Goal: Information Seeking & Learning: Learn about a topic

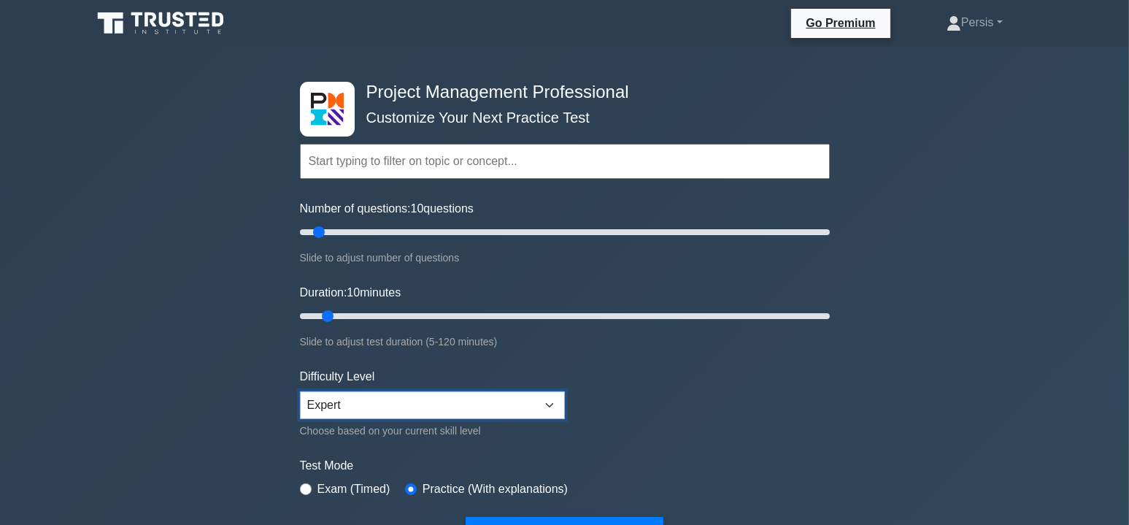
click at [547, 401] on select "Beginner Intermediate Expert" at bounding box center [432, 405] width 265 height 28
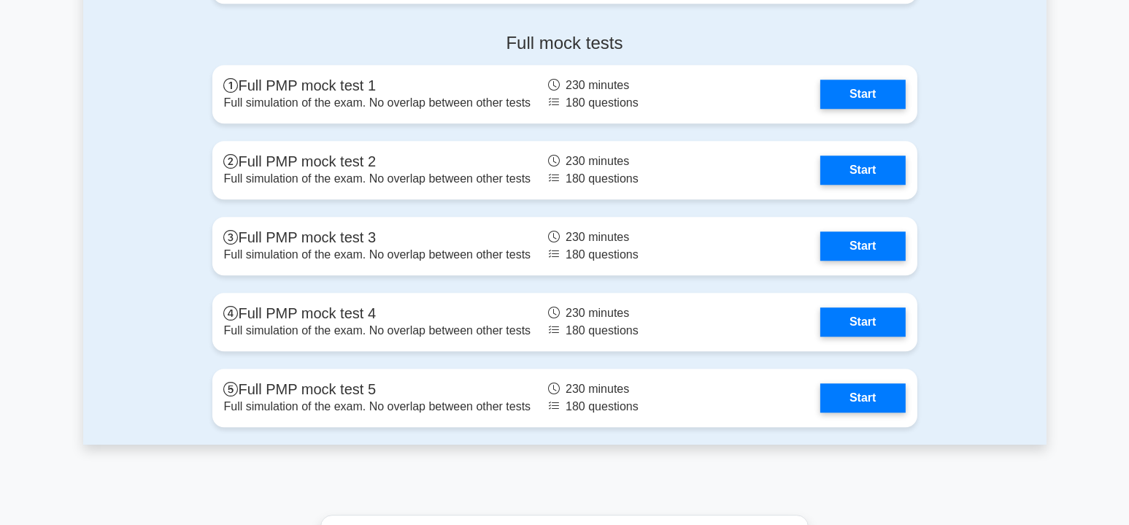
scroll to position [5108, 0]
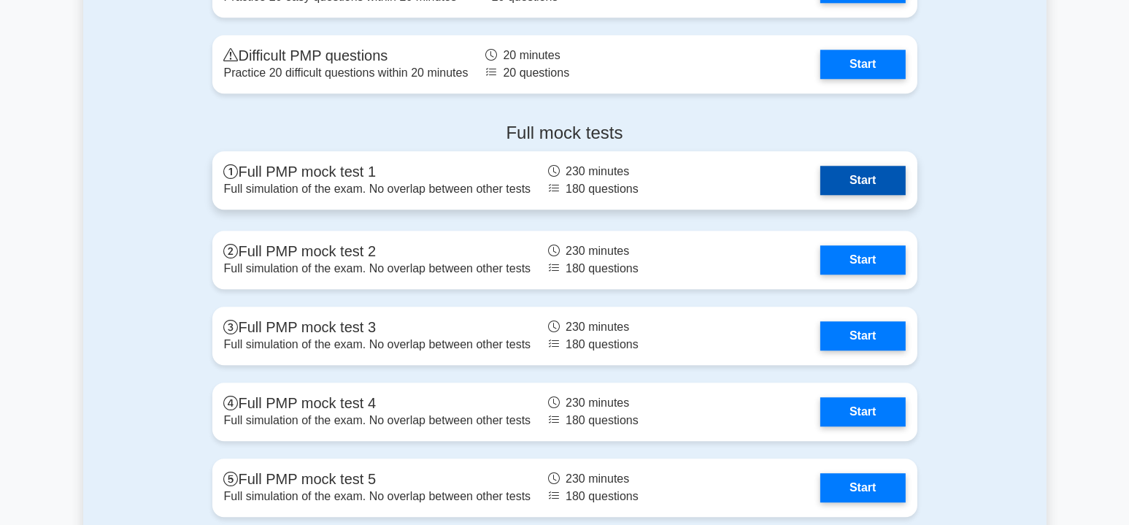
click at [872, 185] on link "Start" at bounding box center [862, 180] width 85 height 29
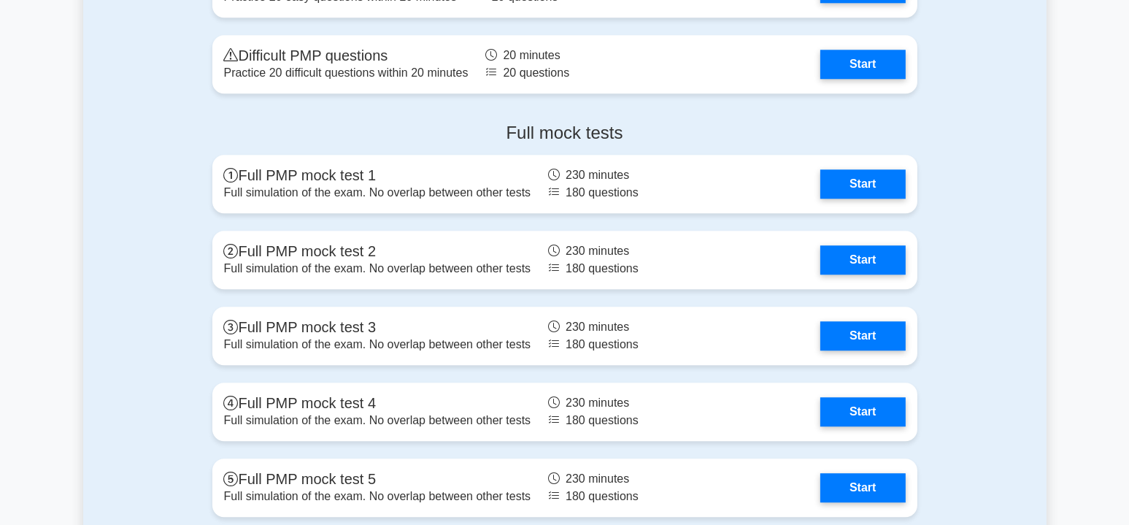
scroll to position [0, 0]
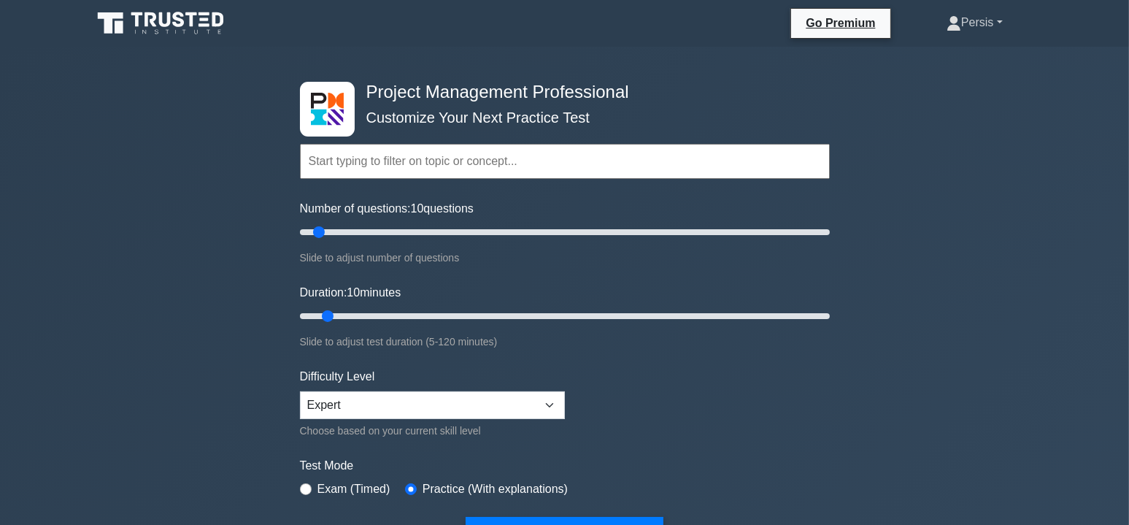
click at [987, 26] on link "Persis" at bounding box center [974, 22] width 126 height 29
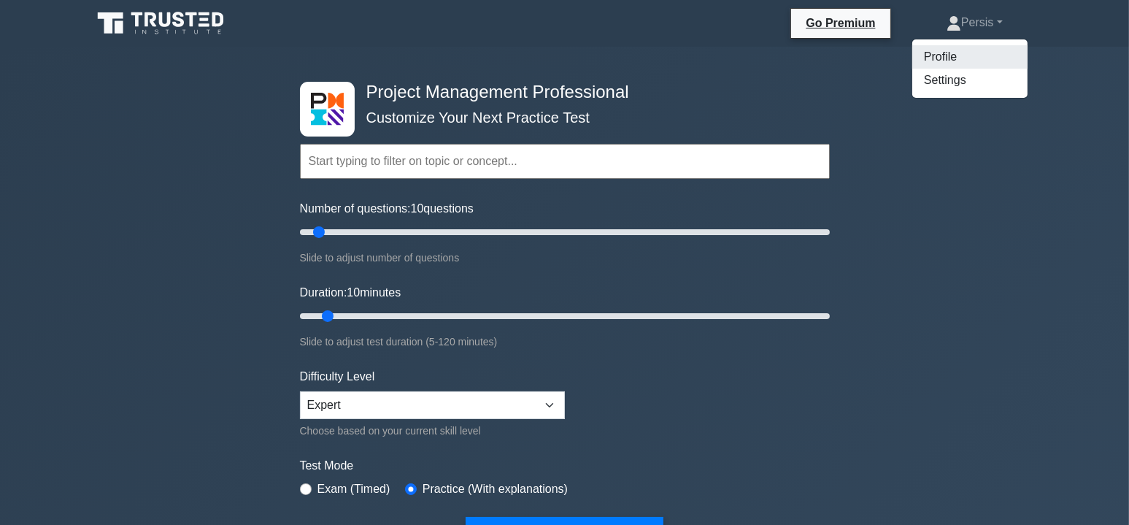
click at [934, 53] on link "Profile" at bounding box center [969, 56] width 115 height 23
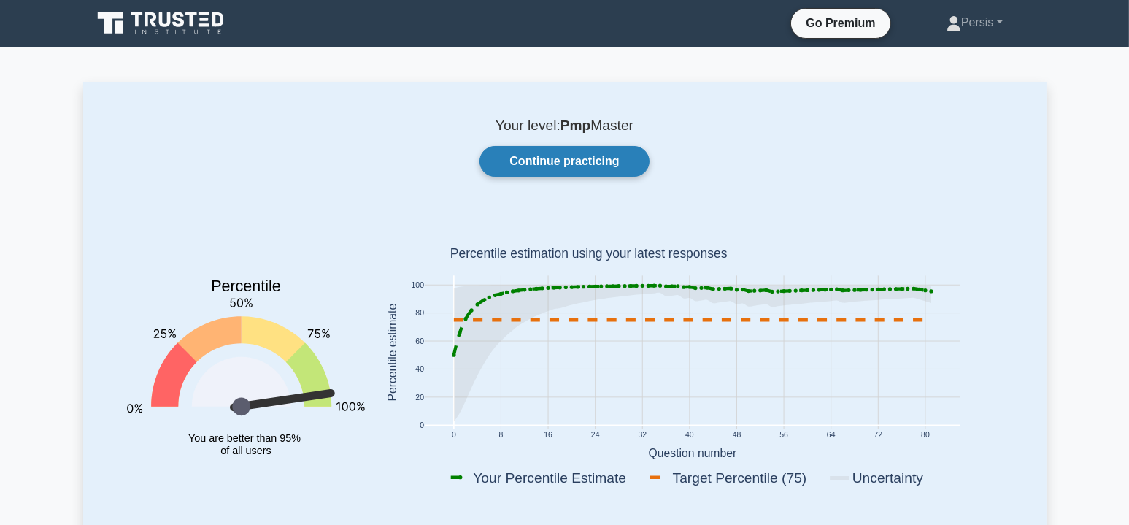
click at [563, 165] on link "Continue practicing" at bounding box center [563, 161] width 169 height 31
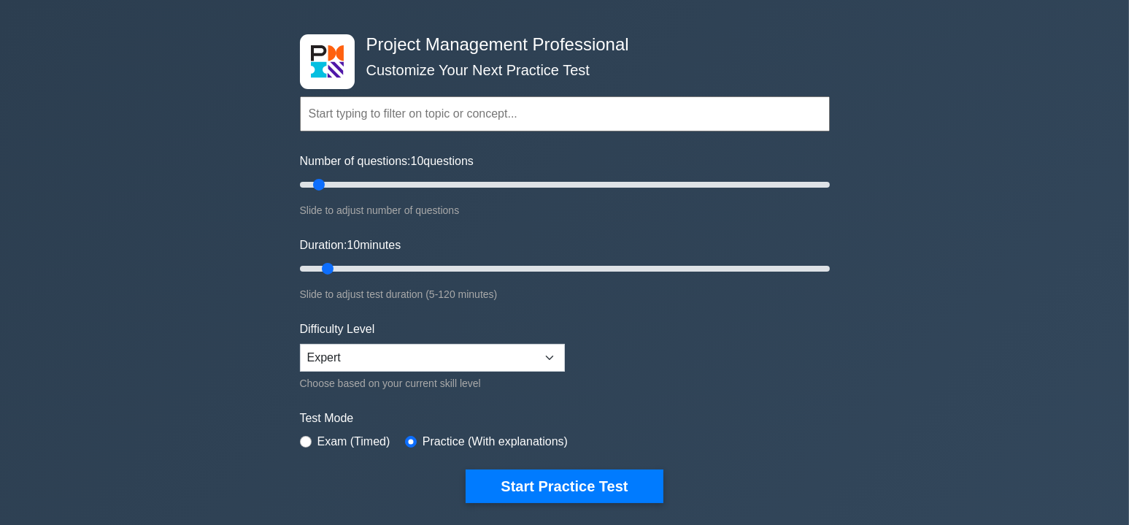
scroll to position [146, 0]
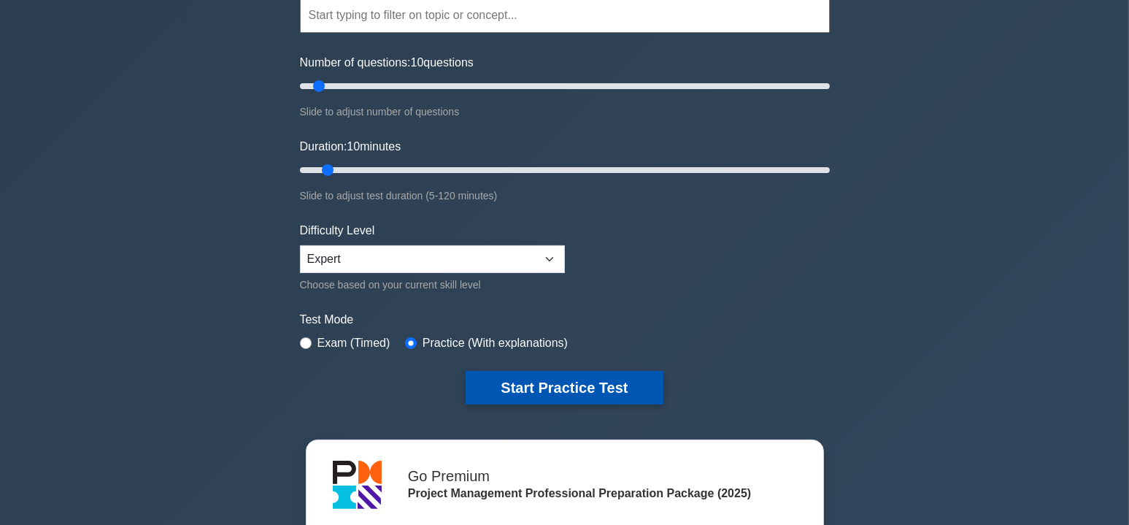
click at [566, 389] on button "Start Practice Test" at bounding box center [564, 388] width 197 height 34
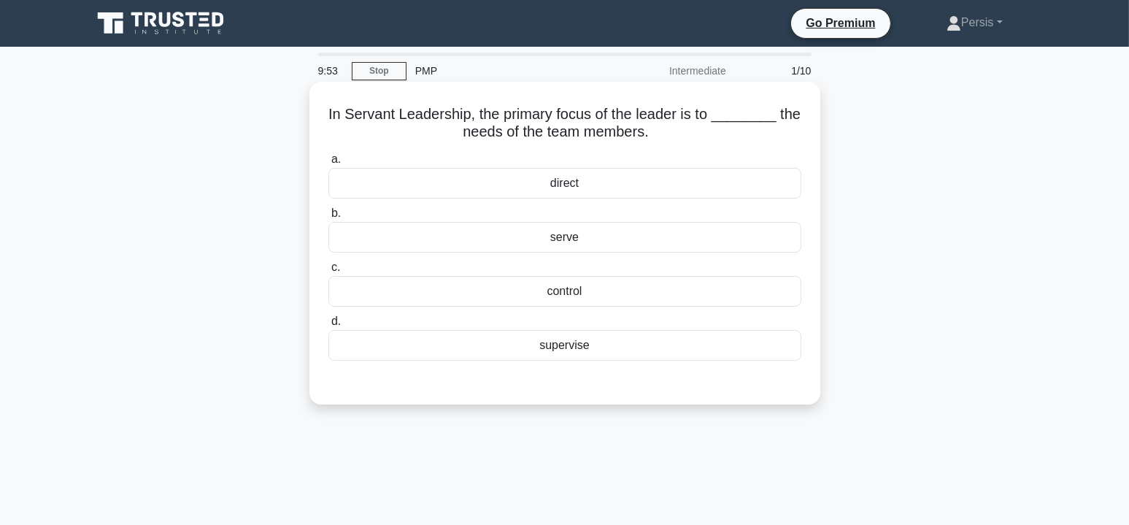
click at [539, 244] on div "serve" at bounding box center [564, 237] width 473 height 31
click at [328, 218] on input "b. serve" at bounding box center [328, 213] width 0 height 9
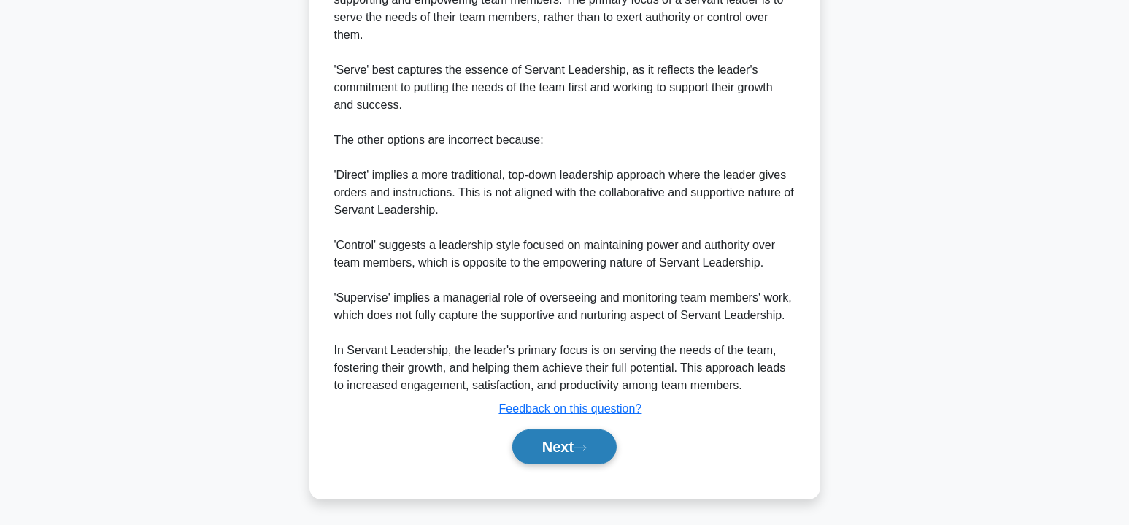
click at [575, 454] on button "Next" at bounding box center [564, 446] width 104 height 35
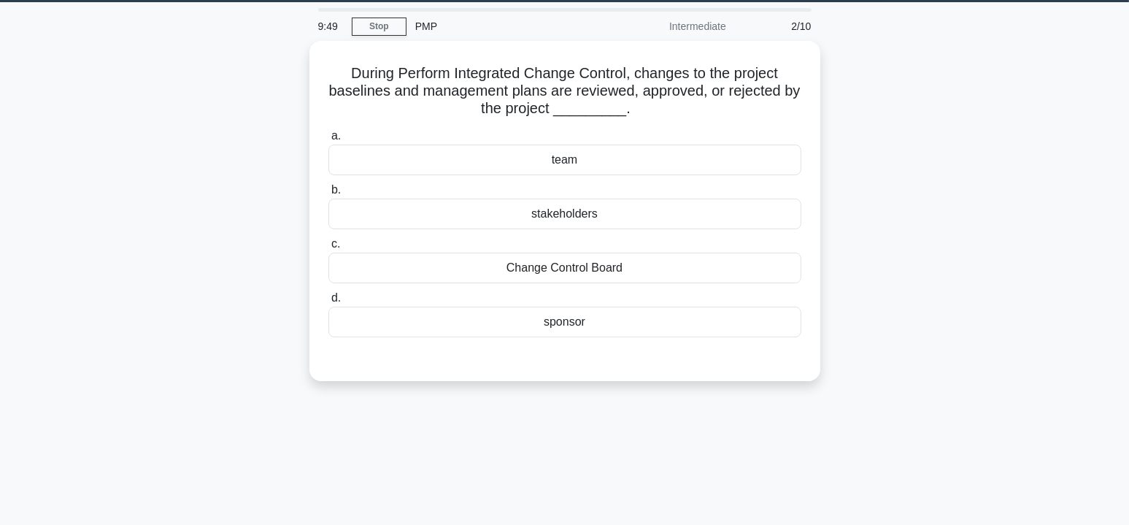
scroll to position [44, 0]
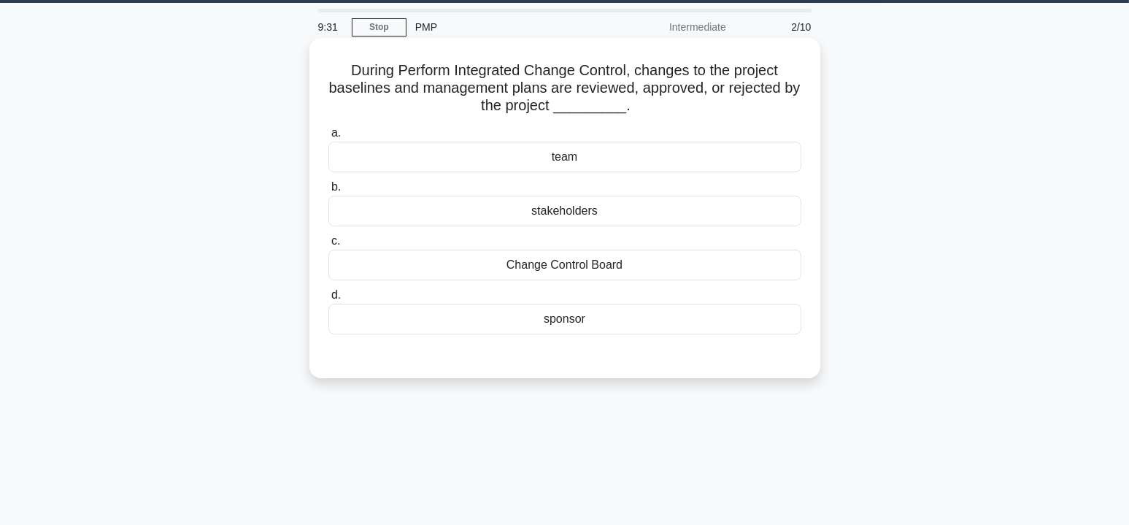
click at [625, 269] on div "Change Control Board" at bounding box center [564, 265] width 473 height 31
click at [328, 246] on input "c. Change Control Board" at bounding box center [328, 240] width 0 height 9
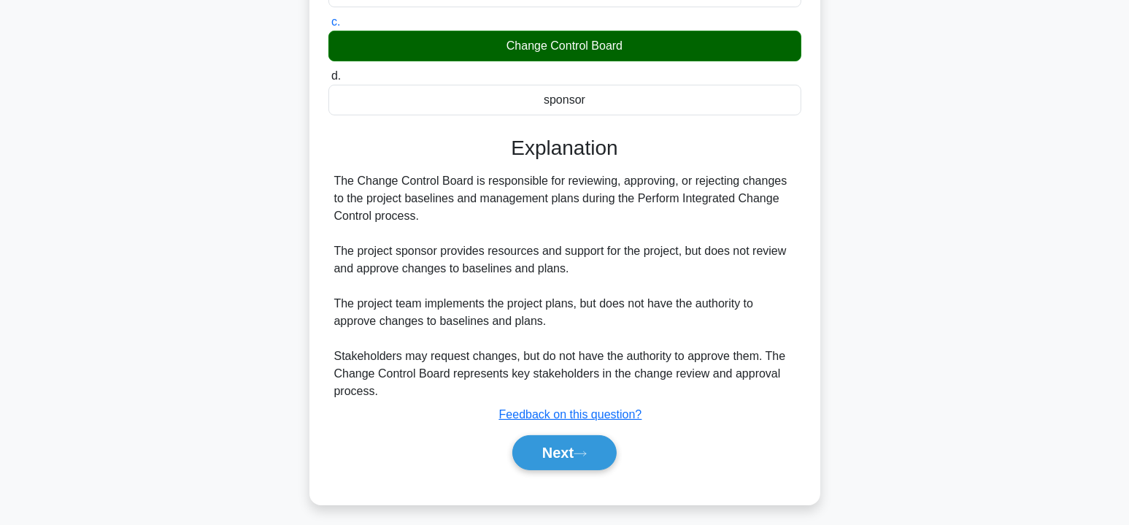
scroll to position [269, 0]
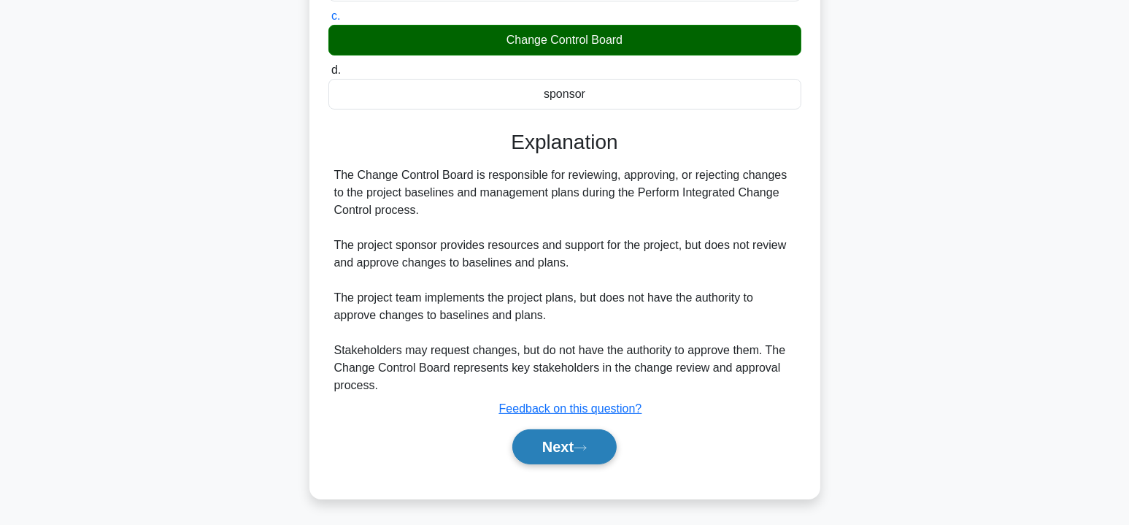
click at [577, 447] on button "Next" at bounding box center [564, 446] width 104 height 35
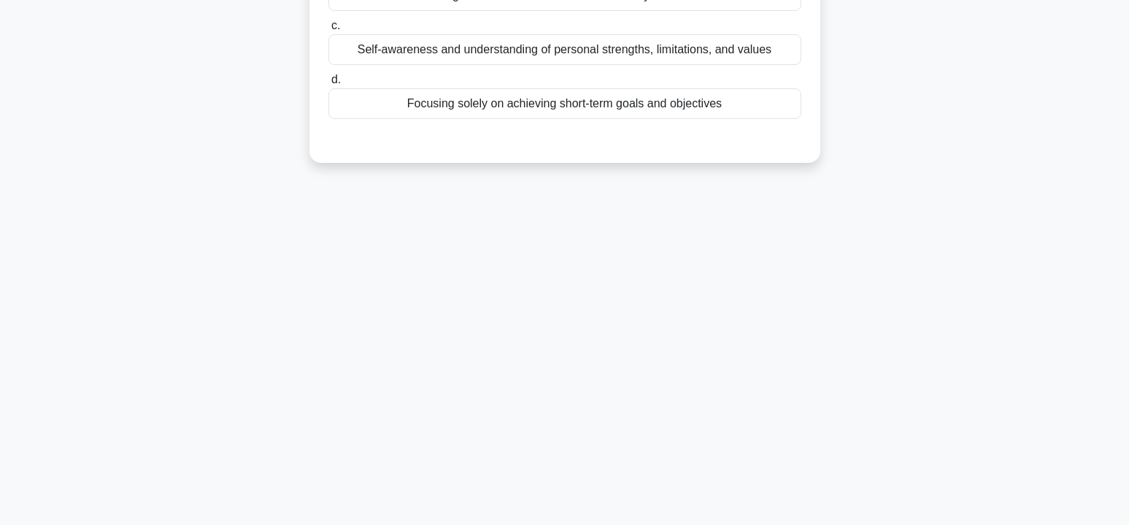
scroll to position [44, 0]
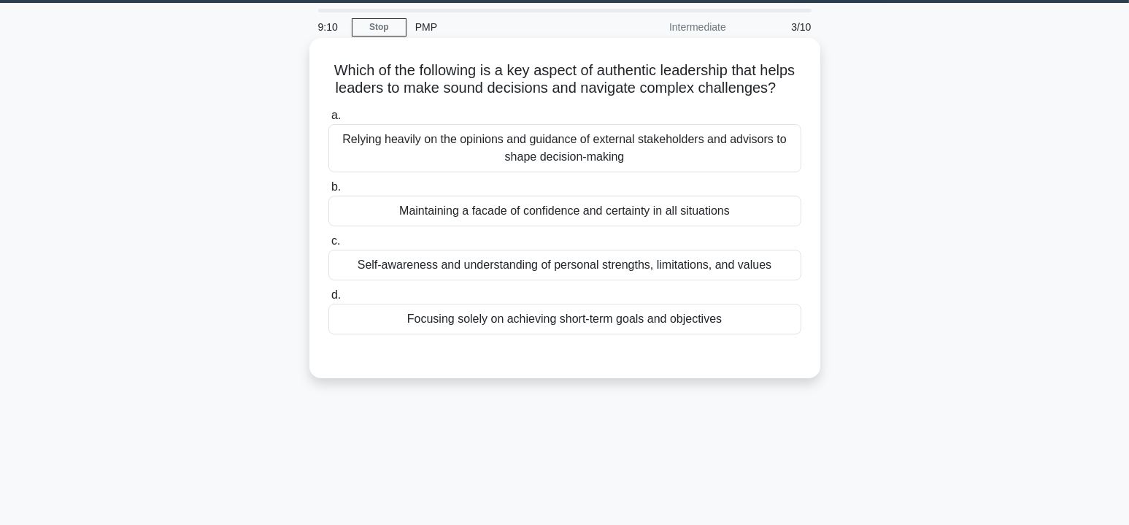
click at [661, 279] on div "Self-awareness and understanding of personal strengths, limitations, and values" at bounding box center [564, 265] width 473 height 31
click at [328, 246] on input "c. Self-awareness and understanding of personal strengths, limitations, and val…" at bounding box center [328, 240] width 0 height 9
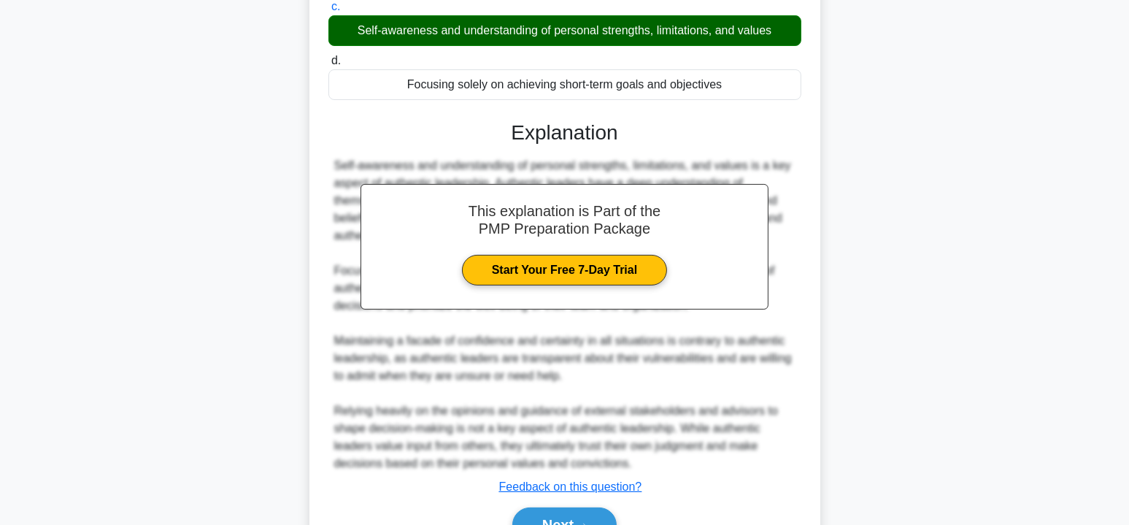
scroll to position [336, 0]
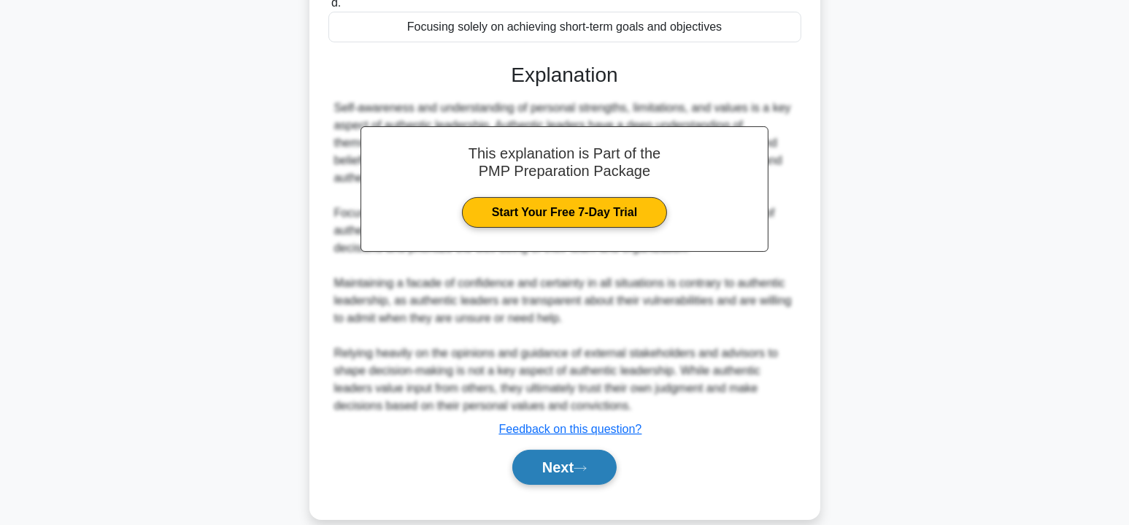
click at [568, 485] on button "Next" at bounding box center [564, 467] width 104 height 35
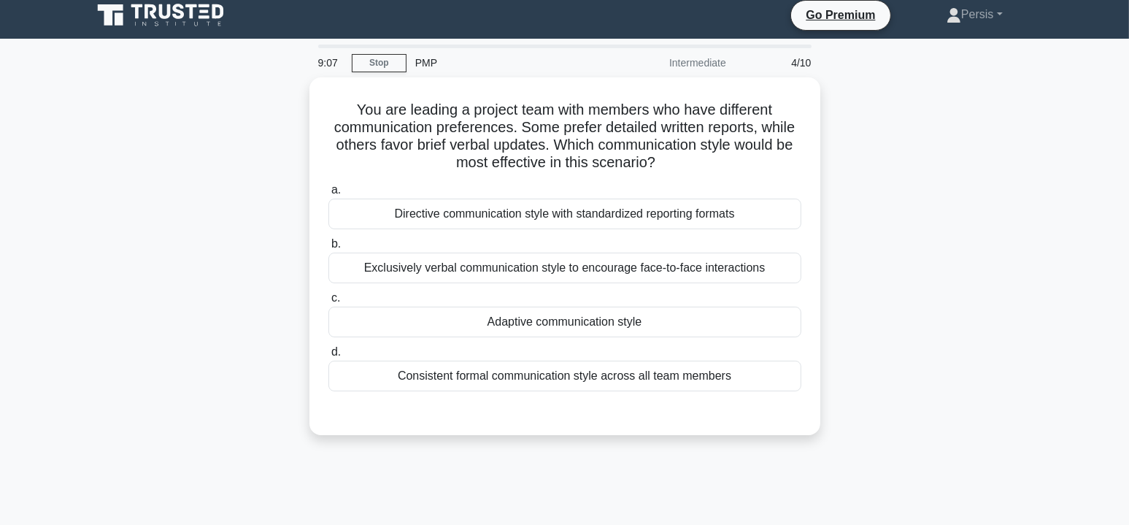
scroll to position [0, 0]
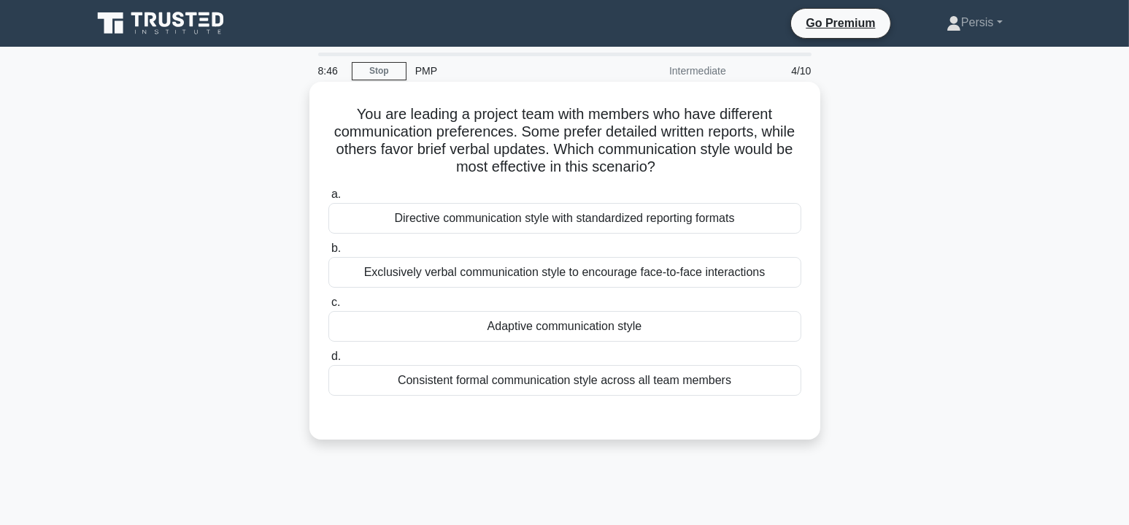
click at [671, 329] on div "Adaptive communication style" at bounding box center [564, 326] width 473 height 31
click at [328, 307] on input "c. Adaptive communication style" at bounding box center [328, 302] width 0 height 9
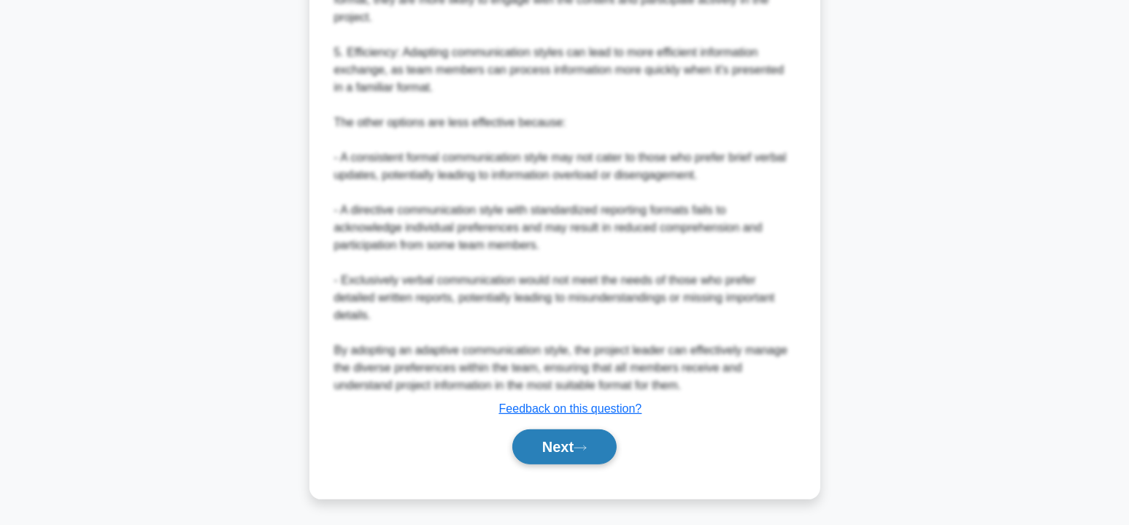
click at [582, 444] on icon at bounding box center [580, 448] width 13 height 8
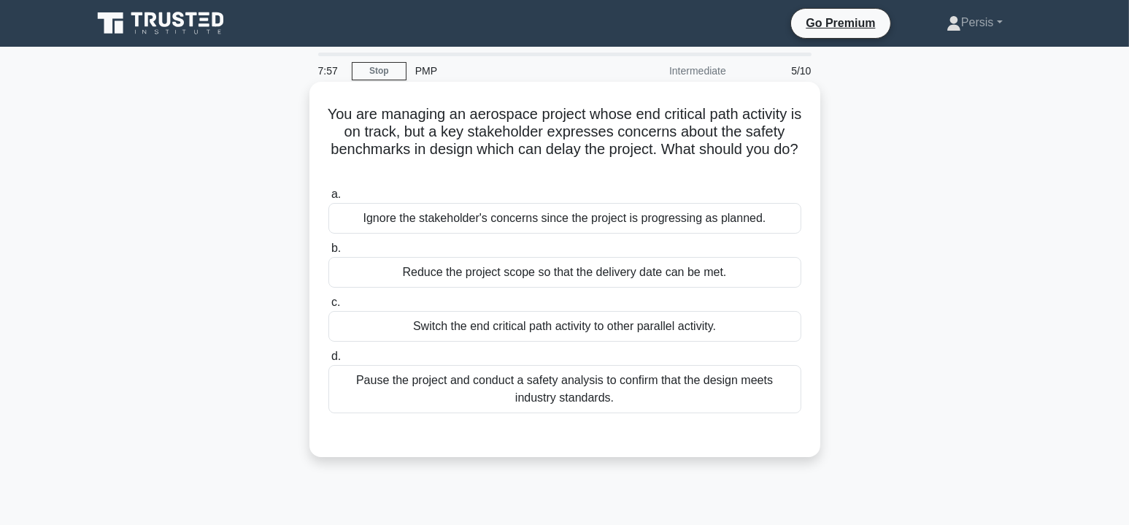
click at [714, 329] on div "Switch the end critical path activity to other parallel activity." at bounding box center [564, 326] width 473 height 31
click at [328, 307] on input "c. Switch the end critical path activity to other parallel activity." at bounding box center [328, 302] width 0 height 9
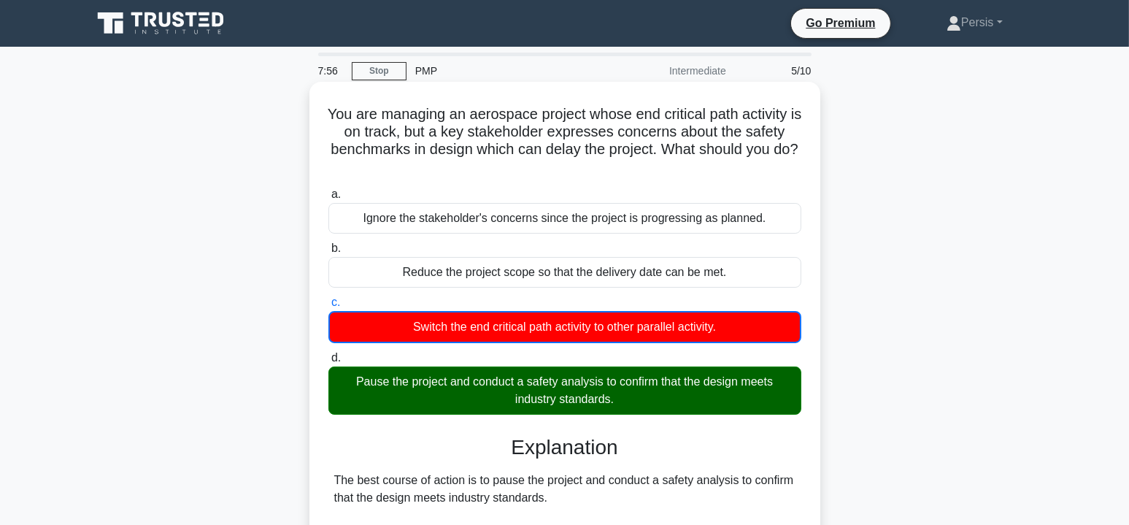
drag, startPoint x: 701, startPoint y: 394, endPoint x: 819, endPoint y: 396, distance: 117.5
click at [703, 394] on div "Pause the project and conduct a safety analysis to confirm that the design meet…" at bounding box center [564, 390] width 473 height 48
click at [328, 363] on input "d. Pause the project and conduct a safety analysis to confirm that the design m…" at bounding box center [328, 357] width 0 height 9
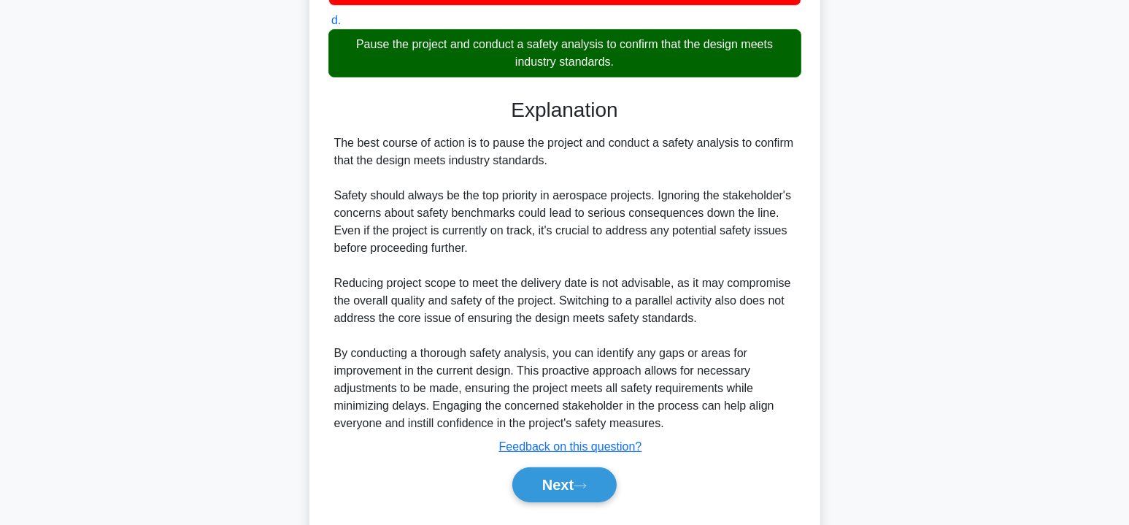
scroll to position [374, 0]
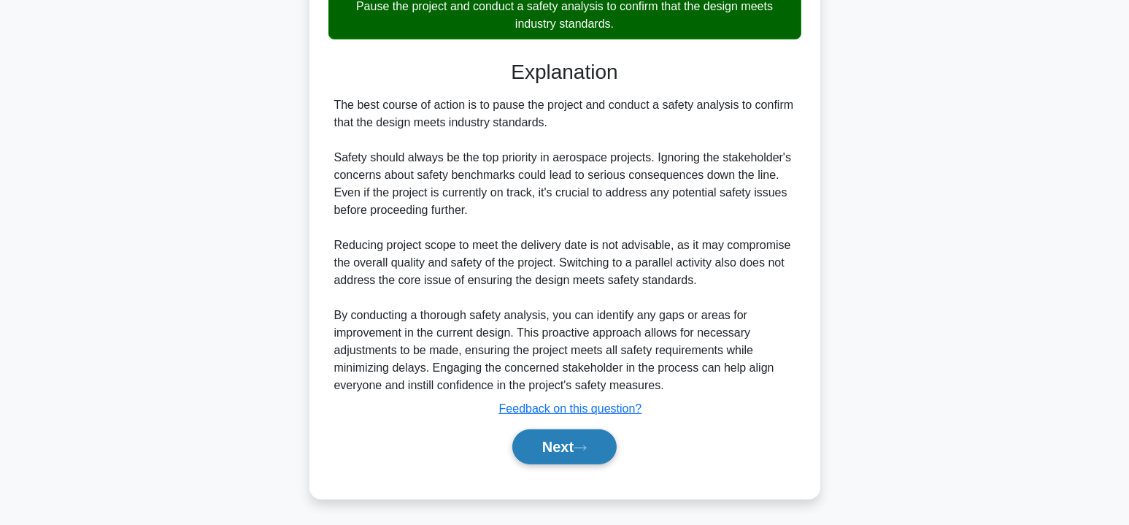
click at [551, 447] on button "Next" at bounding box center [564, 446] width 104 height 35
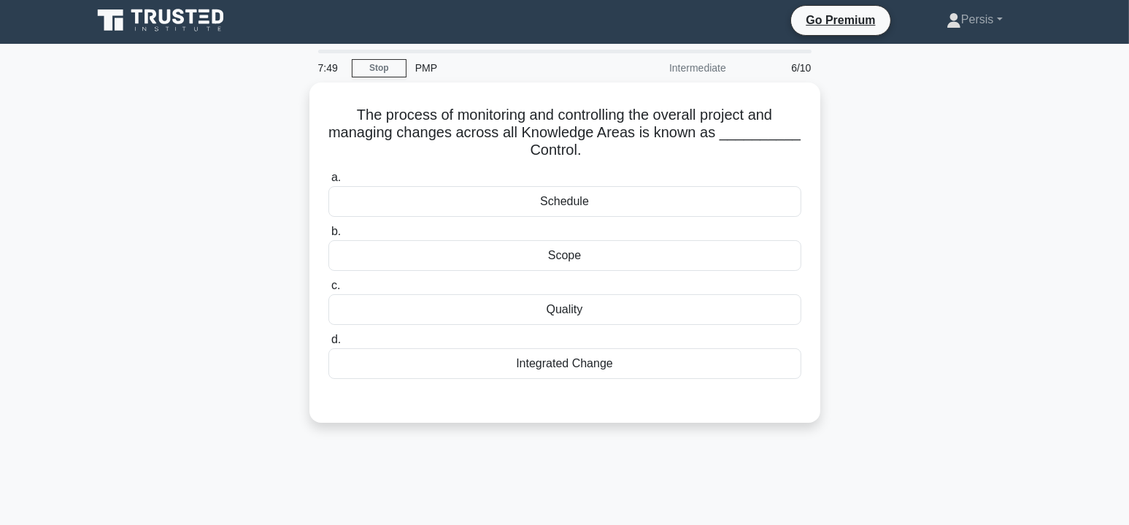
scroll to position [0, 0]
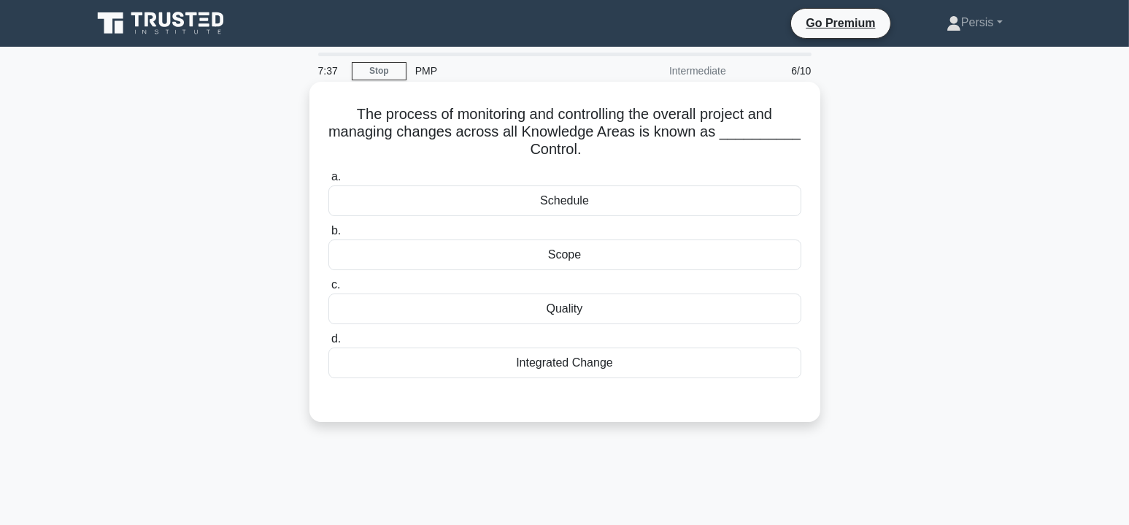
click at [589, 313] on div "Quality" at bounding box center [564, 308] width 473 height 31
click at [328, 290] on input "c. Quality" at bounding box center [328, 284] width 0 height 9
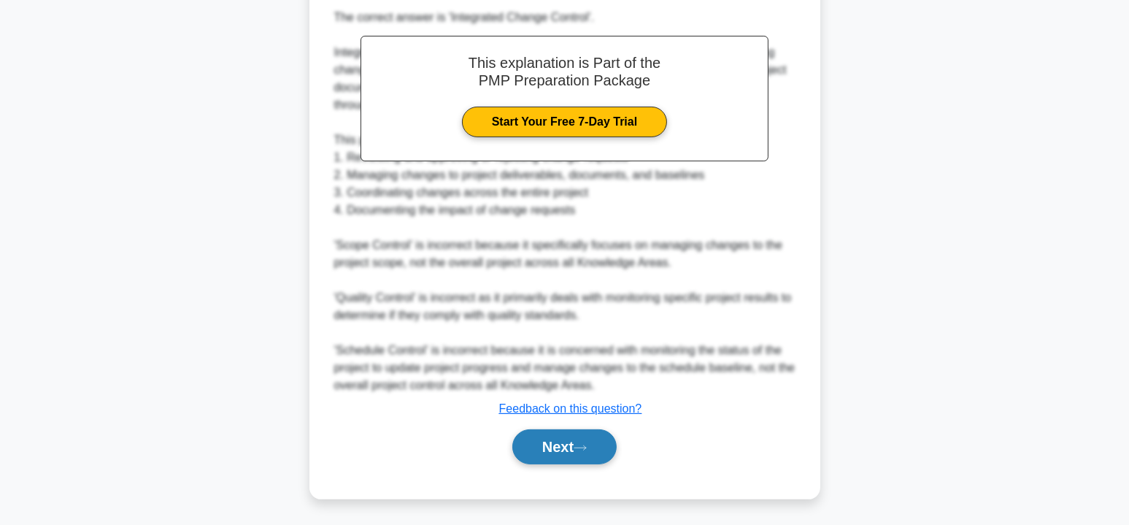
click at [569, 449] on button "Next" at bounding box center [564, 446] width 104 height 35
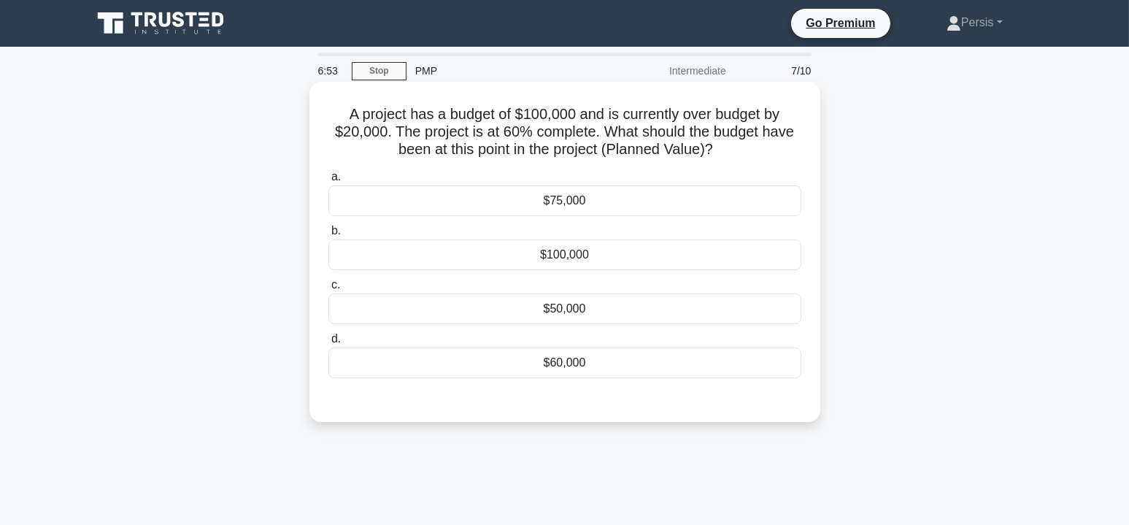
click at [625, 363] on div "$60,000" at bounding box center [564, 362] width 473 height 31
click at [328, 344] on input "d. $60,000" at bounding box center [328, 338] width 0 height 9
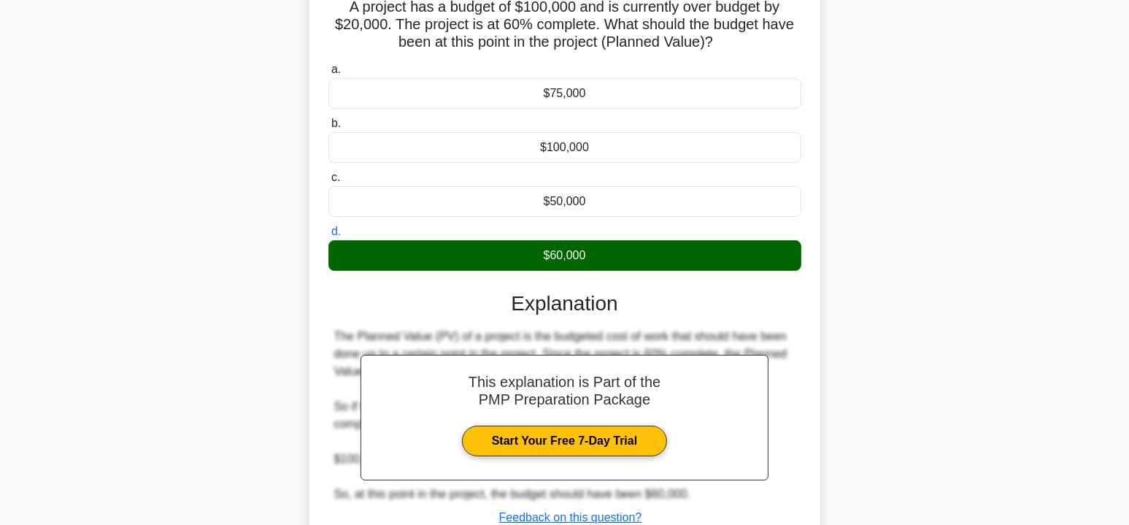
scroll to position [263, 0]
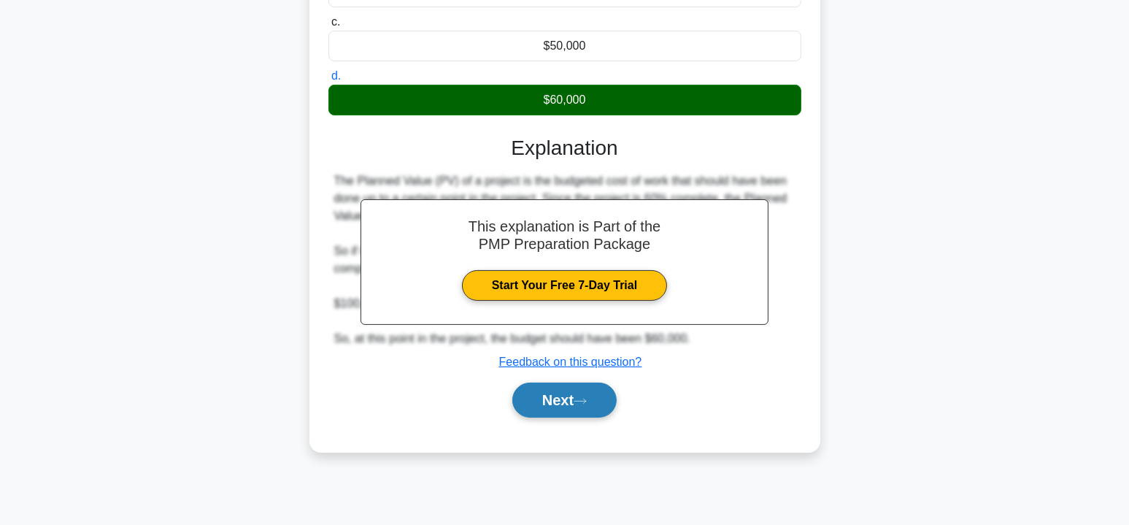
click at [552, 401] on button "Next" at bounding box center [564, 399] width 104 height 35
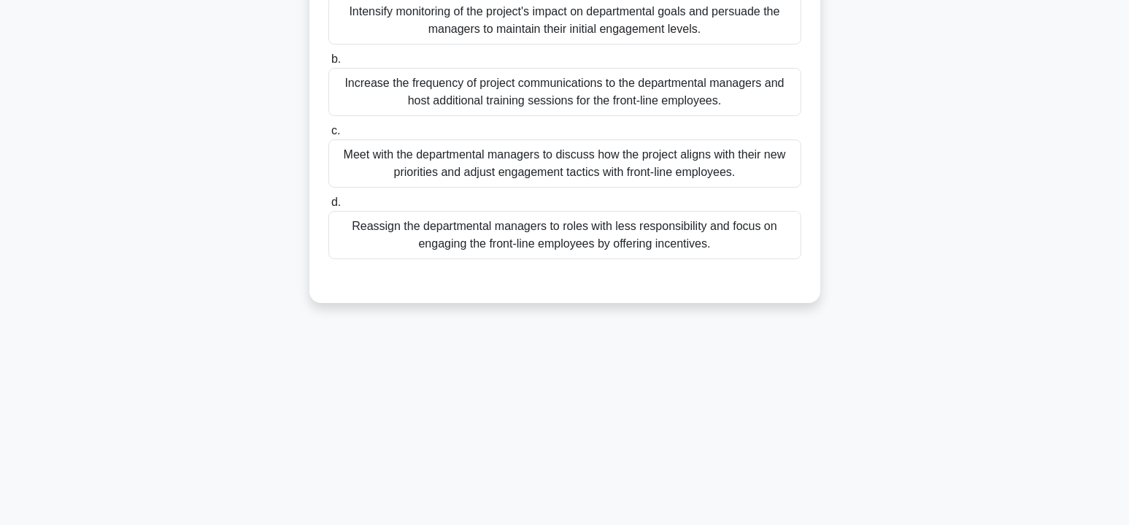
scroll to position [44, 0]
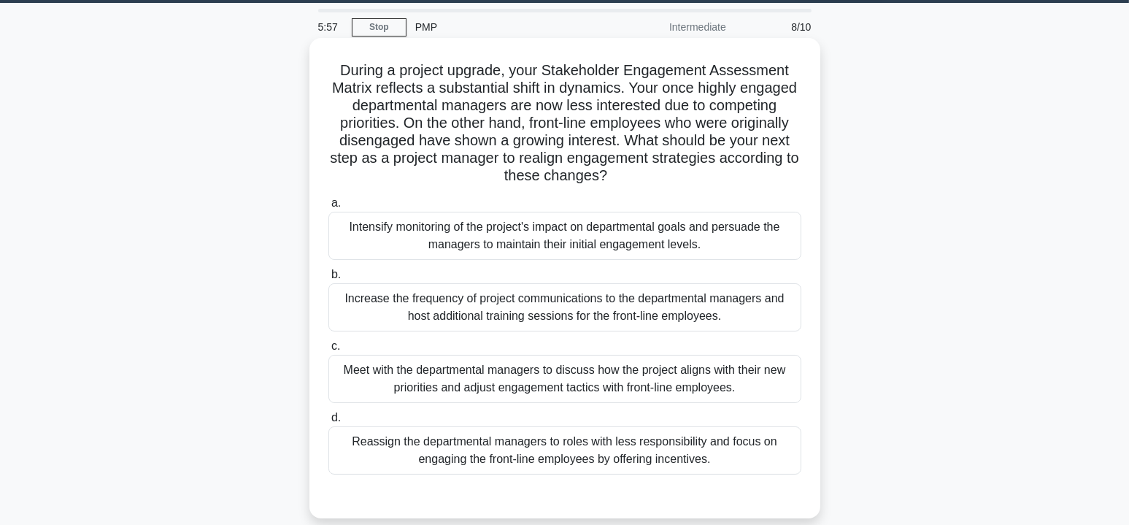
click at [455, 383] on div "Meet with the departmental managers to discuss how the project aligns with thei…" at bounding box center [564, 379] width 473 height 48
click at [328, 351] on input "c. Meet with the departmental managers to discuss how the project aligns with t…" at bounding box center [328, 346] width 0 height 9
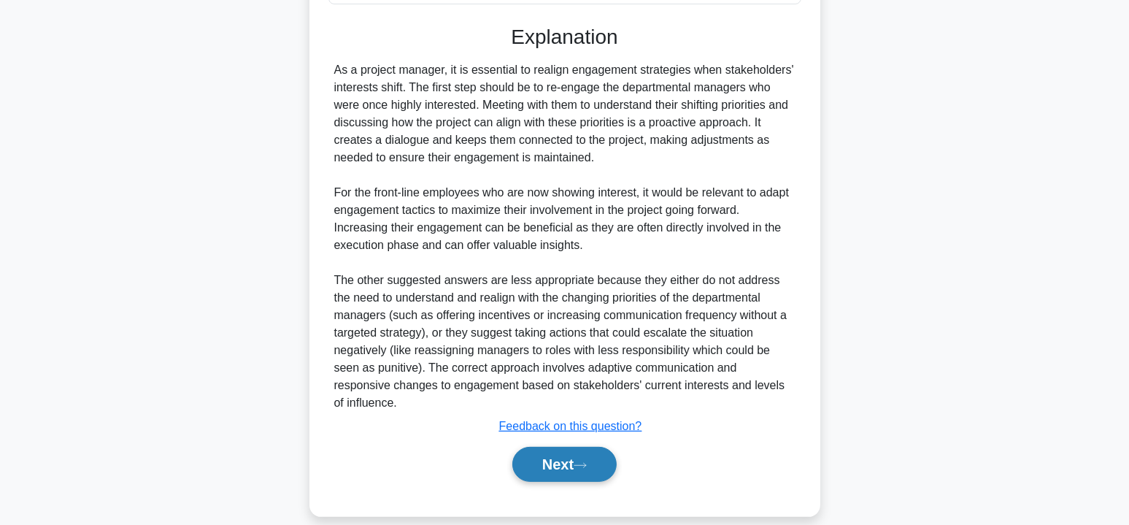
click at [564, 451] on button "Next" at bounding box center [564, 464] width 104 height 35
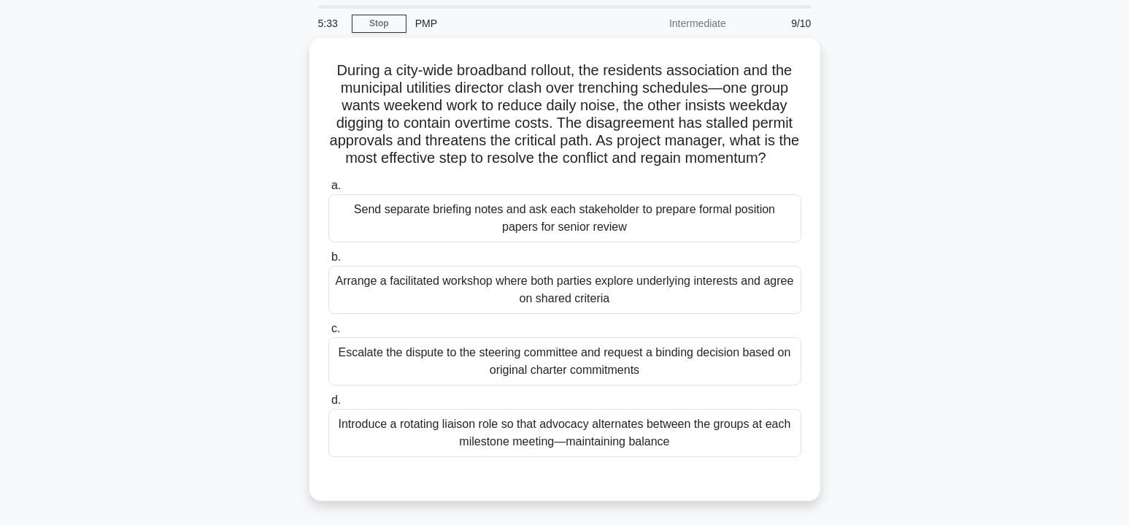
scroll to position [73, 0]
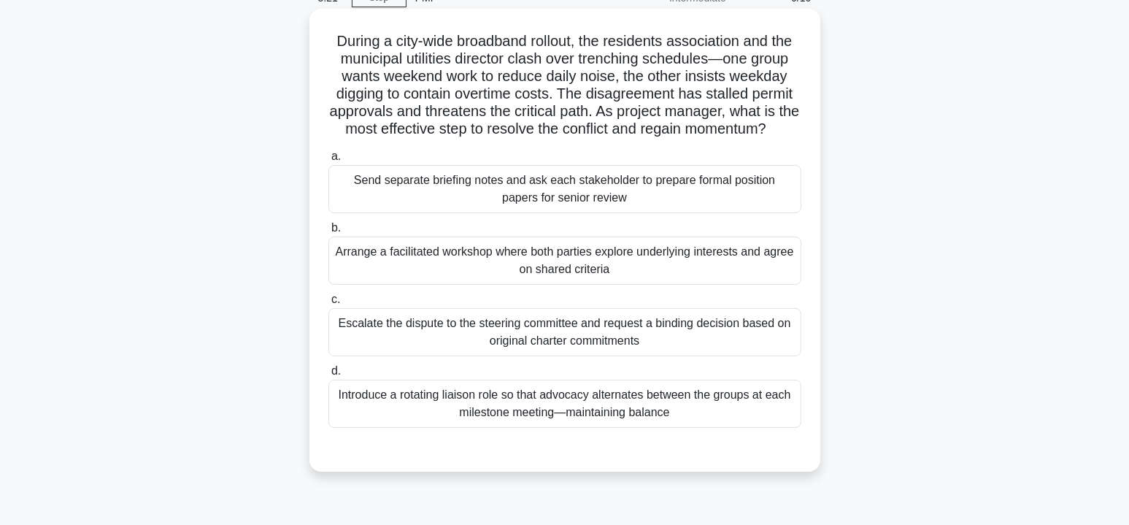
click at [563, 285] on div "Arrange a facilitated workshop where both parties explore underlying interests …" at bounding box center [564, 260] width 473 height 48
click at [328, 233] on input "b. Arrange a facilitated workshop where both parties explore underlying interes…" at bounding box center [328, 227] width 0 height 9
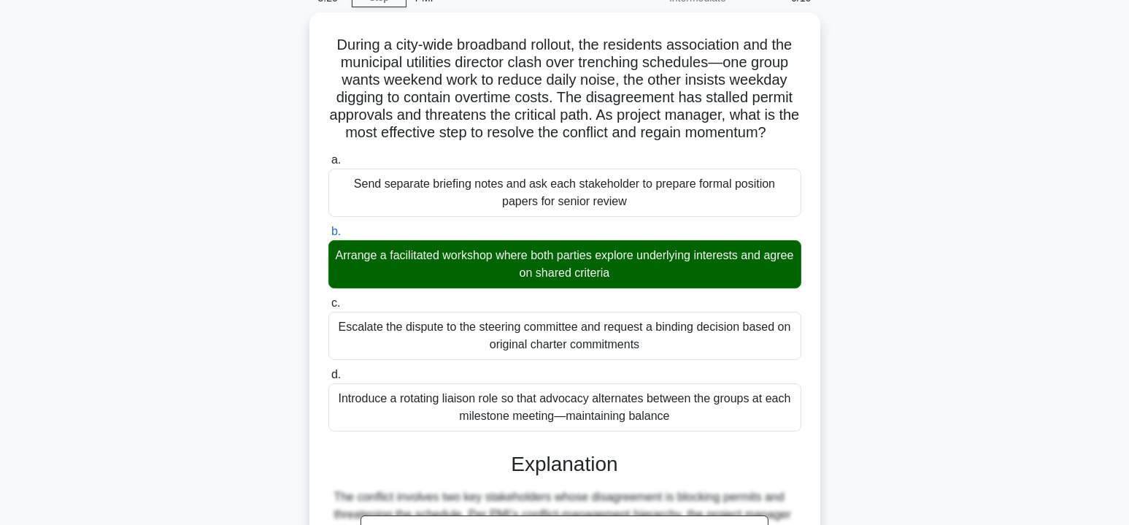
scroll to position [365, 0]
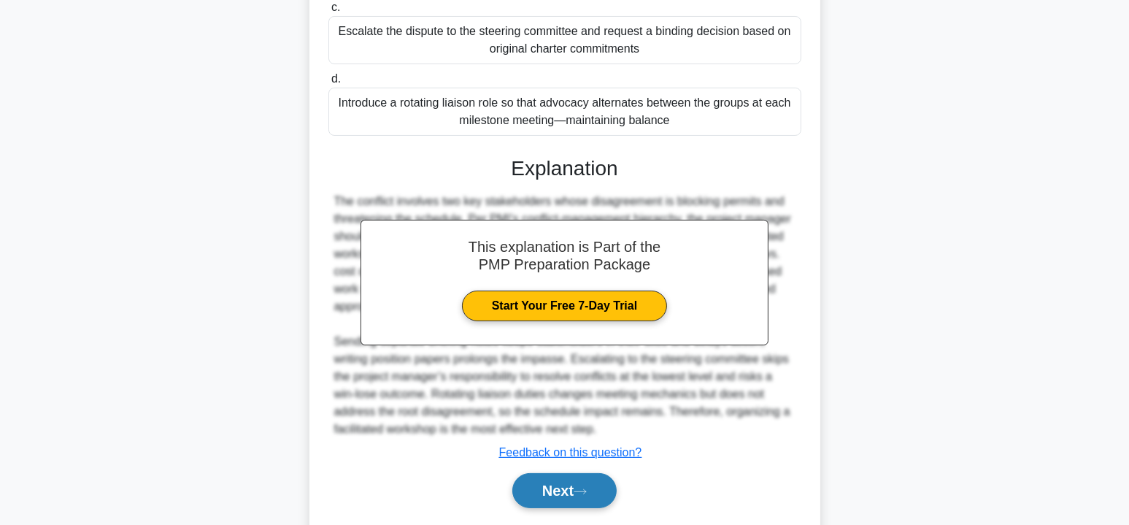
click at [578, 503] on button "Next" at bounding box center [564, 490] width 104 height 35
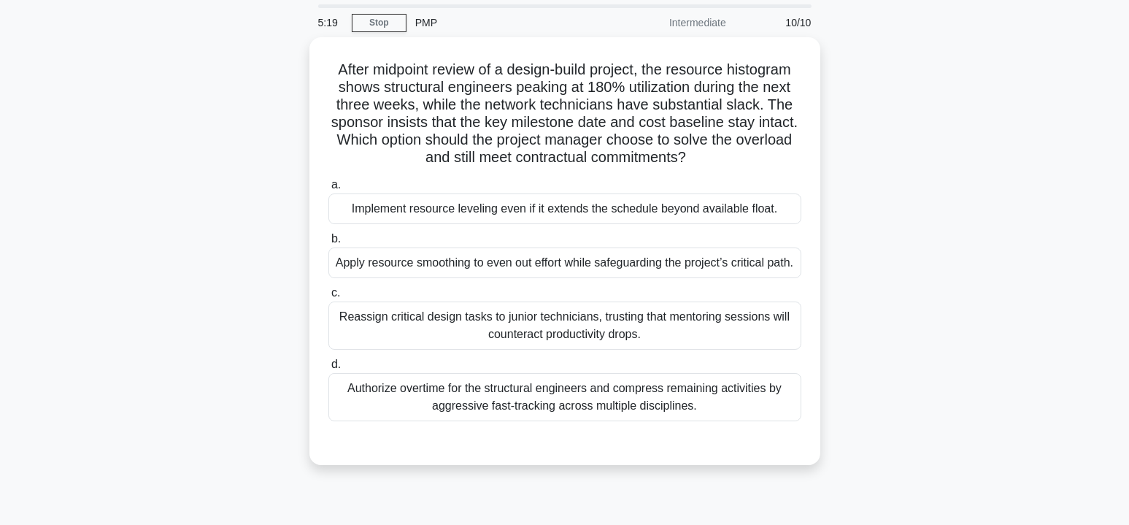
scroll to position [44, 0]
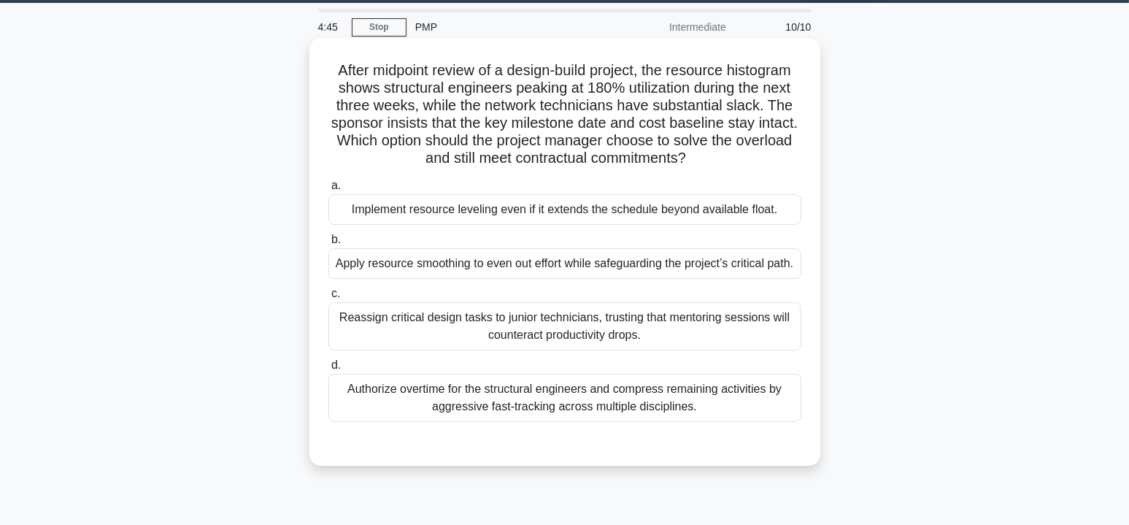
click at [676, 279] on div "Apply resource smoothing to even out effort while safeguarding the project’s cr…" at bounding box center [564, 263] width 473 height 31
click at [328, 244] on input "b. Apply resource smoothing to even out effort while safeguarding the project’s…" at bounding box center [328, 239] width 0 height 9
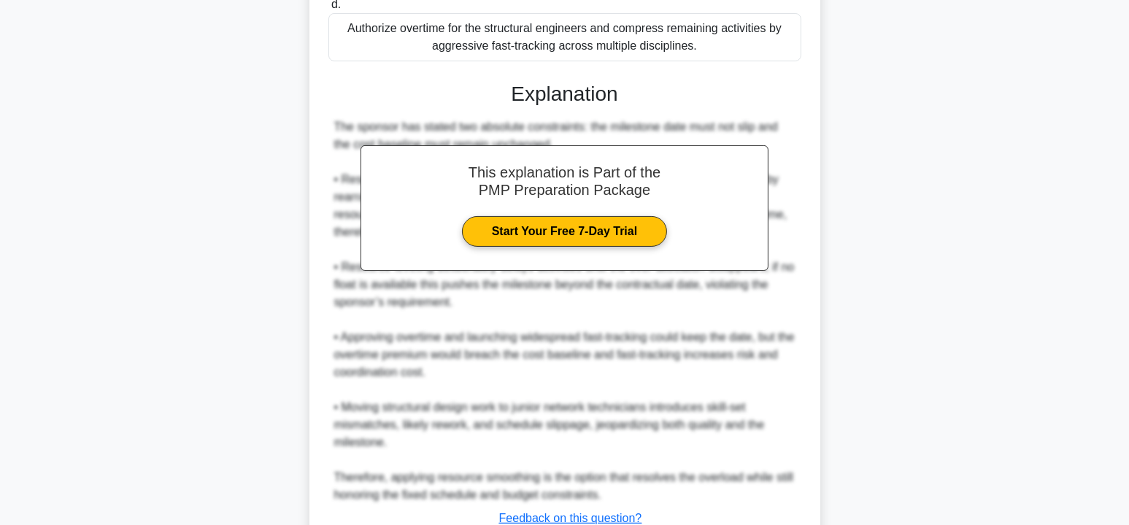
scroll to position [531, 0]
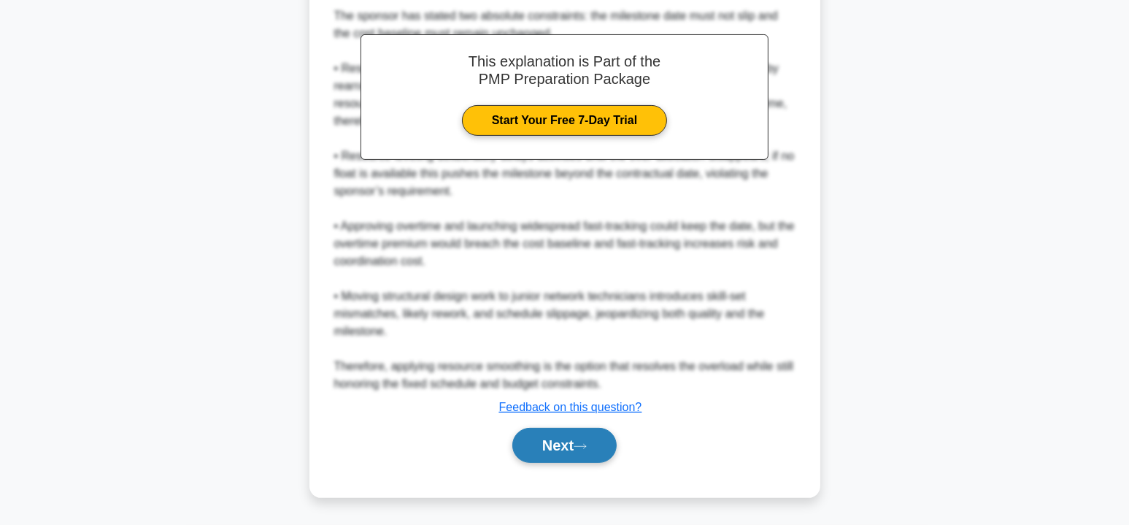
click at [577, 443] on button "Next" at bounding box center [564, 445] width 104 height 35
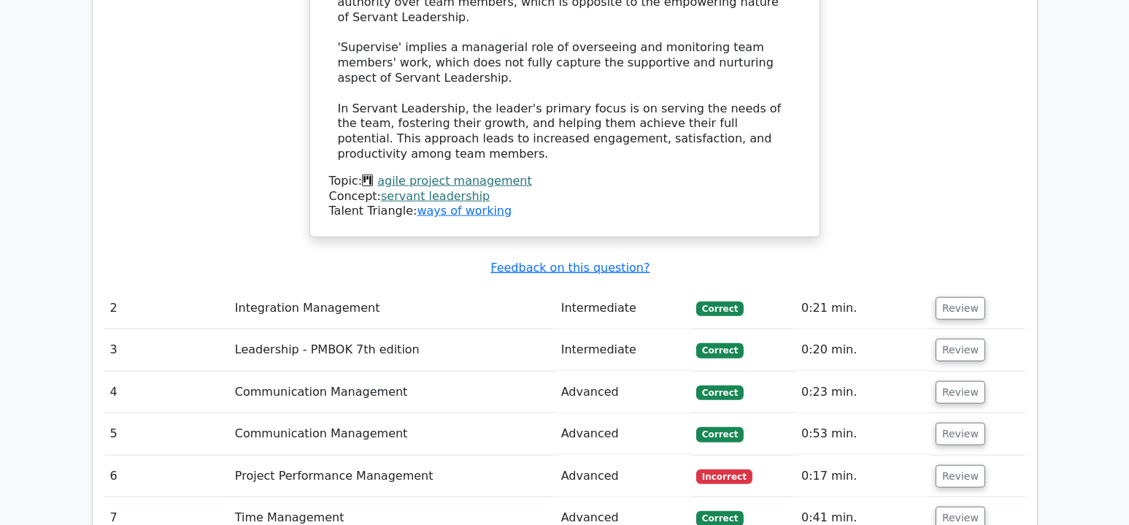
scroll to position [2043, 0]
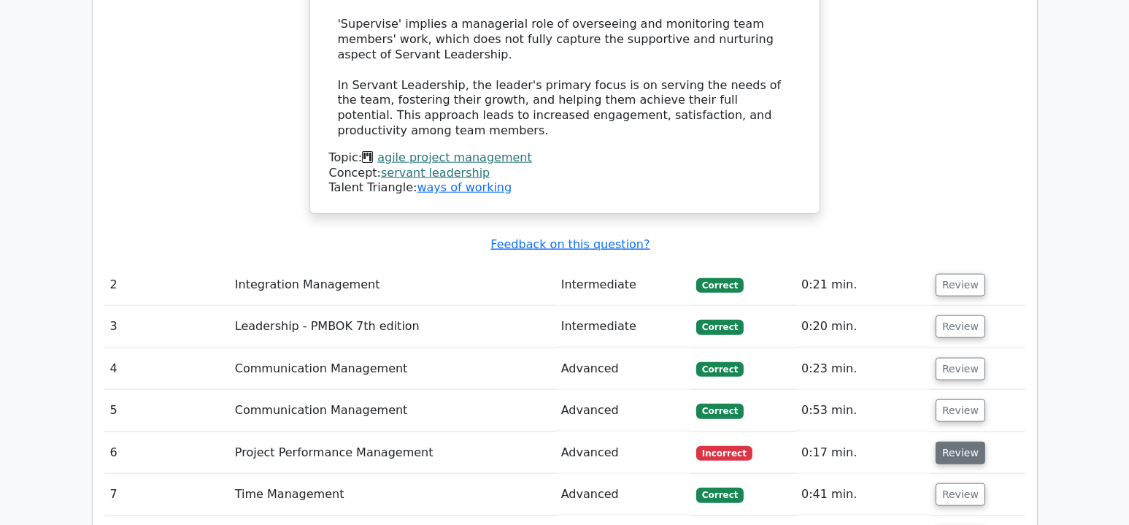
click at [967, 441] on button "Review" at bounding box center [961, 452] width 50 height 23
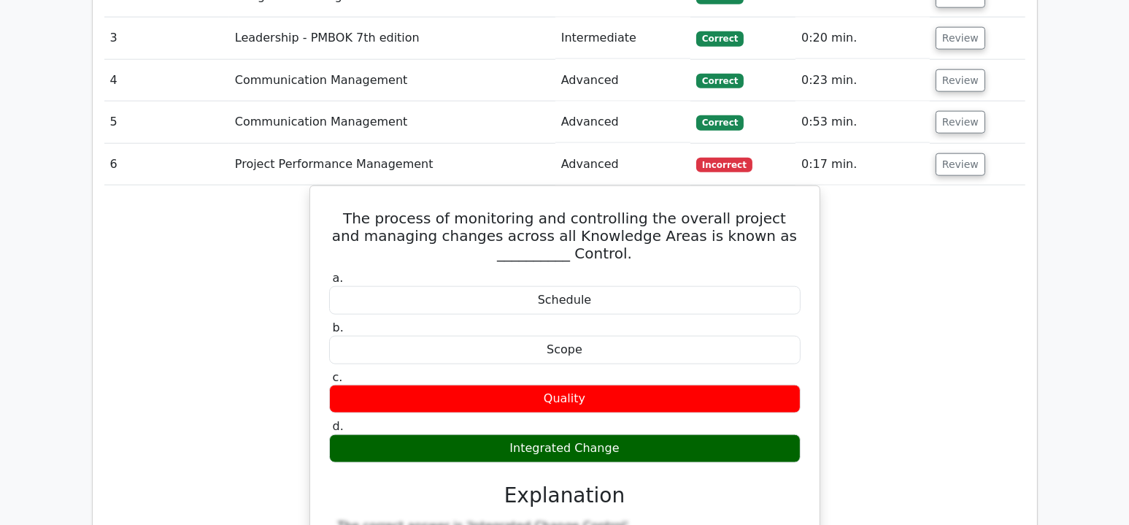
scroll to position [1970, 0]
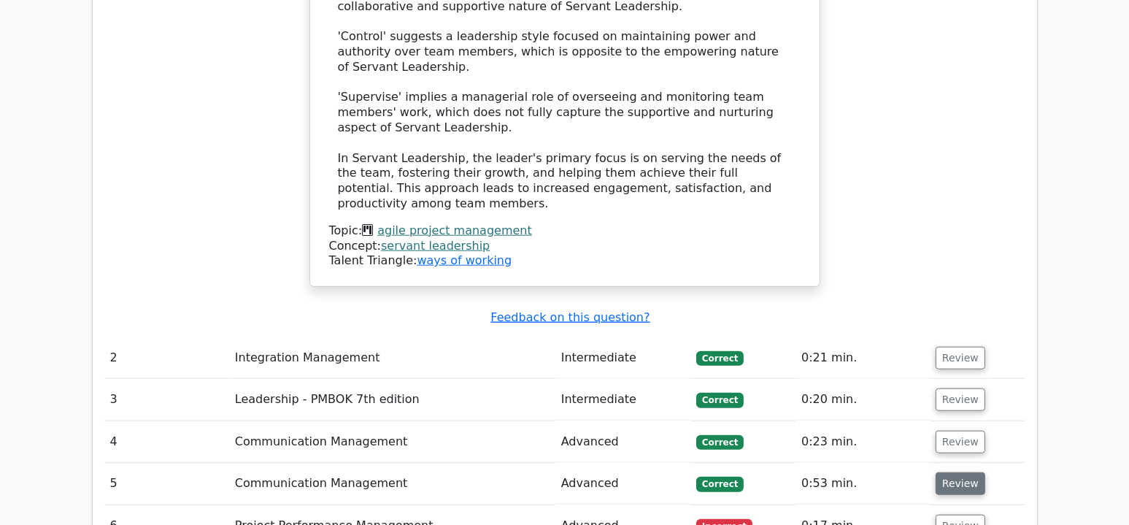
click at [946, 472] on button "Review" at bounding box center [961, 483] width 50 height 23
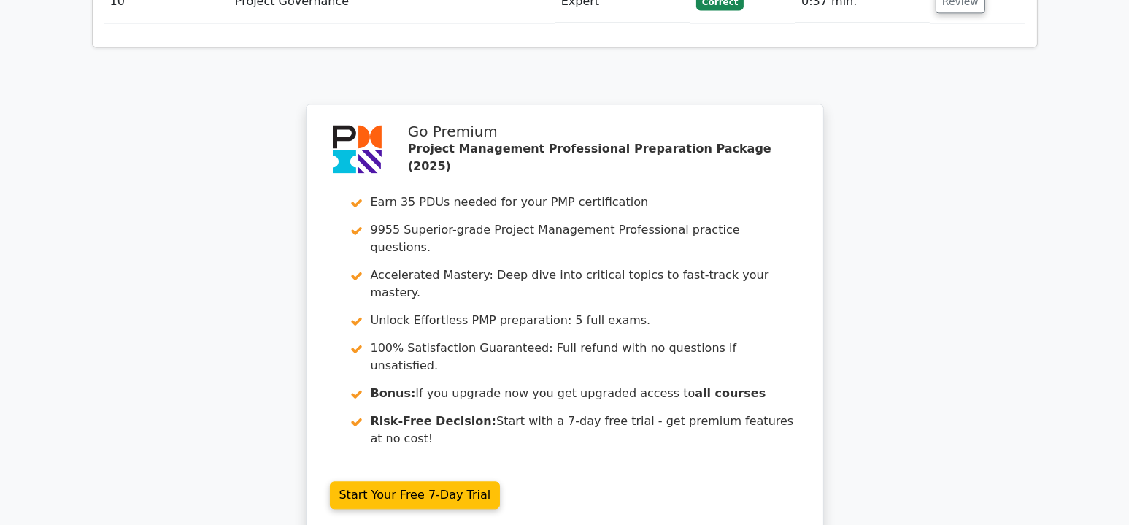
scroll to position [4330, 0]
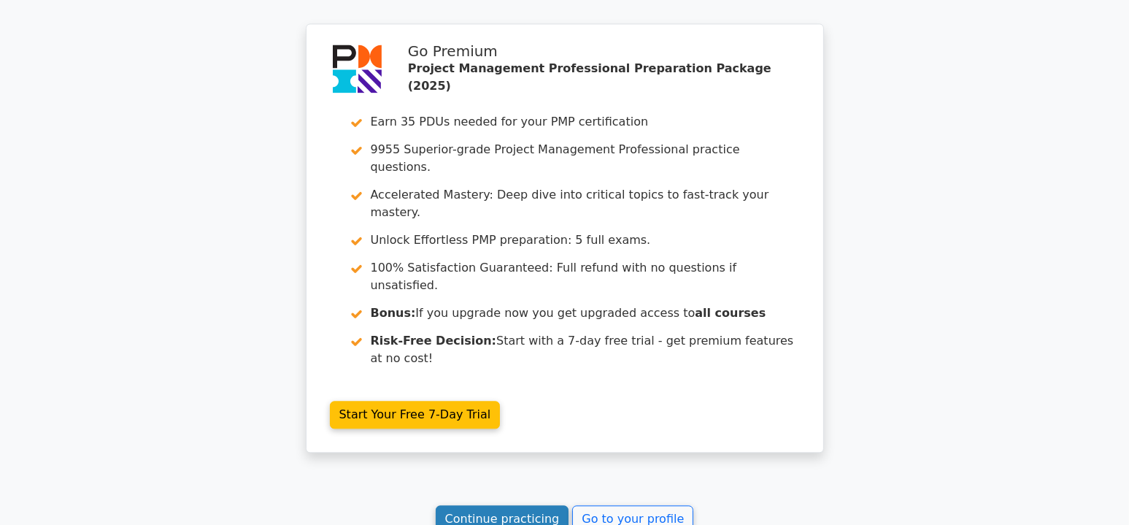
click at [480, 505] on link "Continue practicing" at bounding box center [503, 519] width 134 height 28
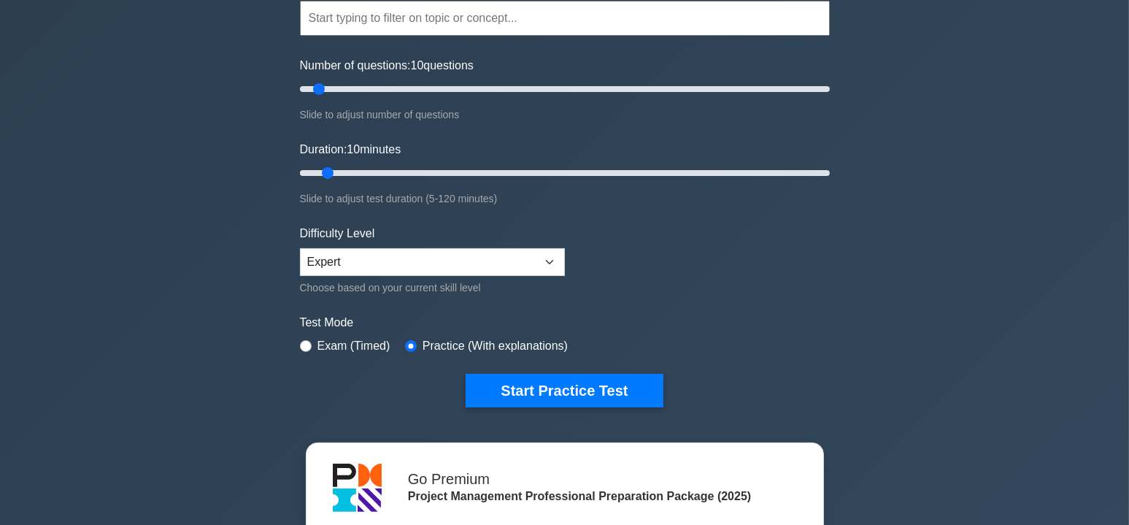
scroll to position [146, 0]
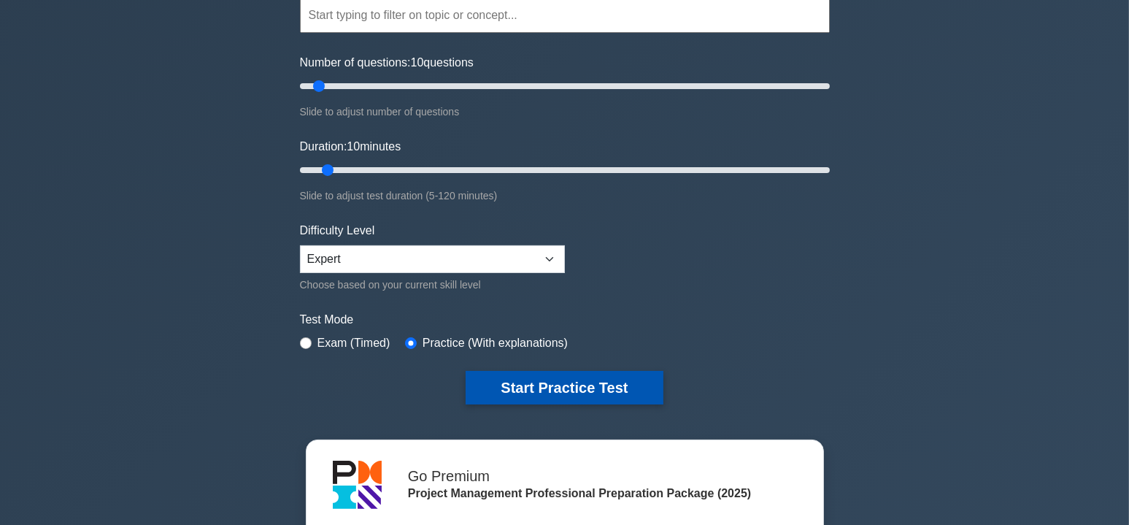
click at [568, 388] on button "Start Practice Test" at bounding box center [564, 388] width 197 height 34
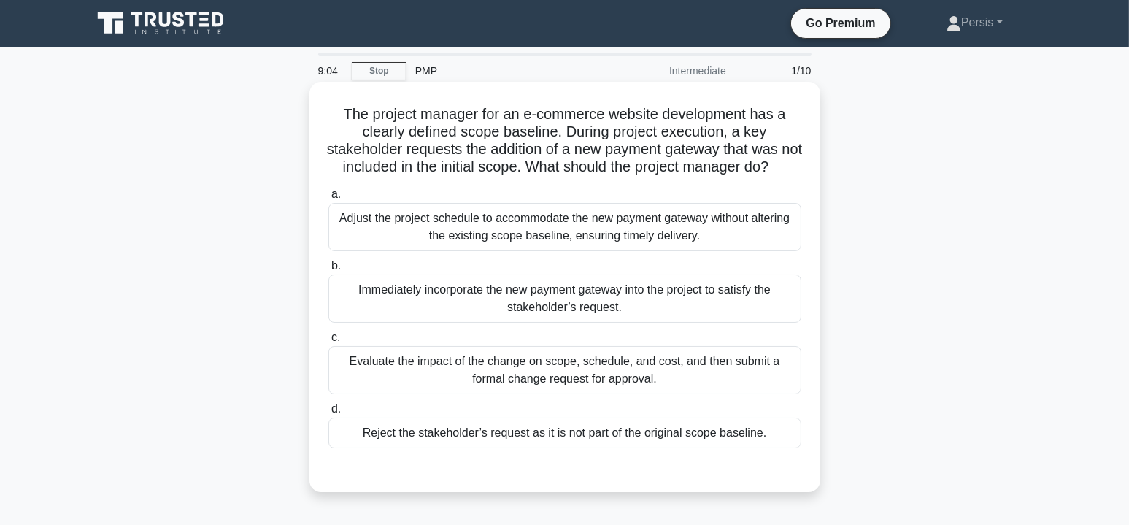
click at [608, 393] on div "Evaluate the impact of the change on scope, schedule, and cost, and then submit…" at bounding box center [564, 370] width 473 height 48
click at [328, 342] on input "c. Evaluate the impact of the change on scope, schedule, and cost, and then sub…" at bounding box center [328, 337] width 0 height 9
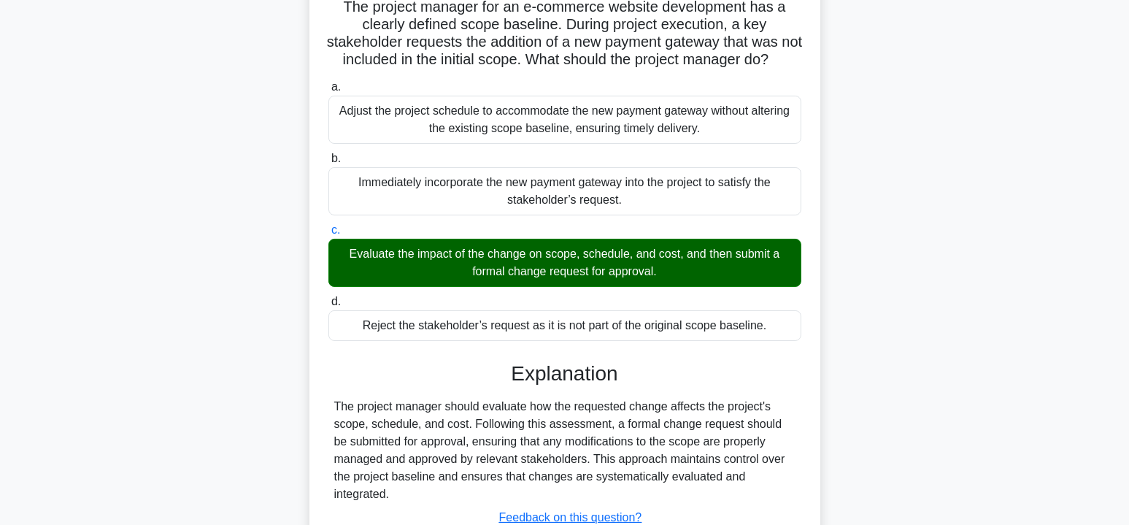
scroll to position [263, 0]
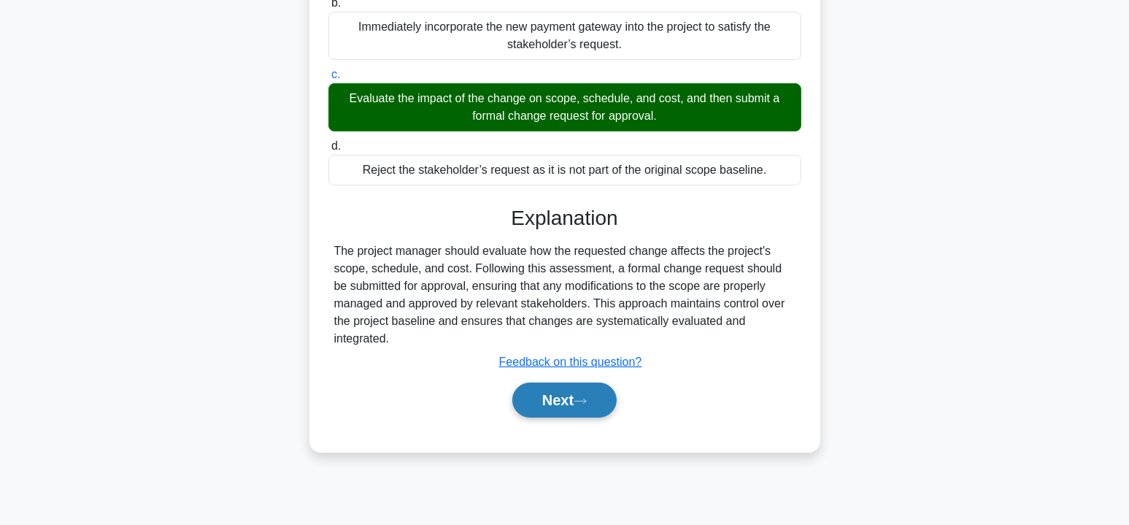
click at [536, 412] on button "Next" at bounding box center [564, 399] width 104 height 35
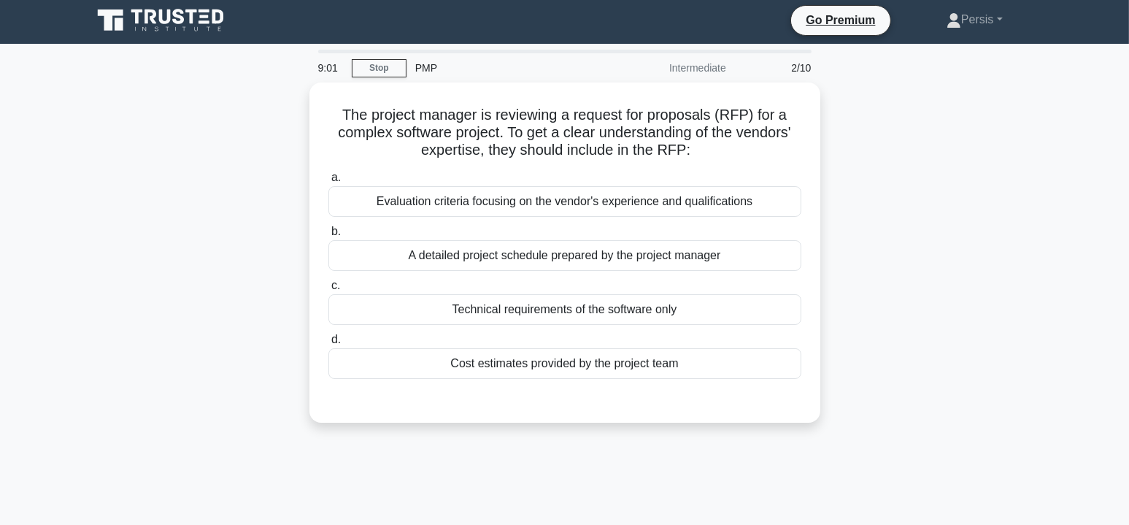
scroll to position [0, 0]
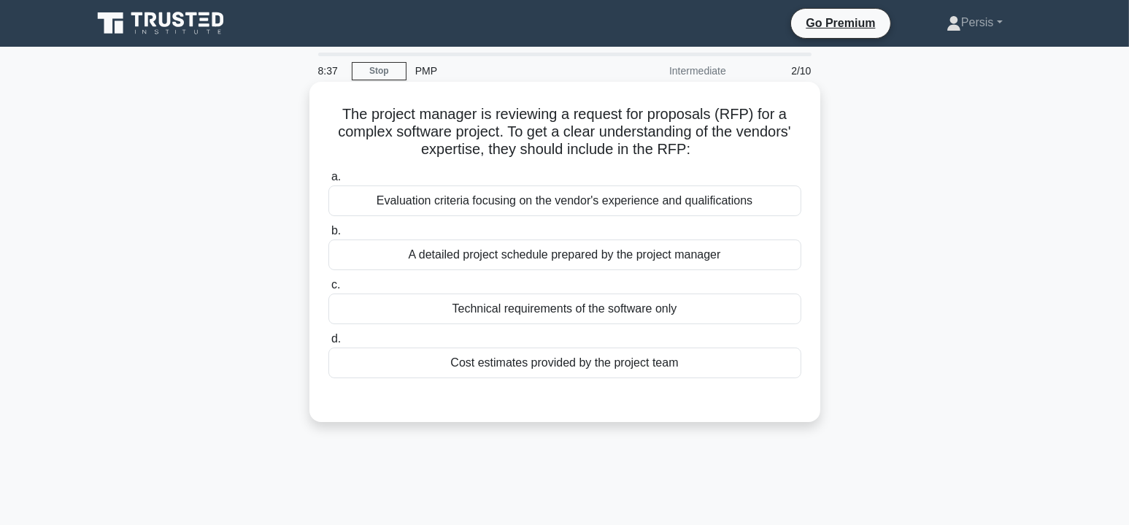
click at [659, 202] on div "Evaluation criteria focusing on the vendor's experience and qualifications" at bounding box center [564, 200] width 473 height 31
click at [328, 182] on input "a. Evaluation criteria focusing on the vendor's experience and qualifications" at bounding box center [328, 176] width 0 height 9
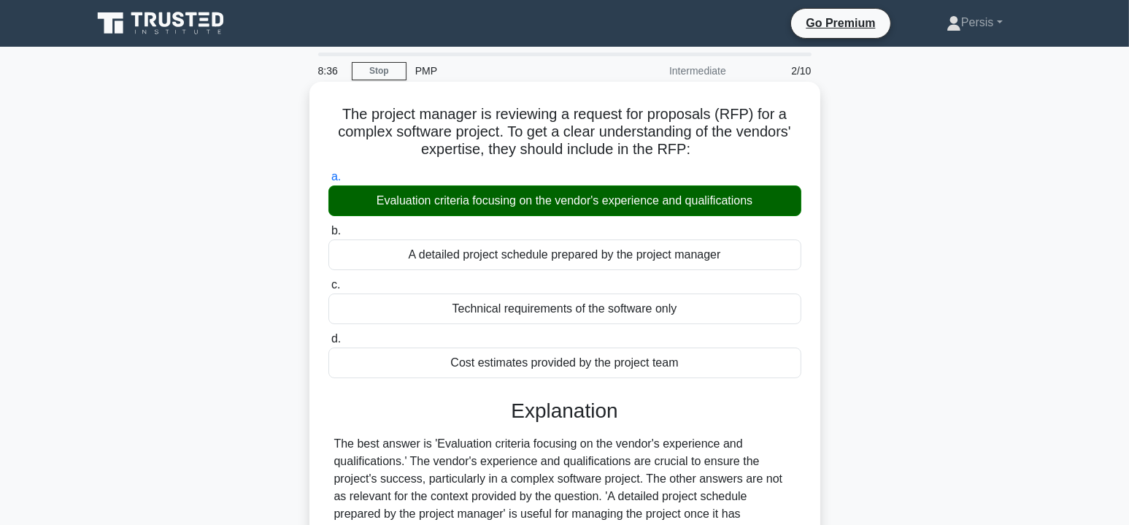
scroll to position [263, 0]
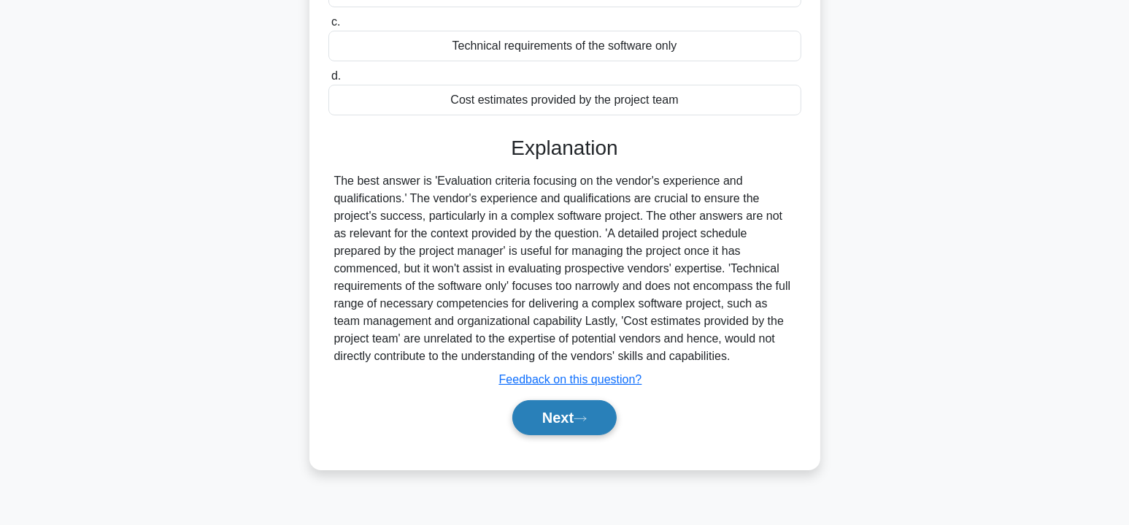
click at [579, 414] on icon at bounding box center [580, 418] width 13 height 8
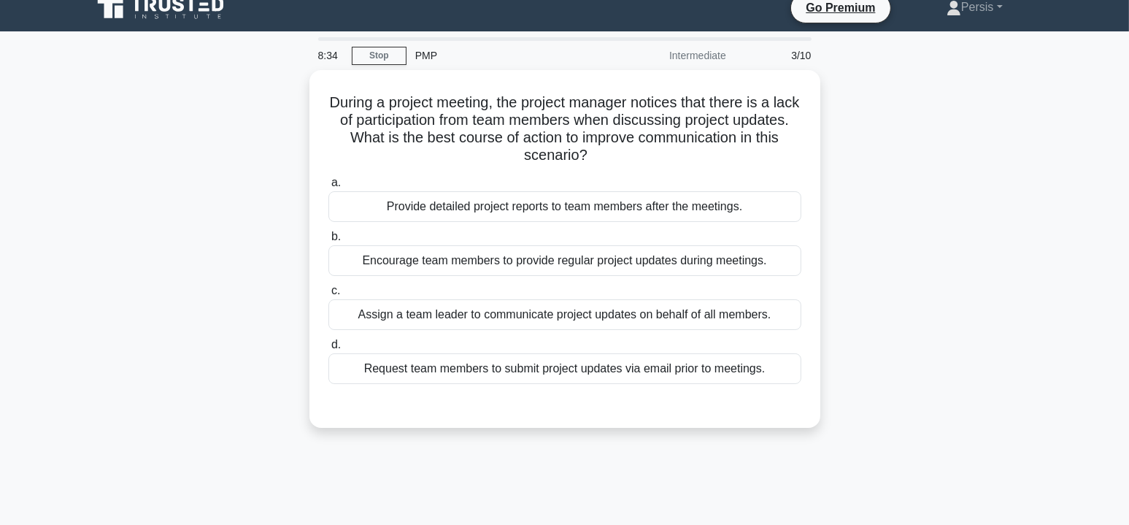
scroll to position [0, 0]
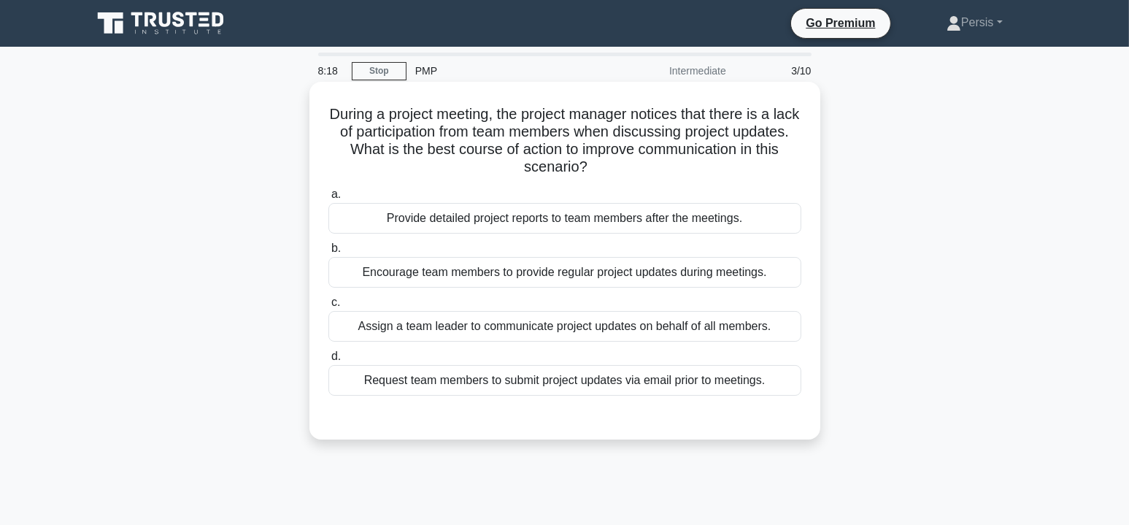
click at [650, 276] on div "Encourage team members to provide regular project updates during meetings." at bounding box center [564, 272] width 473 height 31
click at [328, 253] on input "b. Encourage team members to provide regular project updates during meetings." at bounding box center [328, 248] width 0 height 9
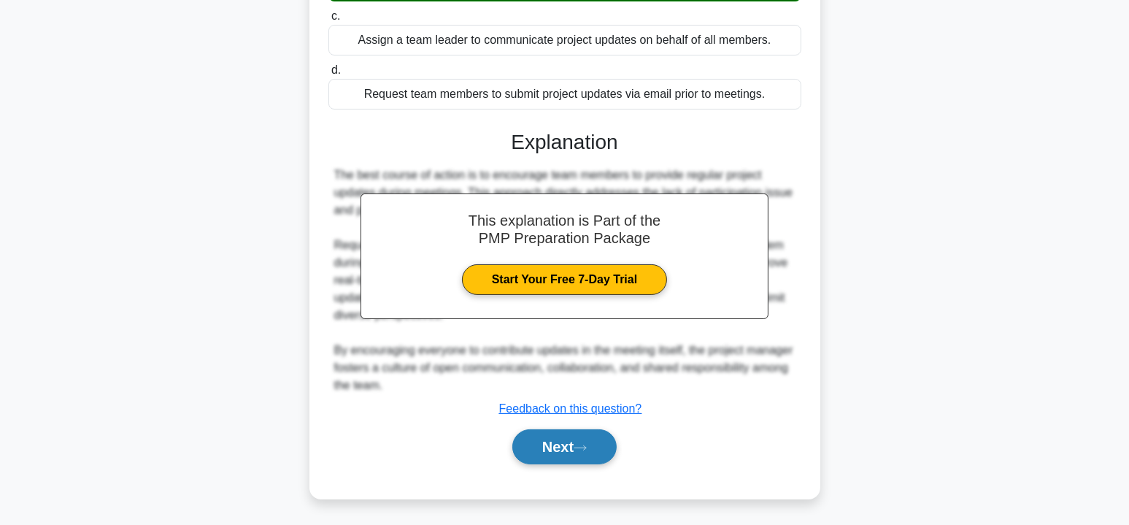
click at [550, 443] on button "Next" at bounding box center [564, 446] width 104 height 35
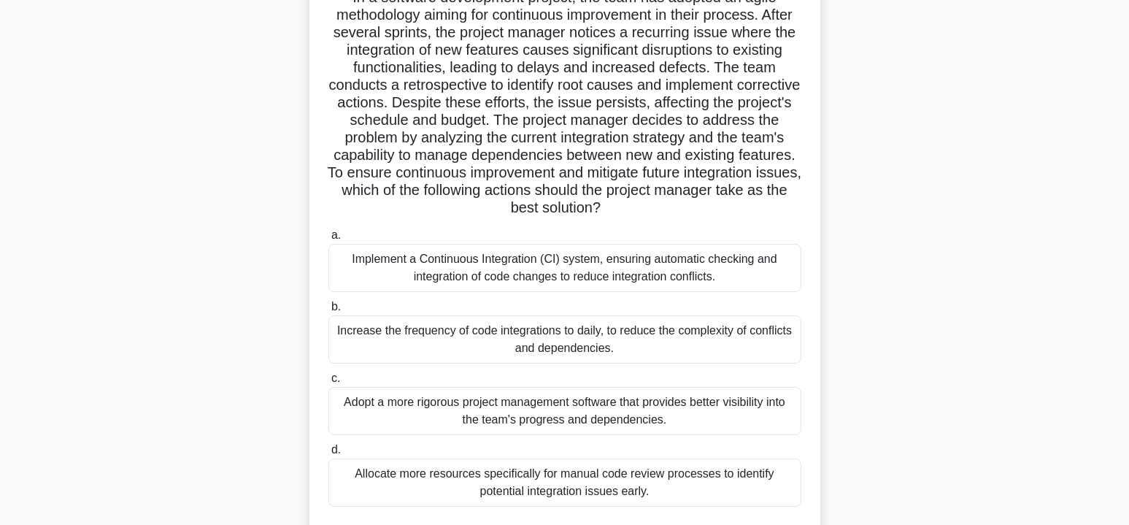
scroll to position [146, 0]
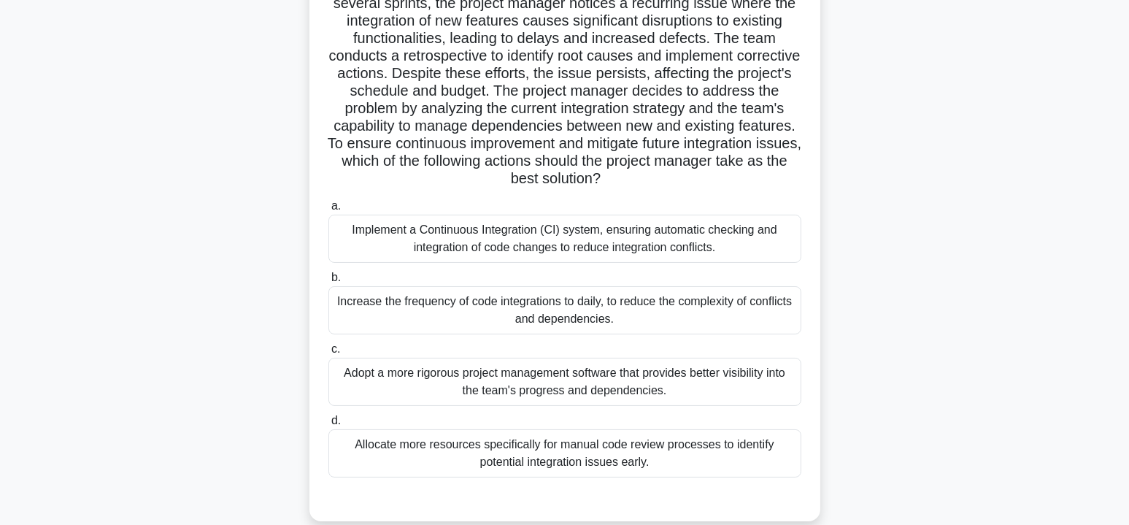
click at [758, 250] on div "Implement a Continuous Integration (CI) system, ensuring automatic checking and…" at bounding box center [564, 239] width 473 height 48
click at [328, 211] on input "a. Implement a Continuous Integration (CI) system, ensuring automatic checking …" at bounding box center [328, 205] width 0 height 9
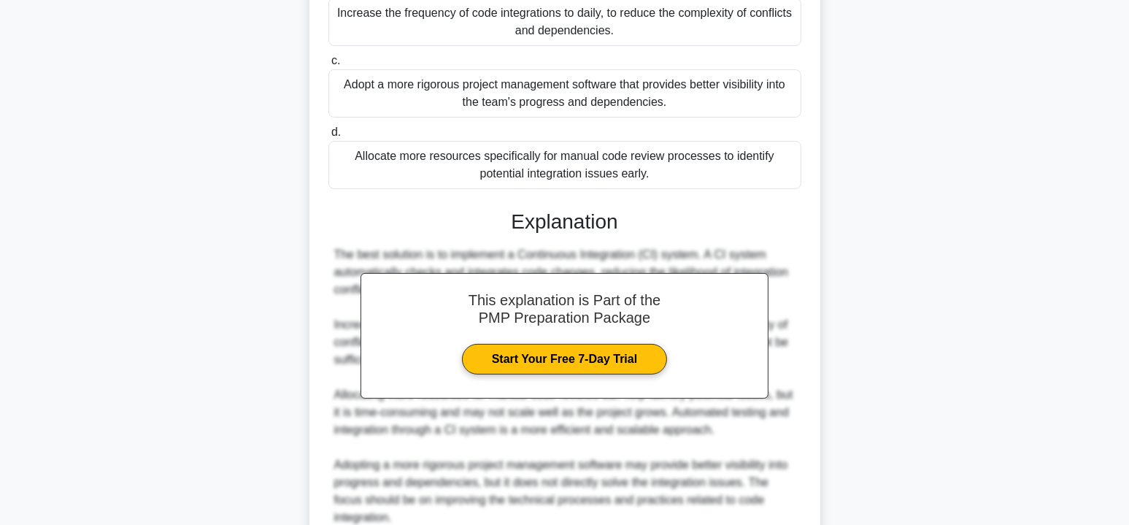
scroll to position [566, 0]
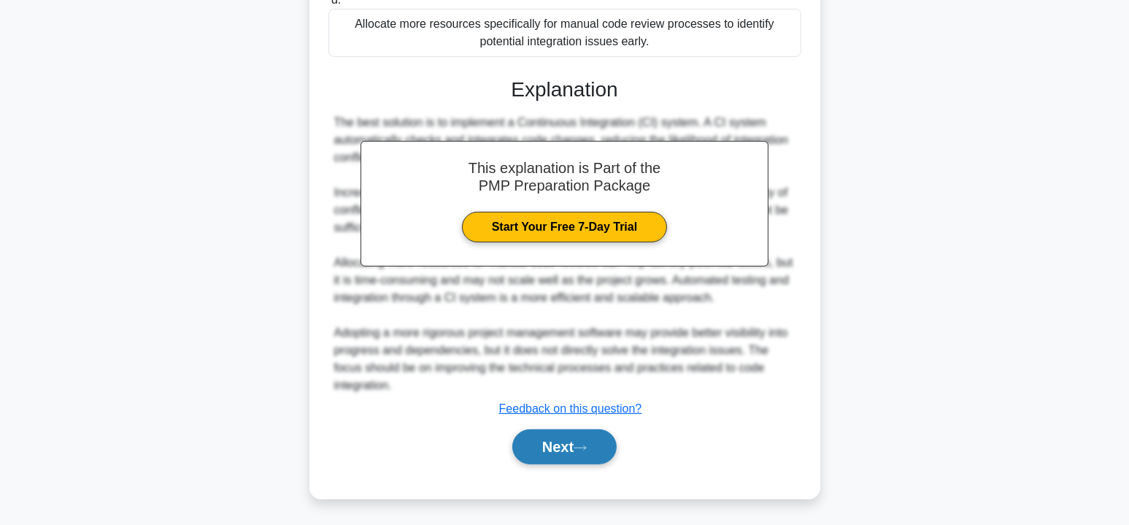
click at [574, 449] on button "Next" at bounding box center [564, 446] width 104 height 35
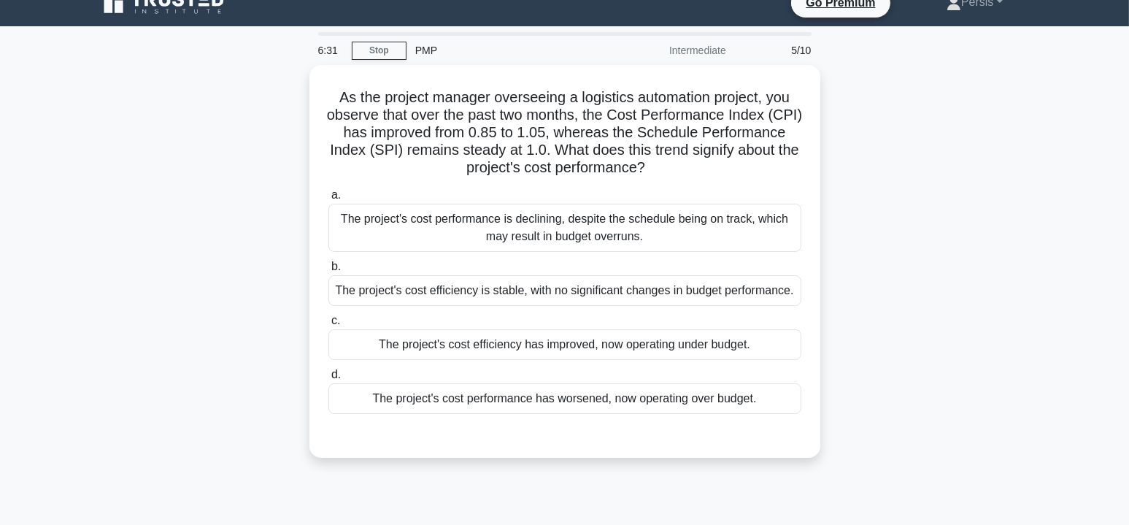
scroll to position [0, 0]
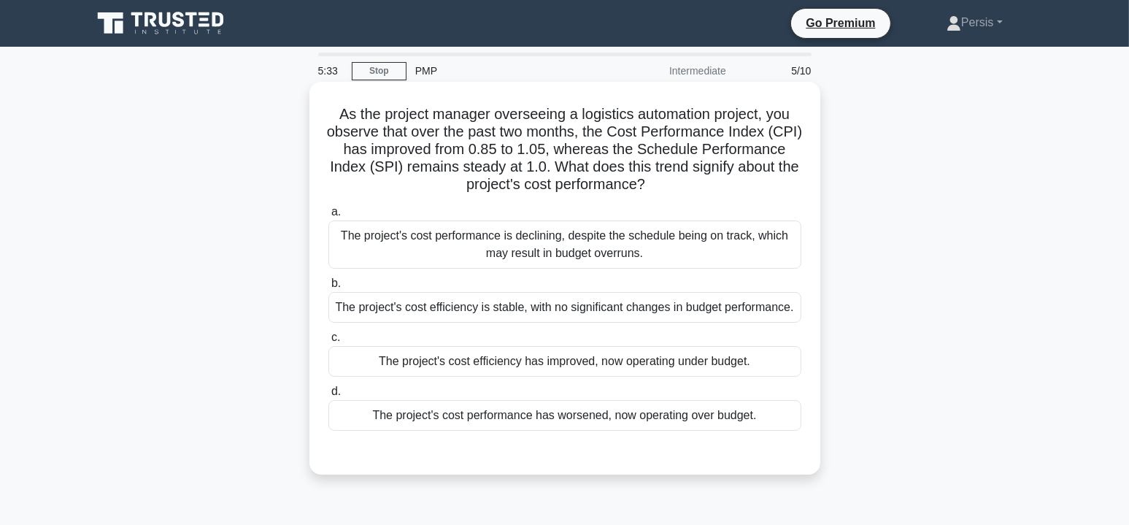
click at [733, 365] on div "The project's cost efficiency has improved, now operating under budget." at bounding box center [564, 361] width 473 height 31
click at [328, 342] on input "c. The project's cost efficiency has improved, now operating under budget." at bounding box center [328, 337] width 0 height 9
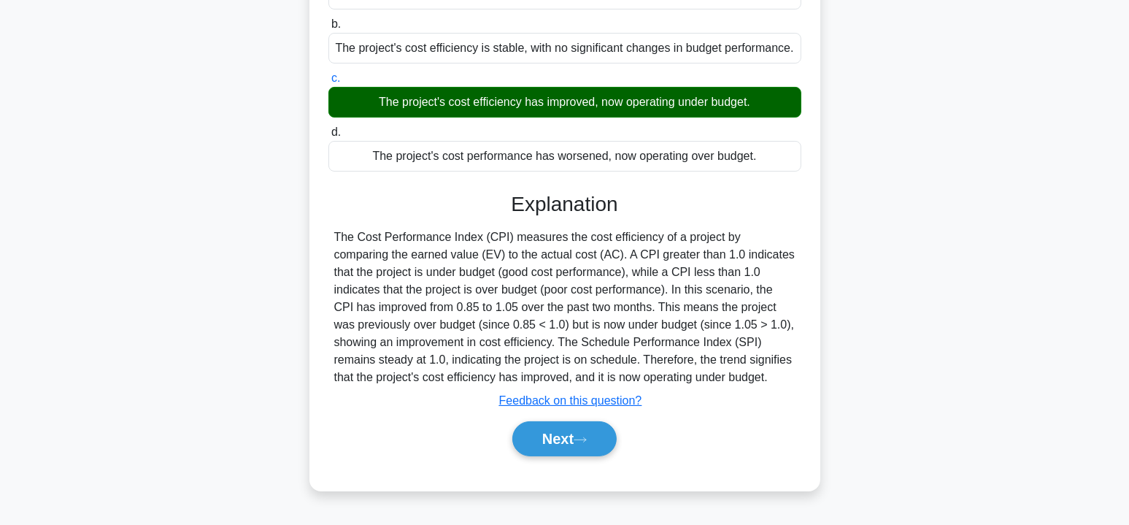
scroll to position [263, 0]
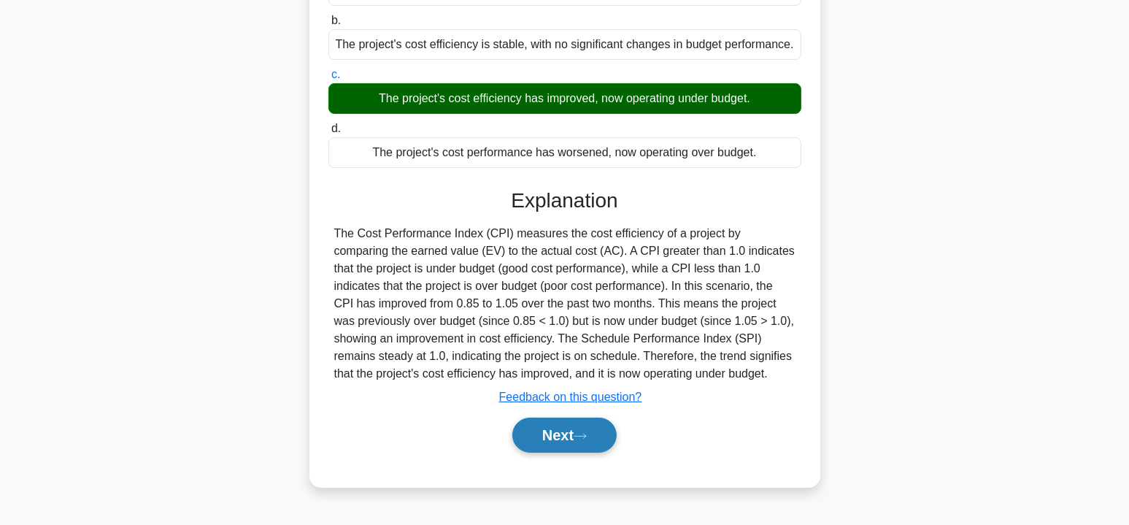
drag, startPoint x: 571, startPoint y: 431, endPoint x: 622, endPoint y: 431, distance: 51.1
click at [572, 431] on button "Next" at bounding box center [564, 434] width 104 height 35
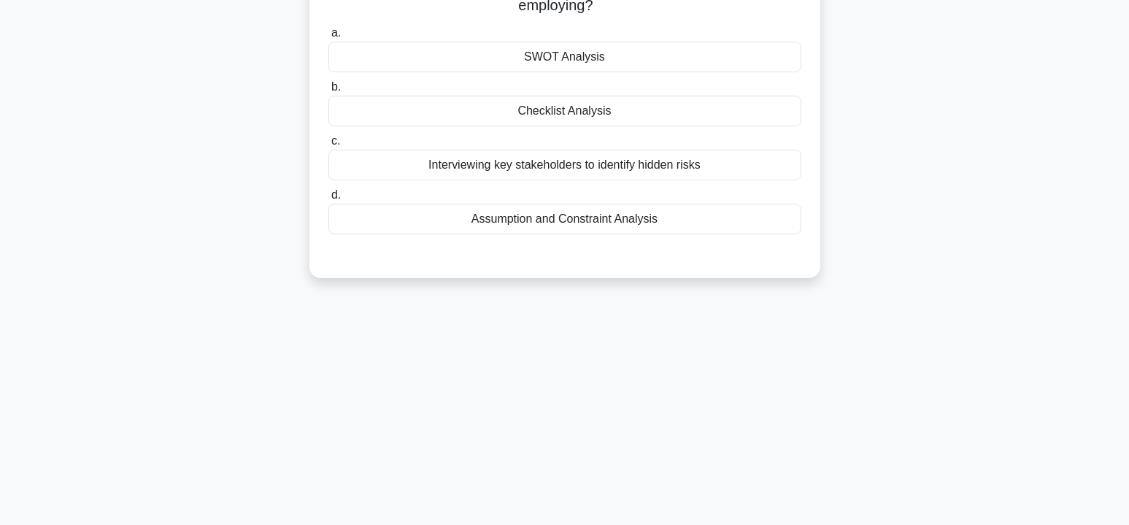
scroll to position [44, 0]
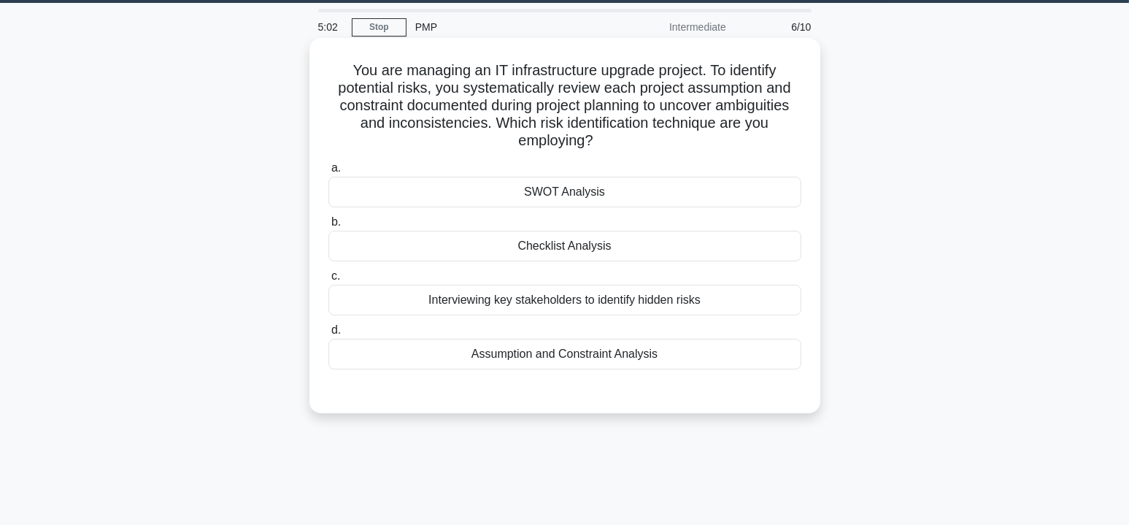
click at [579, 358] on div "Assumption and Constraint Analysis" at bounding box center [564, 354] width 473 height 31
click at [328, 335] on input "d. Assumption and Constraint Analysis" at bounding box center [328, 329] width 0 height 9
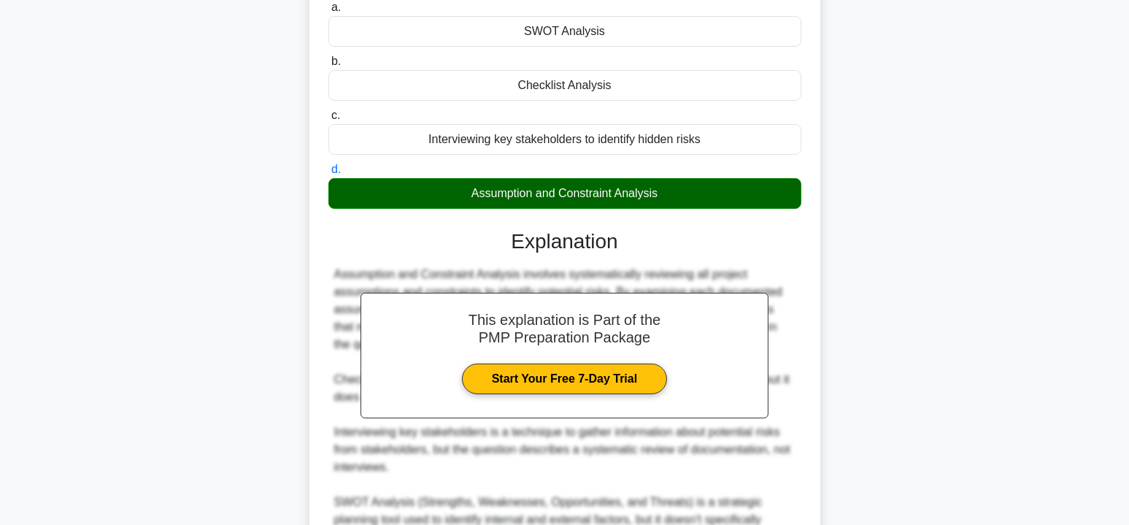
scroll to position [356, 0]
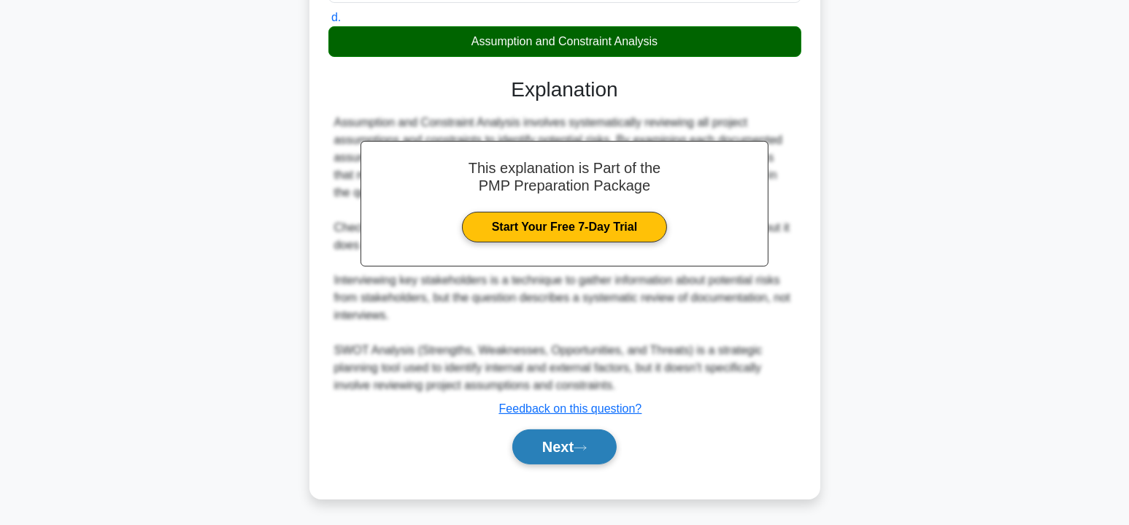
click at [585, 441] on button "Next" at bounding box center [564, 446] width 104 height 35
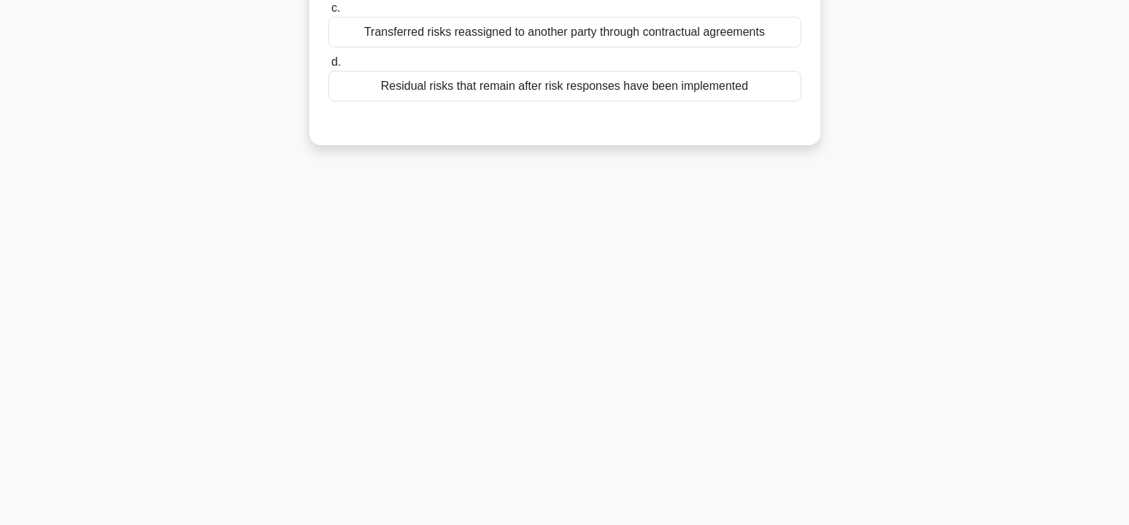
scroll to position [44, 0]
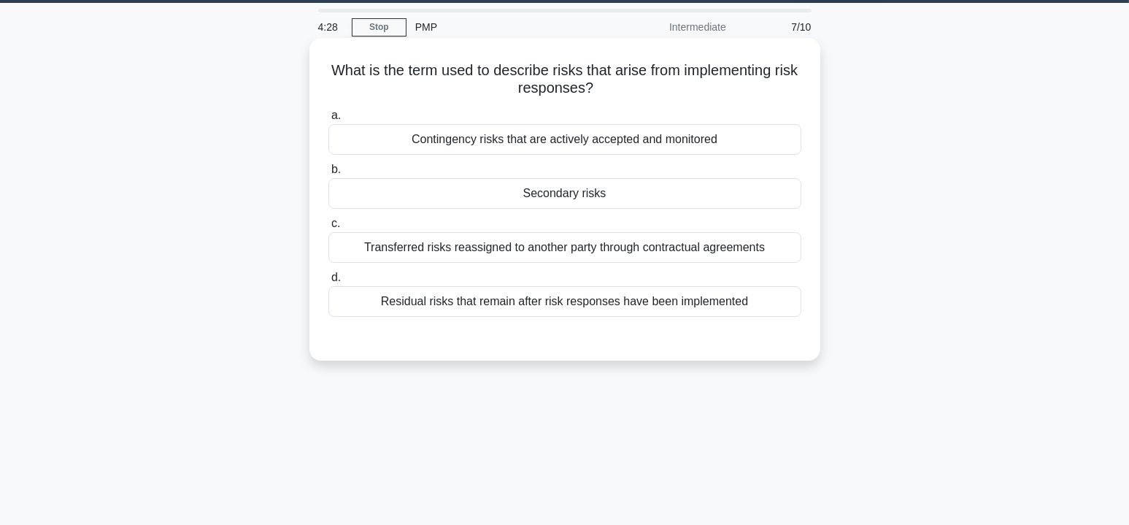
click at [553, 197] on div "Secondary risks" at bounding box center [564, 193] width 473 height 31
click at [328, 174] on input "b. Secondary risks" at bounding box center [328, 169] width 0 height 9
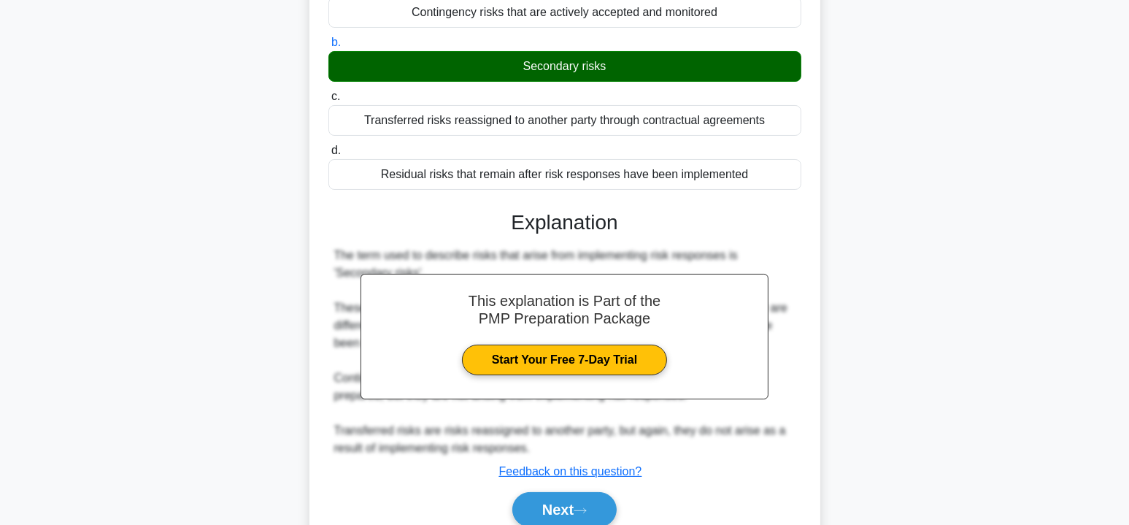
scroll to position [263, 0]
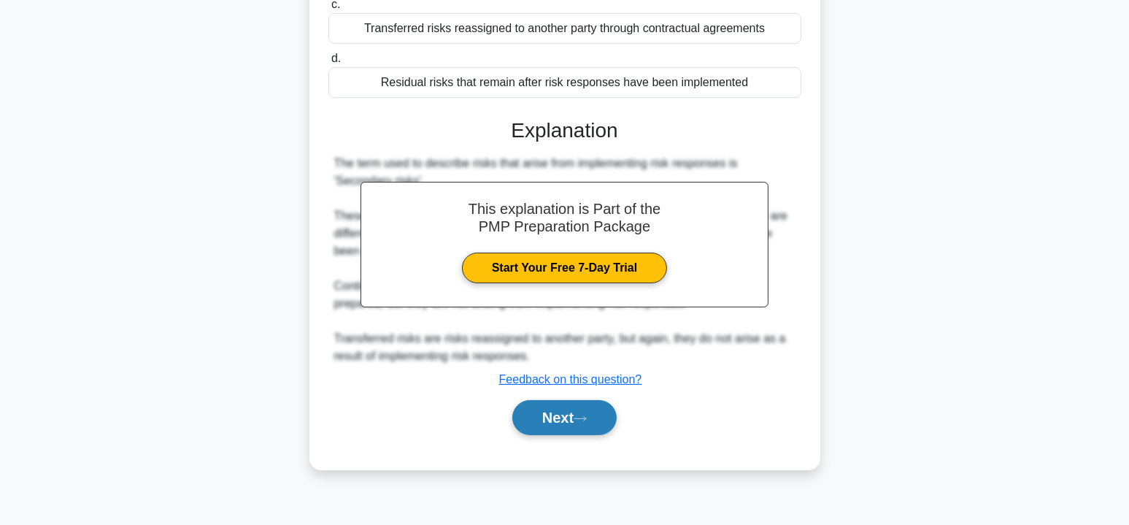
click at [549, 414] on button "Next" at bounding box center [564, 417] width 104 height 35
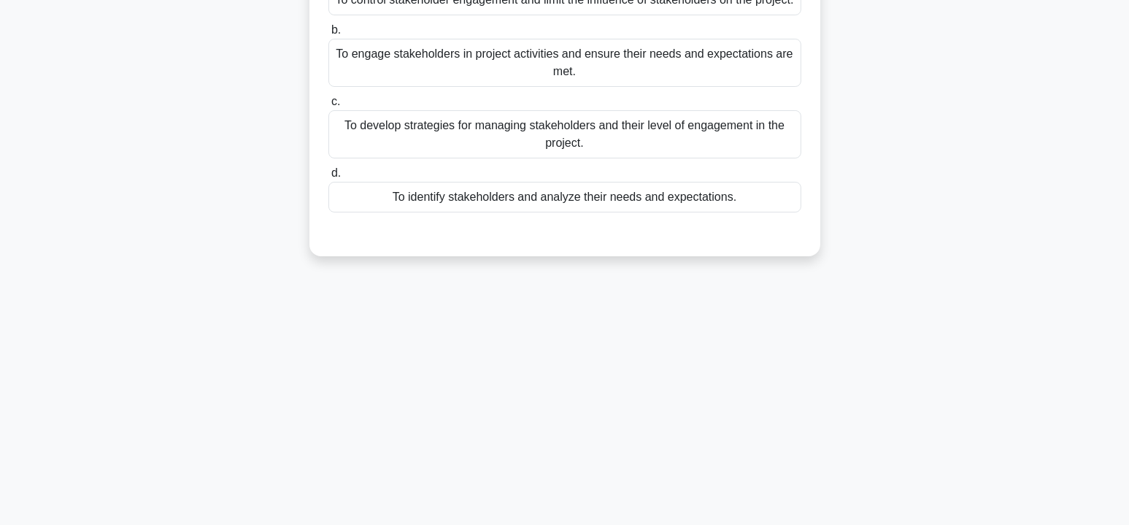
scroll to position [44, 0]
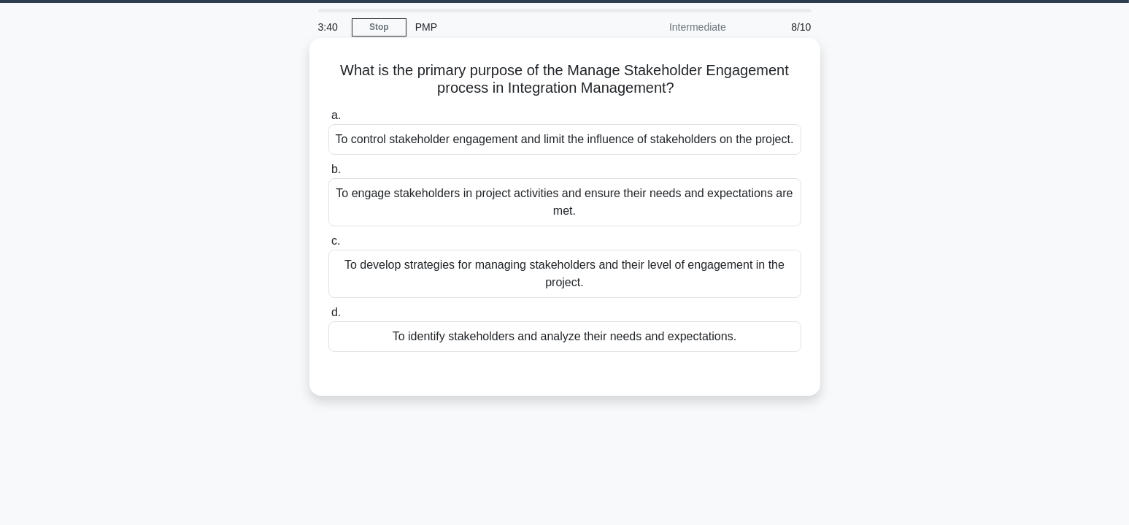
click at [614, 352] on div "To identify stakeholders and analyze their needs and expectations." at bounding box center [564, 336] width 473 height 31
click at [328, 317] on input "d. To identify stakeholders and analyze their needs and expectations." at bounding box center [328, 312] width 0 height 9
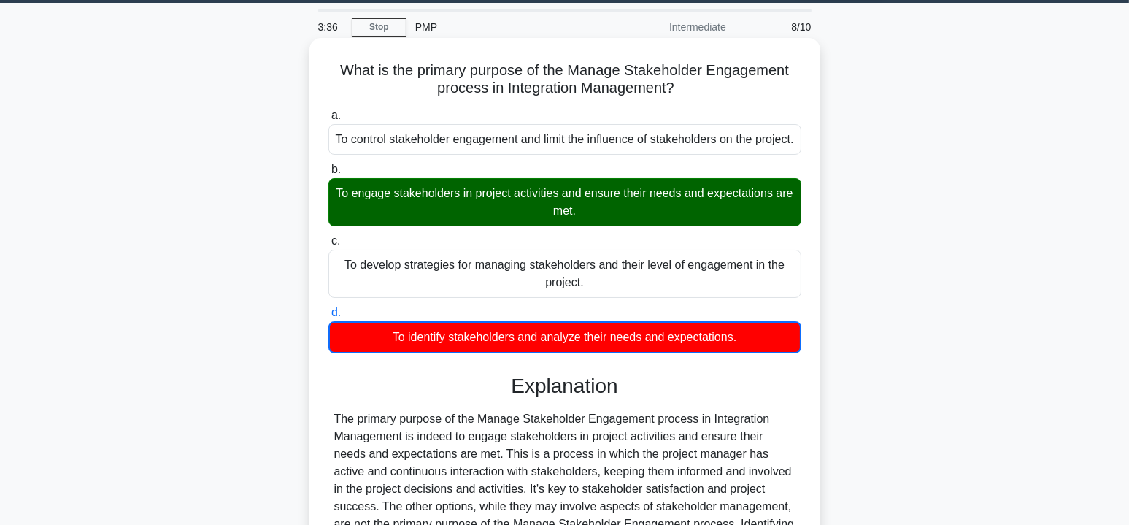
scroll to position [269, 0]
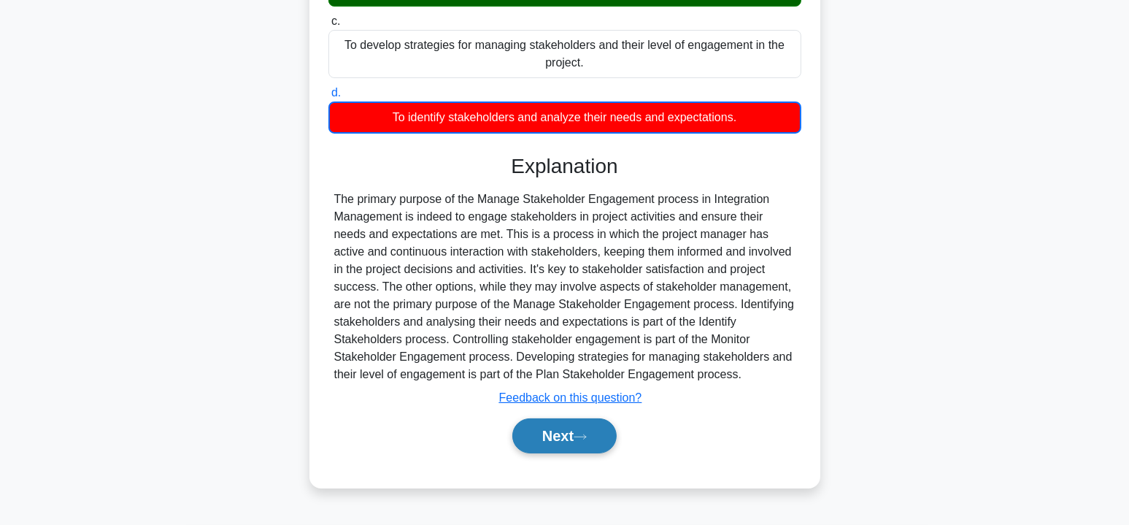
click at [558, 447] on button "Next" at bounding box center [564, 435] width 104 height 35
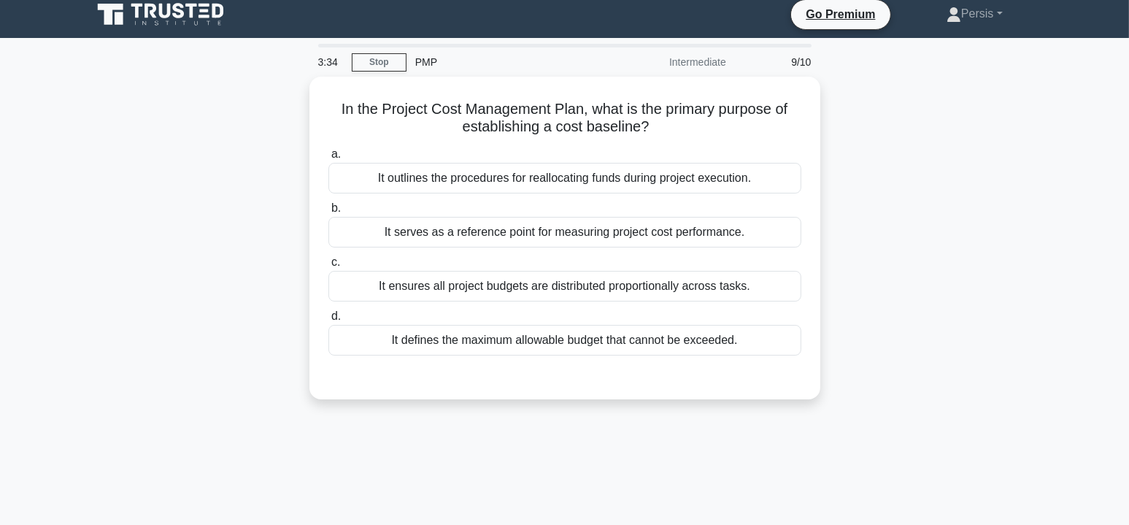
scroll to position [0, 0]
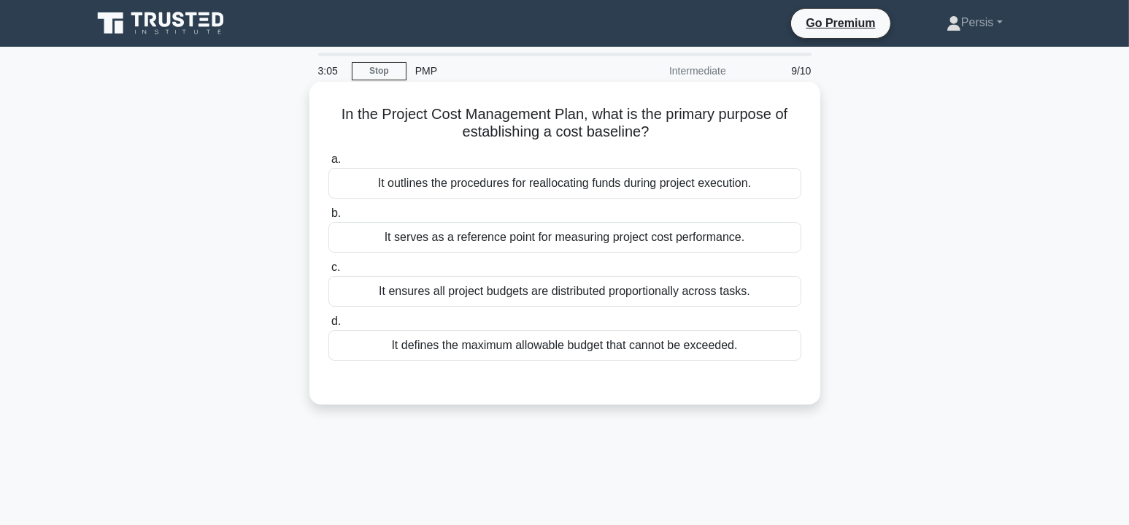
click at [722, 239] on div "It serves as a reference point for measuring project cost performance." at bounding box center [564, 237] width 473 height 31
click at [328, 218] on input "b. It serves as a reference point for measuring project cost performance." at bounding box center [328, 213] width 0 height 9
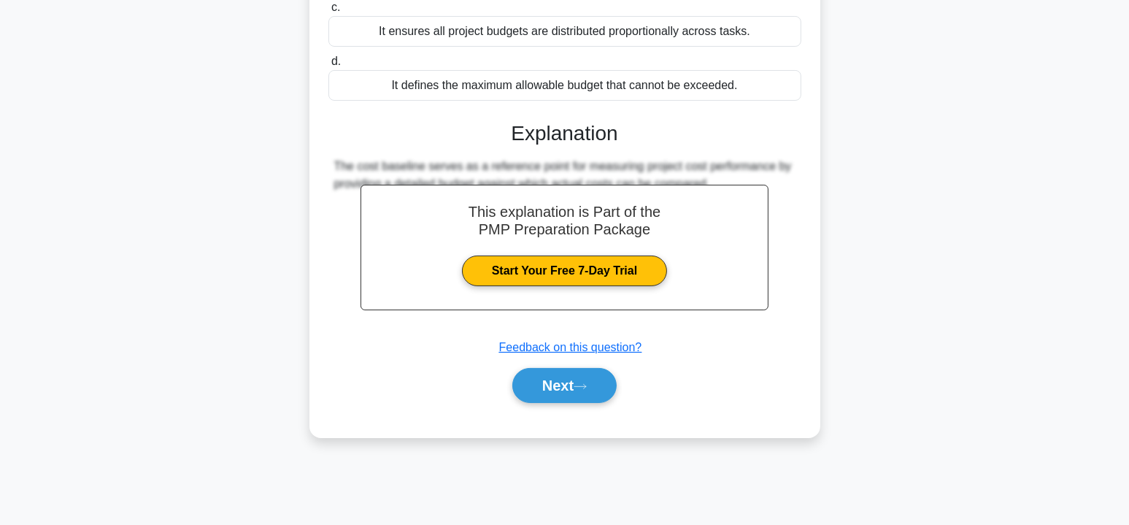
scroll to position [263, 0]
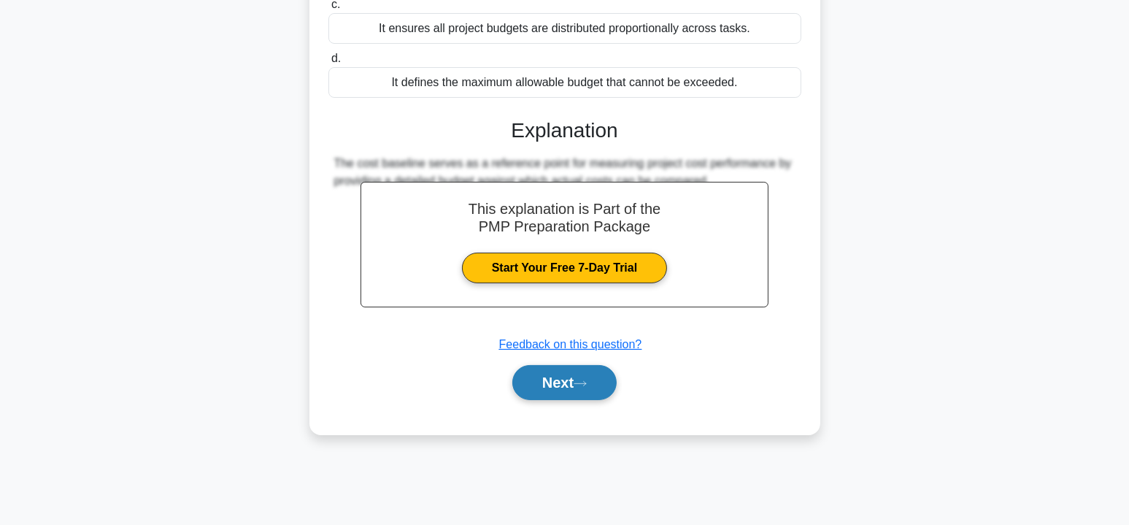
click at [552, 381] on button "Next" at bounding box center [564, 382] width 104 height 35
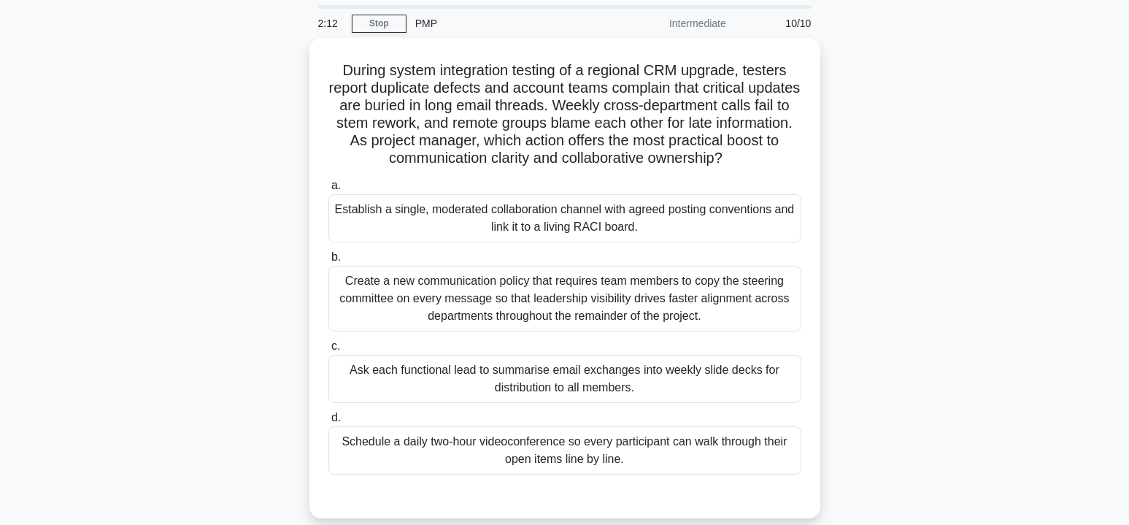
scroll to position [73, 0]
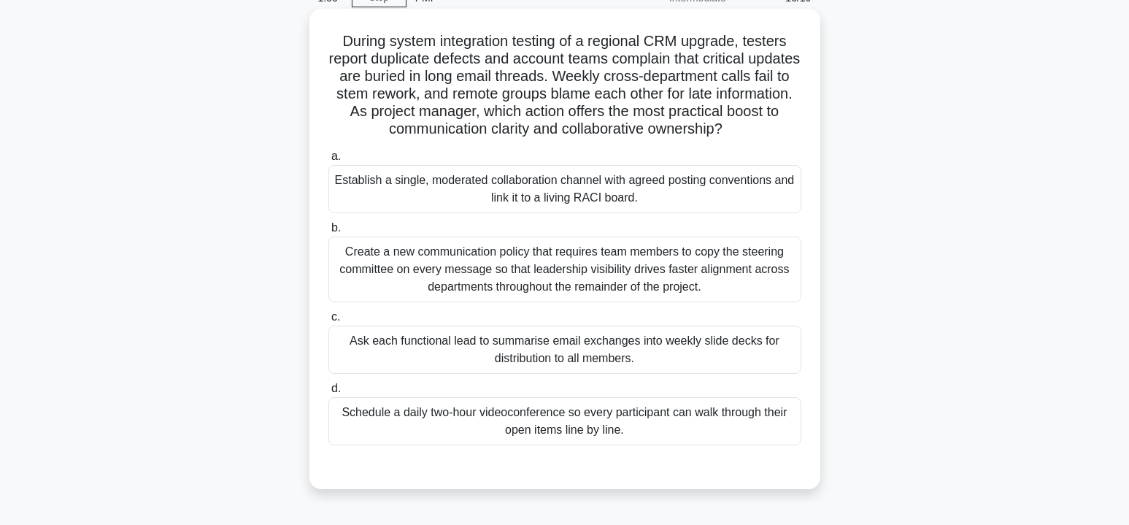
click at [613, 196] on div "Establish a single, moderated collaboration channel with agreed posting convent…" at bounding box center [564, 189] width 473 height 48
click at [328, 161] on input "a. Establish a single, moderated collaboration channel with agreed posting conv…" at bounding box center [328, 156] width 0 height 9
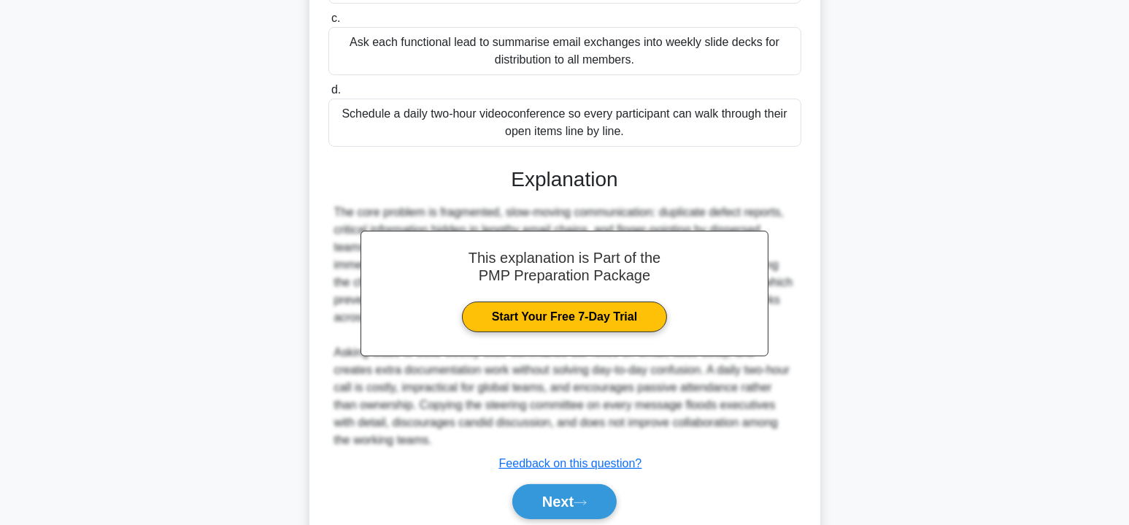
scroll to position [426, 0]
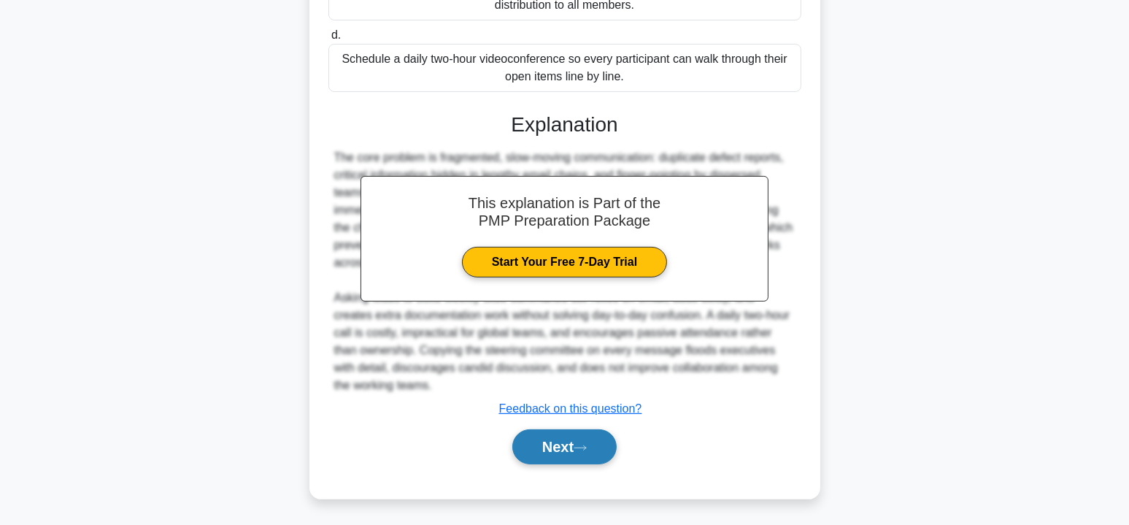
click at [586, 444] on icon at bounding box center [580, 448] width 13 height 8
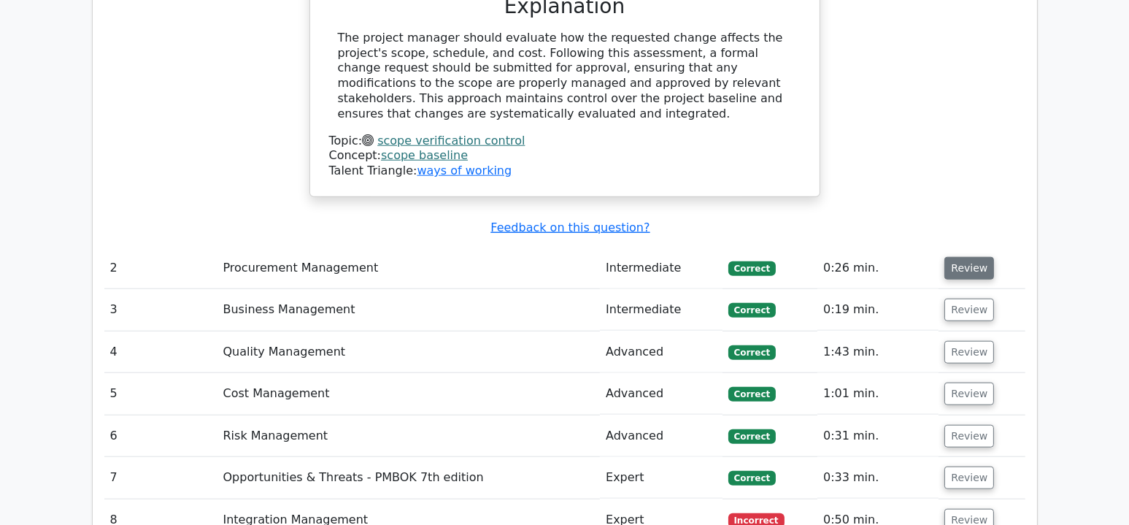
scroll to position [1970, 0]
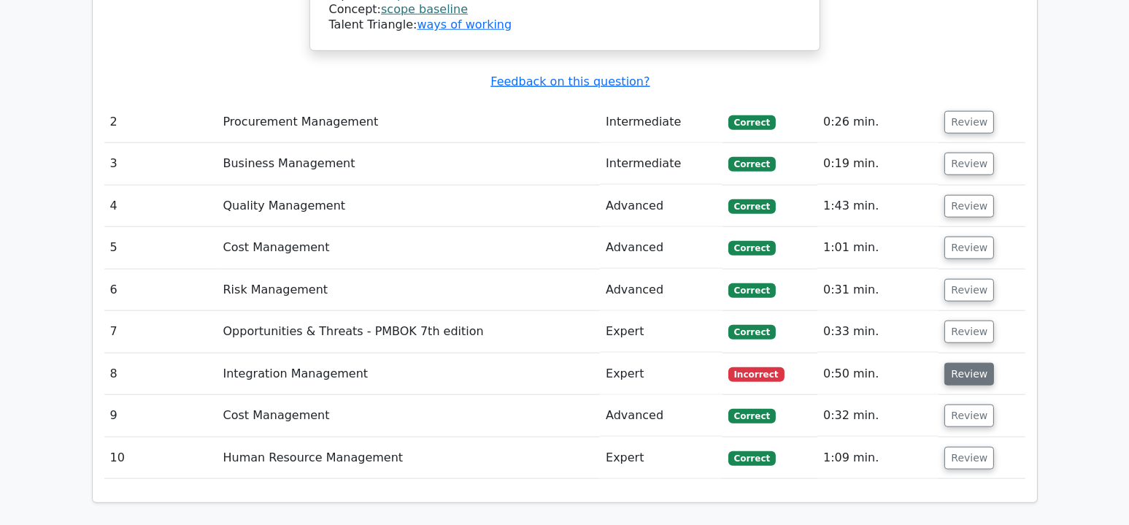
click at [970, 363] on button "Review" at bounding box center [969, 374] width 50 height 23
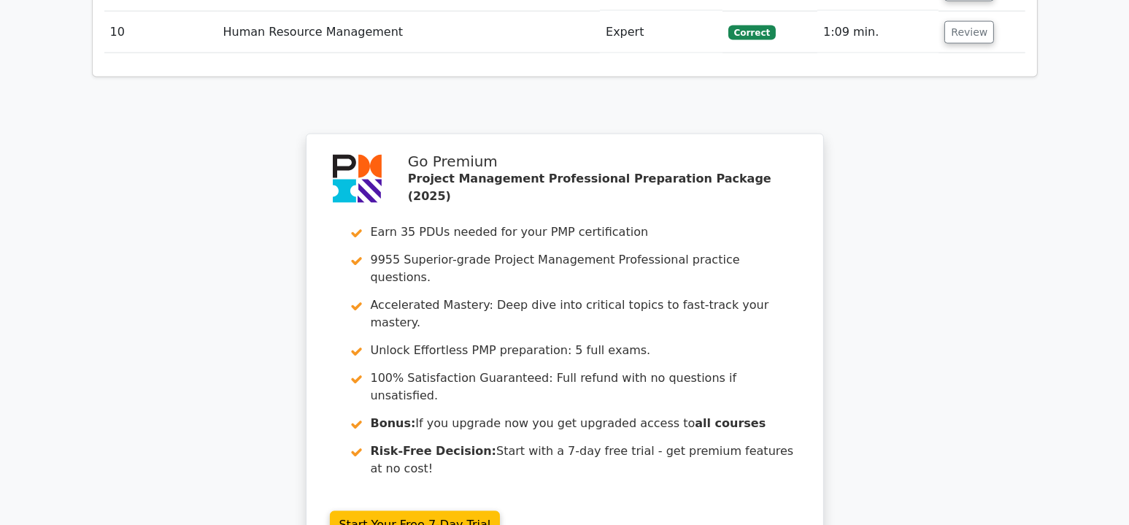
scroll to position [3205, 0]
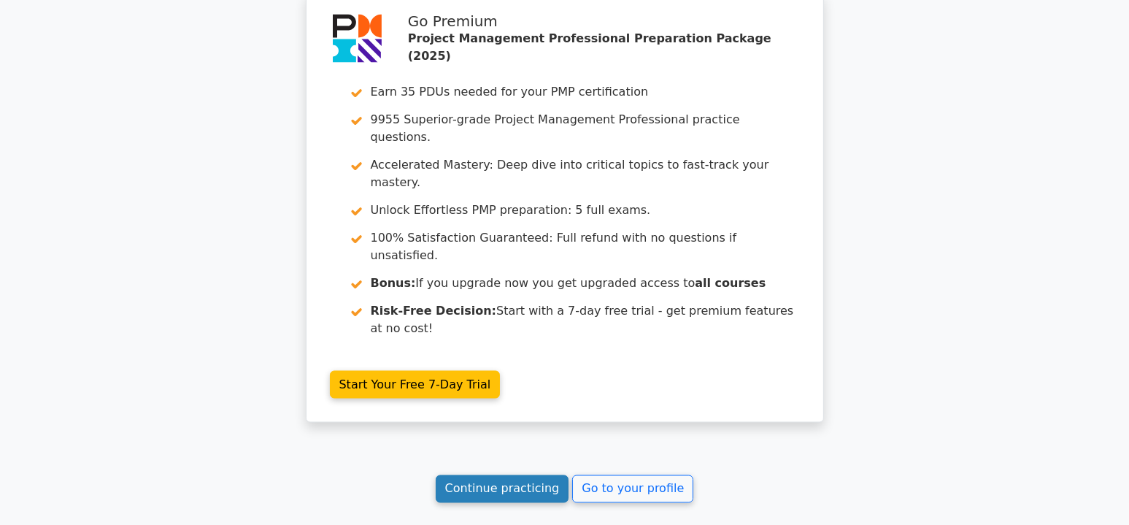
click at [503, 475] on link "Continue practicing" at bounding box center [503, 489] width 134 height 28
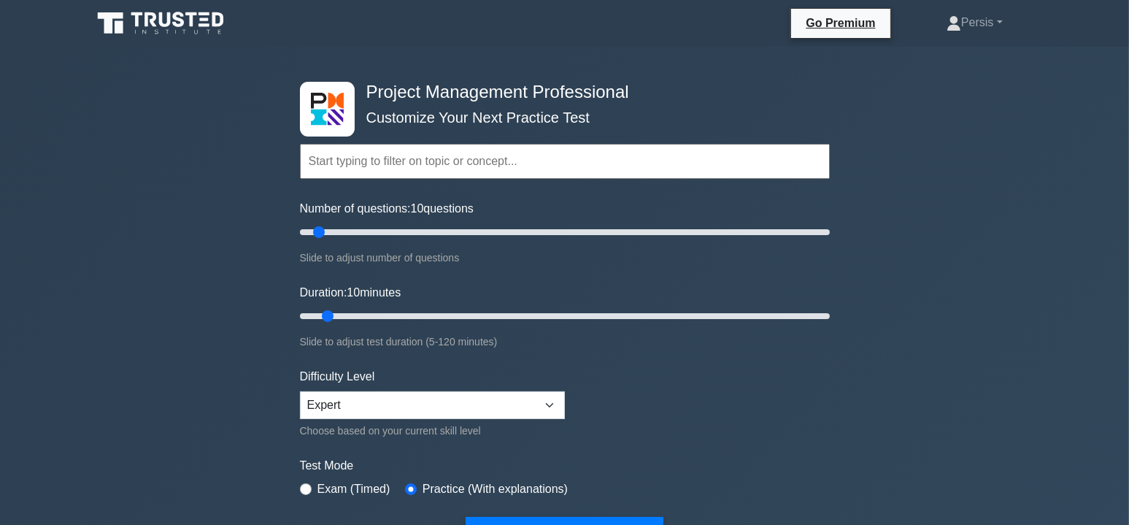
scroll to position [146, 0]
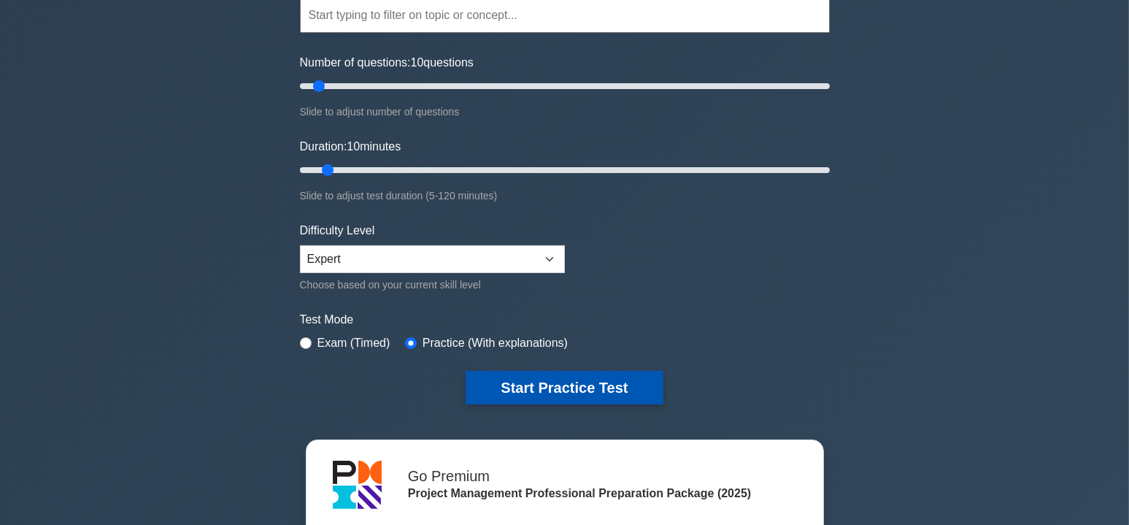
click at [575, 387] on button "Start Practice Test" at bounding box center [564, 388] width 197 height 34
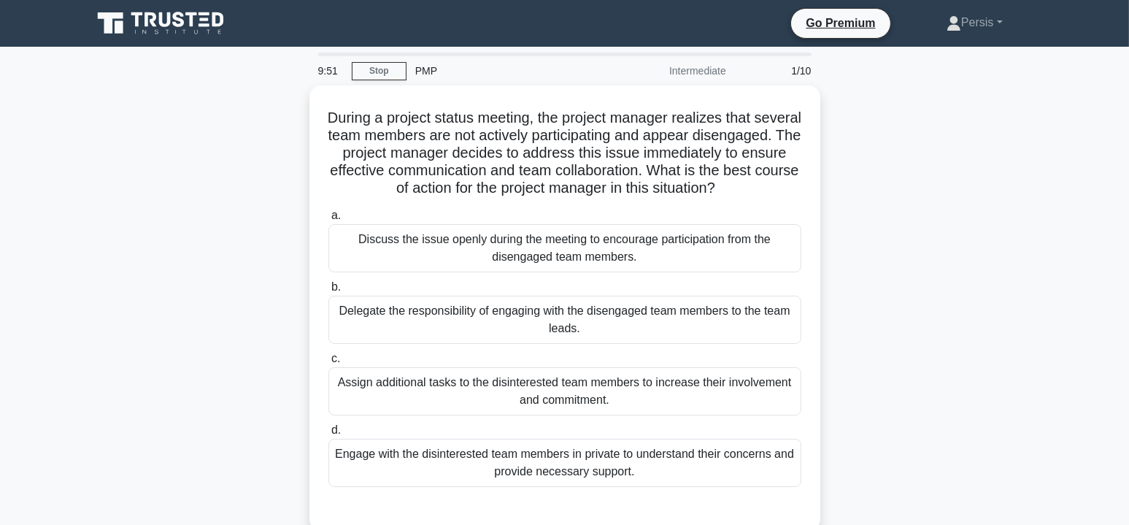
scroll to position [73, 0]
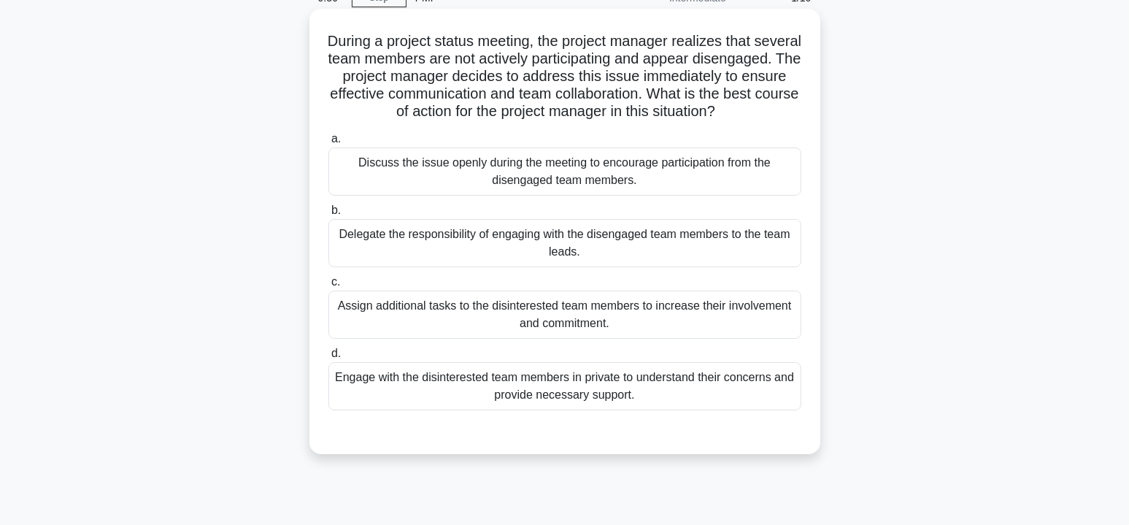
click at [722, 399] on div "Engage with the disinterested team members in private to understand their conce…" at bounding box center [564, 386] width 473 height 48
click at [328, 358] on input "d. Engage with the disinterested team members in private to understand their co…" at bounding box center [328, 353] width 0 height 9
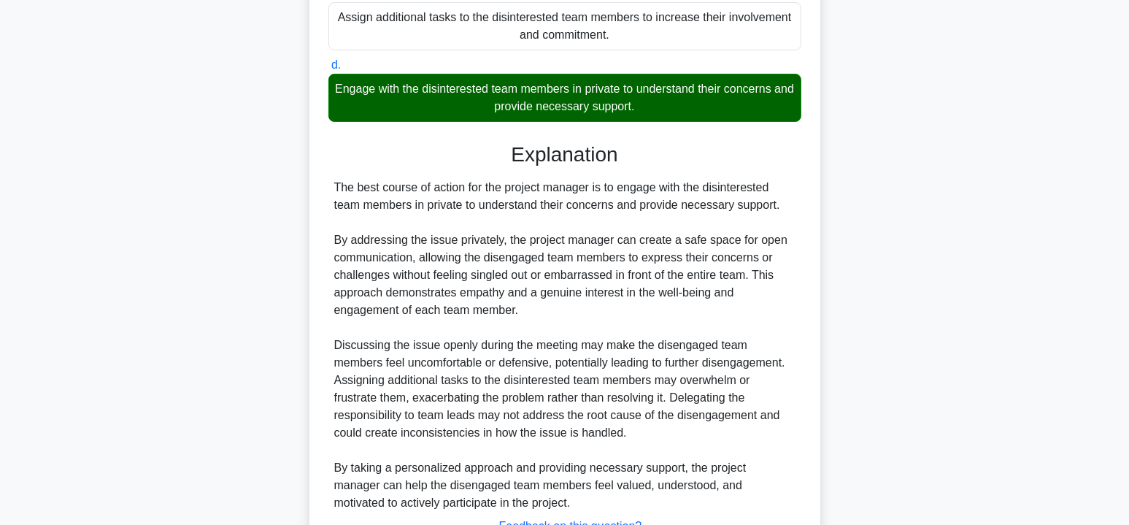
scroll to position [496, 0]
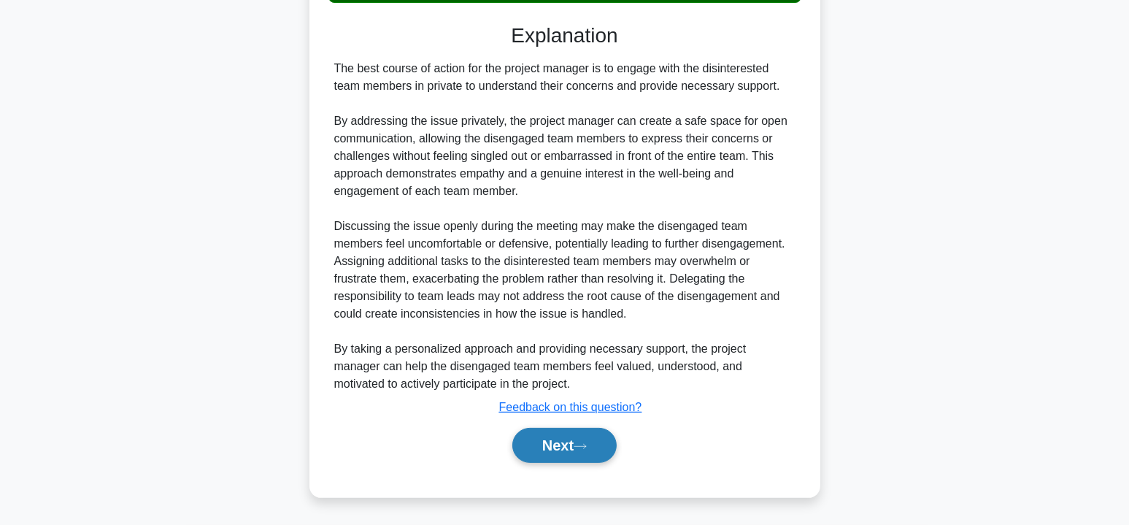
click at [552, 441] on button "Next" at bounding box center [564, 445] width 104 height 35
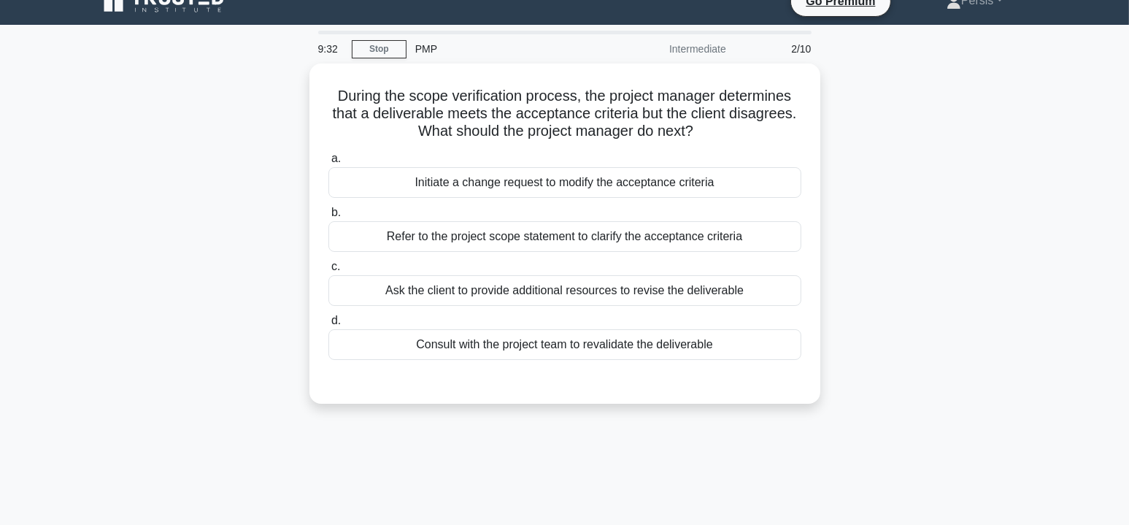
scroll to position [0, 0]
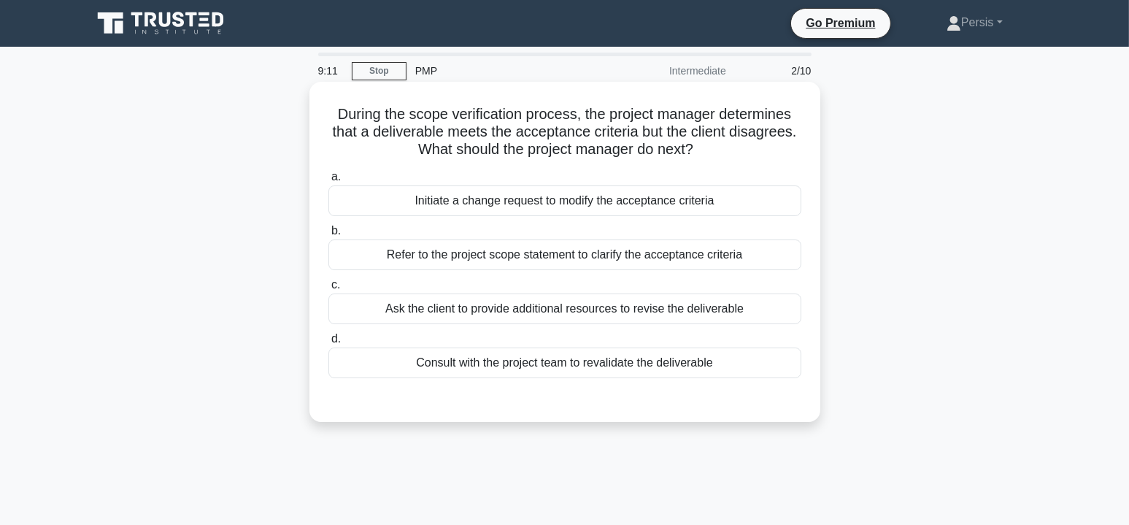
click at [695, 258] on div "Refer to the project scope statement to clarify the acceptance criteria" at bounding box center [564, 254] width 473 height 31
click at [328, 236] on input "b. Refer to the project scope statement to clarify the acceptance criteria" at bounding box center [328, 230] width 0 height 9
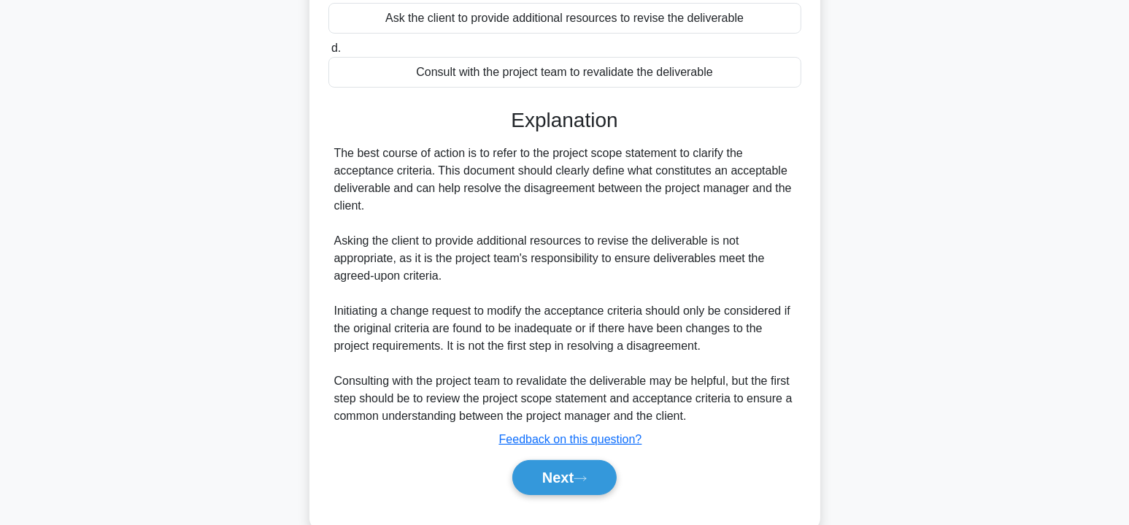
scroll to position [321, 0]
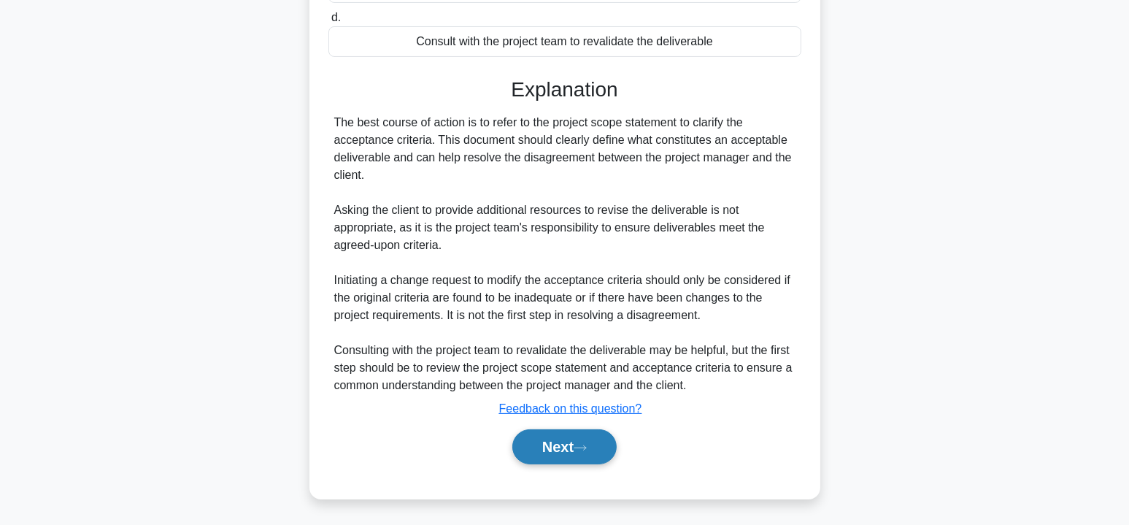
click at [558, 445] on button "Next" at bounding box center [564, 446] width 104 height 35
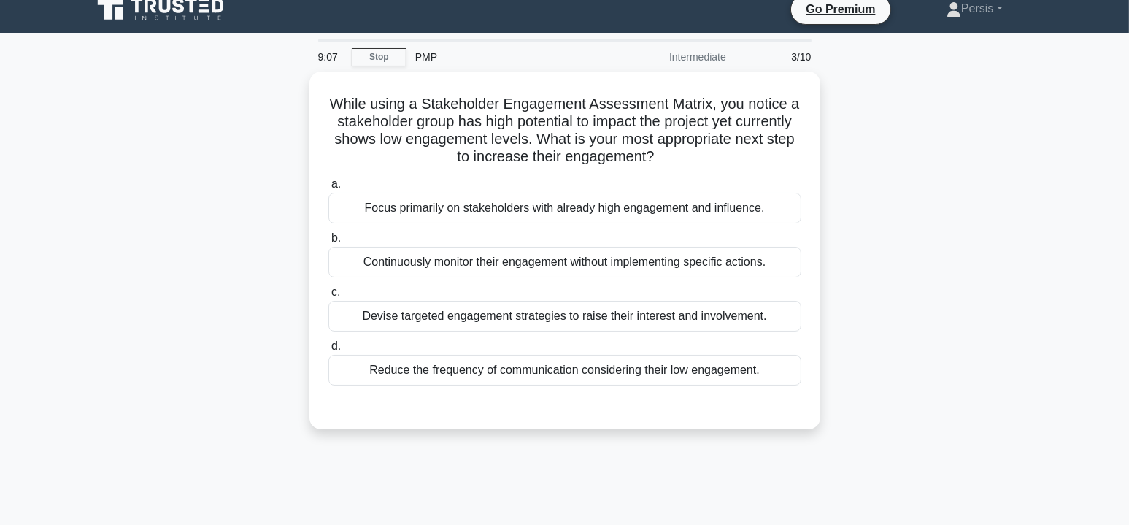
scroll to position [0, 0]
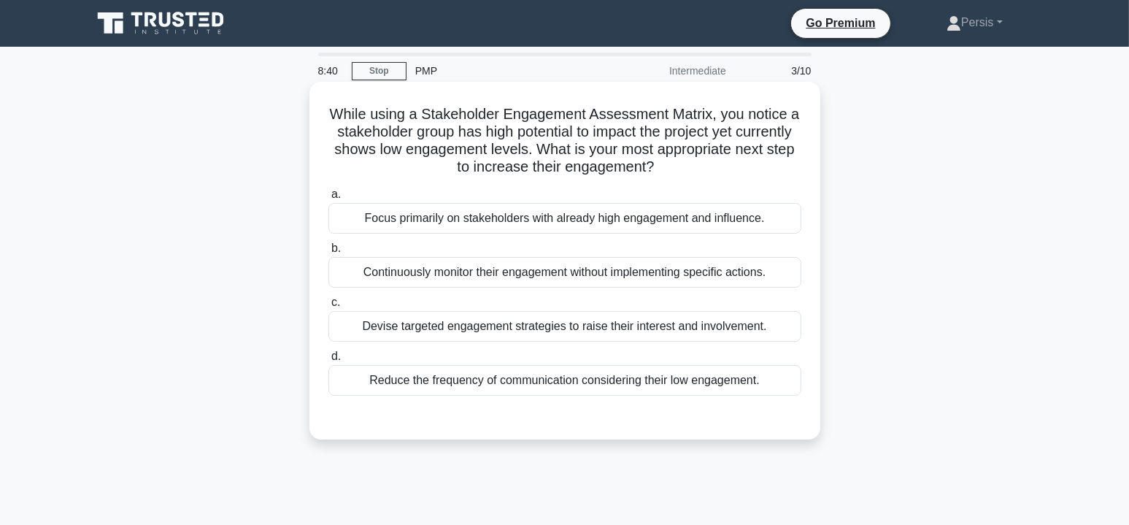
click at [761, 333] on div "Devise targeted engagement strategies to raise their interest and involvement." at bounding box center [564, 326] width 473 height 31
click at [328, 307] on input "c. Devise targeted engagement strategies to raise their interest and involvemen…" at bounding box center [328, 302] width 0 height 9
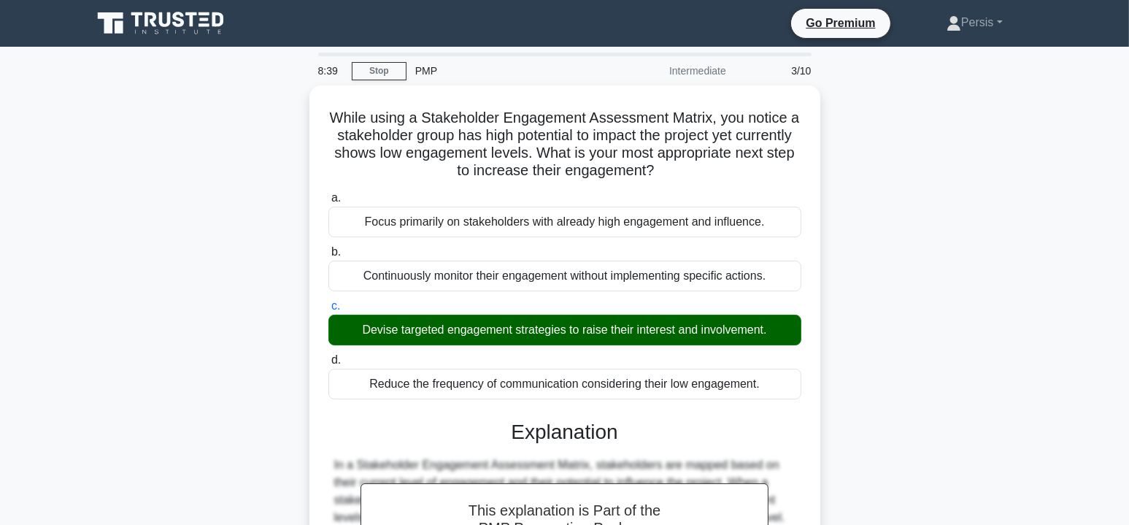
scroll to position [365, 0]
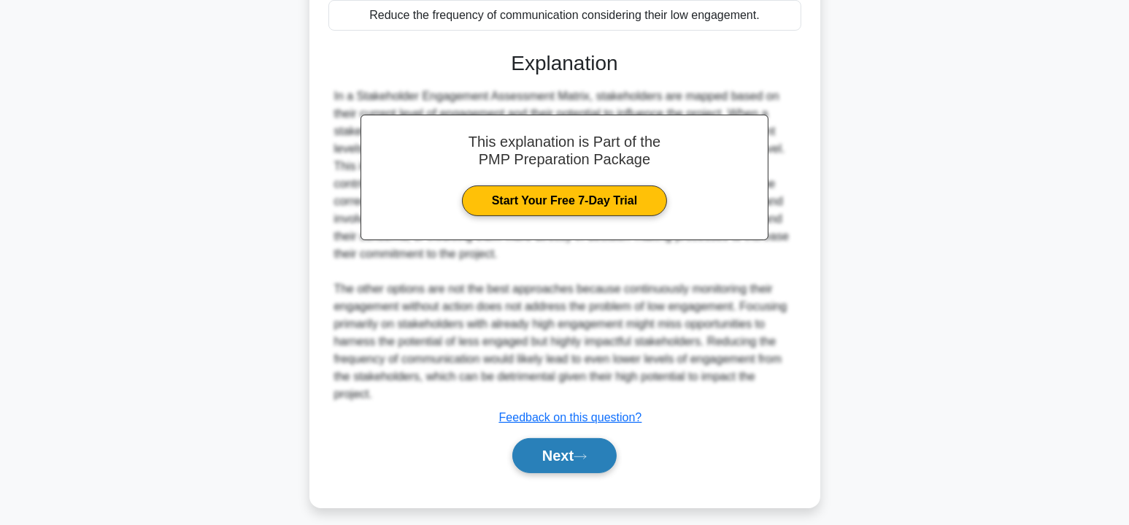
drag, startPoint x: 545, startPoint y: 451, endPoint x: 571, endPoint y: 452, distance: 26.3
click at [545, 451] on button "Next" at bounding box center [564, 455] width 104 height 35
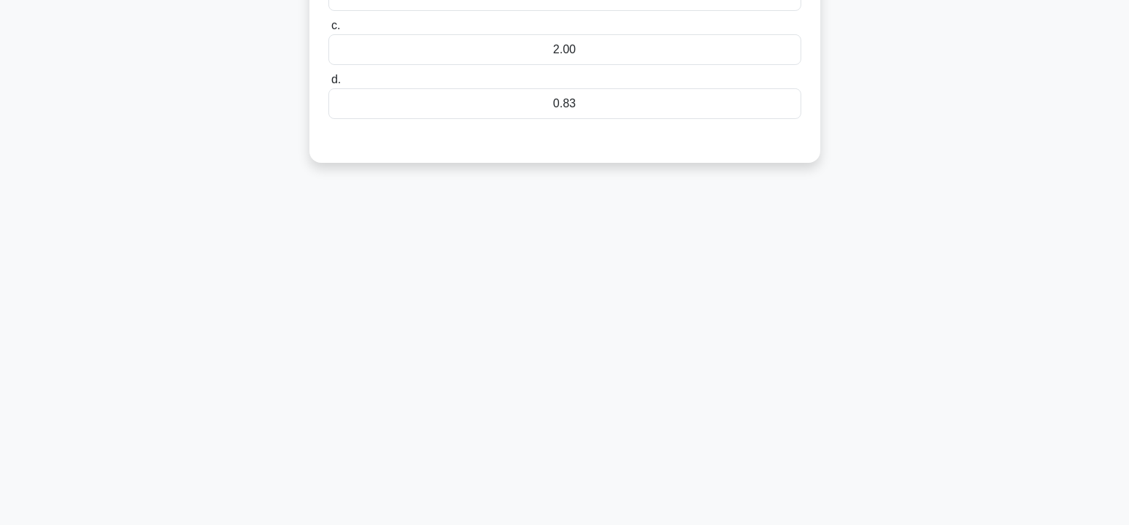
scroll to position [44, 0]
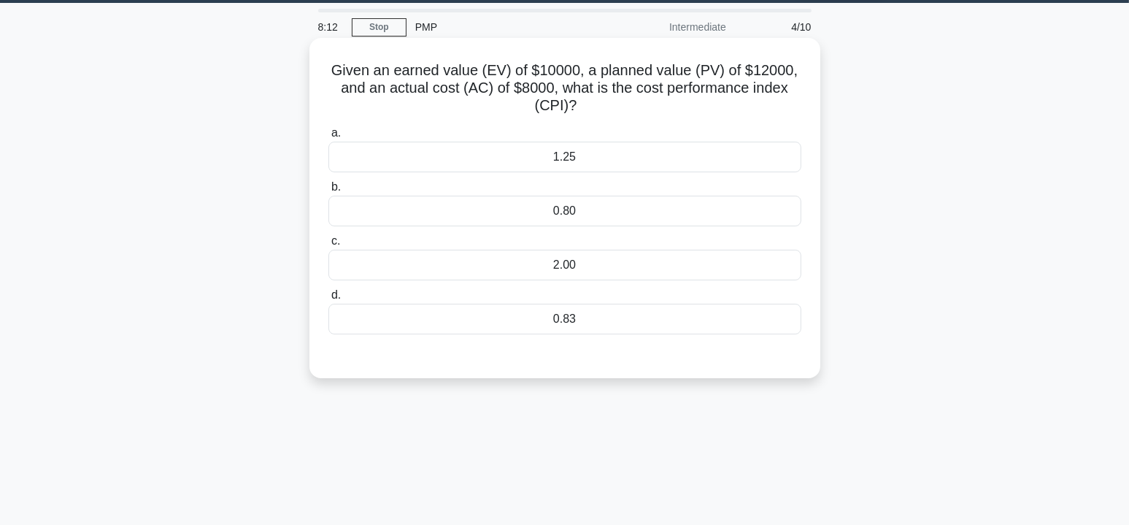
drag, startPoint x: 660, startPoint y: 159, endPoint x: 719, endPoint y: 167, distance: 59.7
click at [660, 159] on div "1.25" at bounding box center [564, 157] width 473 height 31
click at [328, 138] on input "a. 1.25" at bounding box center [328, 132] width 0 height 9
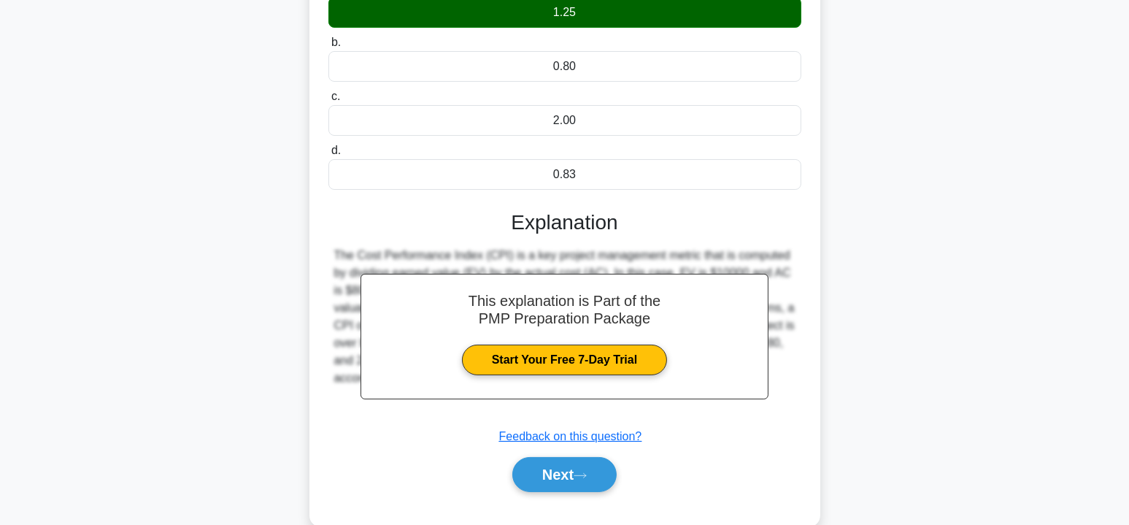
scroll to position [263, 0]
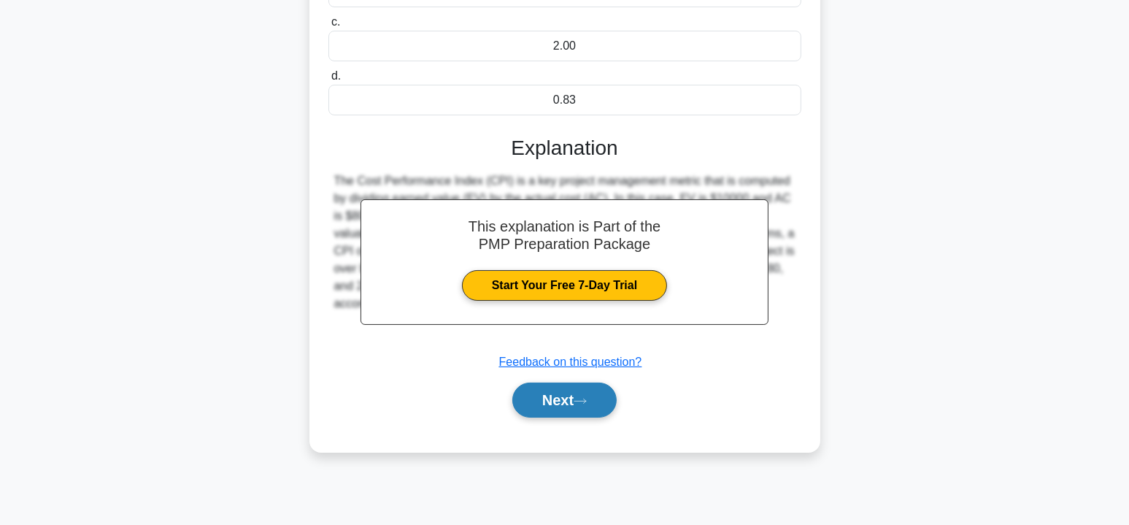
click at [545, 401] on button "Next" at bounding box center [564, 399] width 104 height 35
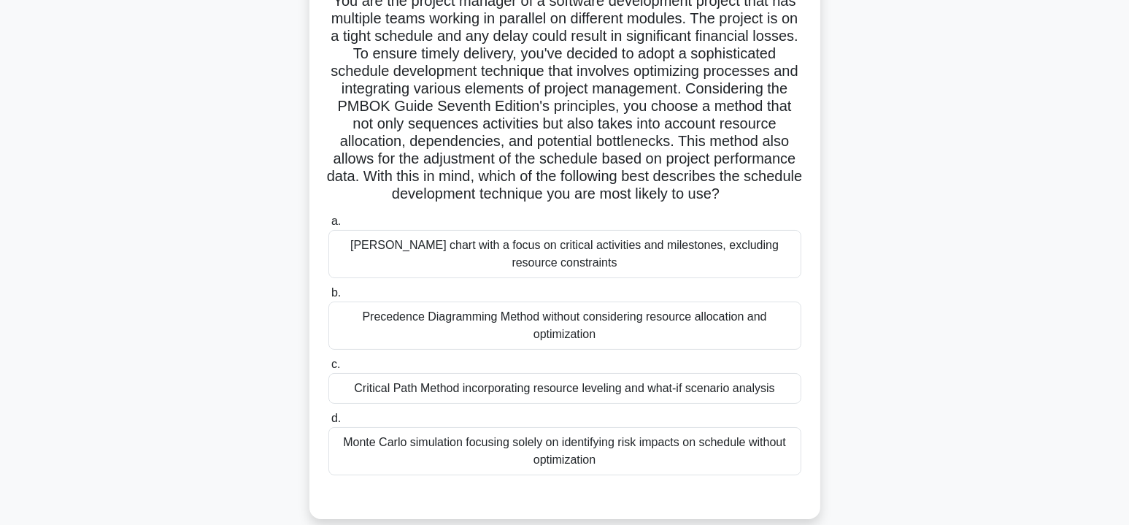
scroll to position [190, 0]
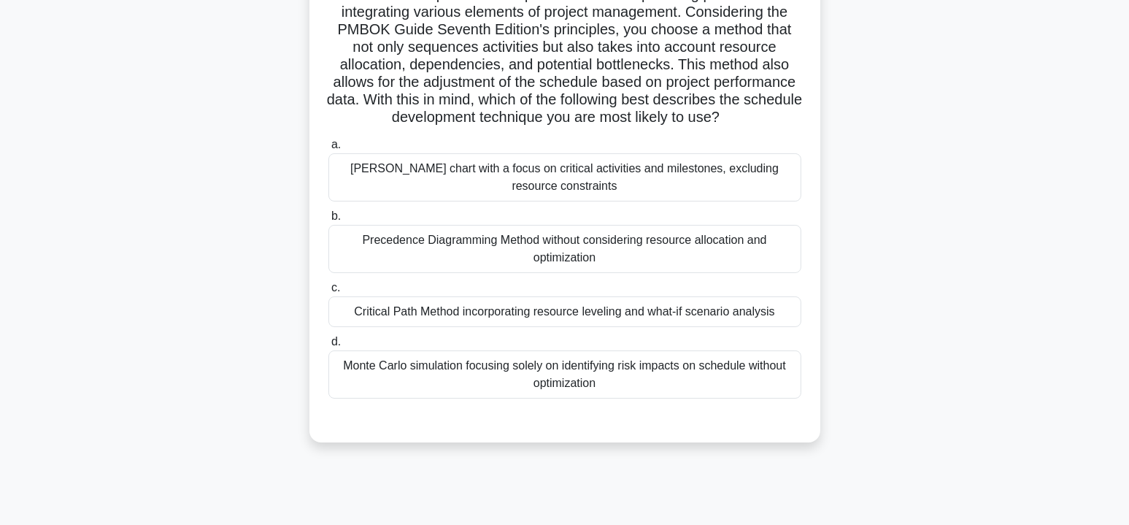
click at [628, 393] on div "Monte Carlo simulation focusing solely on identifying risk impacts on schedule …" at bounding box center [564, 374] width 473 height 48
click at [328, 347] on input "d. Monte Carlo simulation focusing solely on identifying risk impacts on schedu…" at bounding box center [328, 341] width 0 height 9
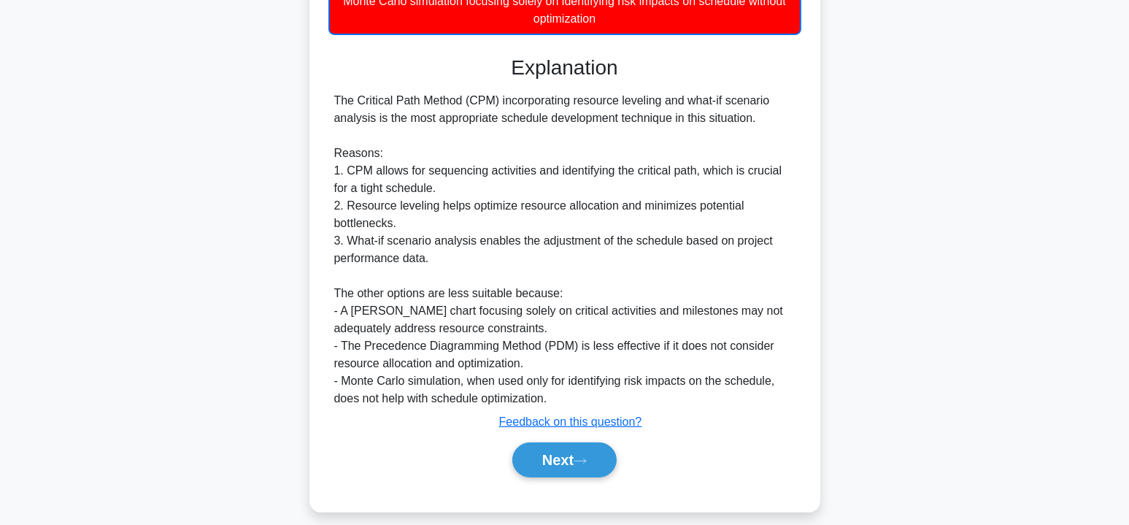
scroll to position [585, 0]
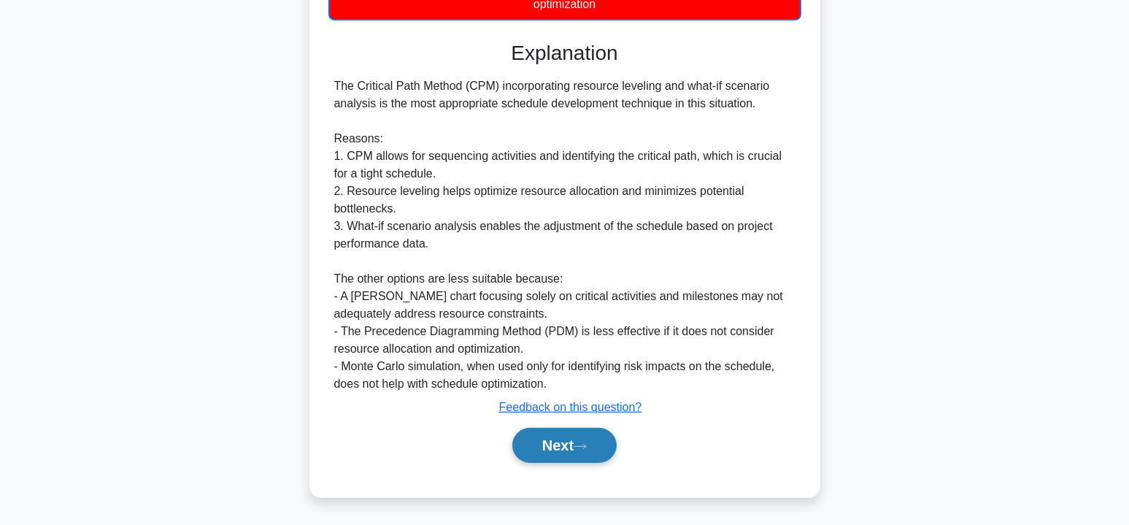
click at [553, 450] on button "Next" at bounding box center [564, 445] width 104 height 35
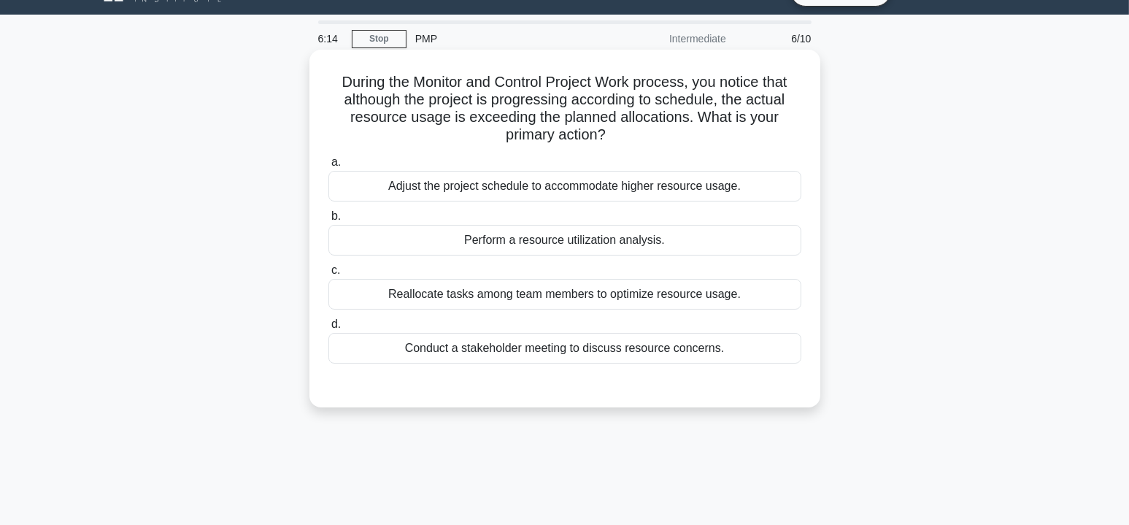
scroll to position [0, 0]
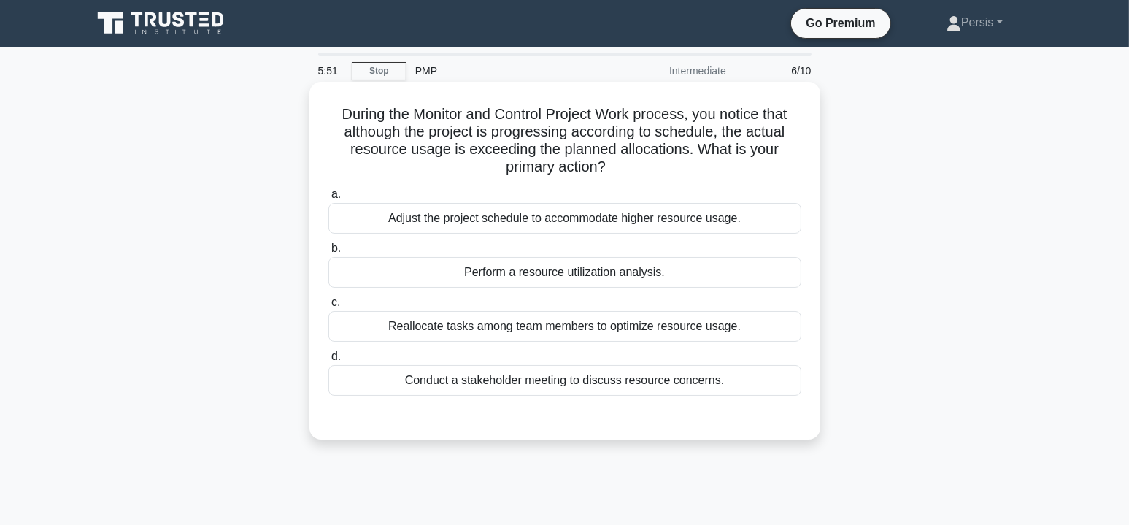
click at [639, 328] on div "Reallocate tasks among team members to optimize resource usage." at bounding box center [564, 326] width 473 height 31
click at [328, 307] on input "c. Reallocate tasks among team members to optimize resource usage." at bounding box center [328, 302] width 0 height 9
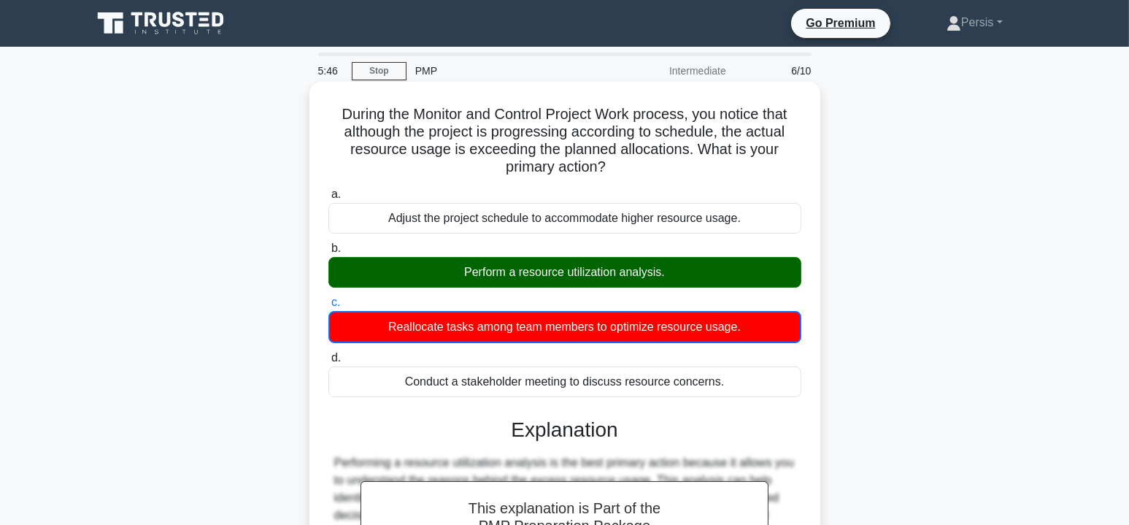
click at [652, 273] on div "Perform a resource utilization analysis." at bounding box center [564, 272] width 473 height 31
click at [328, 253] on input "b. Perform a resource utilization analysis." at bounding box center [328, 248] width 0 height 9
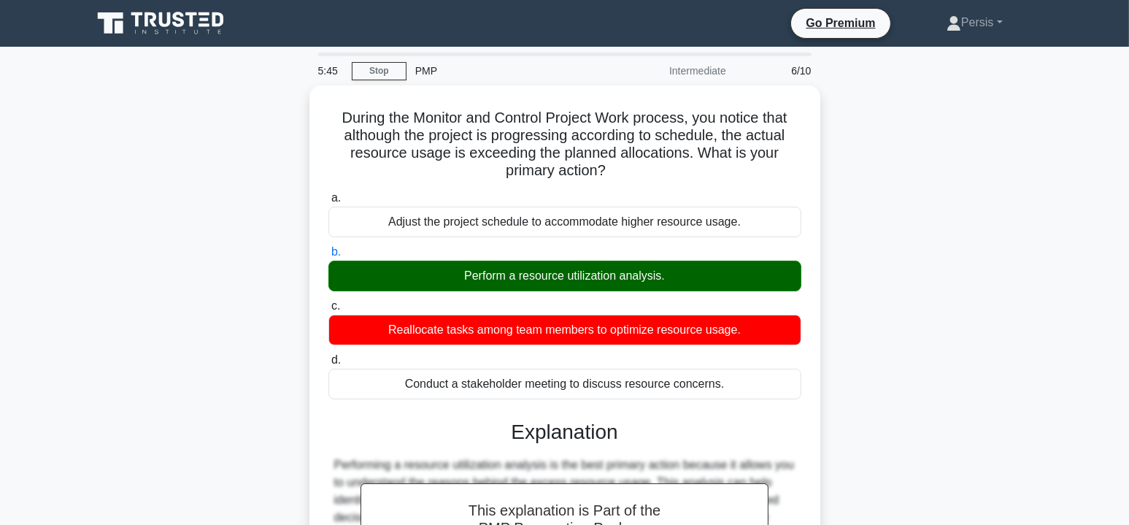
scroll to position [263, 0]
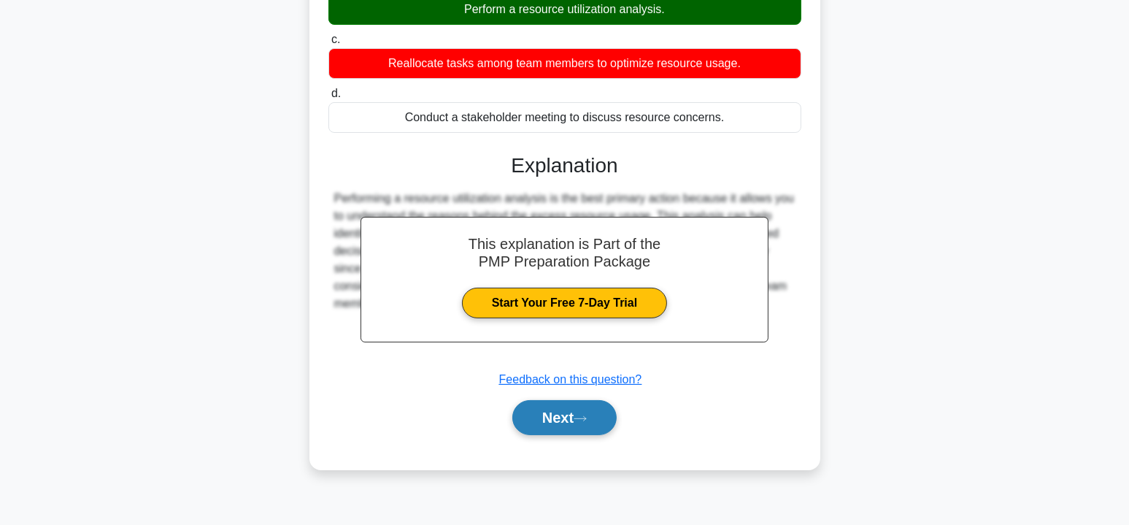
click at [576, 409] on button "Next" at bounding box center [564, 417] width 104 height 35
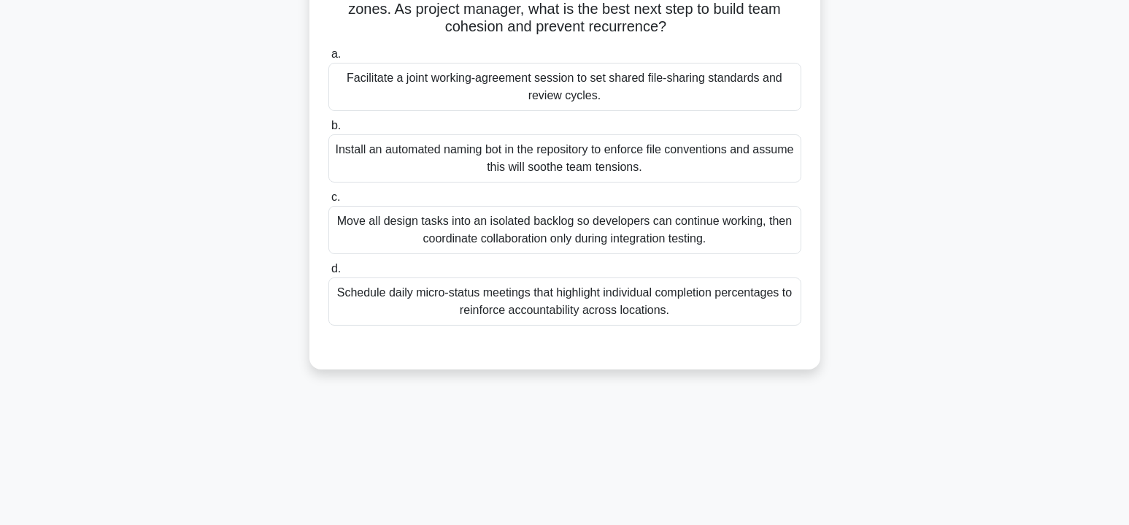
scroll to position [44, 0]
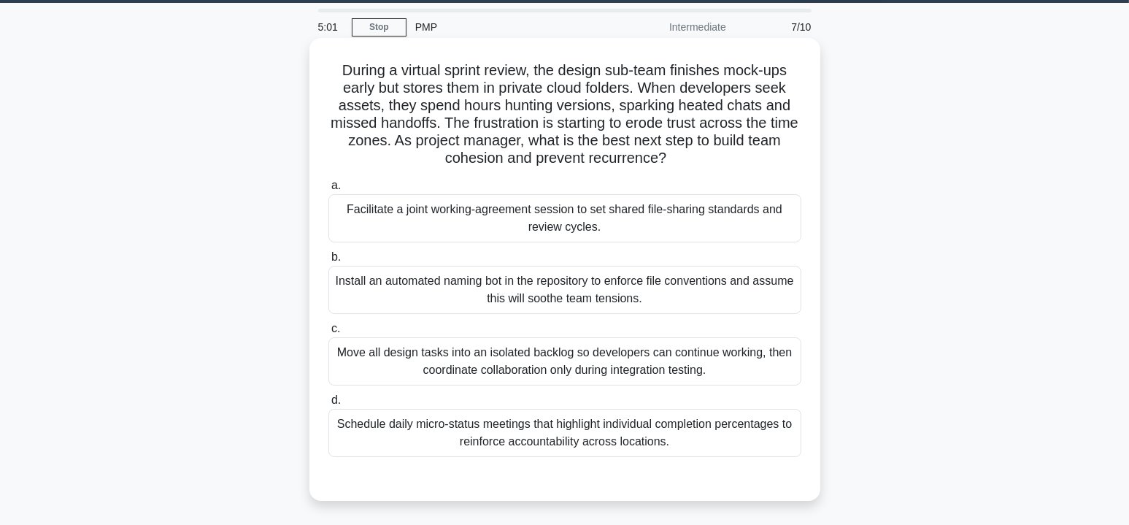
click at [605, 225] on div "Facilitate a joint working-agreement session to set shared file-sharing standar…" at bounding box center [564, 218] width 473 height 48
click at [328, 190] on input "a. Facilitate a joint working-agreement session to set shared file-sharing stan…" at bounding box center [328, 185] width 0 height 9
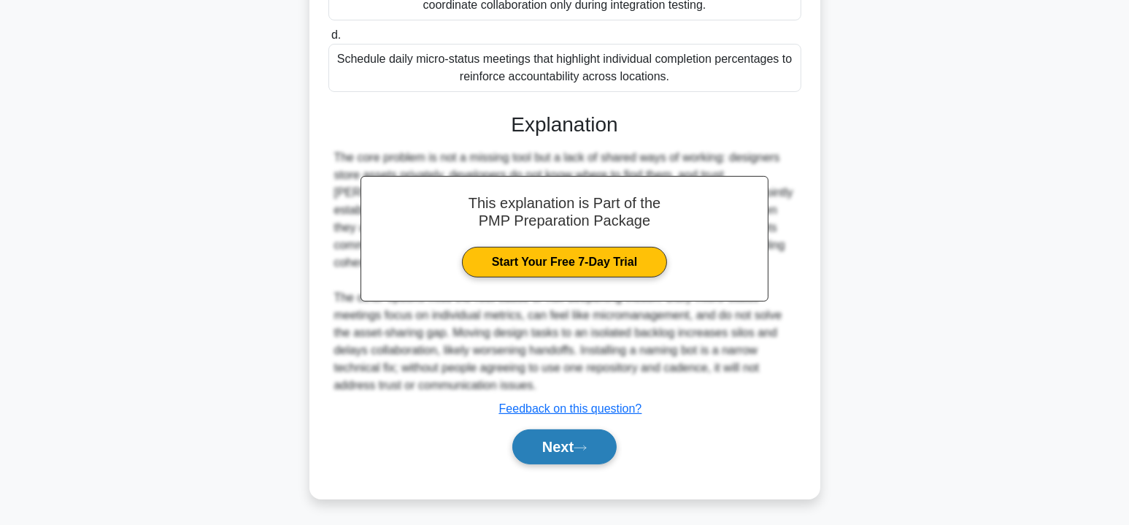
click at [566, 450] on button "Next" at bounding box center [564, 446] width 104 height 35
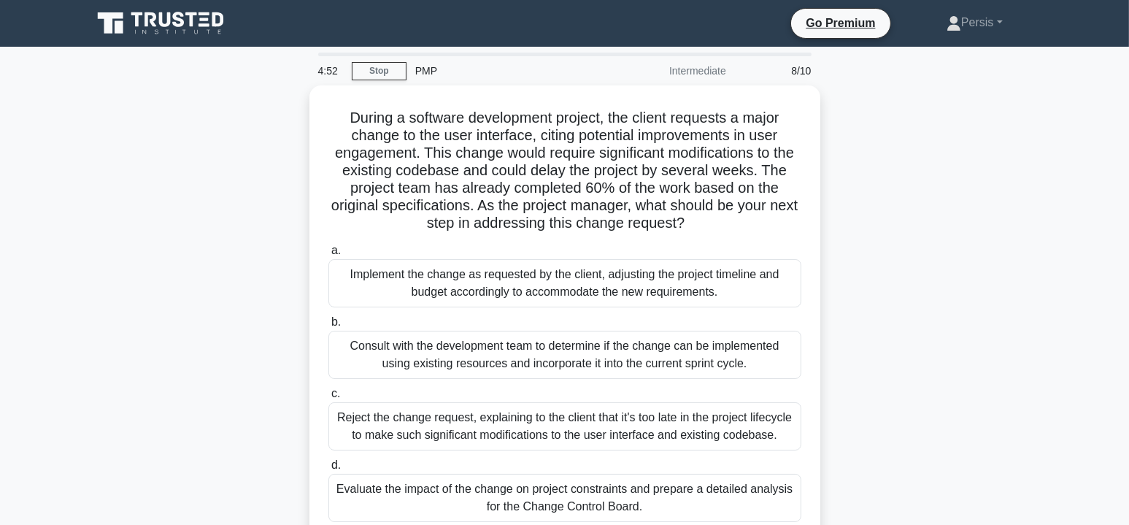
scroll to position [73, 0]
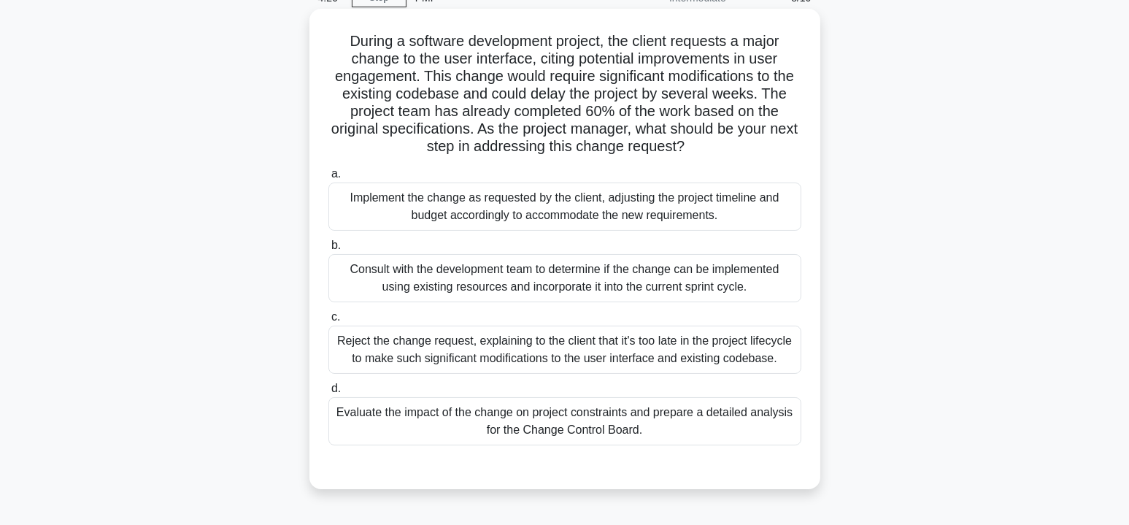
click at [695, 286] on div "Consult with the development team to determine if the change can be implemented…" at bounding box center [564, 278] width 473 height 48
click at [328, 250] on input "b. Consult with the development team to determine if the change can be implemen…" at bounding box center [328, 245] width 0 height 9
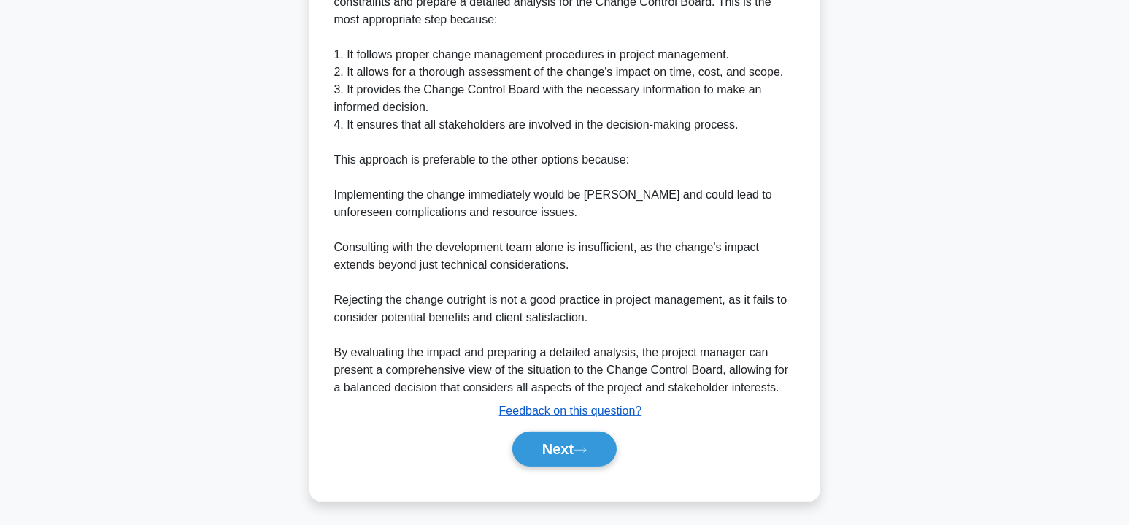
scroll to position [603, 0]
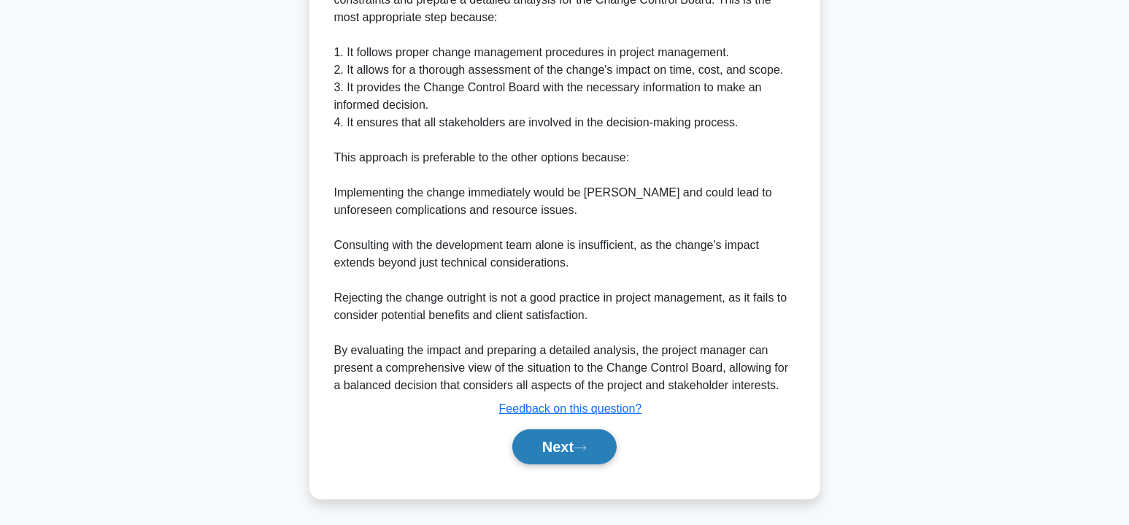
click at [560, 445] on button "Next" at bounding box center [564, 446] width 104 height 35
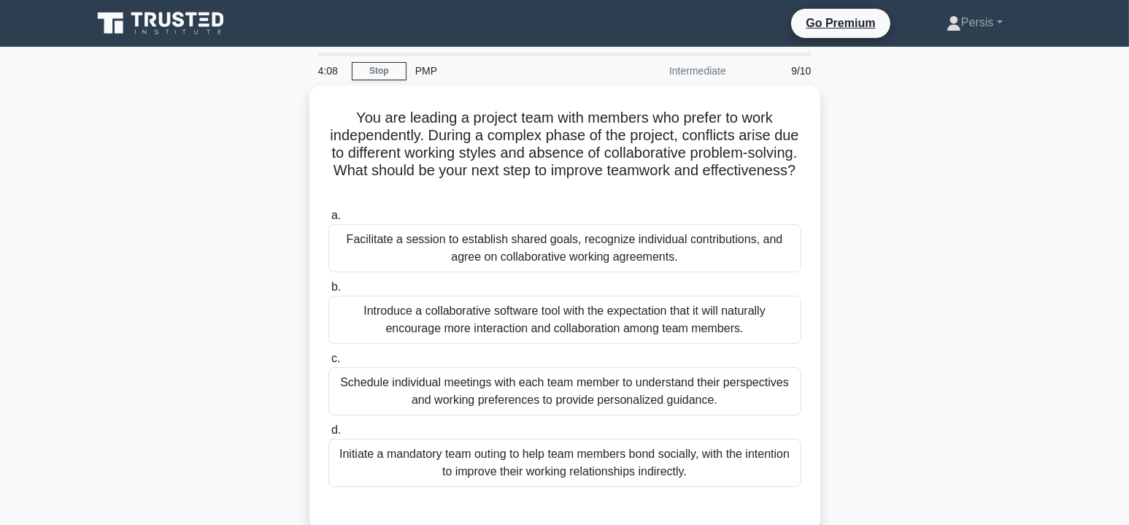
scroll to position [73, 0]
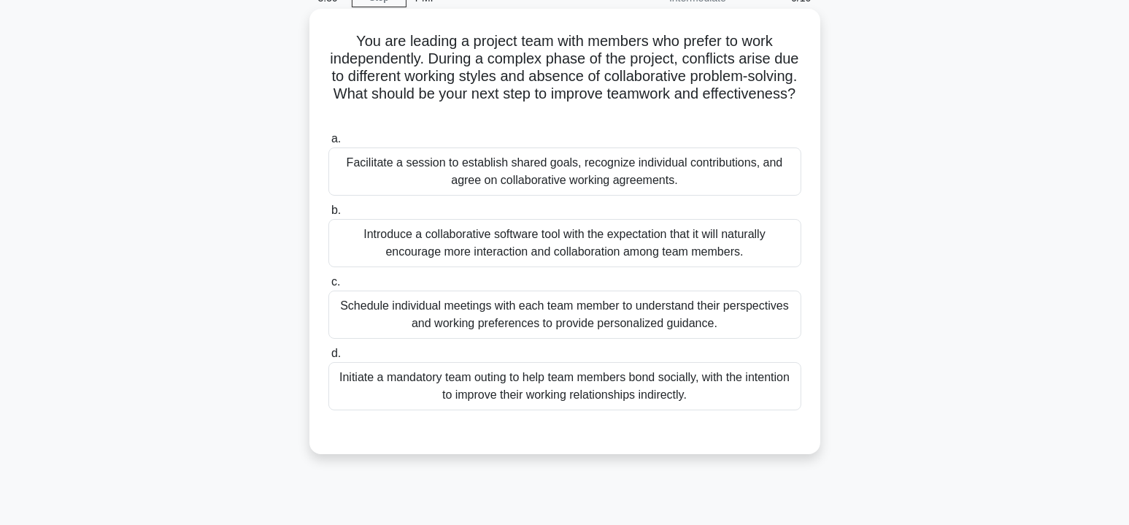
click at [650, 178] on div "Facilitate a session to establish shared goals, recognize individual contributi…" at bounding box center [564, 171] width 473 height 48
click at [328, 144] on input "a. Facilitate a session to establish shared goals, recognize individual contrib…" at bounding box center [328, 138] width 0 height 9
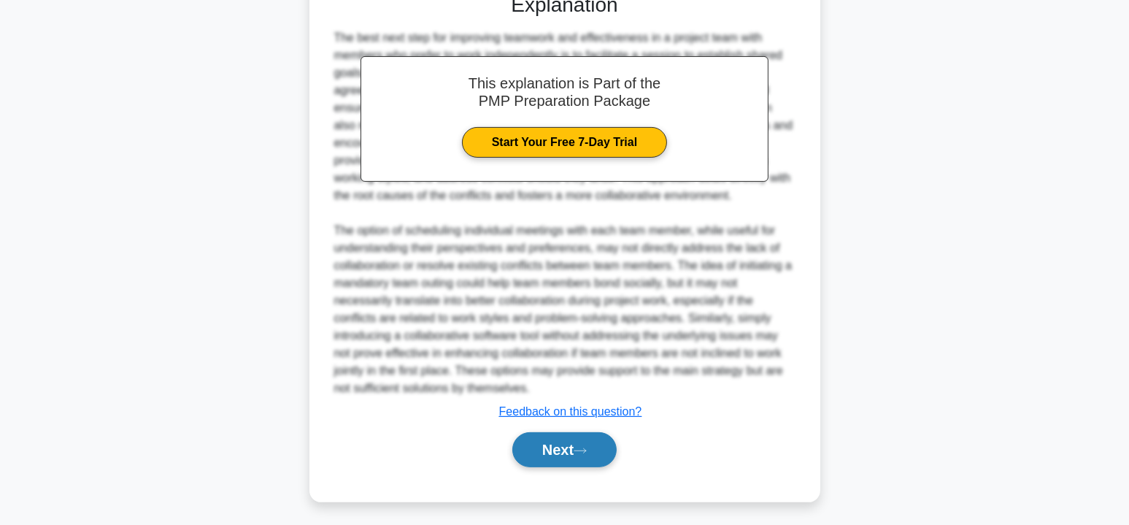
click at [570, 449] on button "Next" at bounding box center [564, 449] width 104 height 35
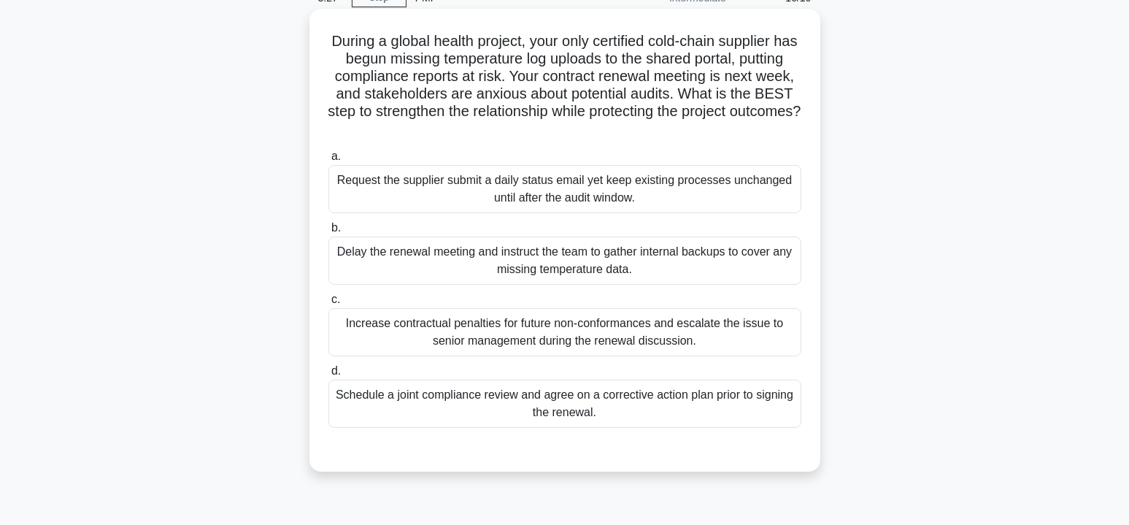
click at [678, 414] on div "Schedule a joint compliance review and agree on a corrective action plan prior …" at bounding box center [564, 403] width 473 height 48
click at [328, 376] on input "d. Schedule a joint compliance review and agree on a corrective action plan pri…" at bounding box center [328, 370] width 0 height 9
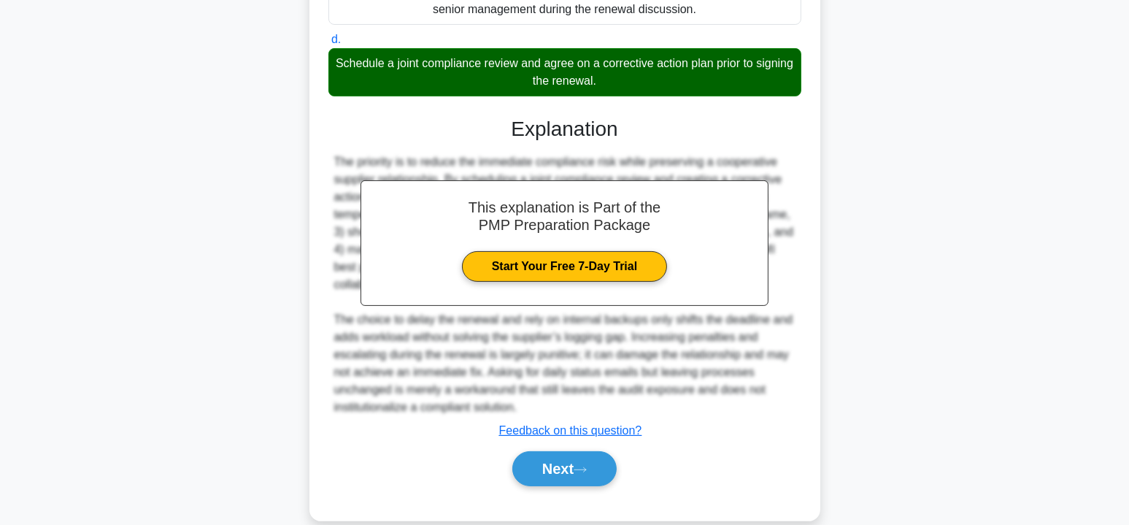
scroll to position [426, 0]
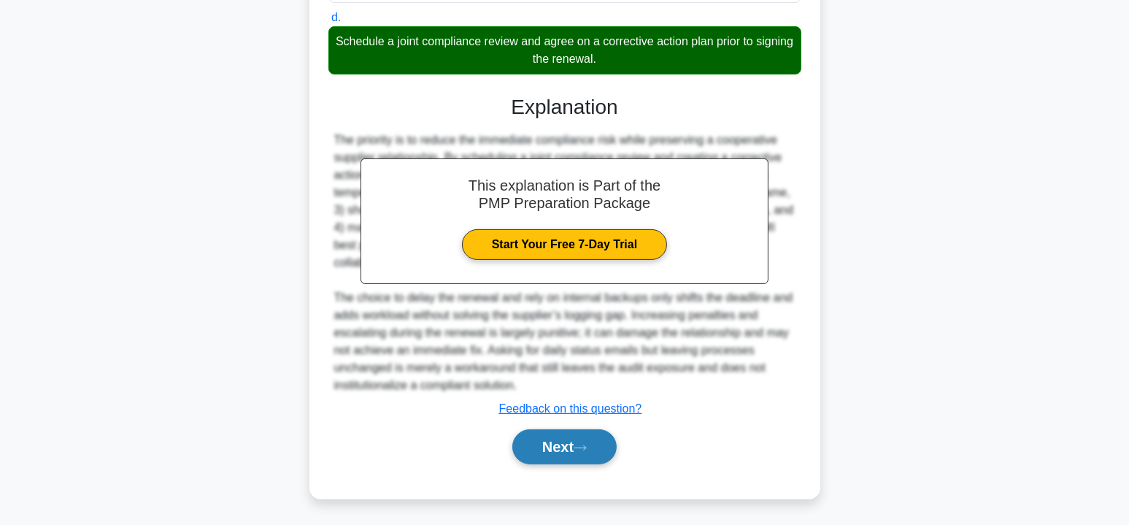
click at [575, 444] on button "Next" at bounding box center [564, 446] width 104 height 35
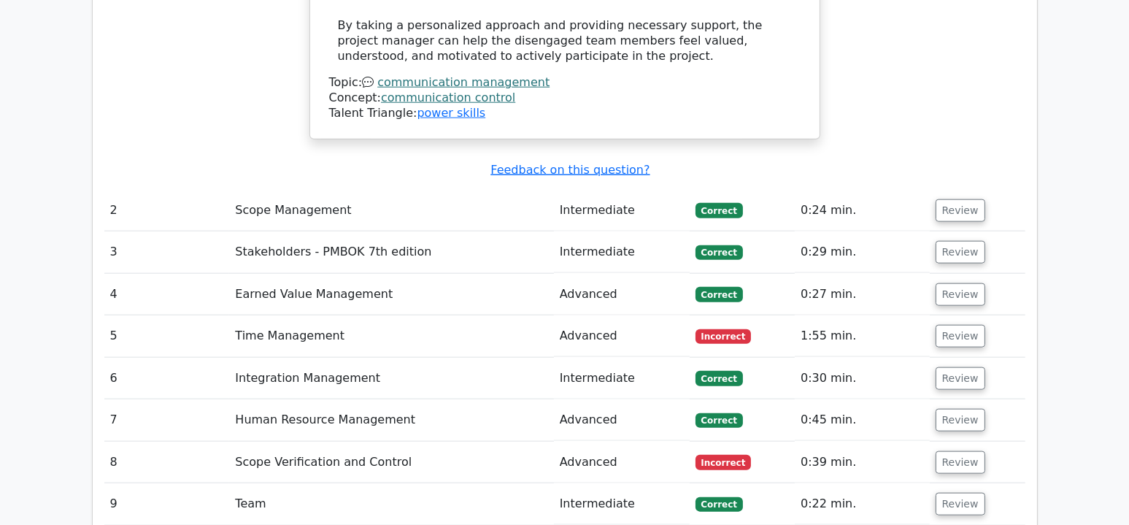
scroll to position [2189, 0]
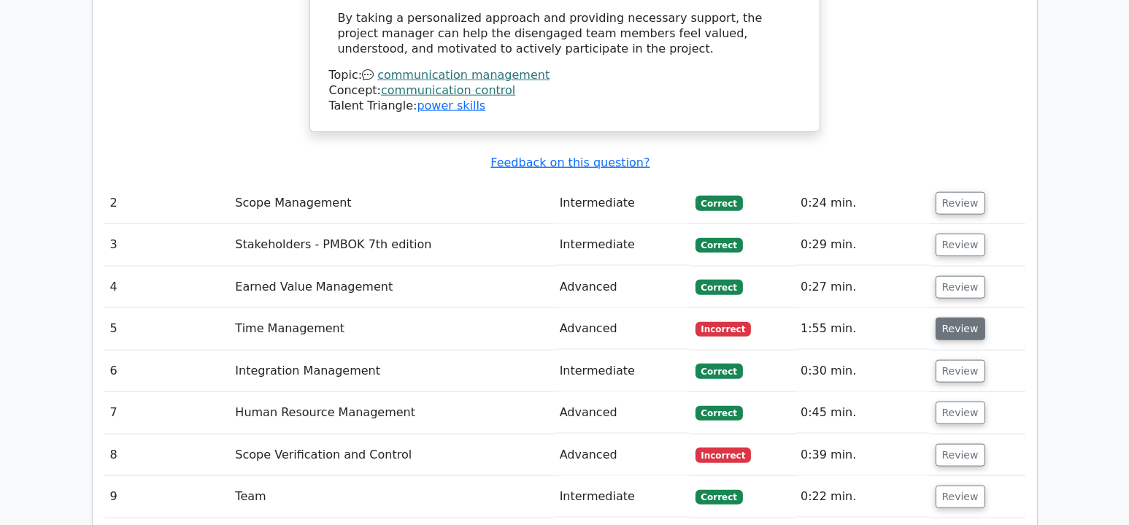
click at [954, 317] on button "Review" at bounding box center [961, 328] width 50 height 23
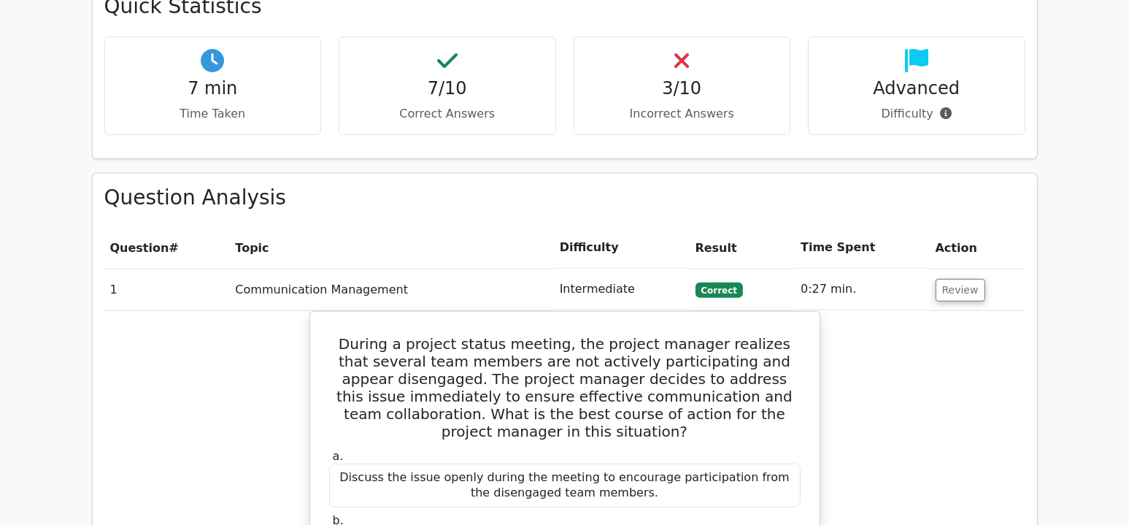
scroll to position [1022, 0]
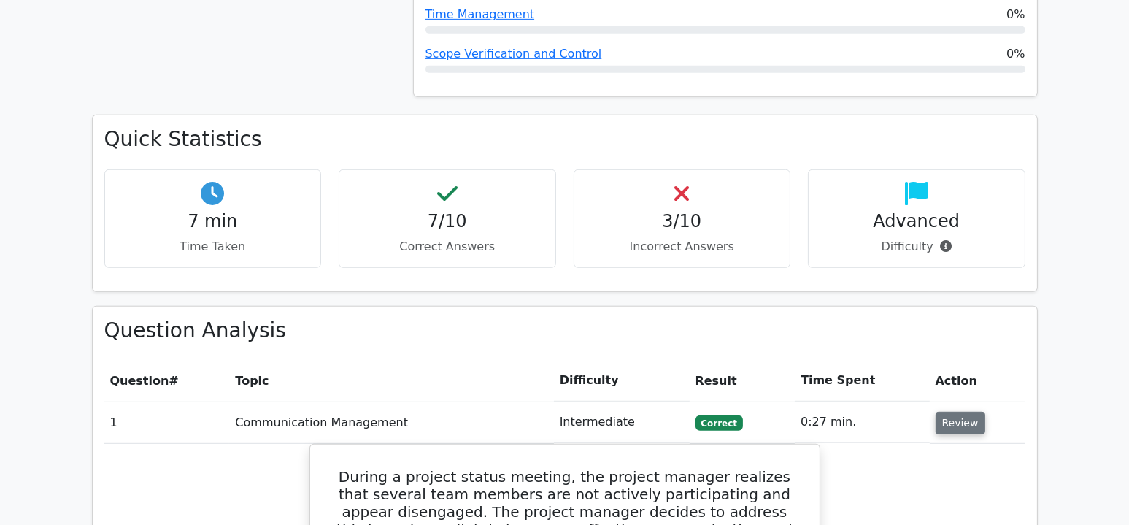
click at [939, 412] on button "Review" at bounding box center [961, 423] width 50 height 23
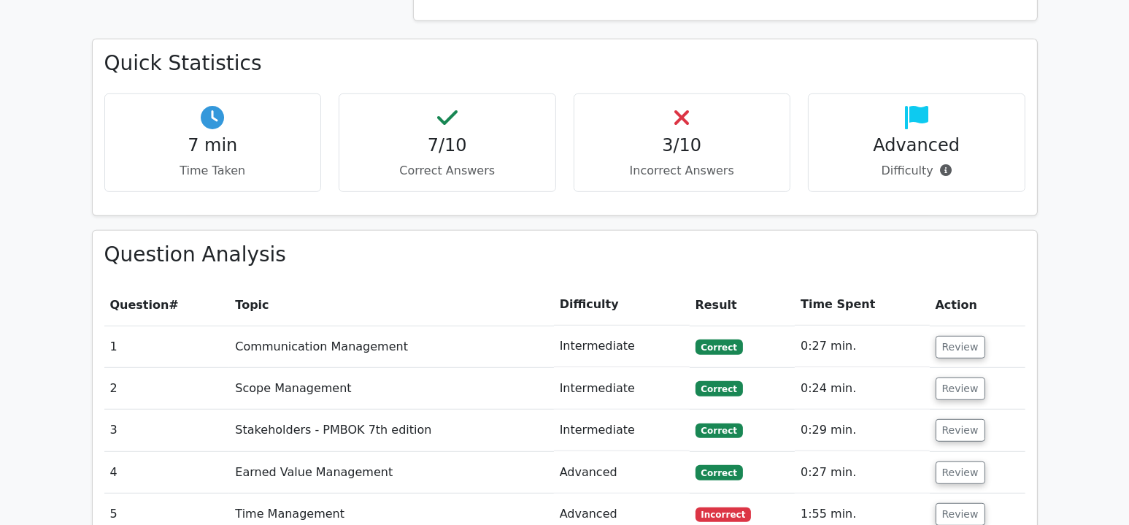
scroll to position [1095, 0]
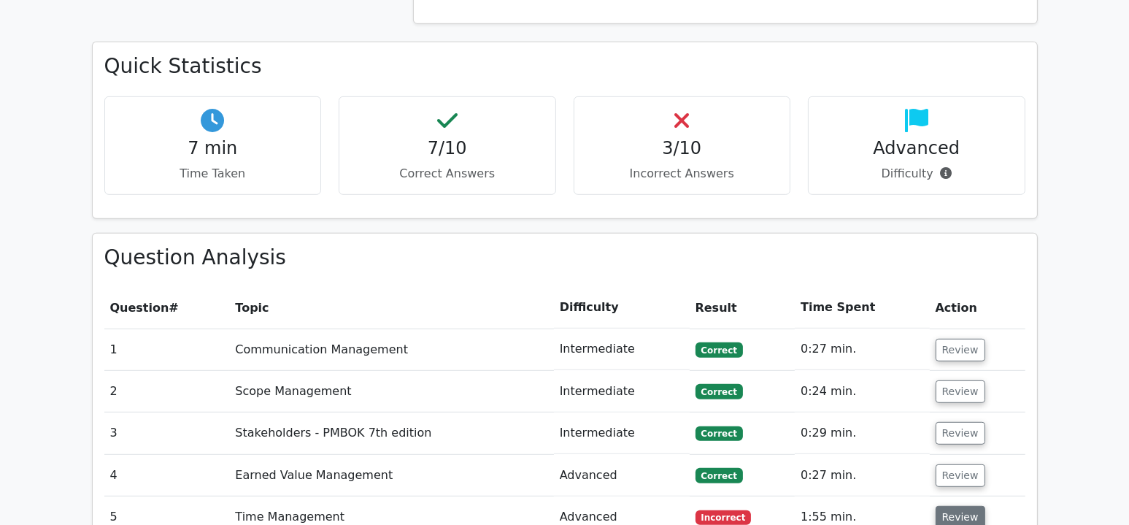
click at [936, 506] on button "Review" at bounding box center [961, 517] width 50 height 23
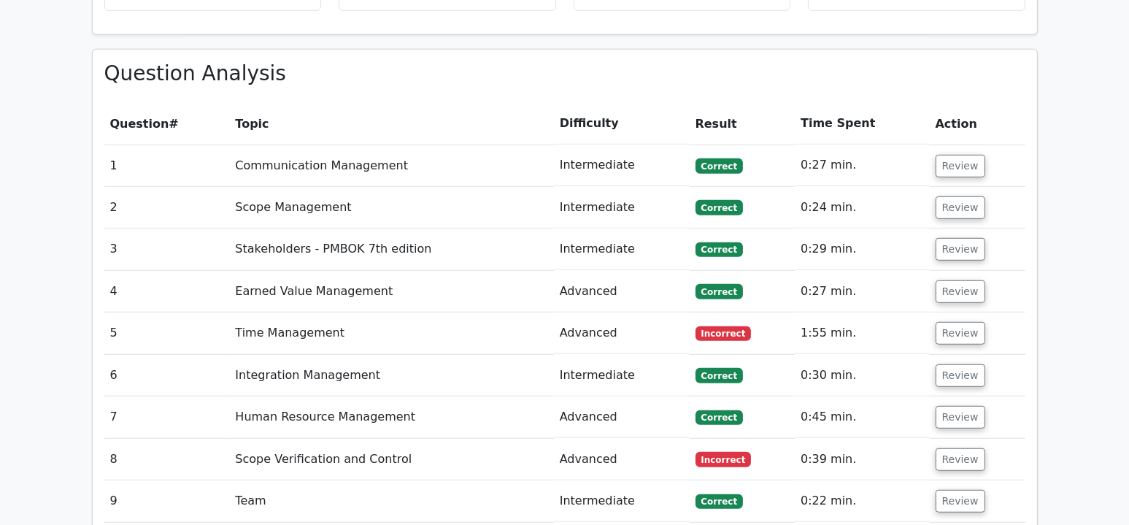
scroll to position [1314, 0]
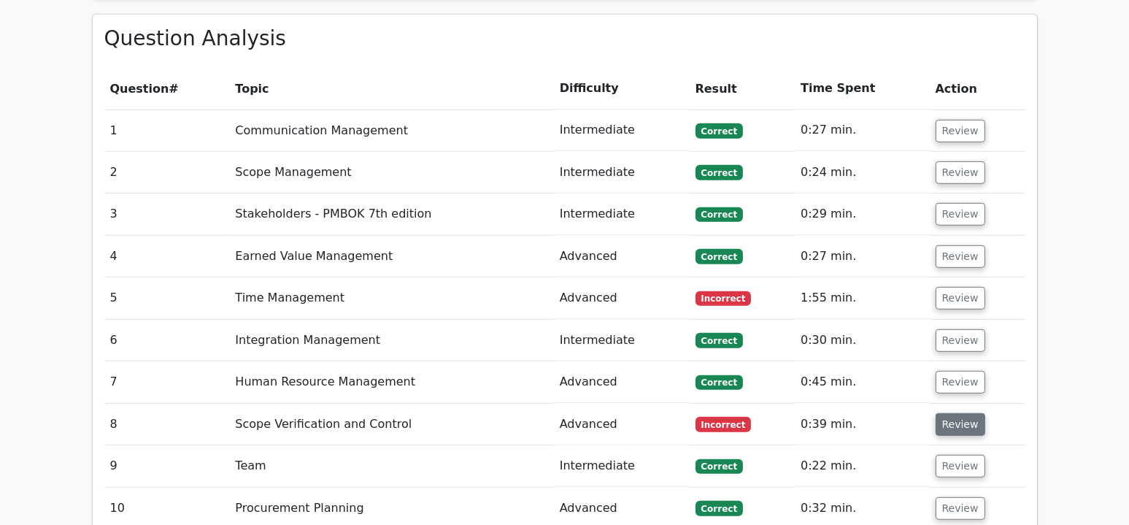
click at [961, 413] on button "Review" at bounding box center [961, 424] width 50 height 23
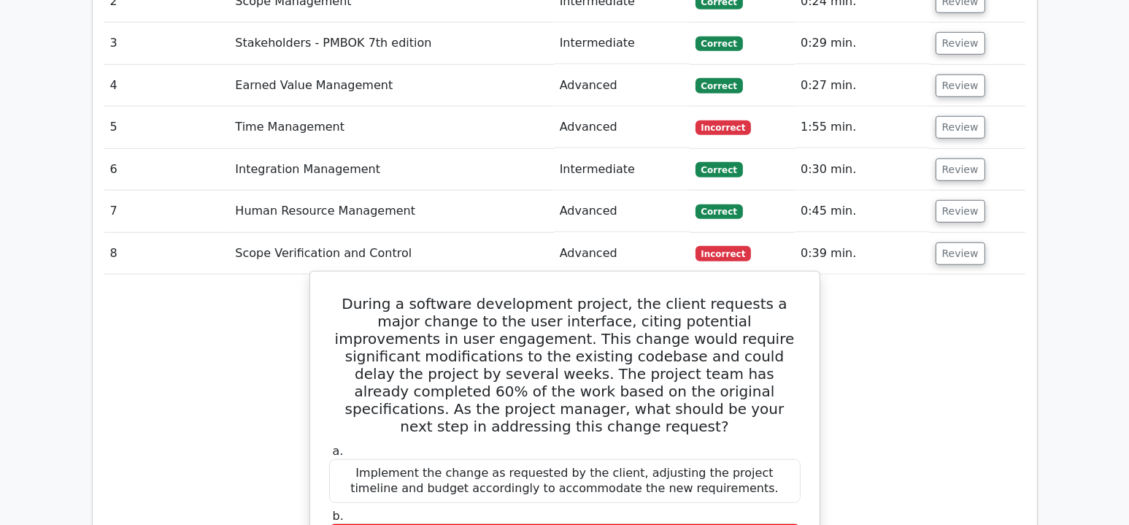
scroll to position [1459, 0]
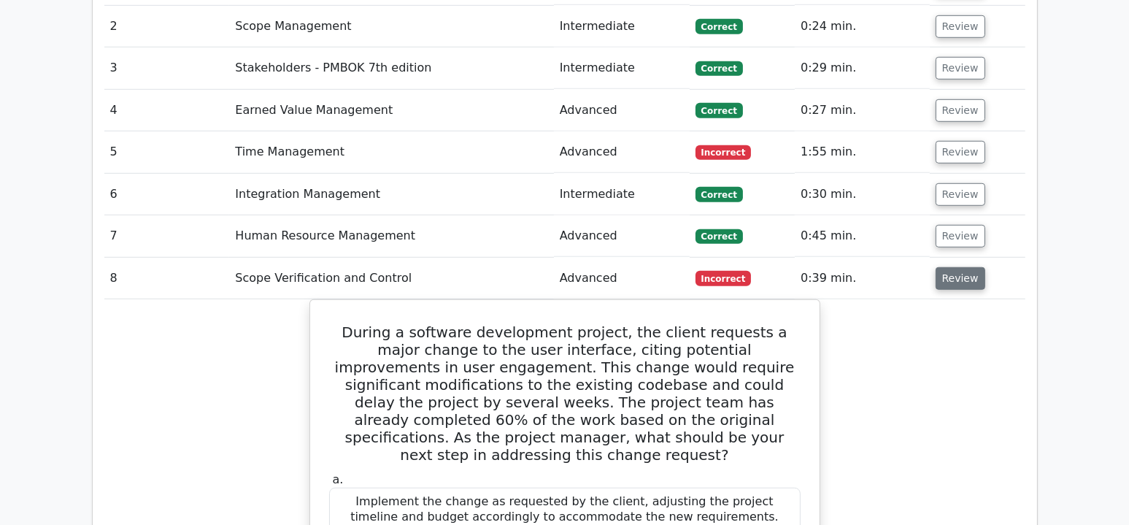
click at [957, 267] on button "Review" at bounding box center [961, 278] width 50 height 23
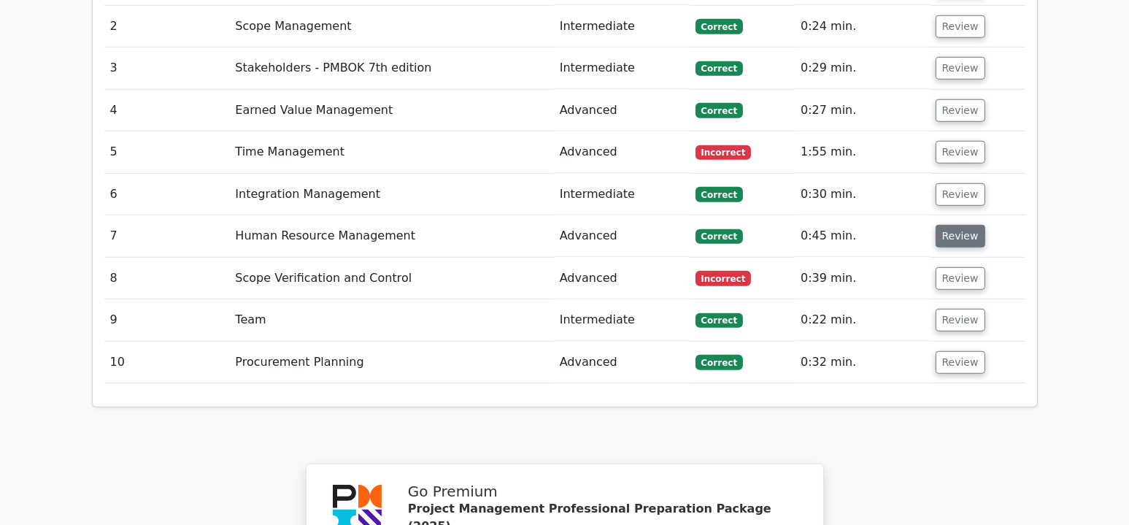
click at [958, 225] on button "Review" at bounding box center [961, 236] width 50 height 23
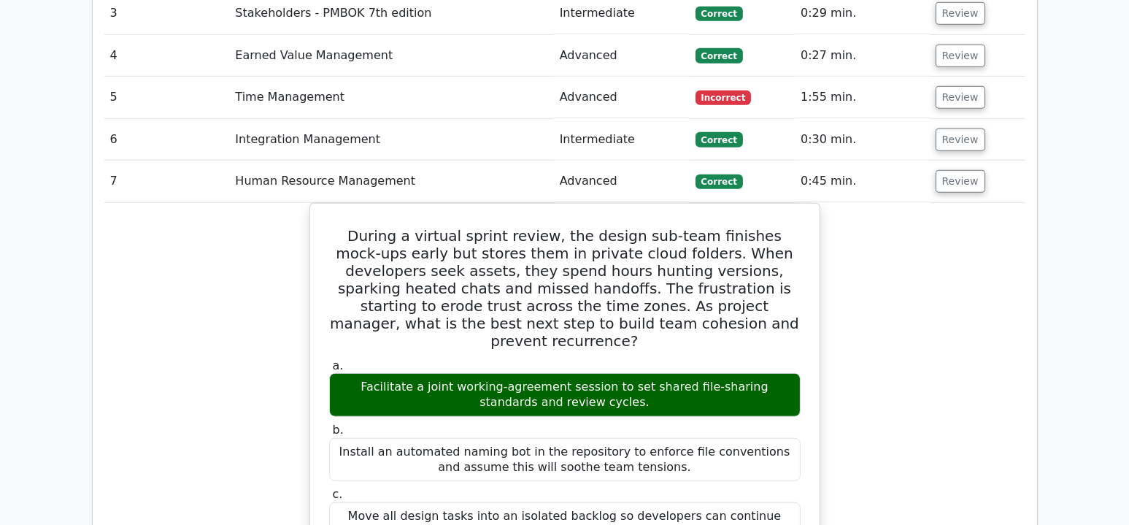
scroll to position [1386, 0]
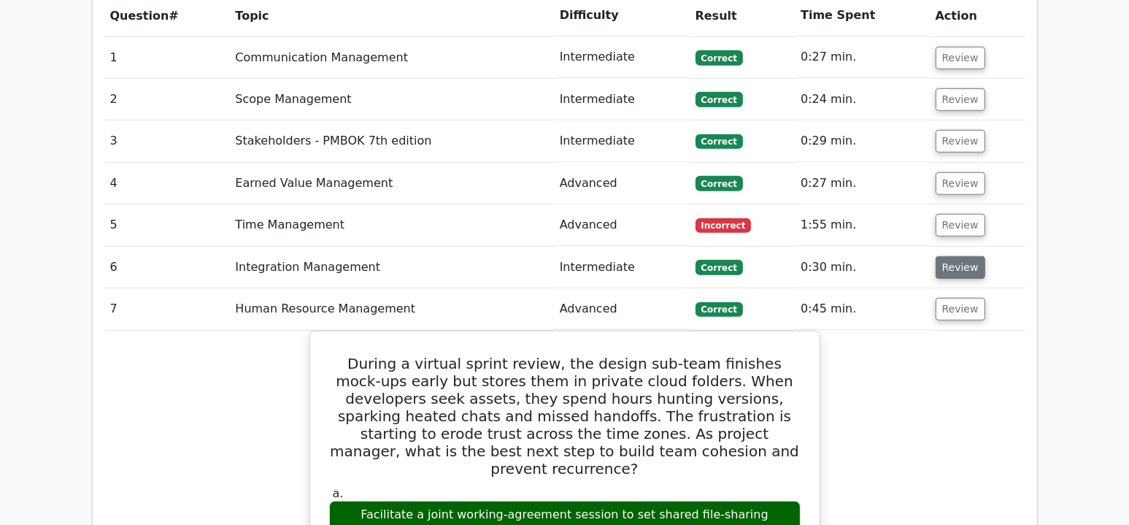
click at [950, 256] on button "Review" at bounding box center [961, 267] width 50 height 23
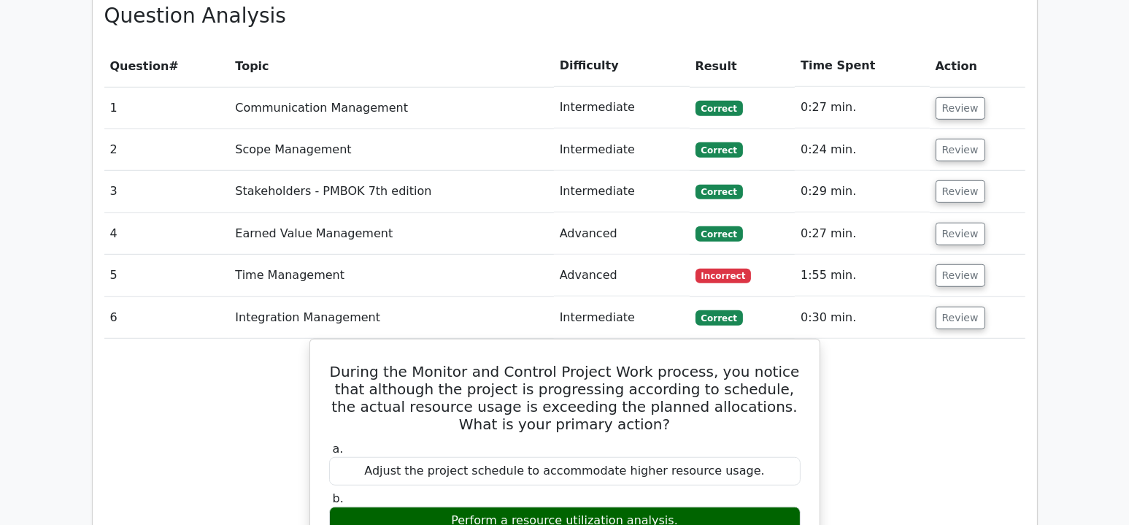
scroll to position [1314, 0]
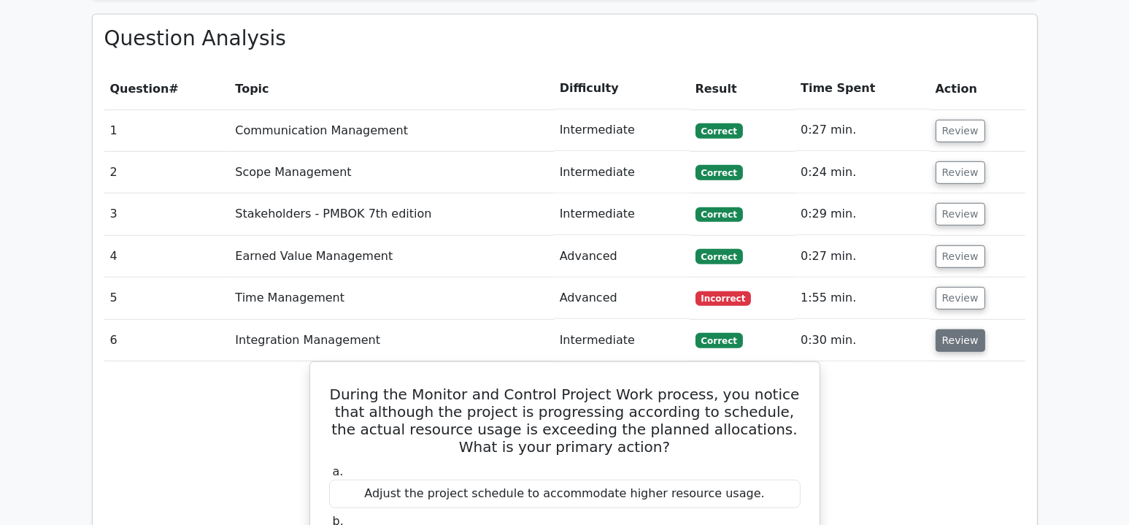
click at [952, 329] on button "Review" at bounding box center [961, 340] width 50 height 23
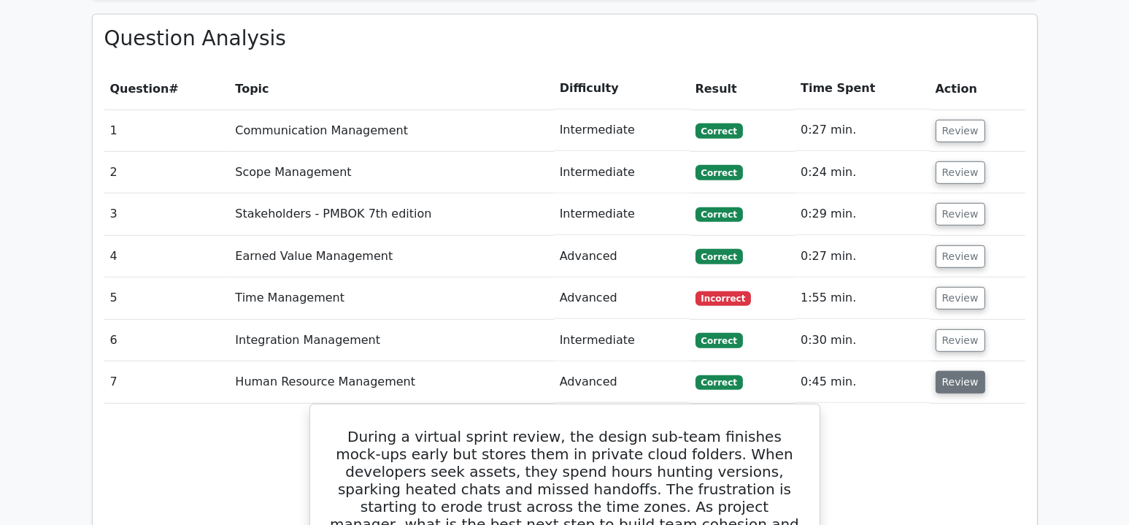
click at [968, 371] on button "Review" at bounding box center [961, 382] width 50 height 23
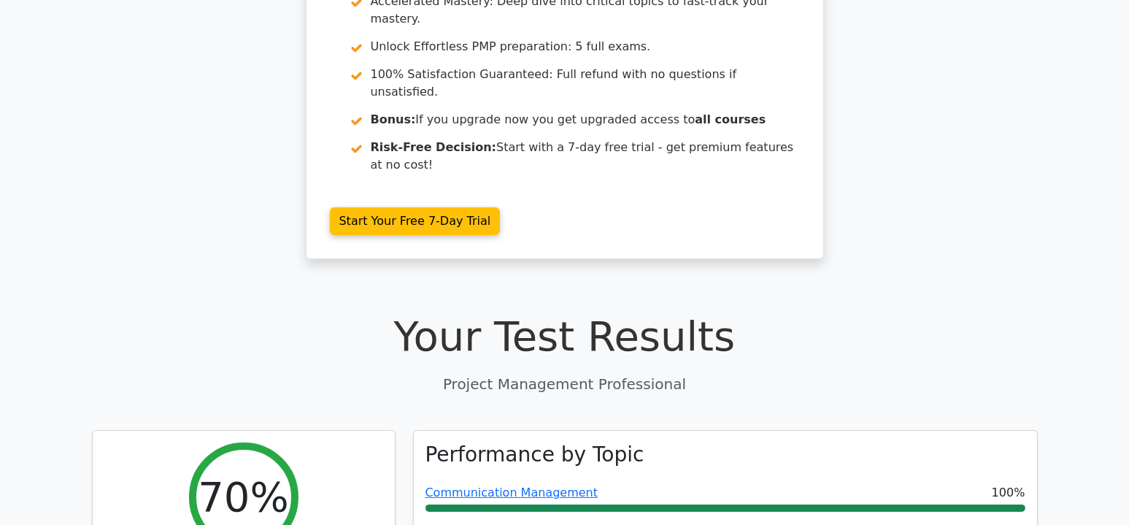
scroll to position [365, 0]
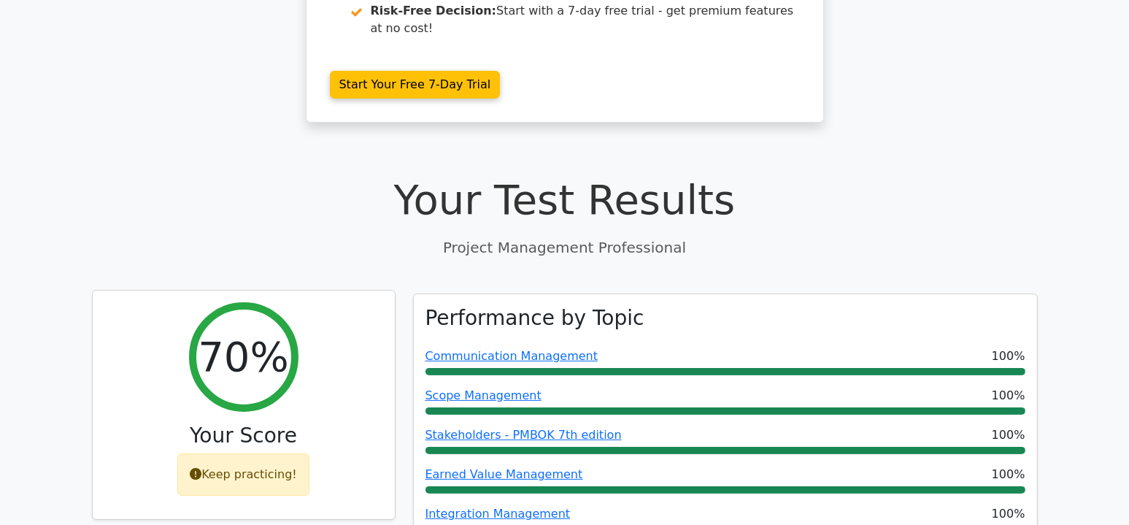
click at [266, 453] on div "Keep practicing!" at bounding box center [243, 474] width 132 height 42
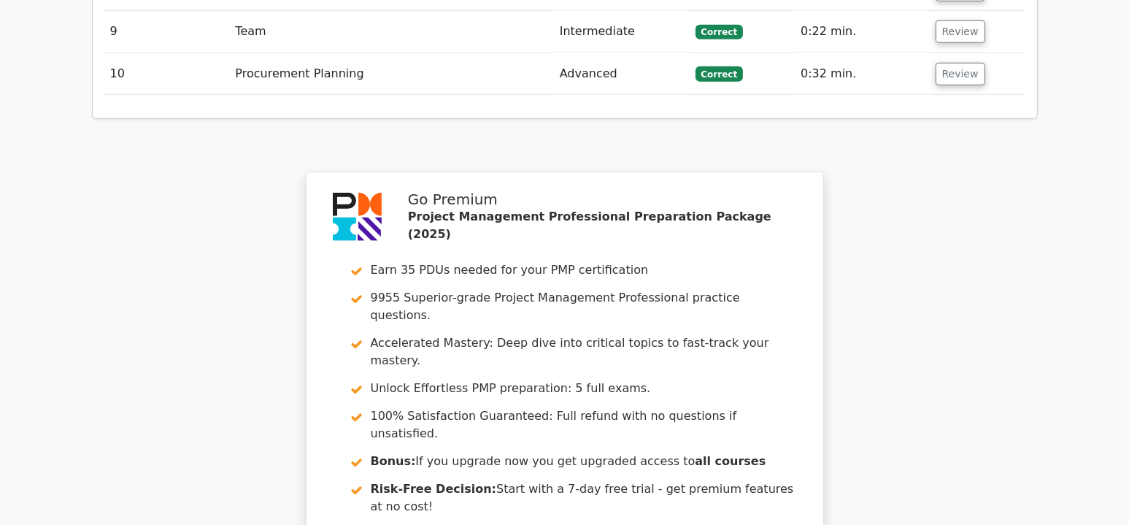
scroll to position [1970, 0]
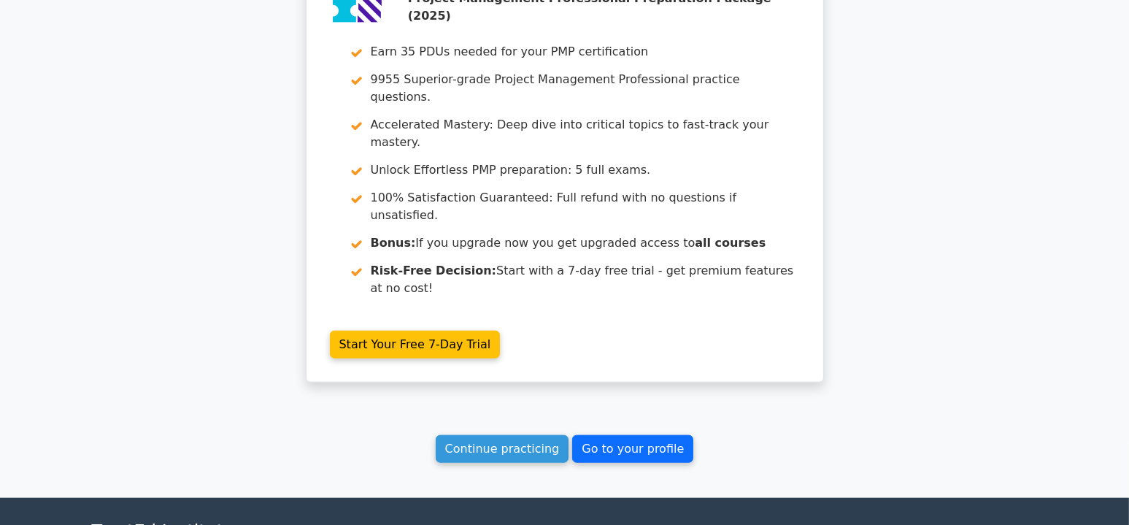
click at [628, 435] on link "Go to your profile" at bounding box center [632, 449] width 121 height 28
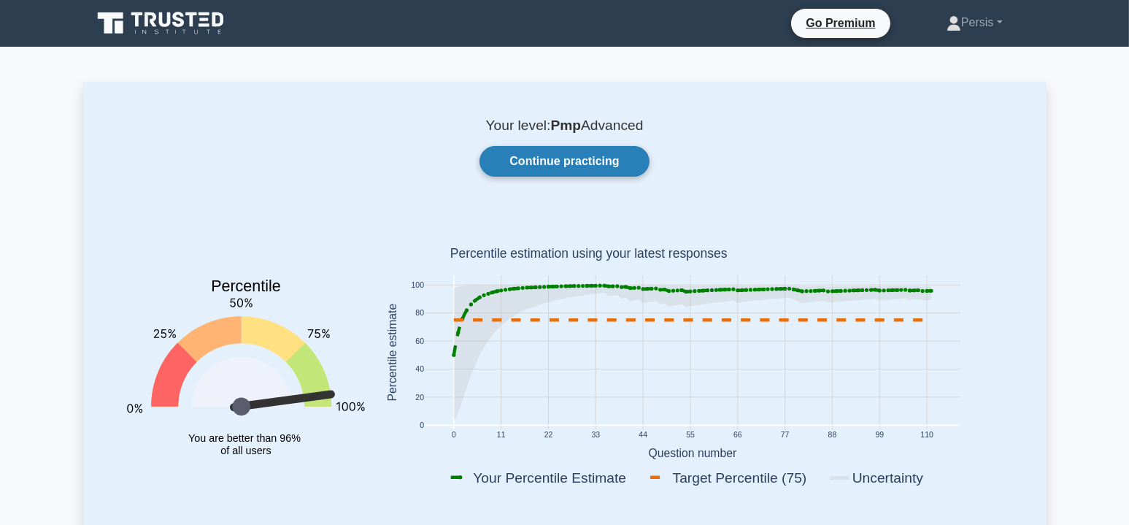
click at [567, 162] on link "Continue practicing" at bounding box center [563, 161] width 169 height 31
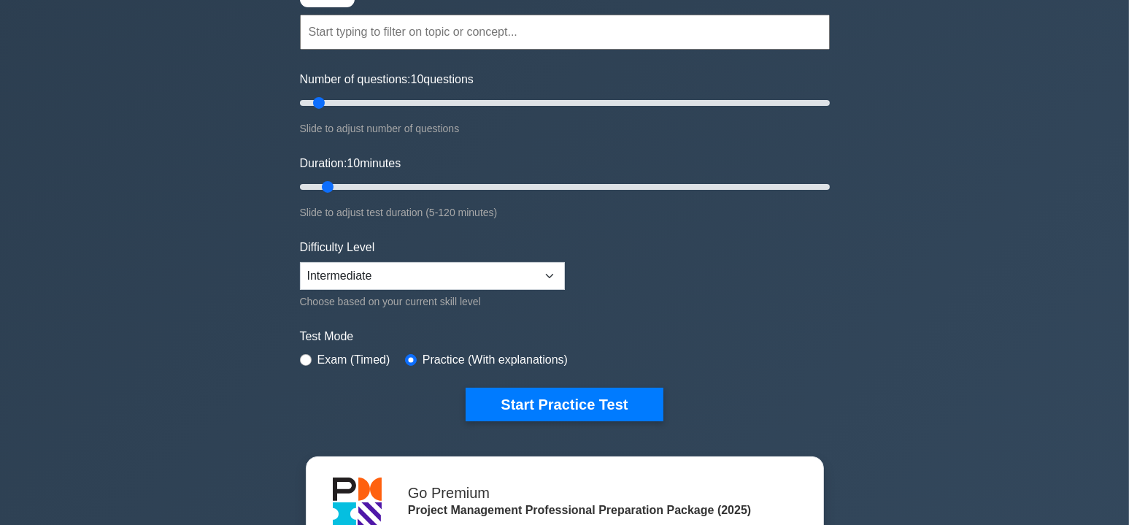
scroll to position [146, 0]
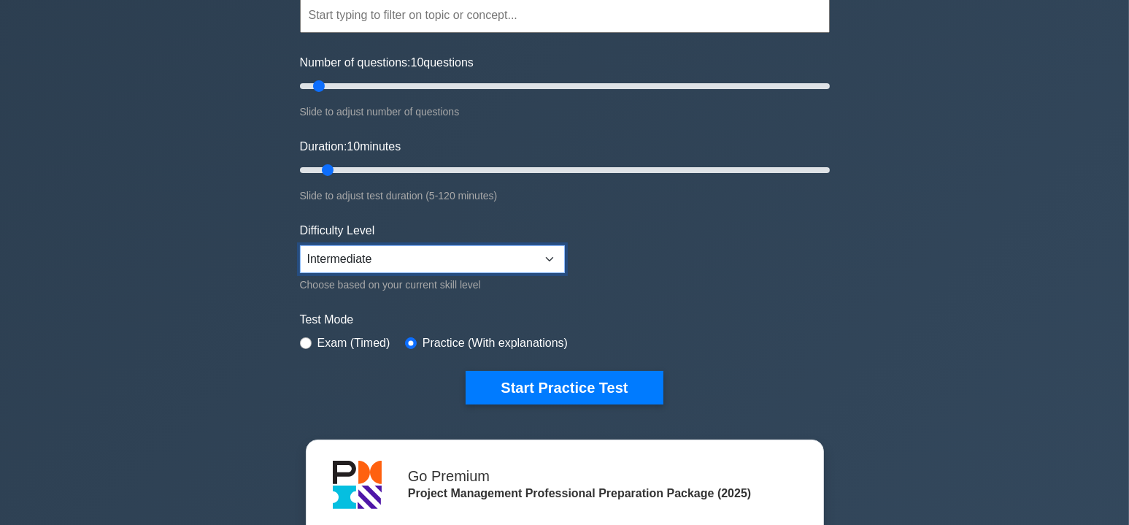
click at [547, 257] on select "Beginner Intermediate Expert" at bounding box center [432, 259] width 265 height 28
select select "expert"
click at [300, 245] on select "Beginner Intermediate Expert" at bounding box center [432, 259] width 265 height 28
click at [787, 317] on label "Test Mode" at bounding box center [565, 320] width 530 height 18
drag, startPoint x: 588, startPoint y: 387, endPoint x: 814, endPoint y: 387, distance: 226.2
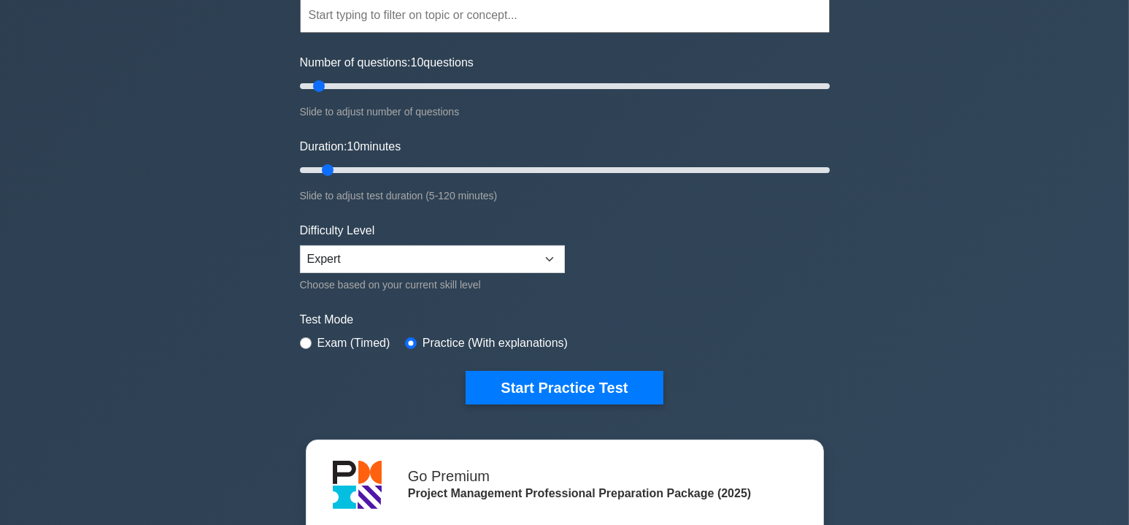
click at [813, 387] on div "Start Practice Test" at bounding box center [565, 388] width 530 height 34
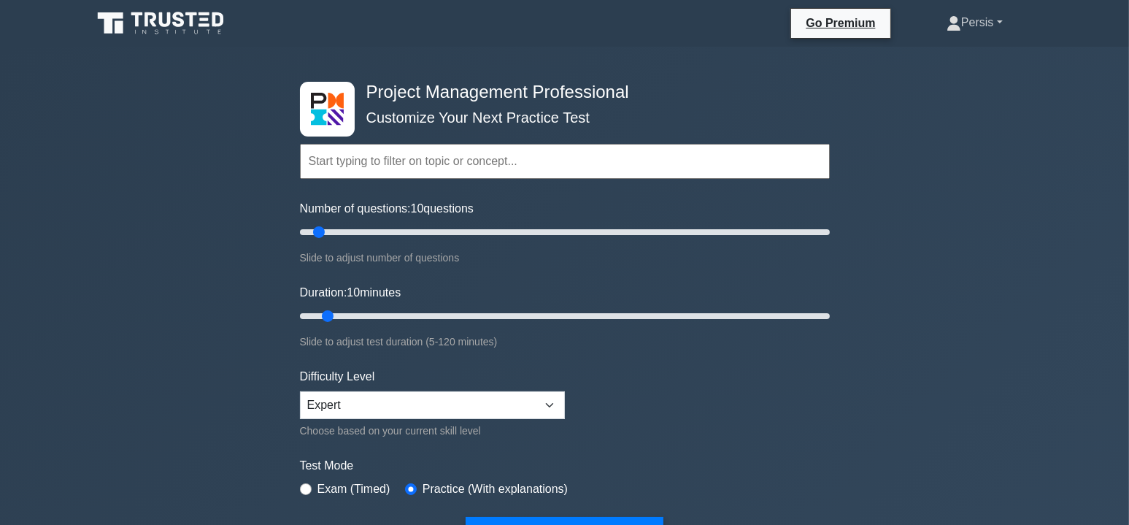
click at [990, 21] on link "Persis" at bounding box center [974, 22] width 126 height 29
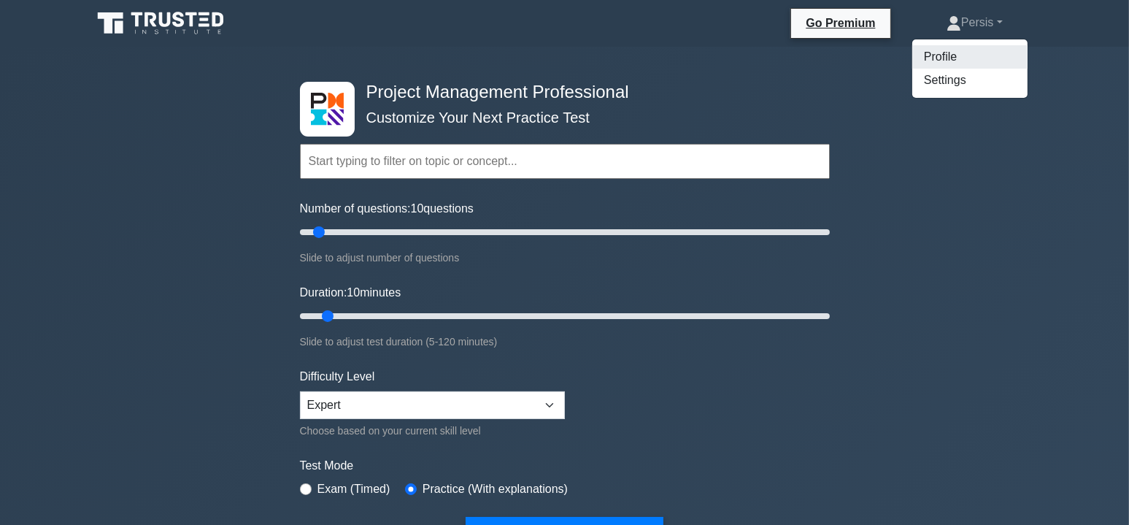
click at [960, 56] on link "Profile" at bounding box center [969, 56] width 115 height 23
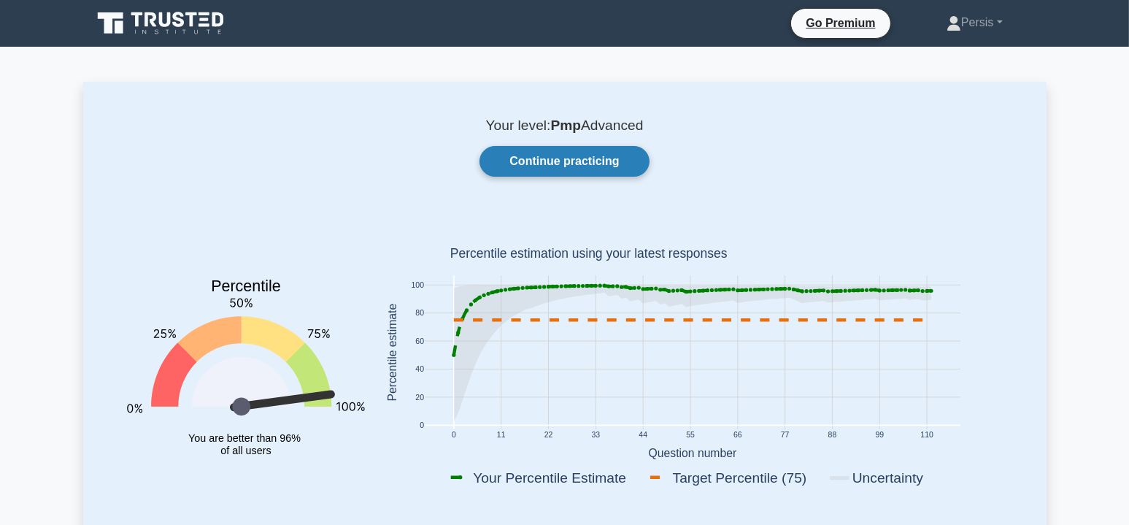
click at [559, 169] on link "Continue practicing" at bounding box center [563, 161] width 169 height 31
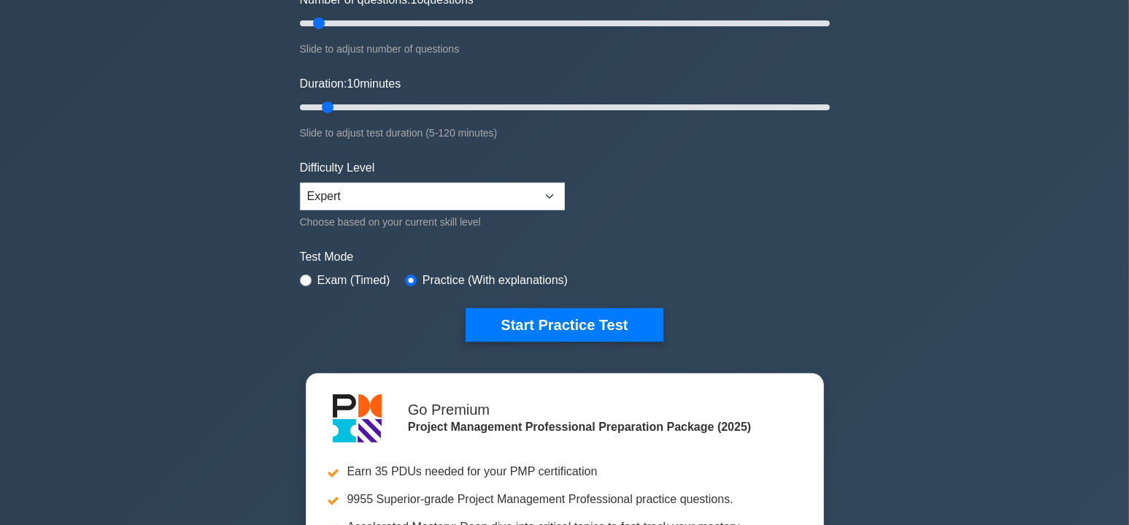
scroll to position [219, 0]
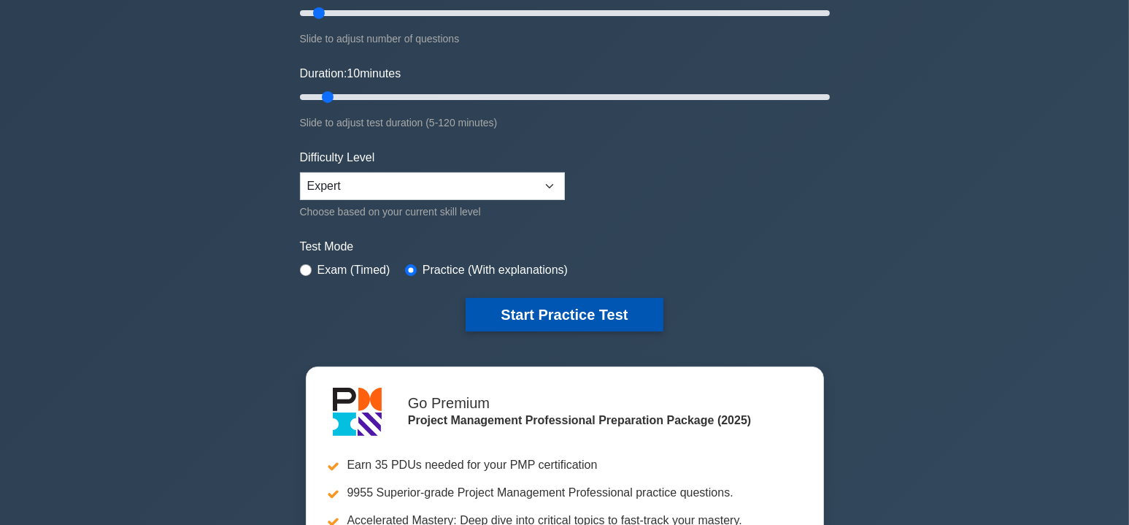
click at [555, 315] on button "Start Practice Test" at bounding box center [564, 315] width 197 height 34
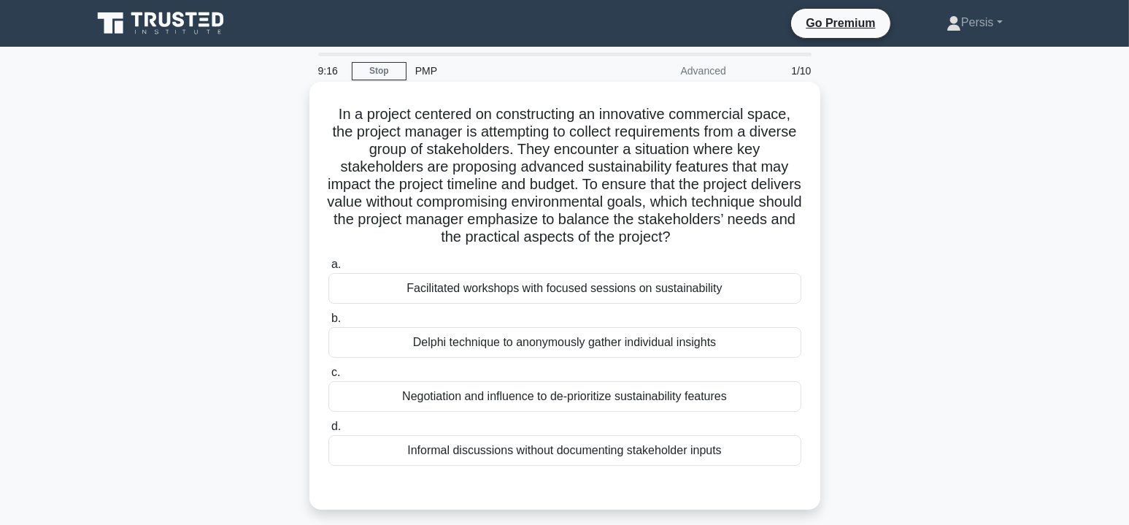
click at [634, 293] on div "Facilitated workshops with focused sessions on sustainability" at bounding box center [564, 288] width 473 height 31
click at [328, 269] on input "a. Facilitated workshops with focused sessions on sustainability" at bounding box center [328, 264] width 0 height 9
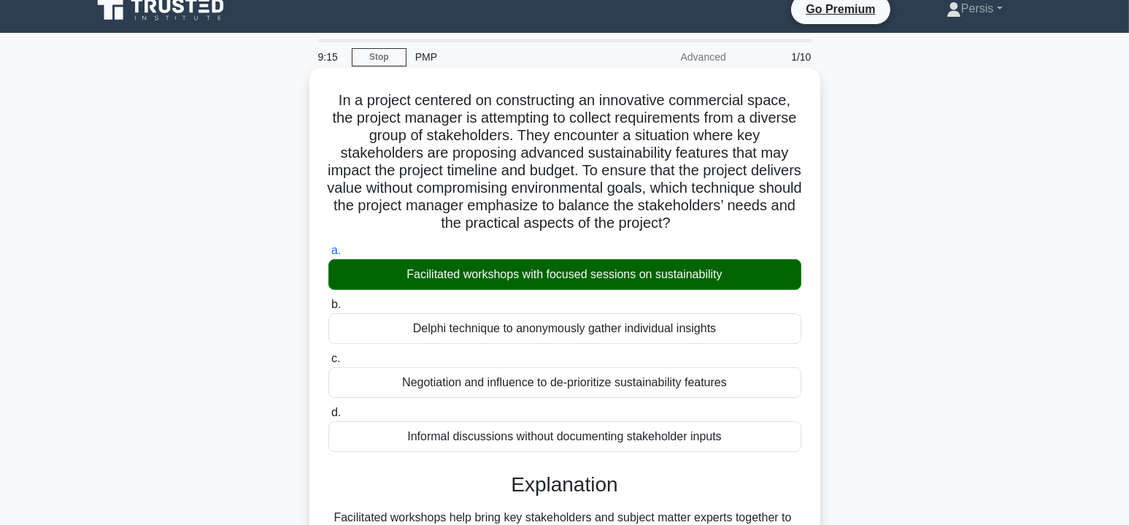
scroll to position [263, 0]
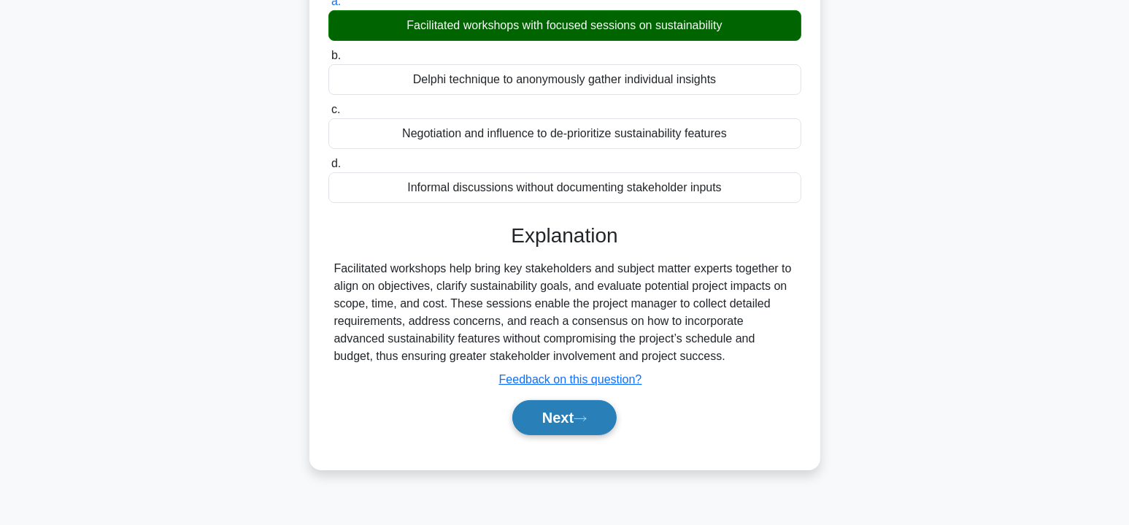
click at [578, 414] on button "Next" at bounding box center [564, 417] width 104 height 35
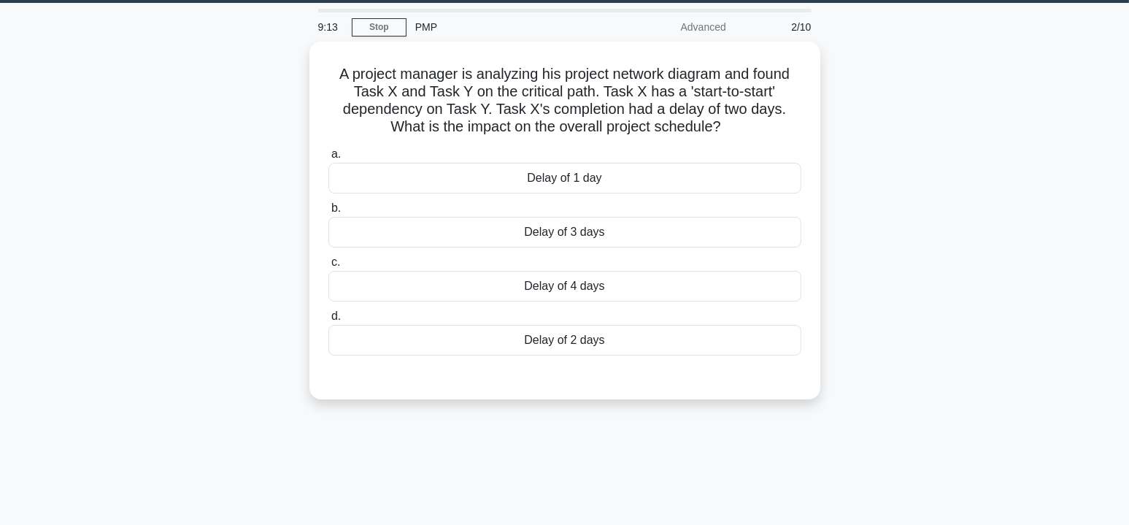
scroll to position [0, 0]
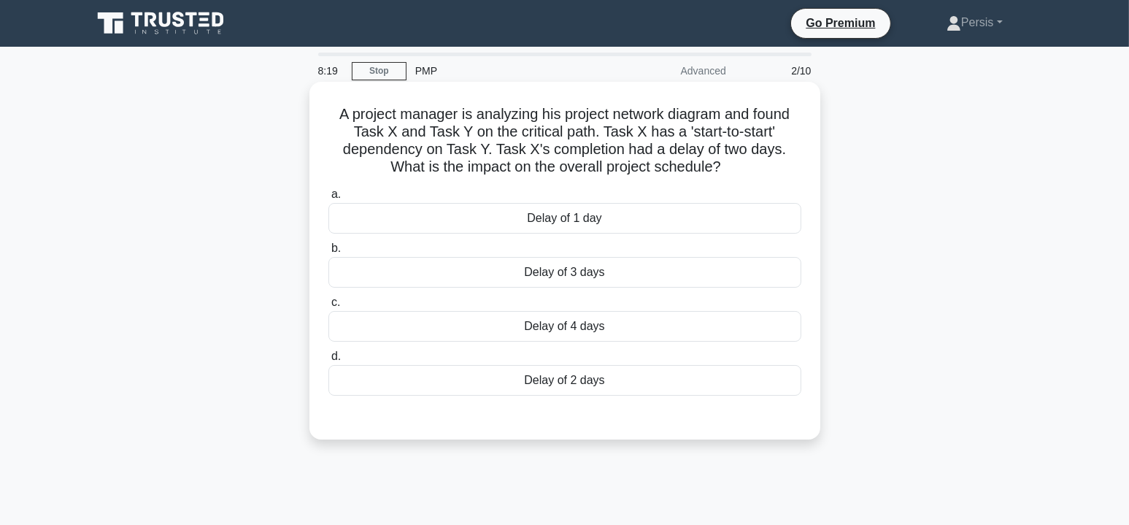
click at [675, 382] on div "Delay of 2 days" at bounding box center [564, 380] width 473 height 31
click at [328, 361] on input "d. Delay of 2 days" at bounding box center [328, 356] width 0 height 9
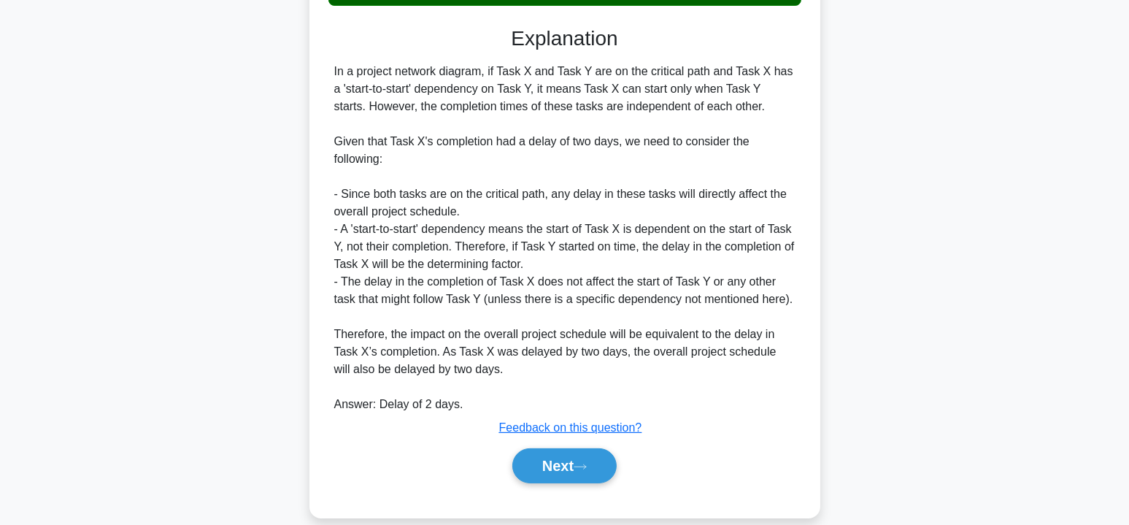
scroll to position [409, 0]
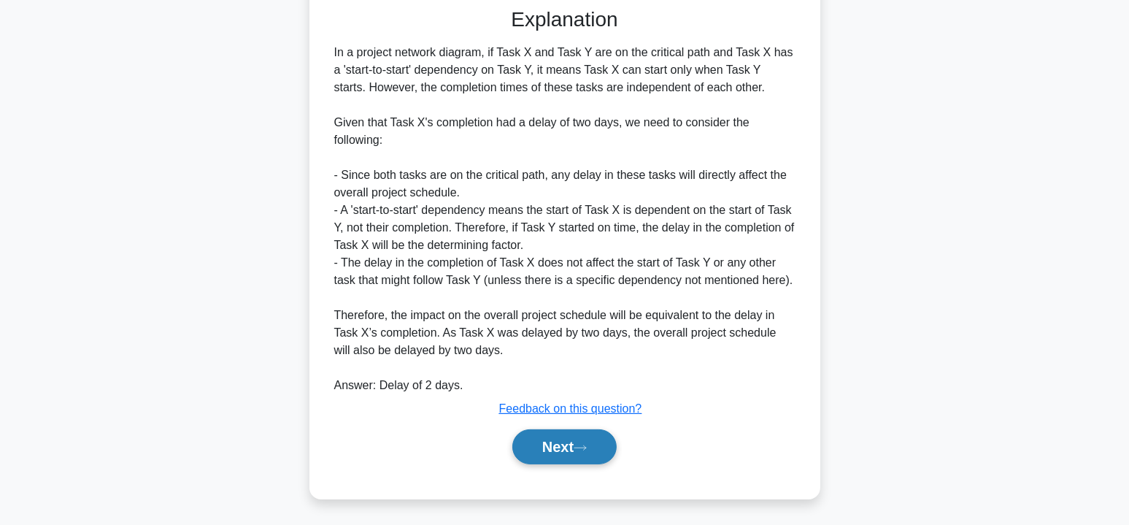
click at [577, 444] on button "Next" at bounding box center [564, 446] width 104 height 35
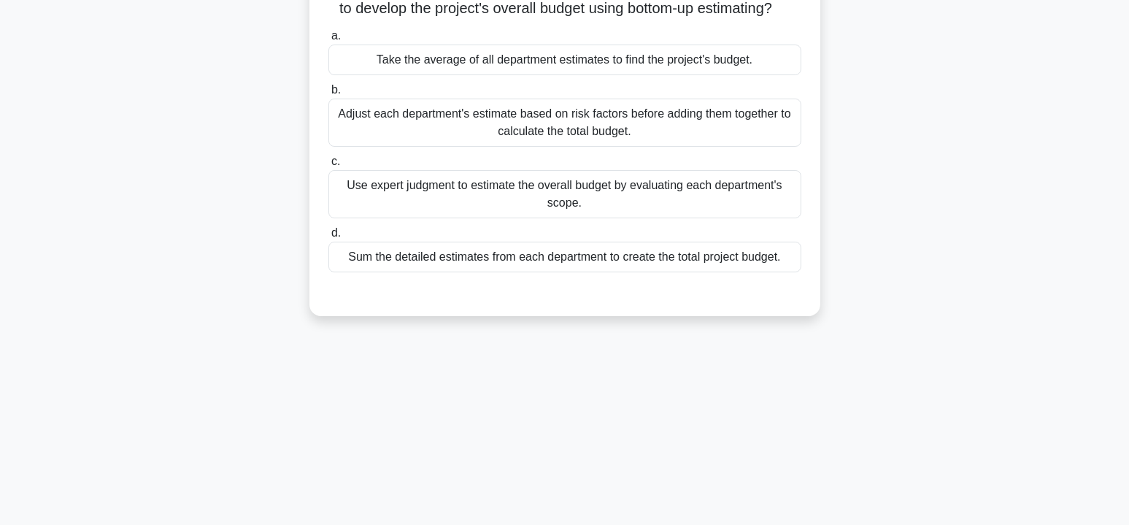
scroll to position [0, 0]
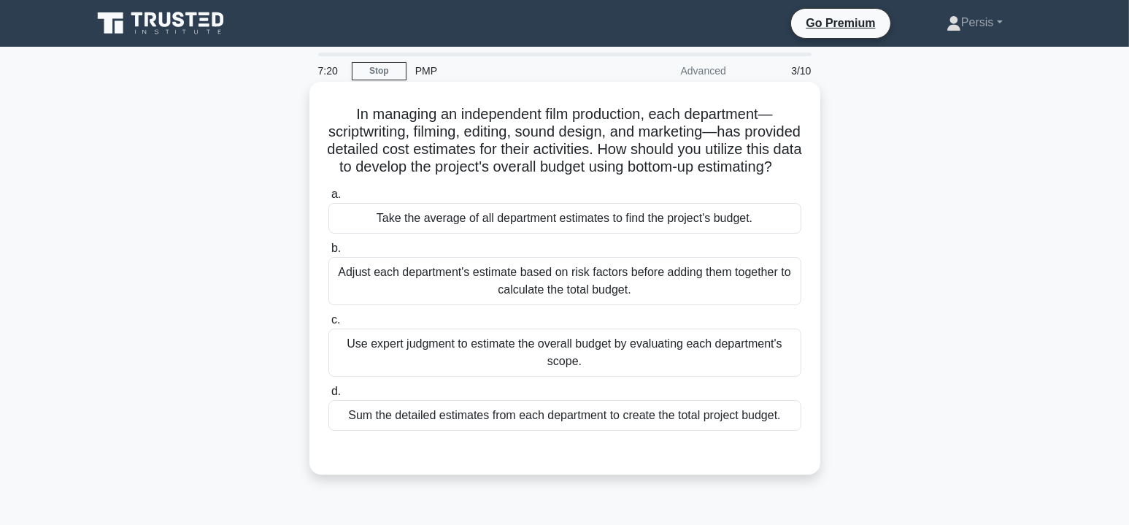
click at [721, 431] on div "Sum the detailed estimates from each department to create the total project bud…" at bounding box center [564, 415] width 473 height 31
click at [328, 396] on input "d. Sum the detailed estimates from each department to create the total project …" at bounding box center [328, 391] width 0 height 9
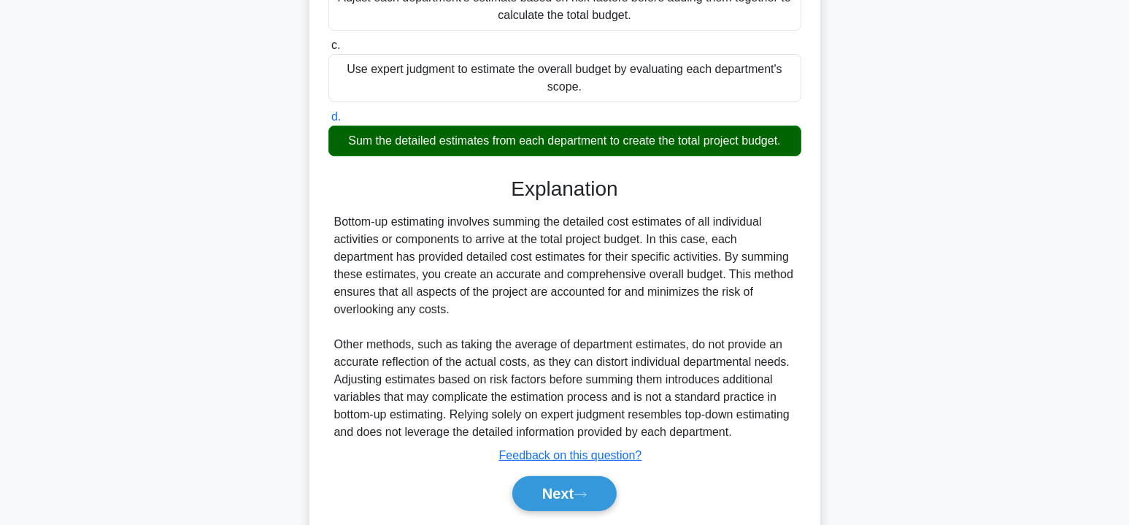
scroll to position [339, 0]
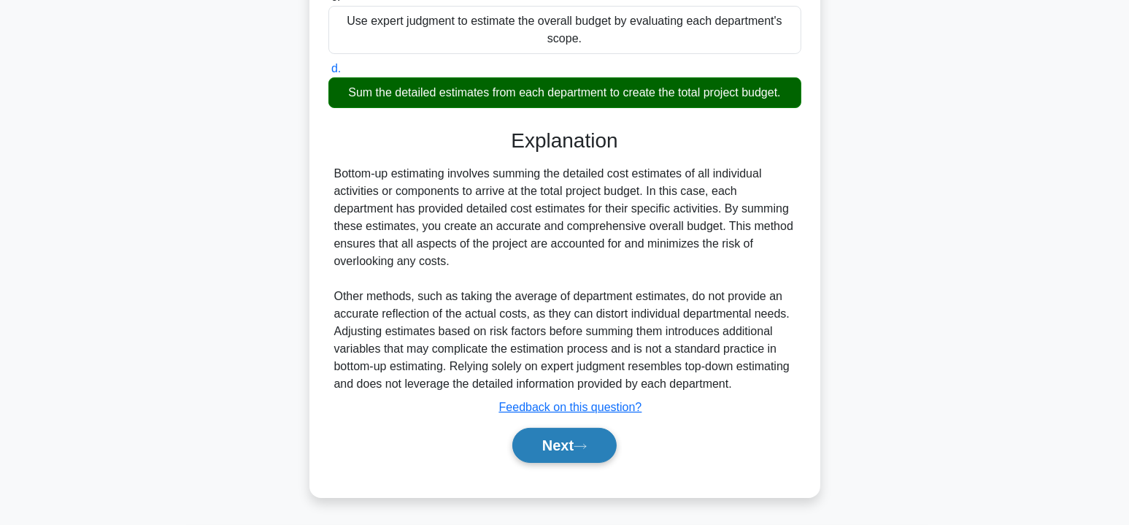
click at [569, 443] on button "Next" at bounding box center [564, 445] width 104 height 35
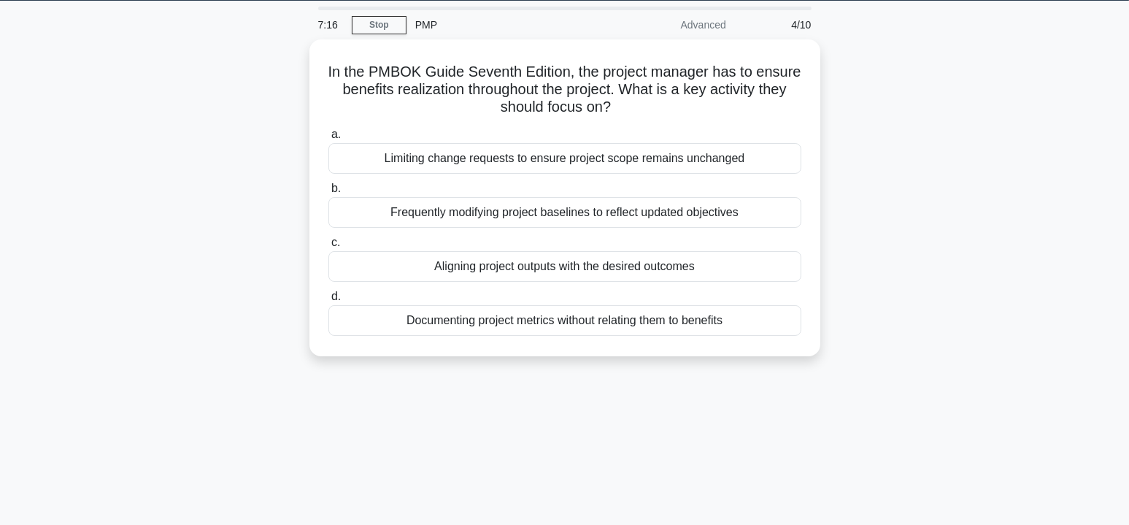
scroll to position [44, 0]
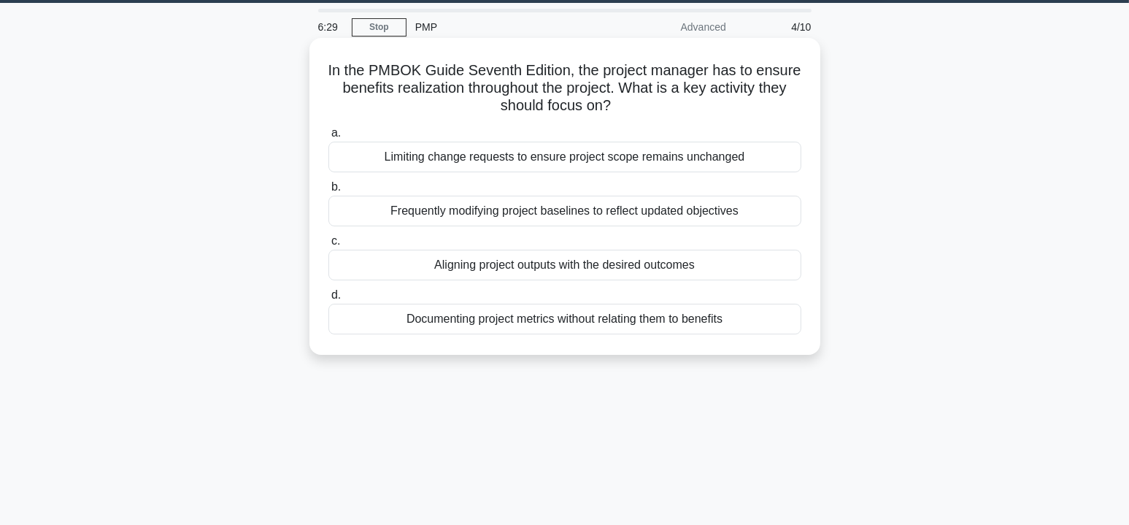
click at [509, 269] on div "Aligning project outputs with the desired outcomes" at bounding box center [564, 265] width 473 height 31
click at [328, 246] on input "c. Aligning project outputs with the desired outcomes" at bounding box center [328, 240] width 0 height 9
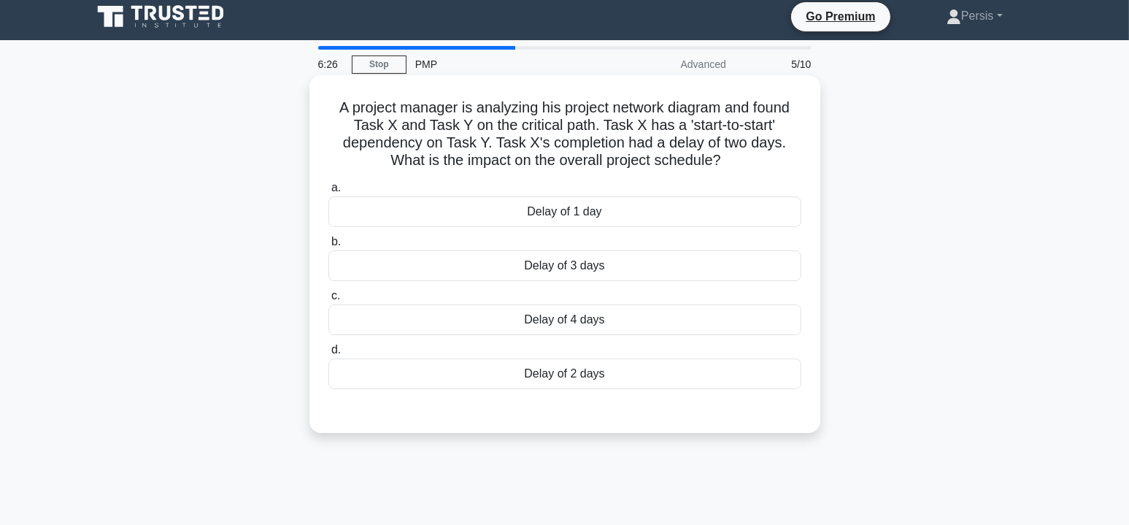
scroll to position [0, 0]
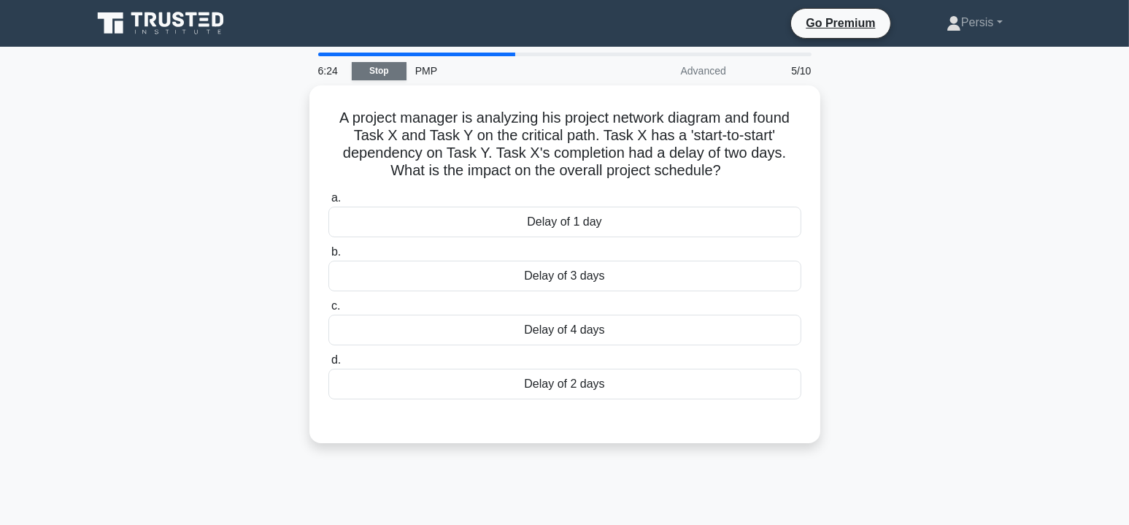
click at [374, 70] on link "Stop" at bounding box center [379, 71] width 55 height 18
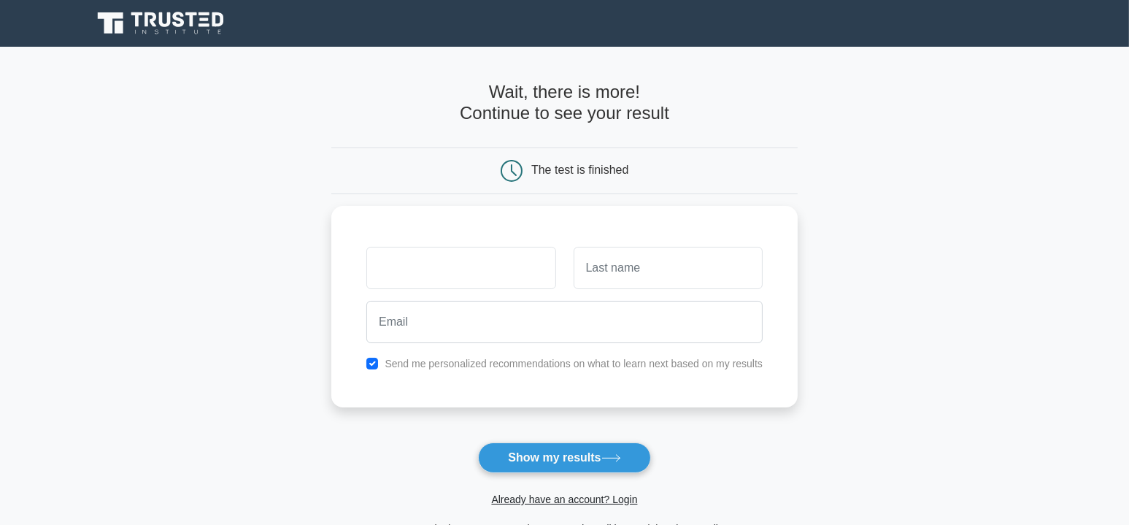
scroll to position [0, 24590]
type input "..."
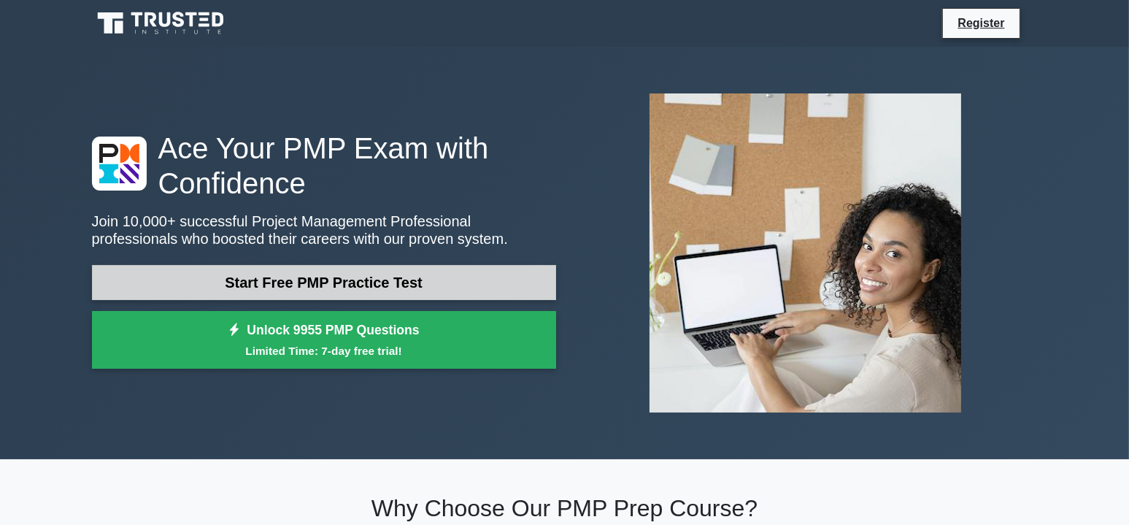
click at [333, 288] on link "Start Free PMP Practice Test" at bounding box center [324, 282] width 464 height 35
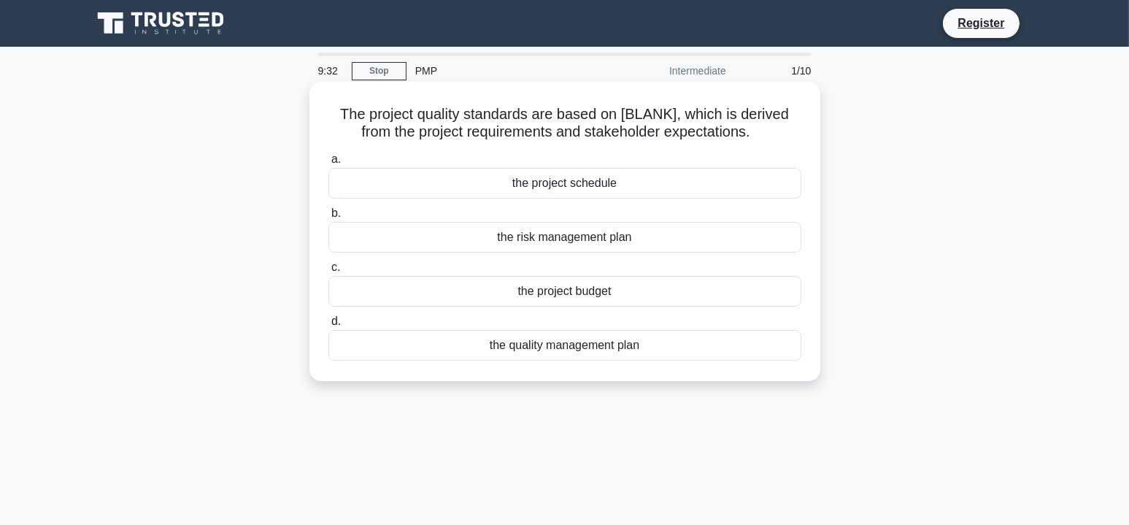
click at [603, 349] on div "the quality management plan" at bounding box center [564, 345] width 473 height 31
click at [328, 326] on input "d. the quality management plan" at bounding box center [328, 321] width 0 height 9
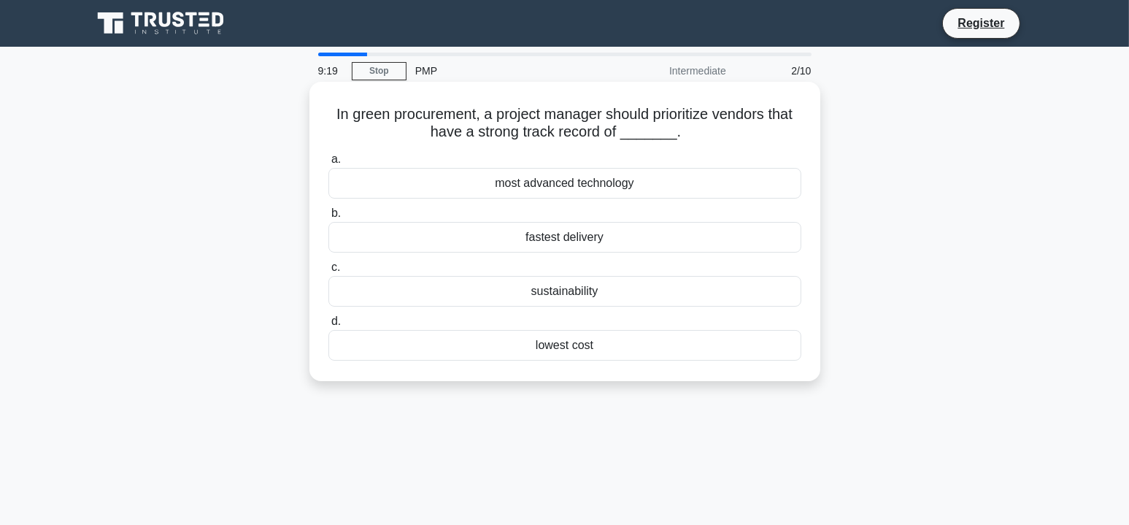
click at [609, 296] on div "sustainability" at bounding box center [564, 291] width 473 height 31
click at [328, 272] on input "c. sustainability" at bounding box center [328, 267] width 0 height 9
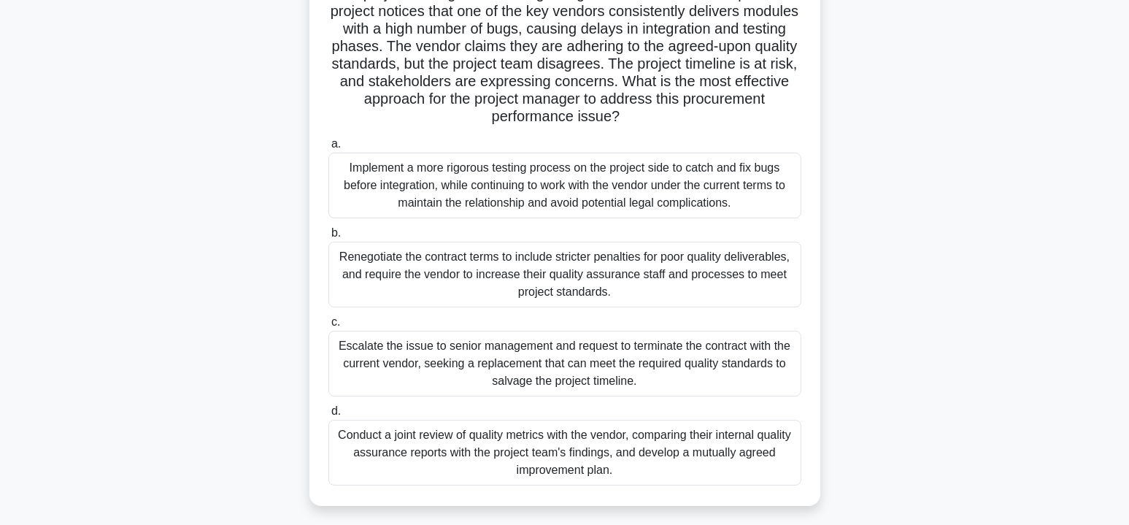
scroll to position [146, 0]
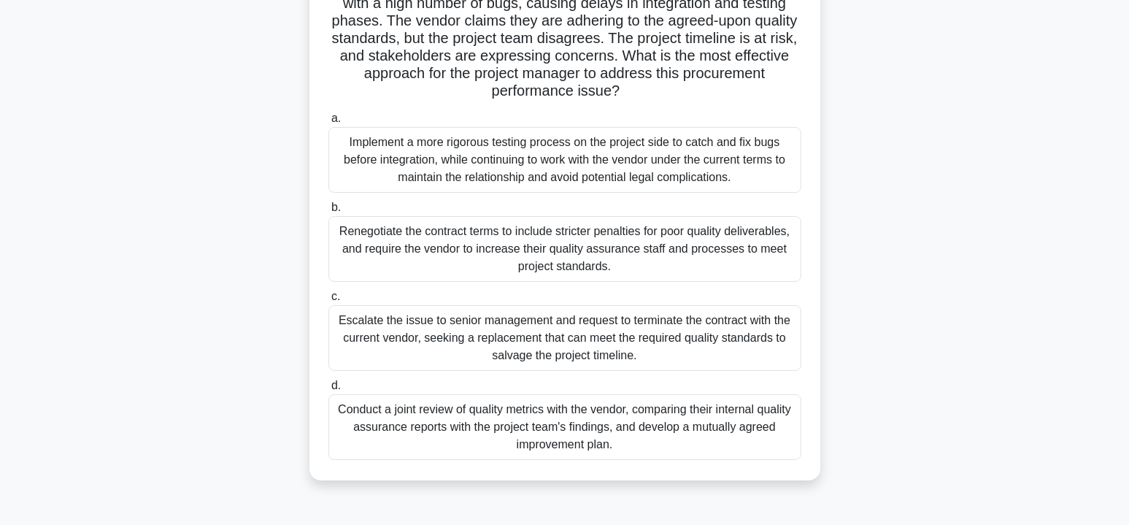
click at [704, 438] on div "Conduct a joint review of quality metrics with the vendor, comparing their inte…" at bounding box center [564, 427] width 473 height 66
click at [328, 390] on input "d. Conduct a joint review of quality metrics with the vendor, comparing their i…" at bounding box center [328, 385] width 0 height 9
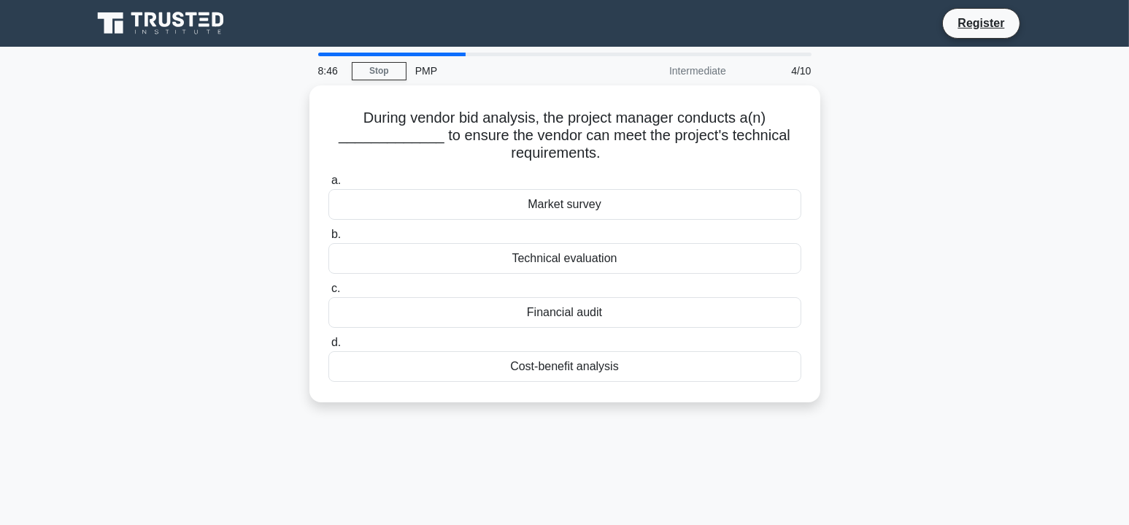
scroll to position [0, 0]
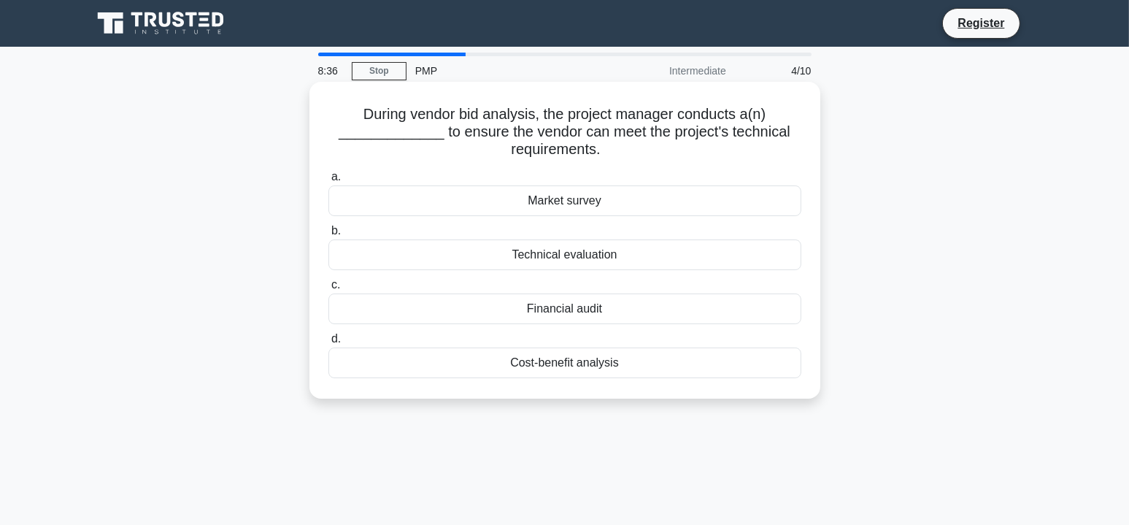
click at [631, 255] on div "Technical evaluation" at bounding box center [564, 254] width 473 height 31
click at [328, 236] on input "b. Technical evaluation" at bounding box center [328, 230] width 0 height 9
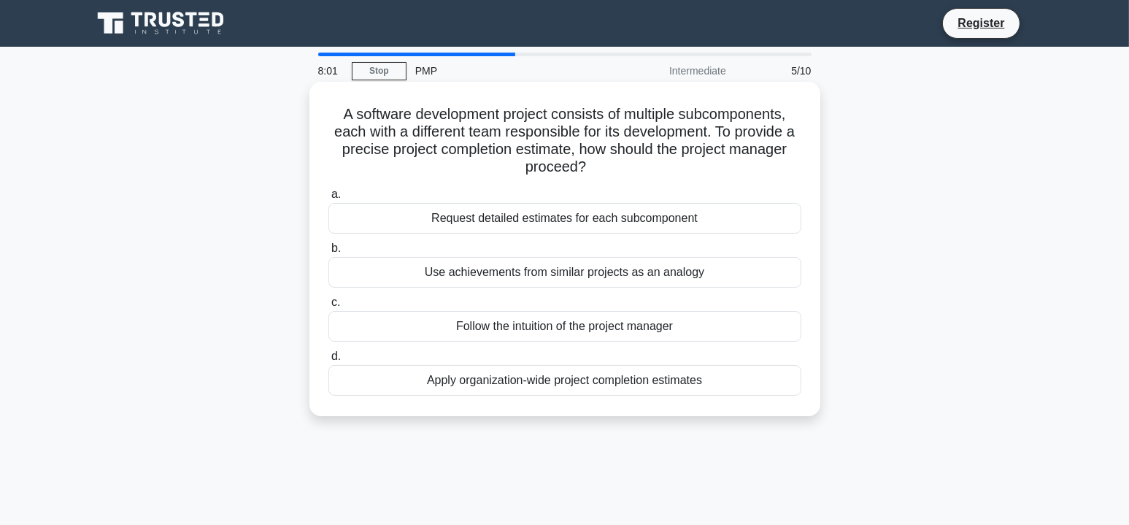
click at [692, 223] on div "Request detailed estimates for each subcomponent" at bounding box center [564, 218] width 473 height 31
click at [328, 199] on input "a. Request detailed estimates for each subcomponent" at bounding box center [328, 194] width 0 height 9
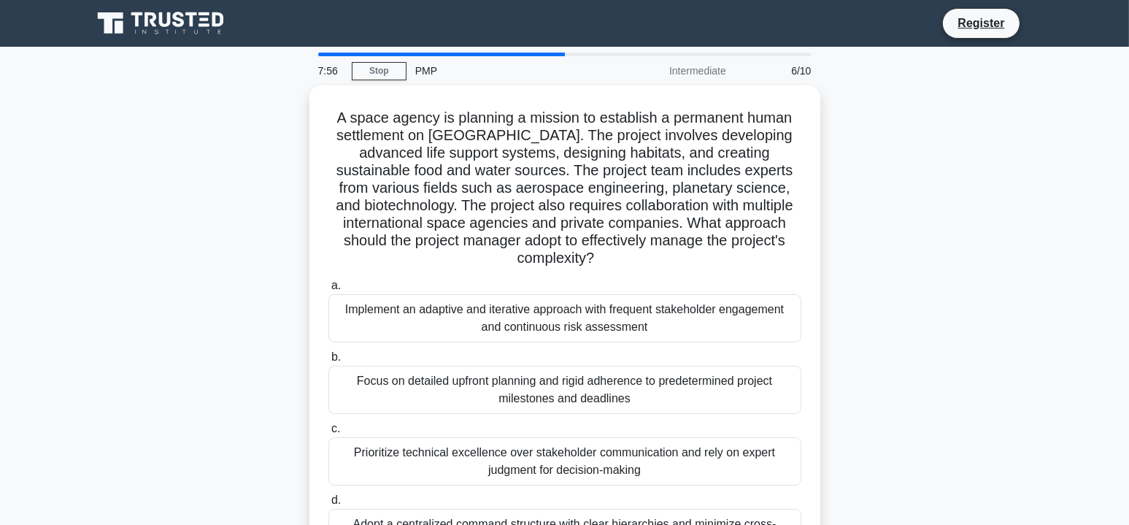
scroll to position [73, 0]
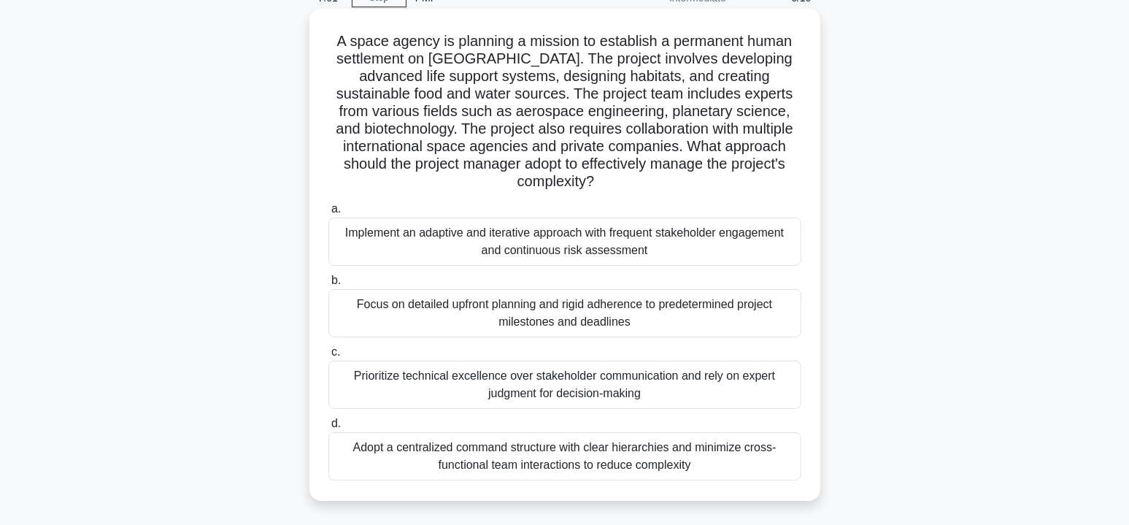
click at [687, 238] on div "Implement an adaptive and iterative approach with frequent stakeholder engageme…" at bounding box center [564, 241] width 473 height 48
click at [328, 214] on input "a. Implement an adaptive and iterative approach with frequent stakeholder engag…" at bounding box center [328, 208] width 0 height 9
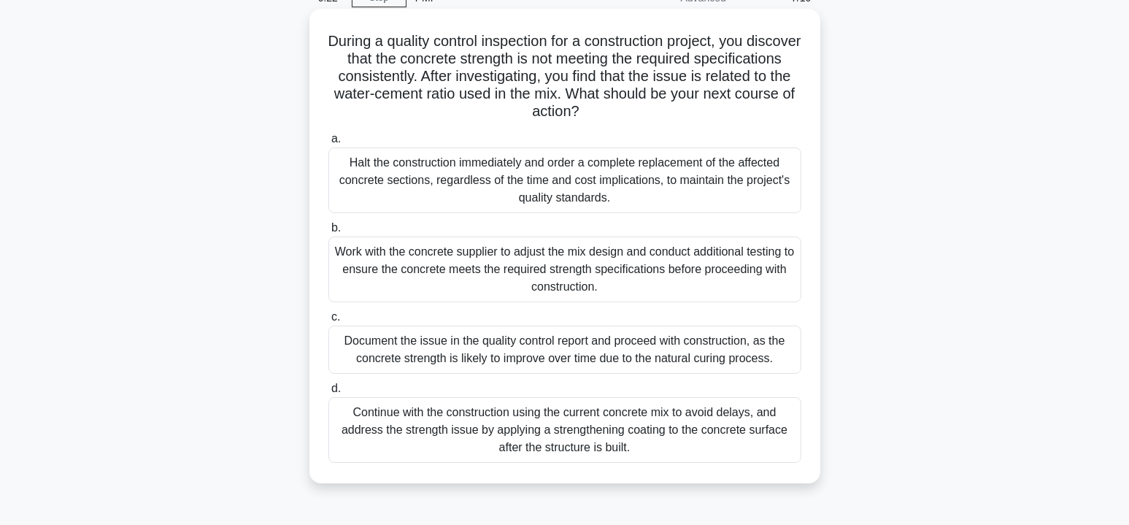
click at [652, 261] on div "Work with the concrete supplier to adjust the mix design and conduct additional…" at bounding box center [564, 269] width 473 height 66
click at [328, 233] on input "b. Work with the concrete supplier to adjust the mix design and conduct additio…" at bounding box center [328, 227] width 0 height 9
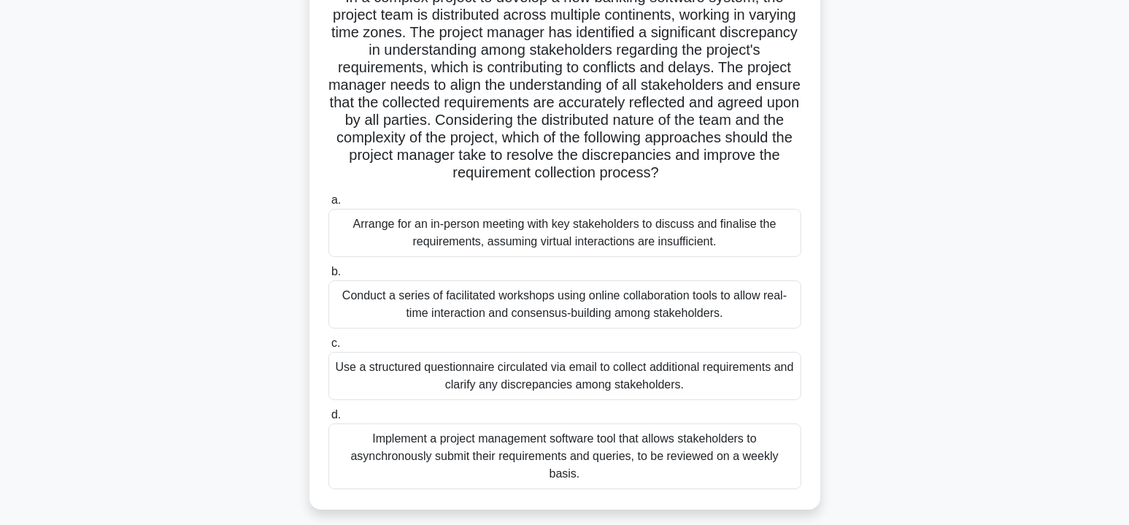
scroll to position [146, 0]
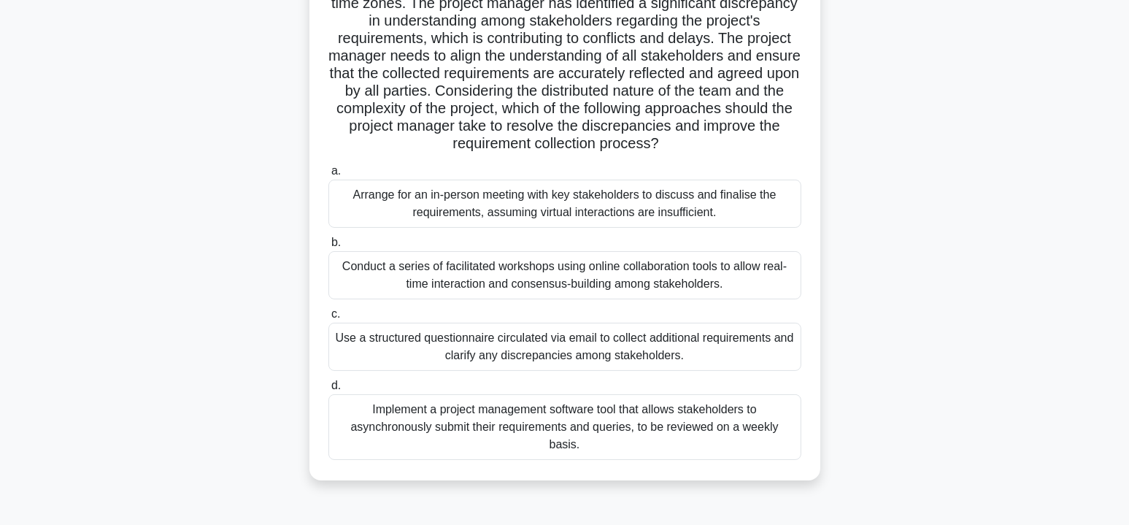
click at [657, 272] on div "Conduct a series of facilitated workshops using online collaboration tools to a…" at bounding box center [564, 275] width 473 height 48
click at [328, 247] on input "b. Conduct a series of facilitated workshops using online collaboration tools t…" at bounding box center [328, 242] width 0 height 9
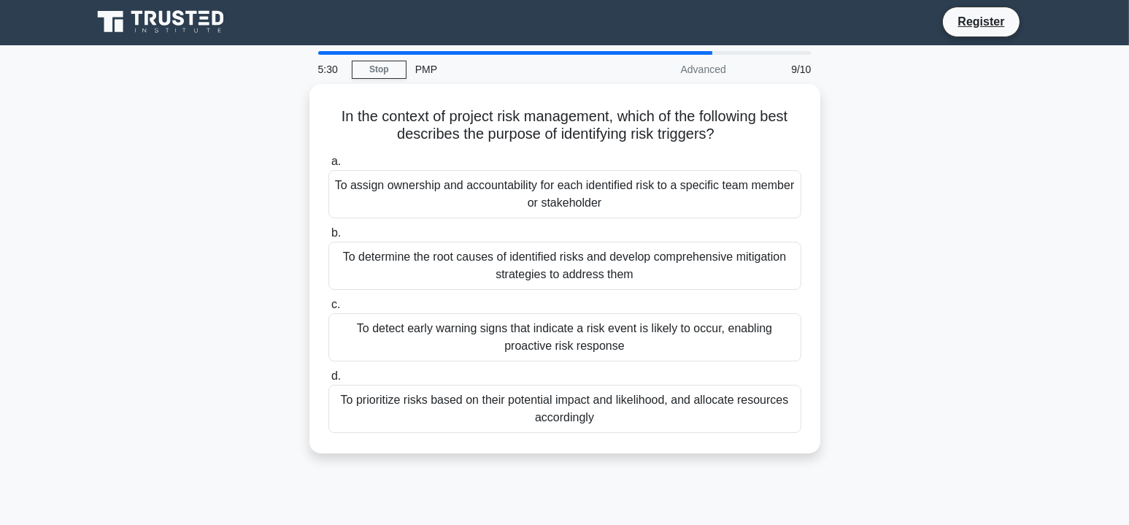
scroll to position [0, 0]
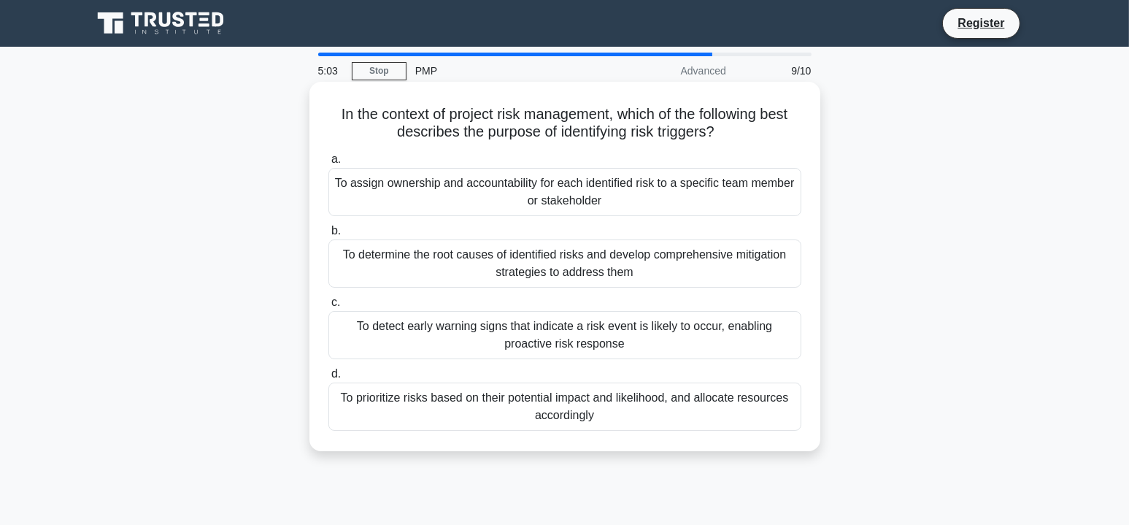
click at [782, 336] on div "To detect early warning signs that indicate a risk event is likely to occur, en…" at bounding box center [564, 335] width 473 height 48
click at [328, 307] on input "c. To detect early warning signs that indicate a risk event is likely to occur,…" at bounding box center [328, 302] width 0 height 9
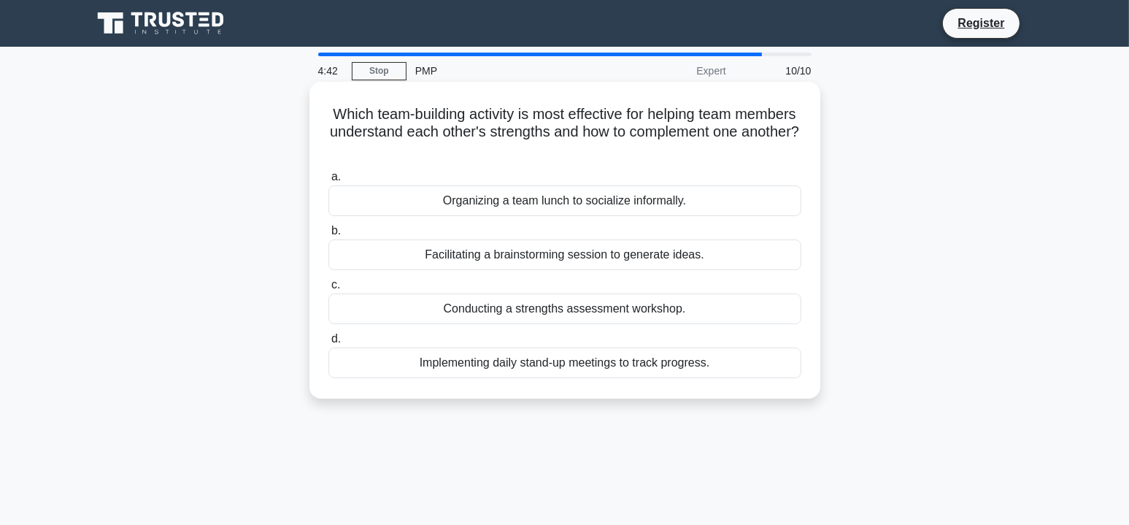
click at [704, 314] on div "Conducting a strengths assessment workshop." at bounding box center [564, 308] width 473 height 31
click at [328, 290] on input "c. Conducting a strengths assessment workshop." at bounding box center [328, 284] width 0 height 9
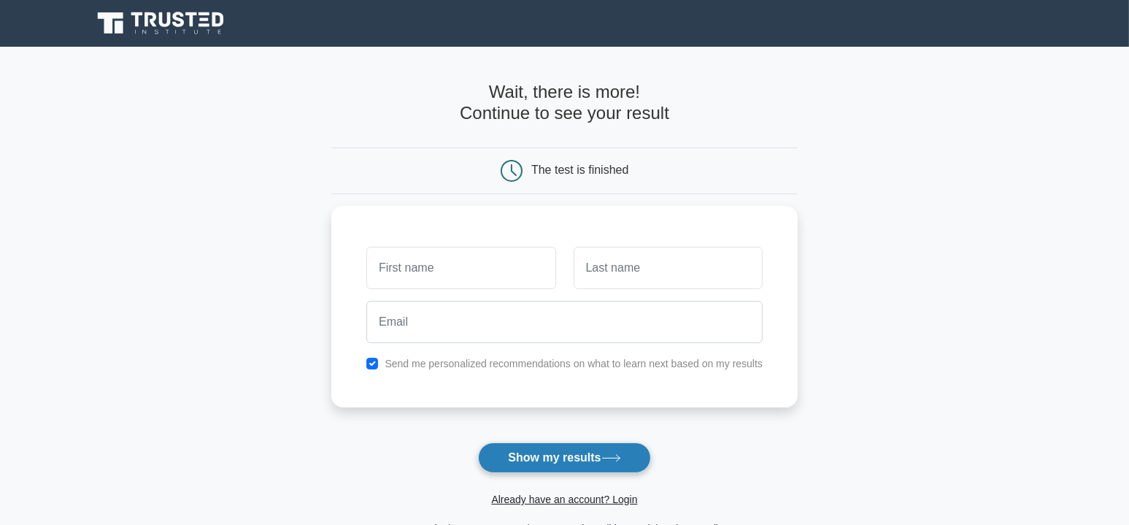
click at [608, 455] on icon at bounding box center [611, 458] width 20 height 8
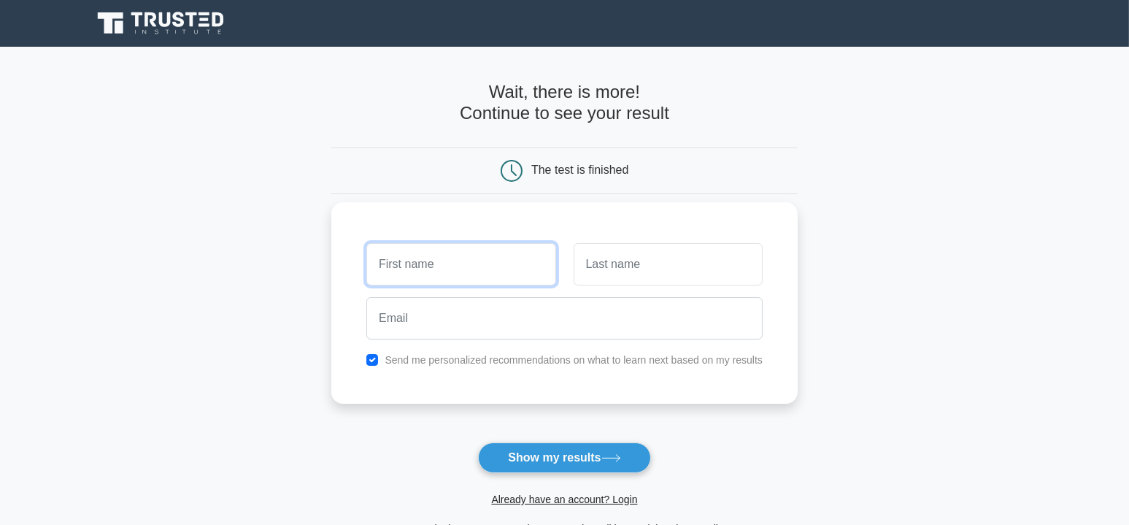
click at [420, 269] on input "text" at bounding box center [460, 264] width 189 height 42
type input "Persis"
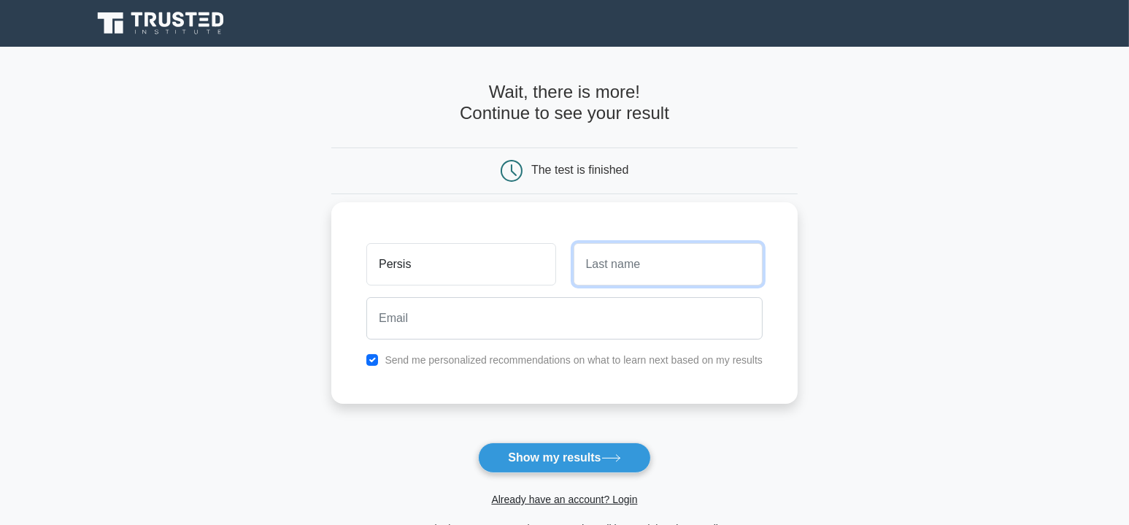
click at [676, 271] on input "text" at bounding box center [668, 264] width 189 height 42
type input "Daver"
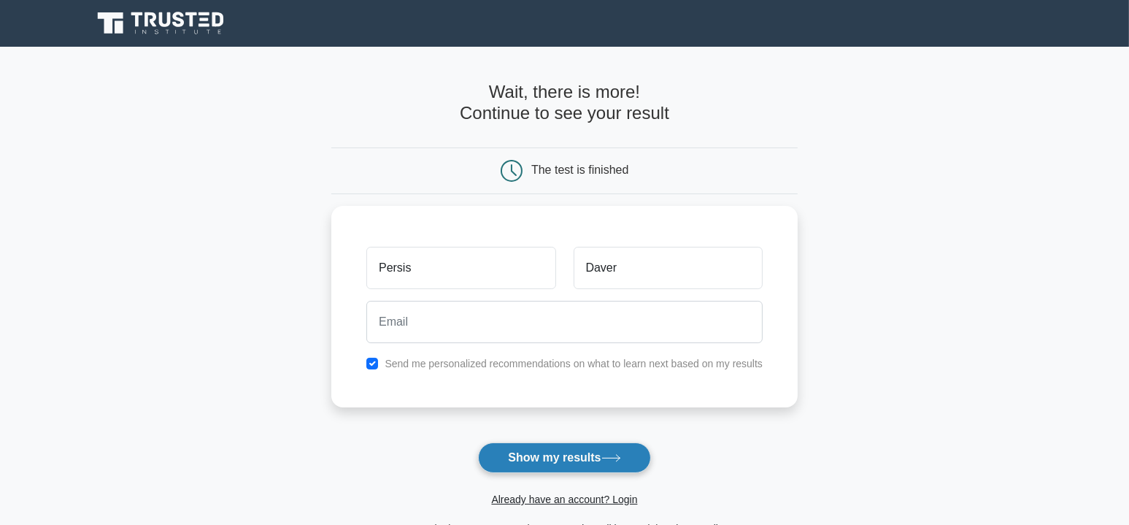
click at [544, 451] on button "Show my results" at bounding box center [564, 457] width 172 height 31
click at [371, 363] on input "checkbox" at bounding box center [372, 360] width 12 height 12
checkbox input "false"
click at [560, 460] on button "Show my results" at bounding box center [564, 457] width 172 height 31
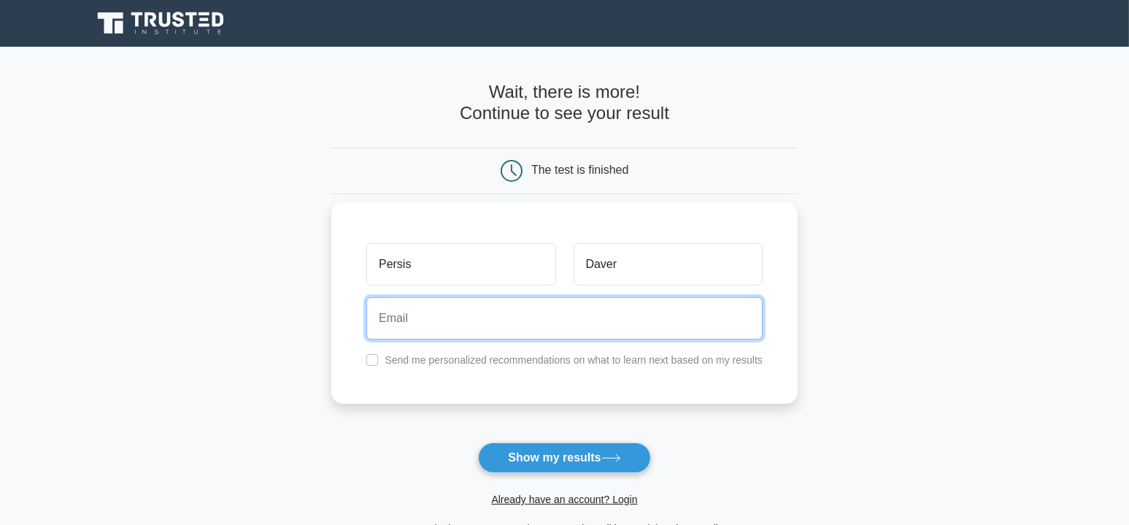
click at [418, 322] on input "email" at bounding box center [564, 318] width 396 height 42
type input "[EMAIL_ADDRESS][DOMAIN_NAME]"
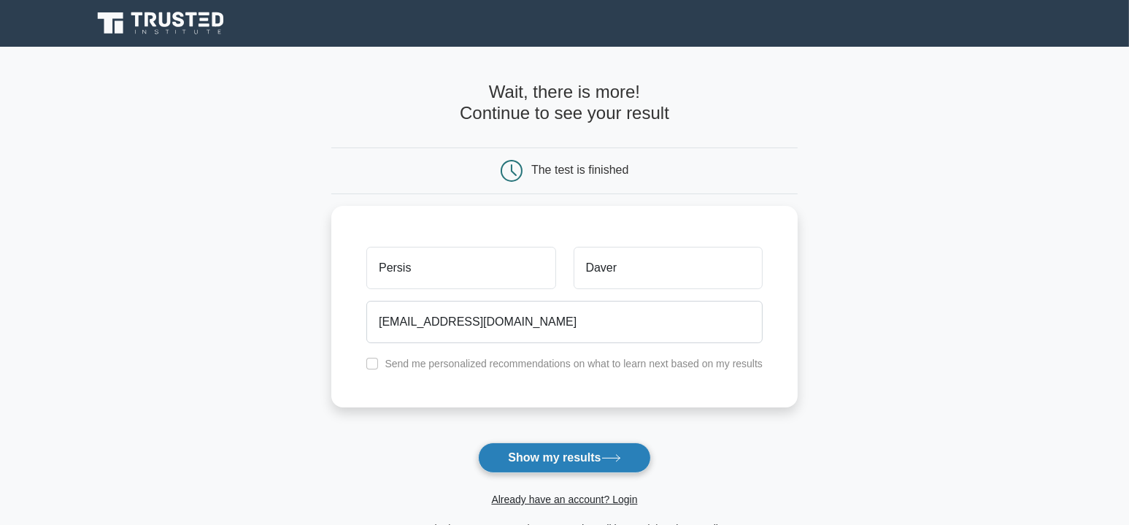
click at [593, 454] on button "Show my results" at bounding box center [564, 457] width 172 height 31
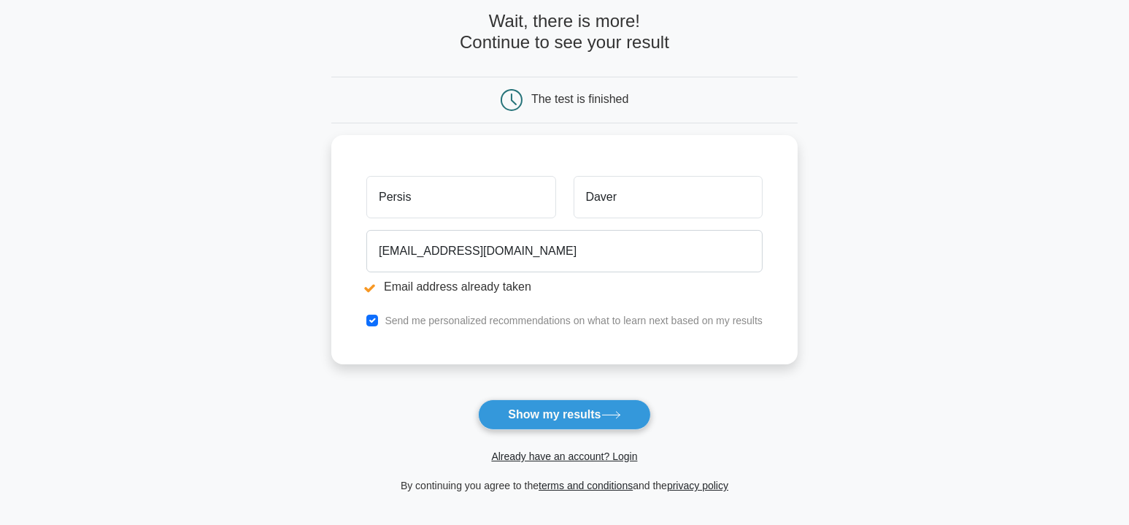
scroll to position [219, 0]
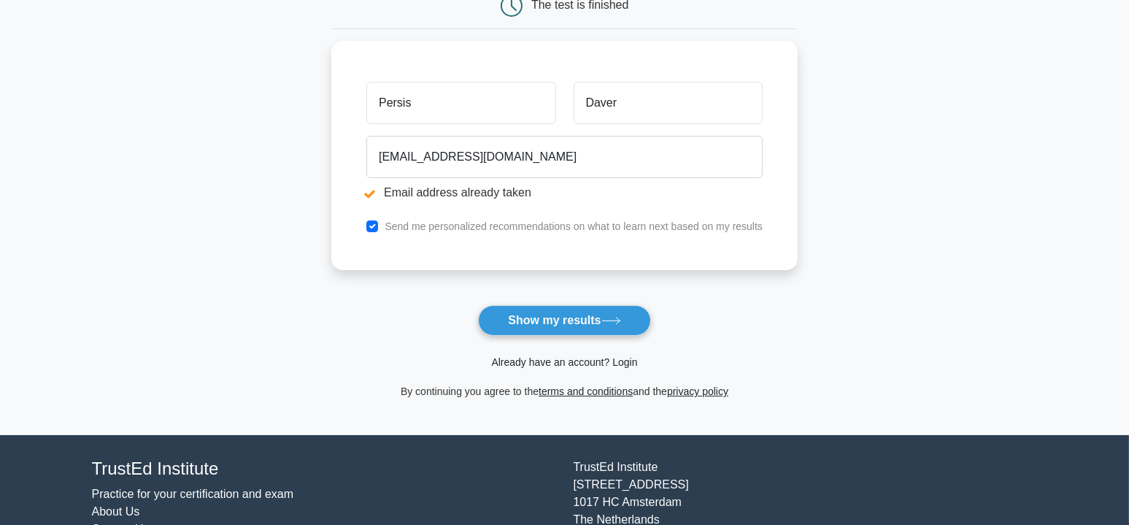
click at [587, 361] on link "Already have an account? Login" at bounding box center [564, 362] width 146 height 12
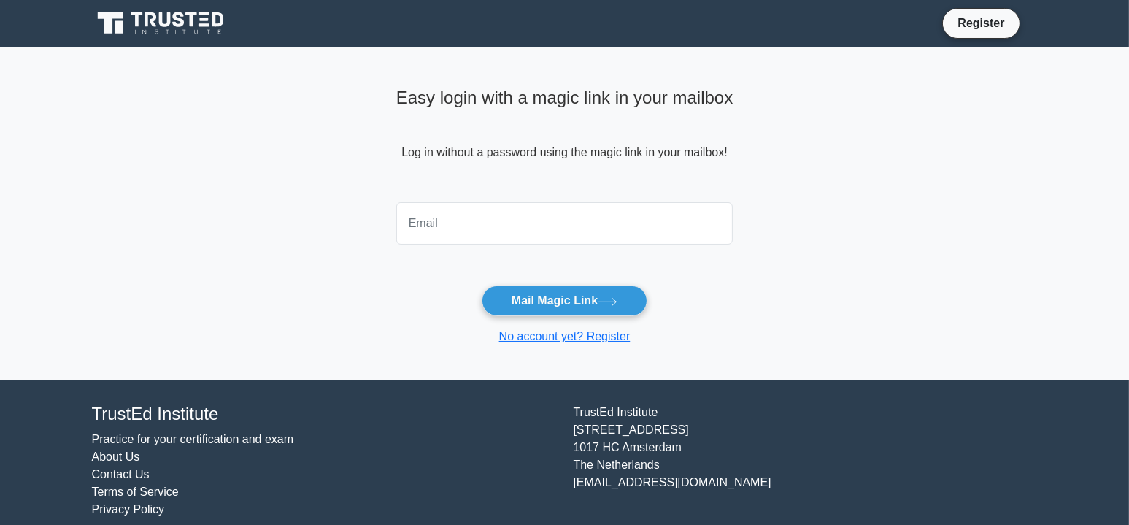
click at [447, 220] on input "email" at bounding box center [564, 223] width 337 height 42
type input "persisdaver@hotmail.com"
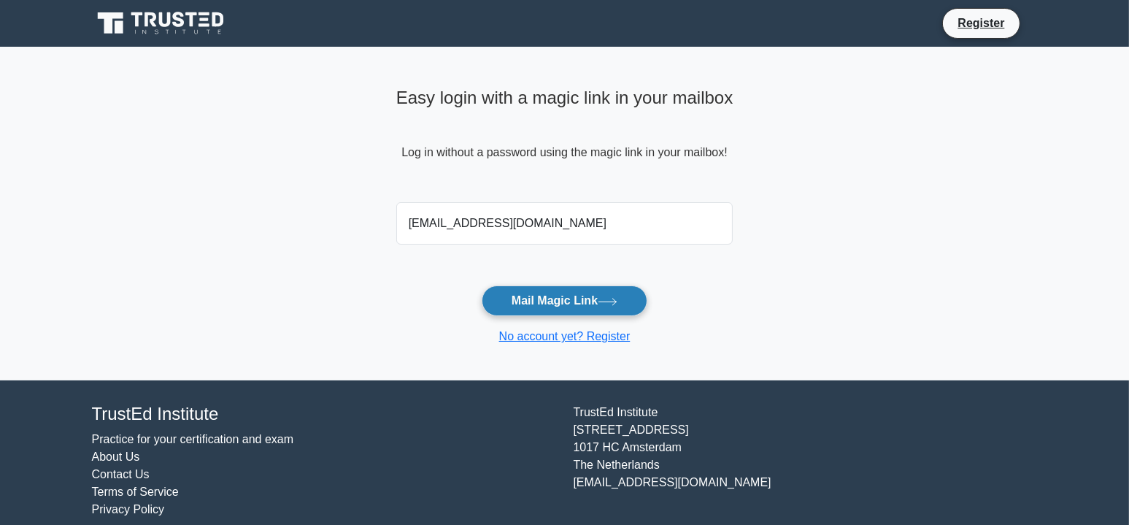
click at [555, 294] on button "Mail Magic Link" at bounding box center [565, 300] width 166 height 31
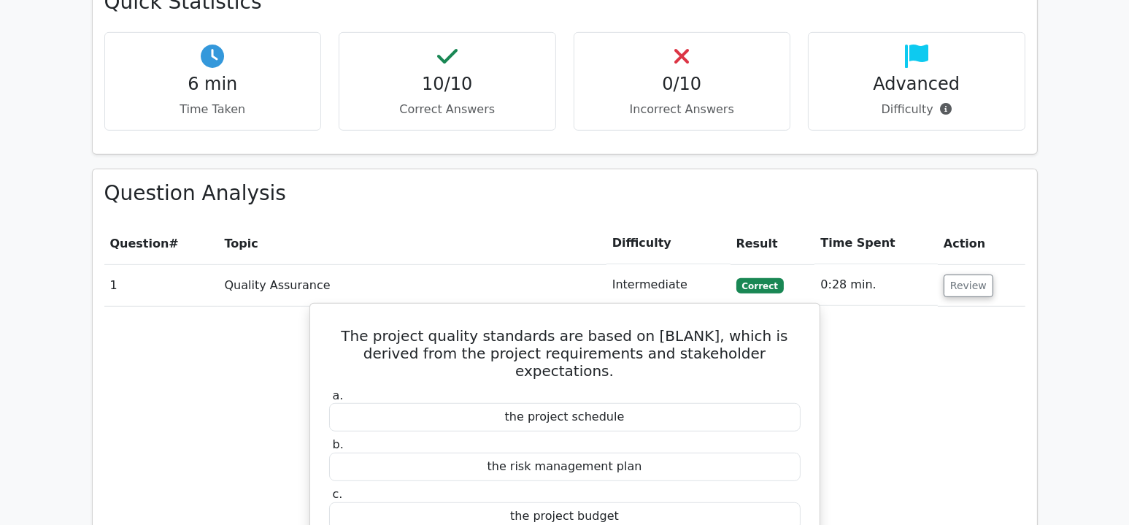
scroll to position [1022, 0]
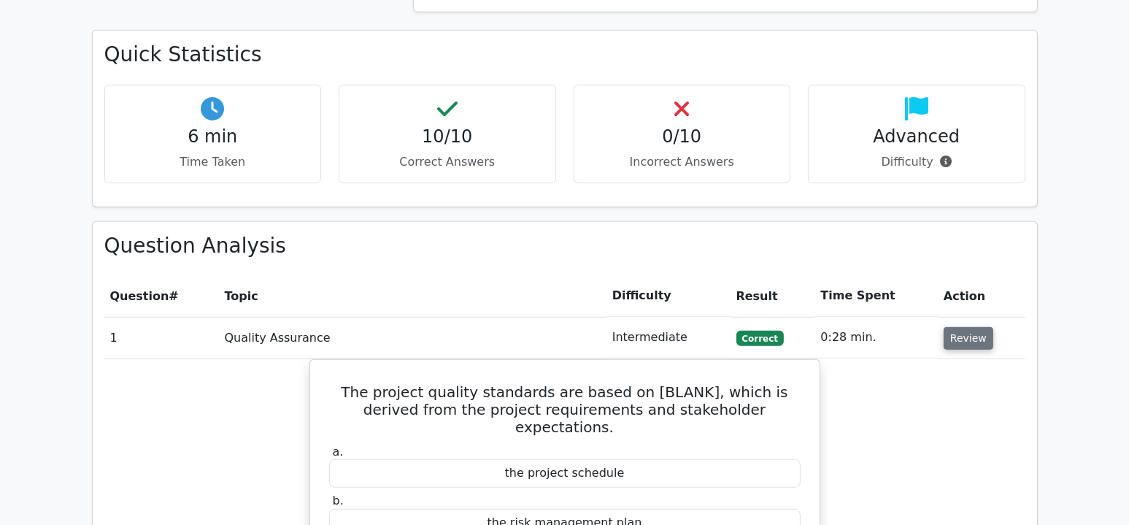
click at [962, 327] on button "Review" at bounding box center [969, 338] width 50 height 23
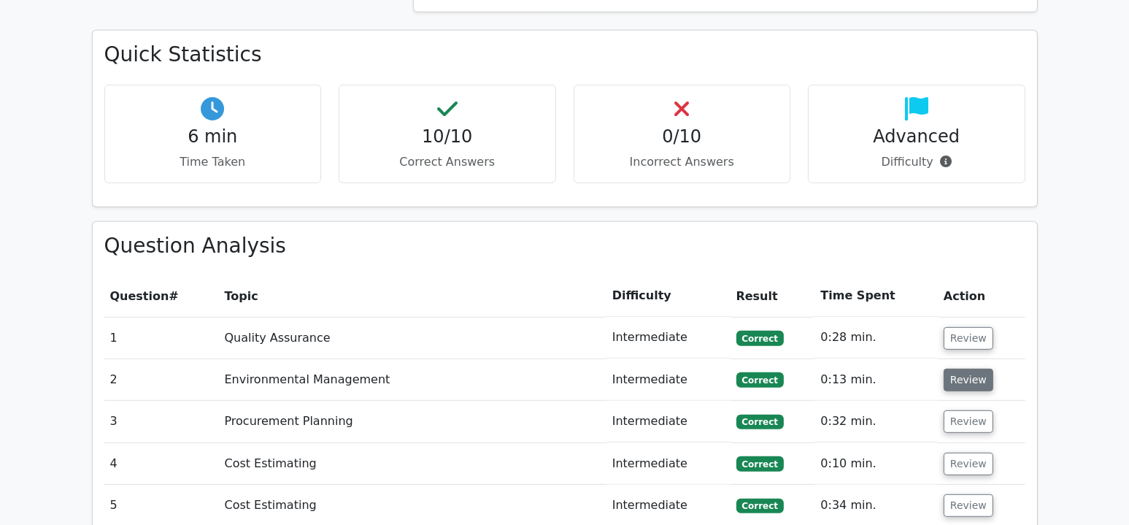
click at [964, 369] on button "Review" at bounding box center [969, 380] width 50 height 23
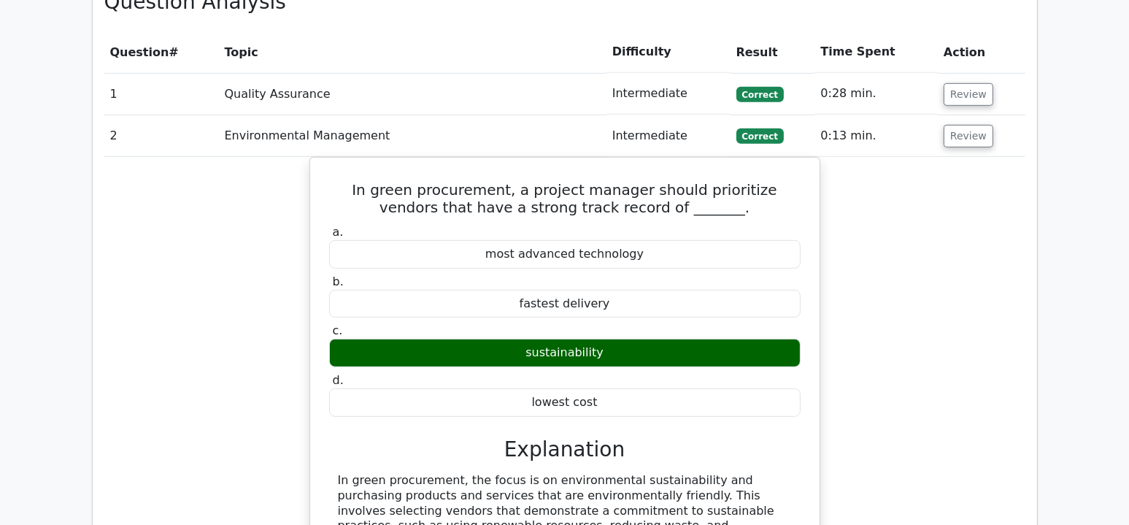
scroll to position [1168, 0]
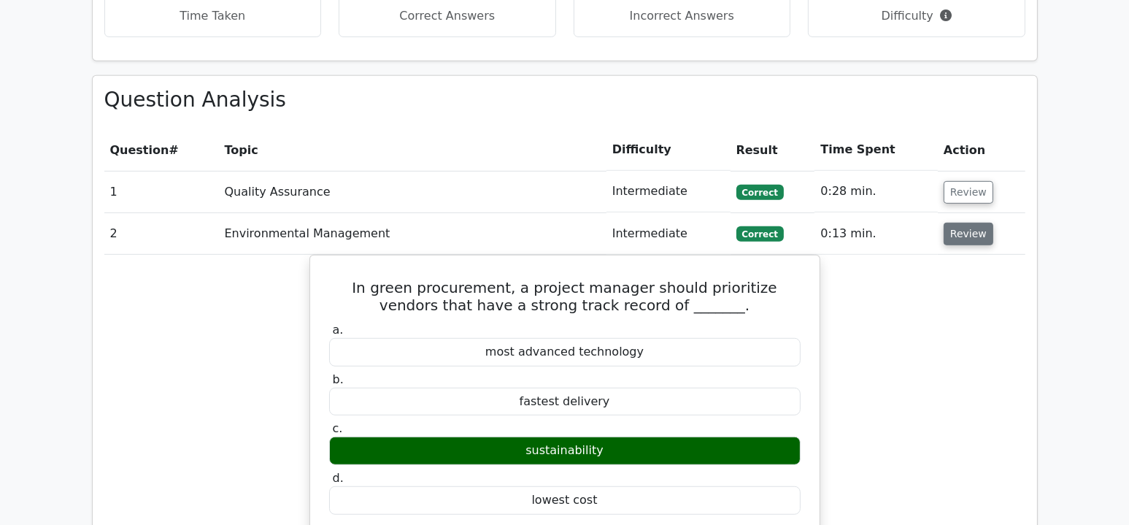
click at [963, 223] on button "Review" at bounding box center [969, 234] width 50 height 23
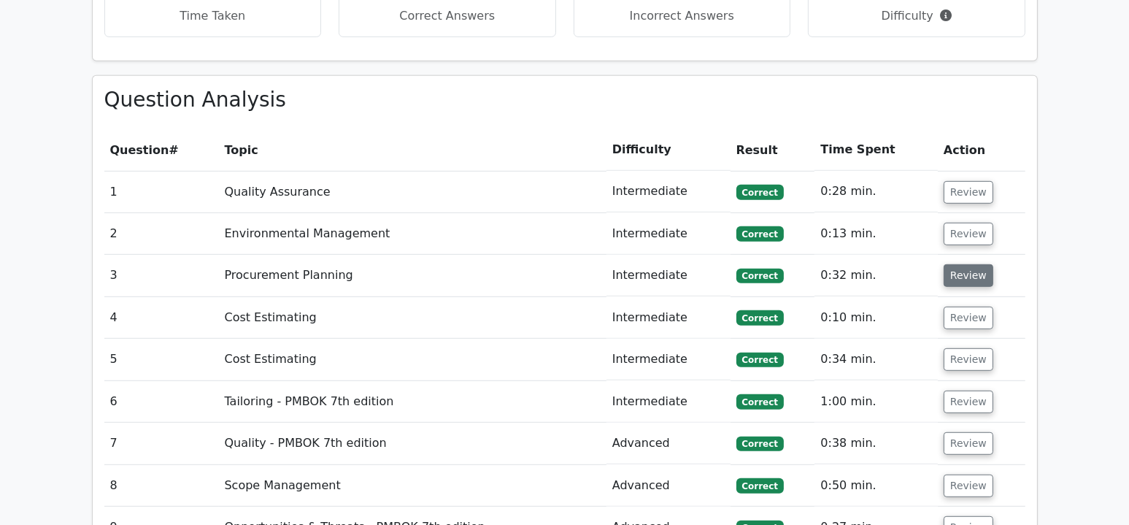
click at [968, 264] on button "Review" at bounding box center [969, 275] width 50 height 23
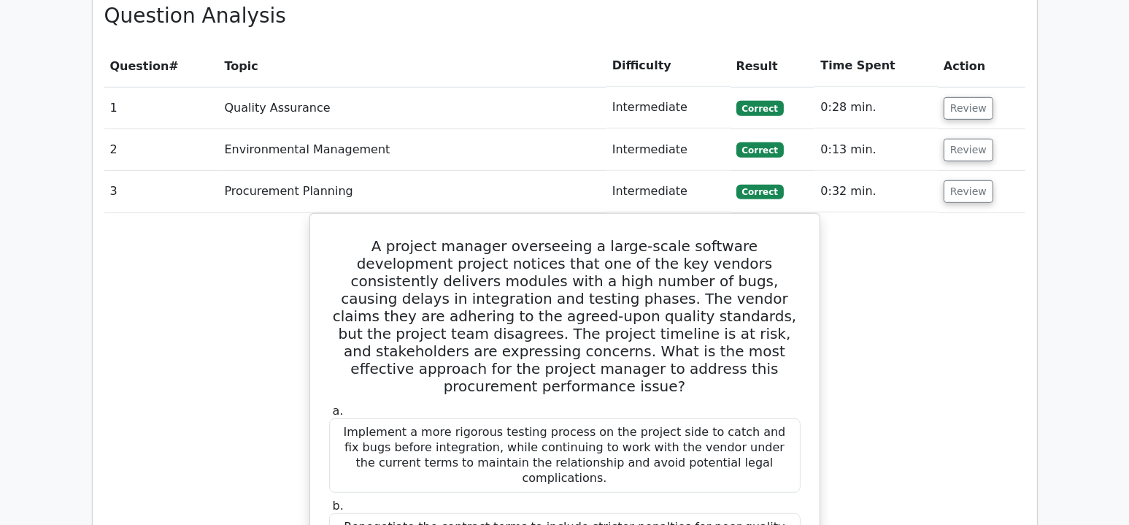
scroll to position [1241, 0]
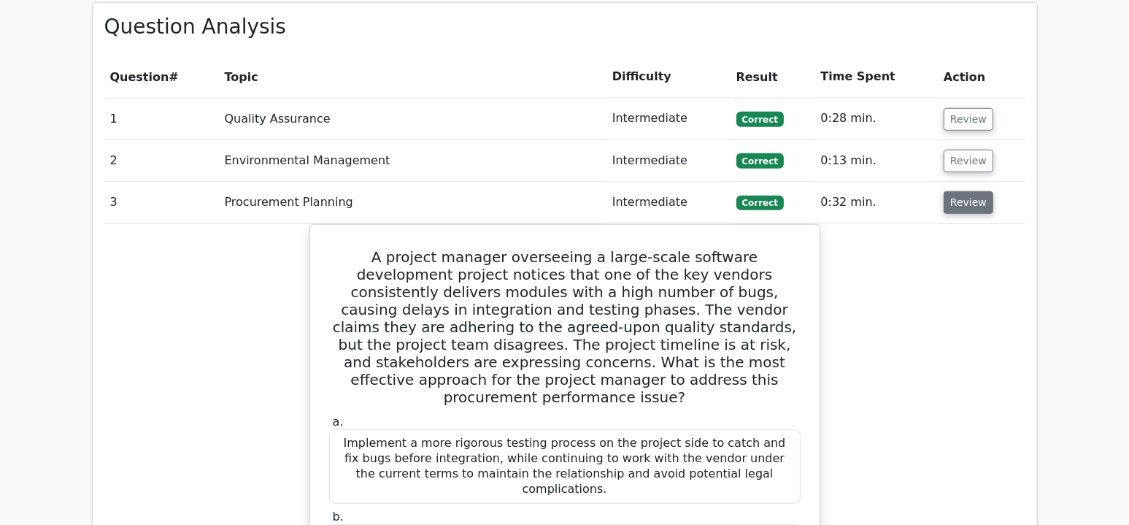
click at [955, 191] on button "Review" at bounding box center [969, 202] width 50 height 23
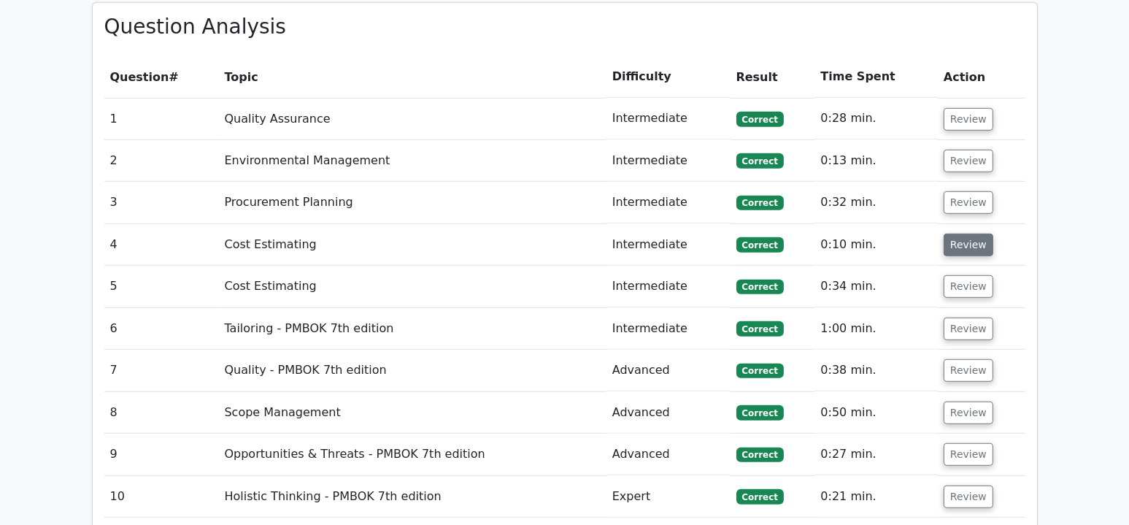
click at [971, 234] on button "Review" at bounding box center [969, 245] width 50 height 23
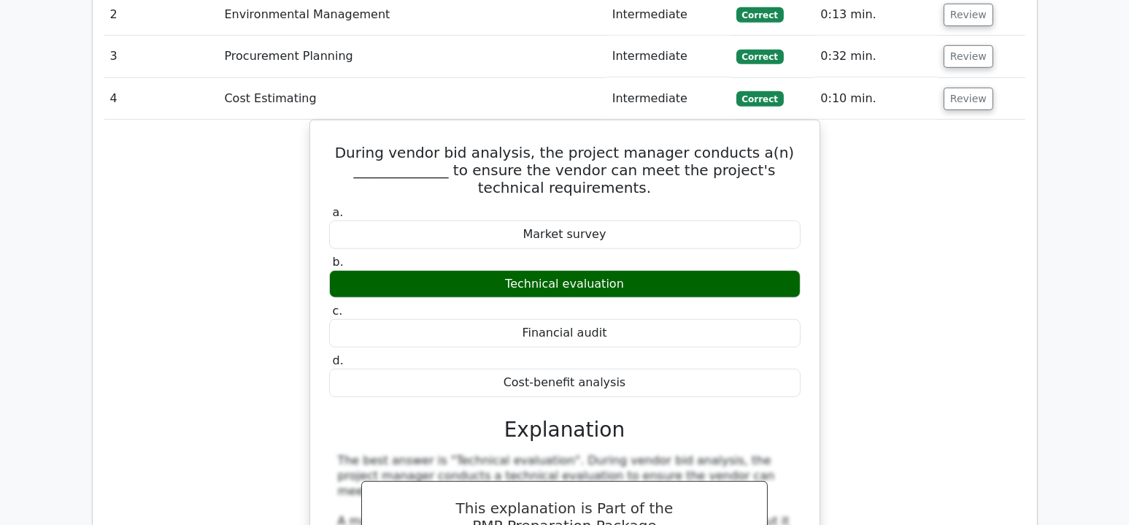
scroll to position [1314, 0]
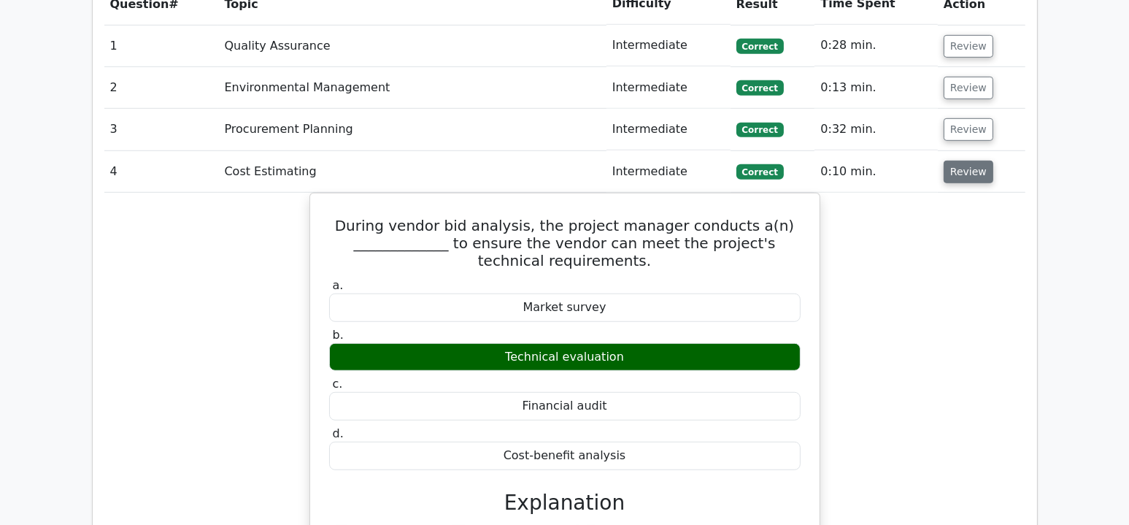
click at [968, 161] on button "Review" at bounding box center [969, 172] width 50 height 23
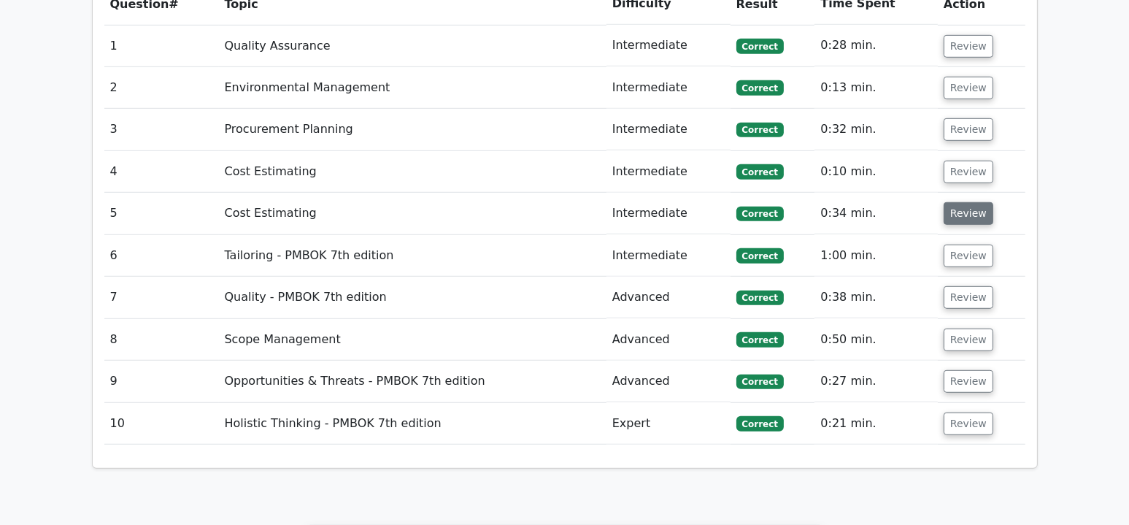
click at [968, 202] on button "Review" at bounding box center [969, 213] width 50 height 23
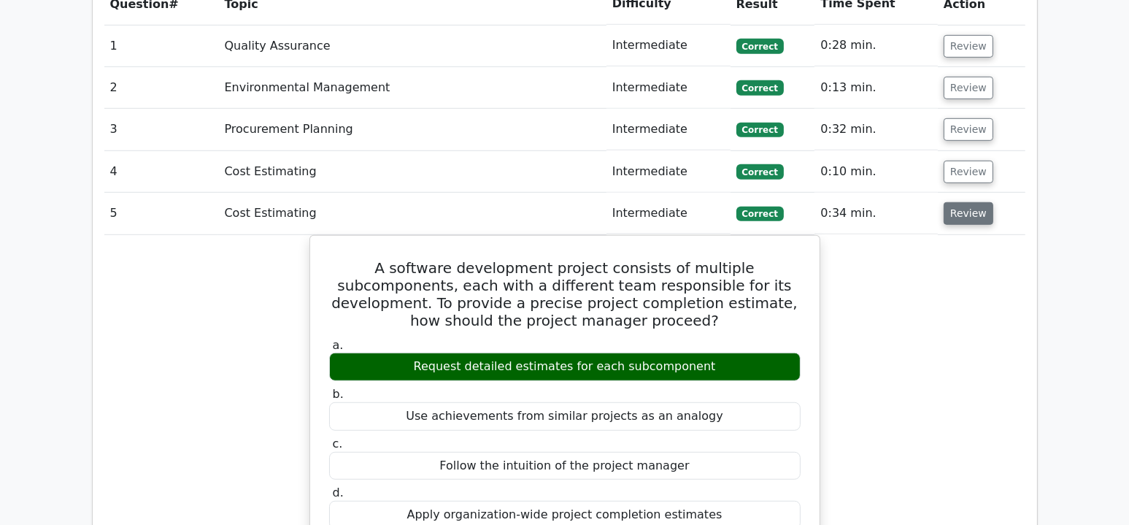
click at [968, 202] on button "Review" at bounding box center [969, 213] width 50 height 23
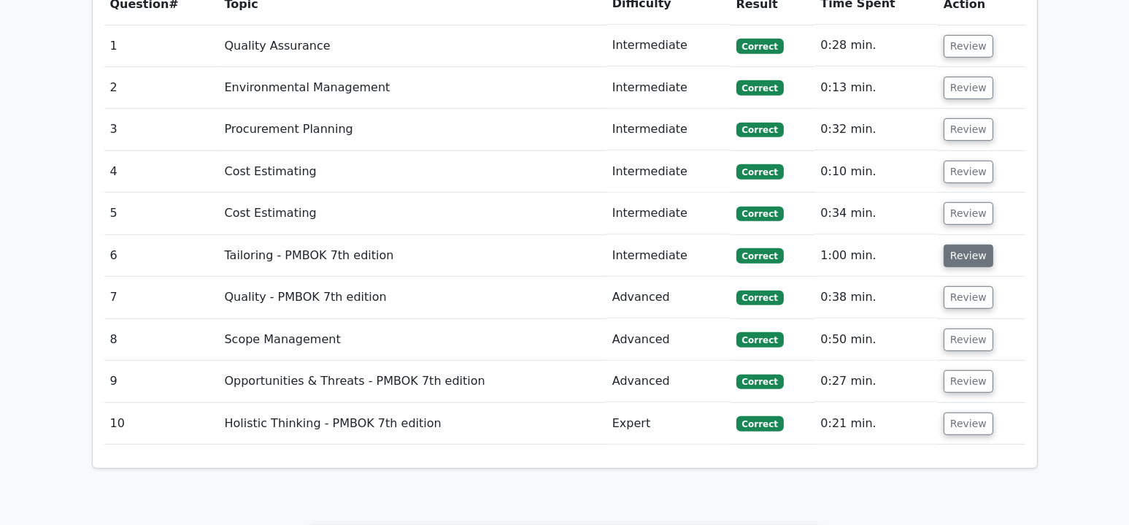
click at [972, 244] on button "Review" at bounding box center [969, 255] width 50 height 23
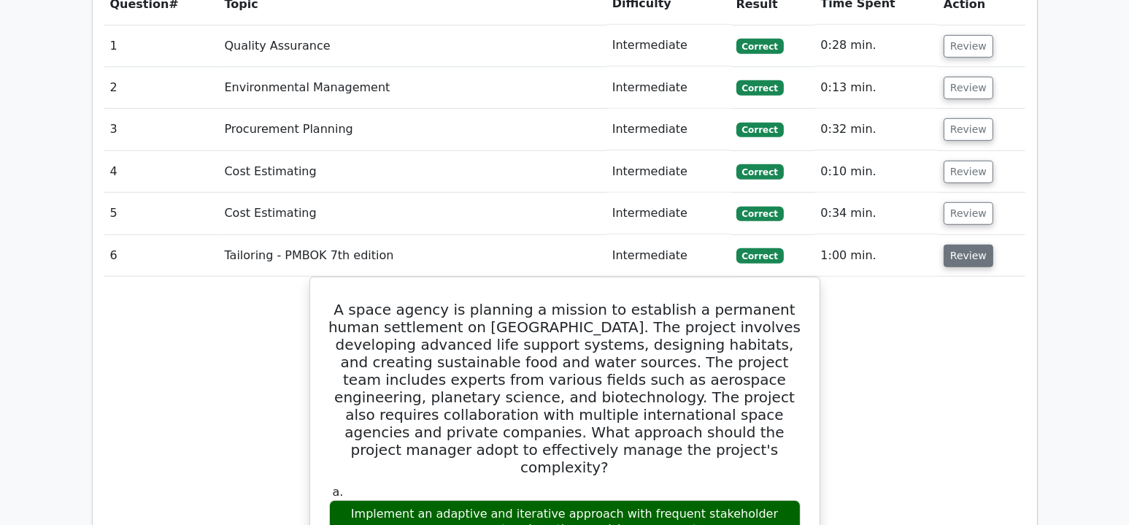
click at [967, 244] on button "Review" at bounding box center [969, 255] width 50 height 23
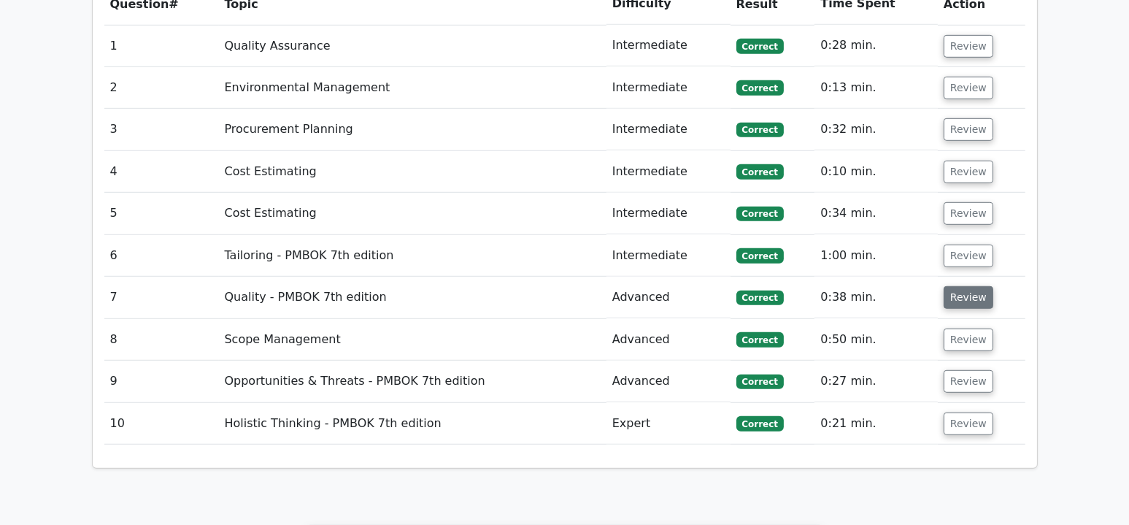
click at [965, 286] on button "Review" at bounding box center [969, 297] width 50 height 23
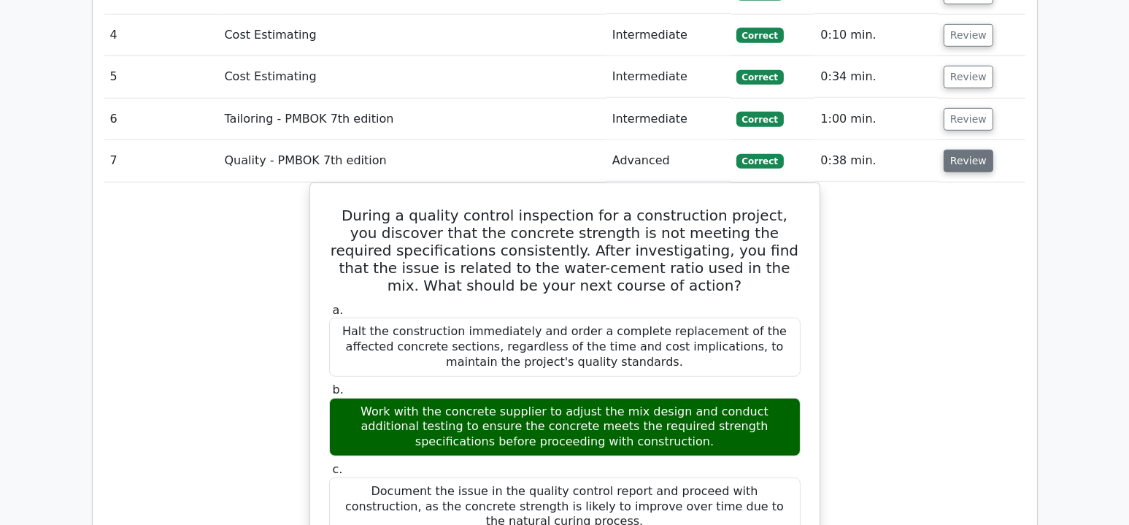
scroll to position [1459, 0]
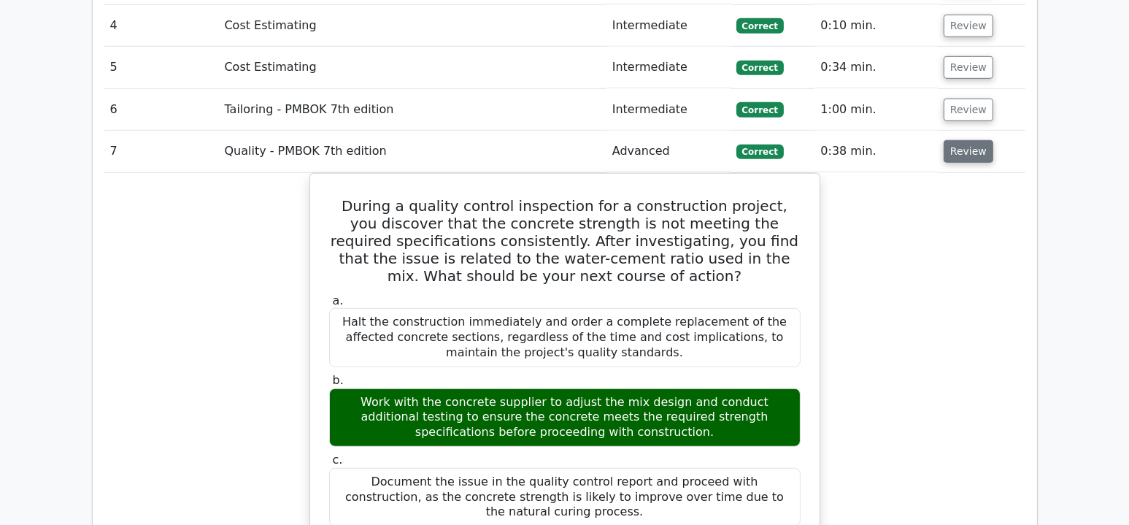
click at [972, 140] on button "Review" at bounding box center [969, 151] width 50 height 23
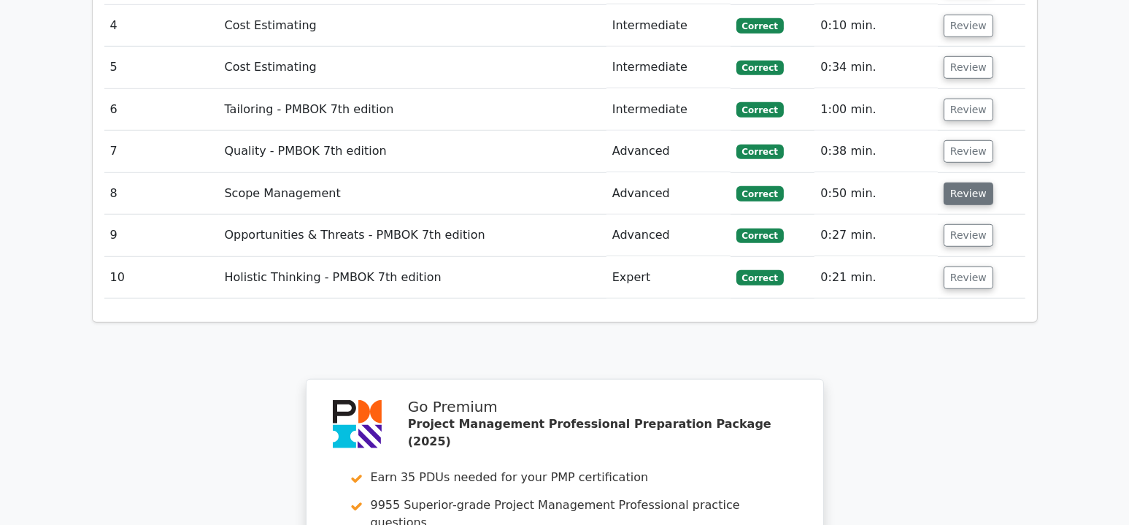
click at [970, 182] on button "Review" at bounding box center [969, 193] width 50 height 23
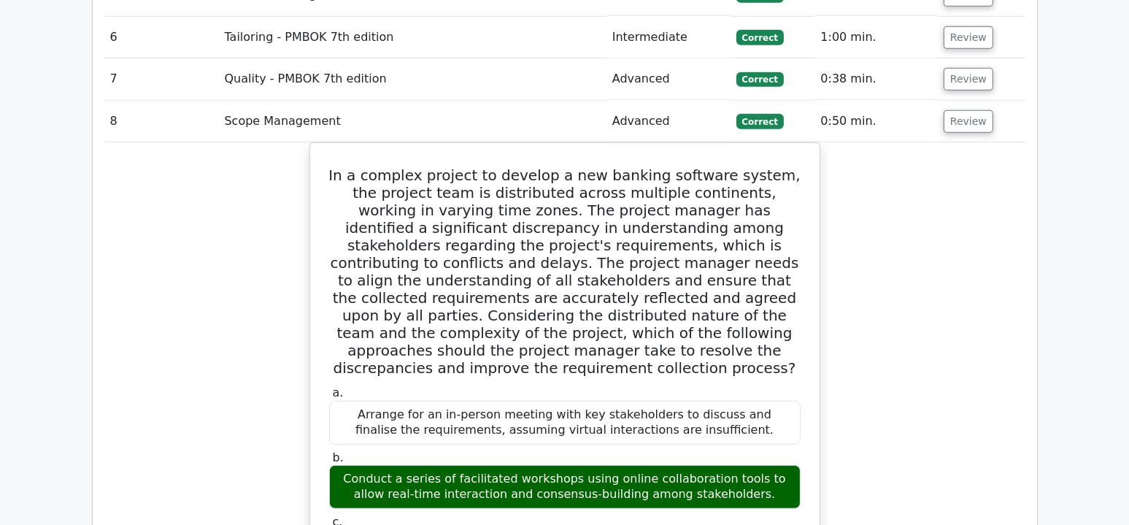
scroll to position [1532, 0]
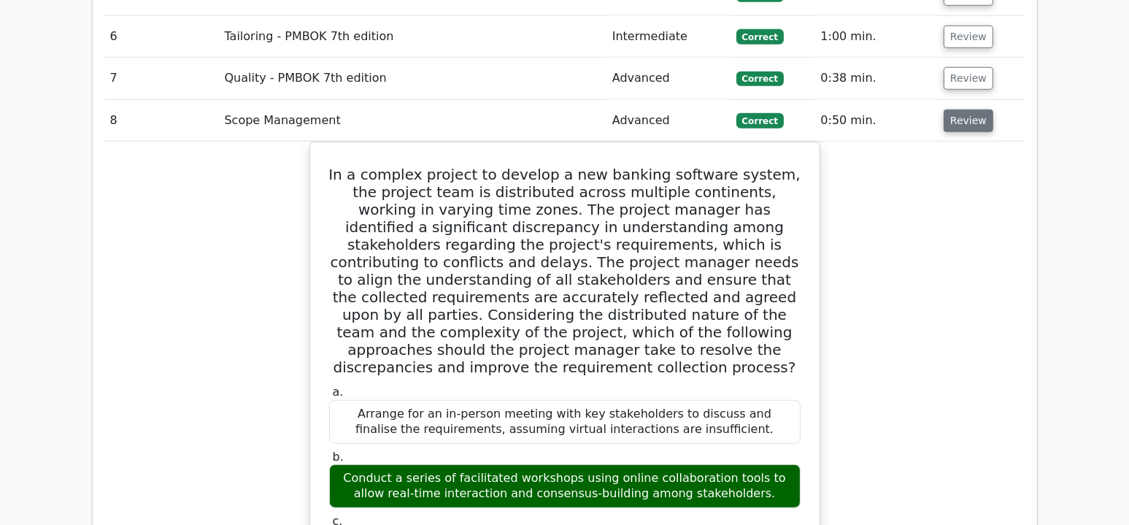
click at [963, 109] on button "Review" at bounding box center [969, 120] width 50 height 23
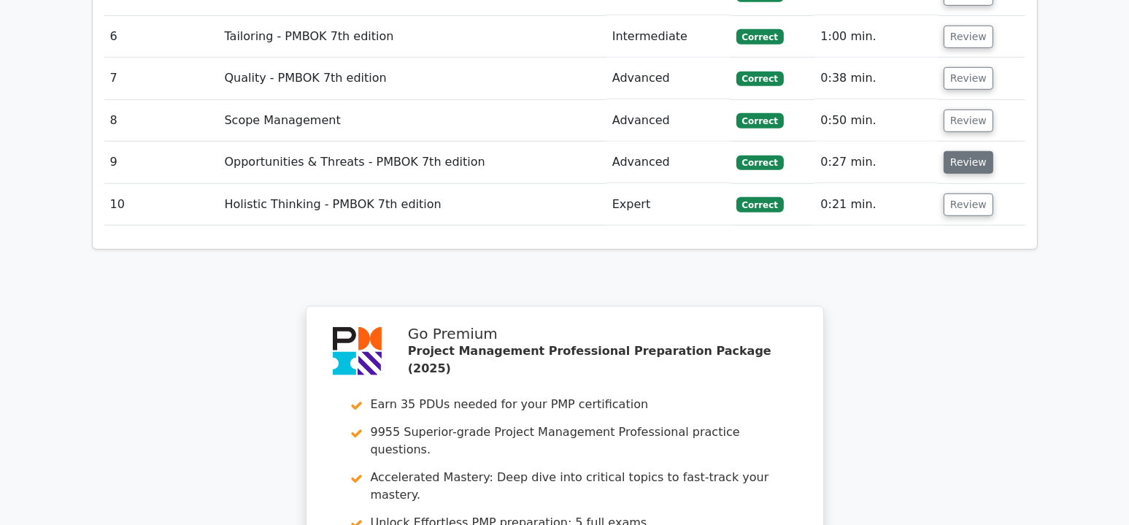
click at [967, 151] on button "Review" at bounding box center [969, 162] width 50 height 23
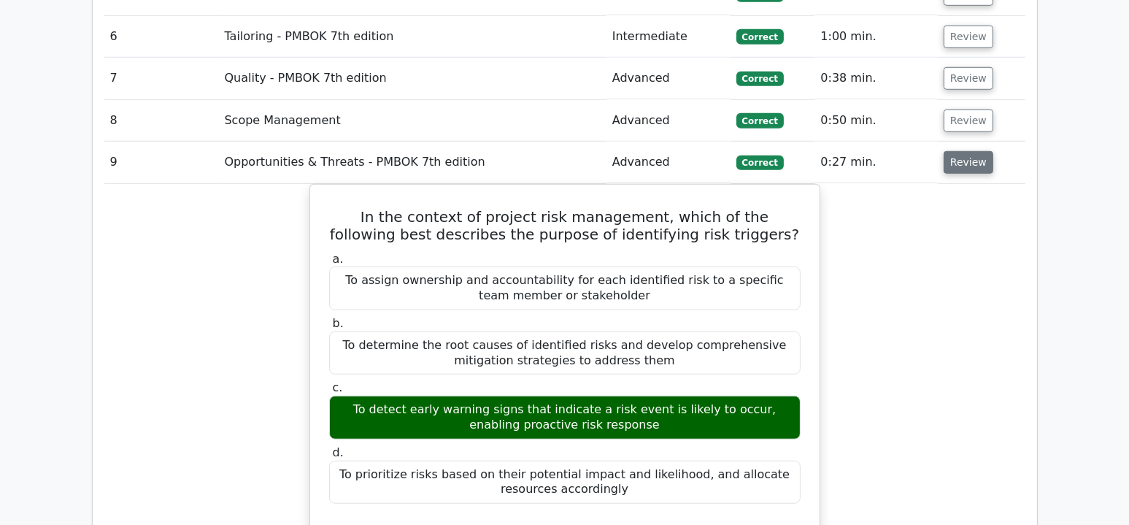
click at [968, 151] on button "Review" at bounding box center [969, 162] width 50 height 23
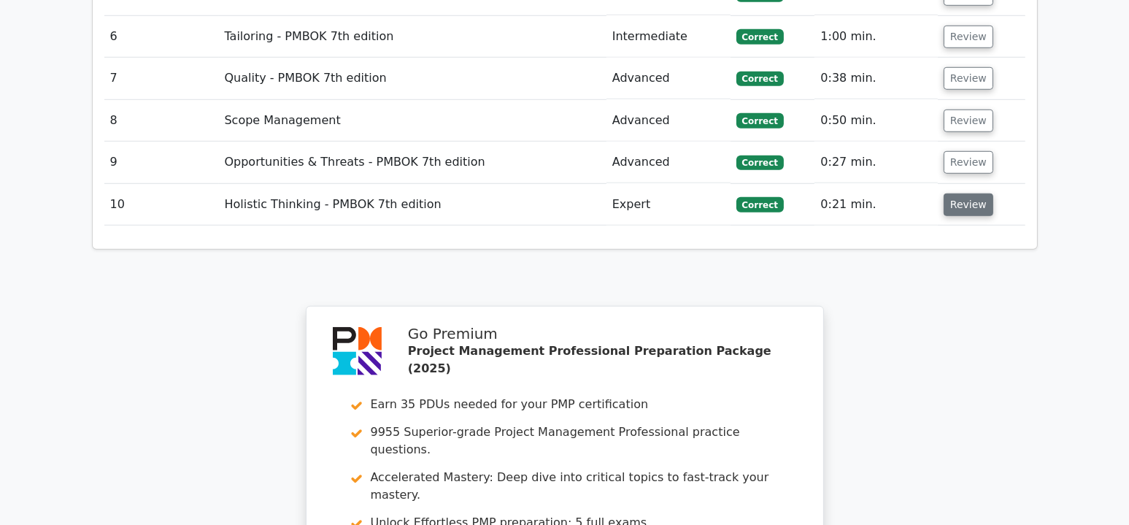
click at [968, 193] on button "Review" at bounding box center [969, 204] width 50 height 23
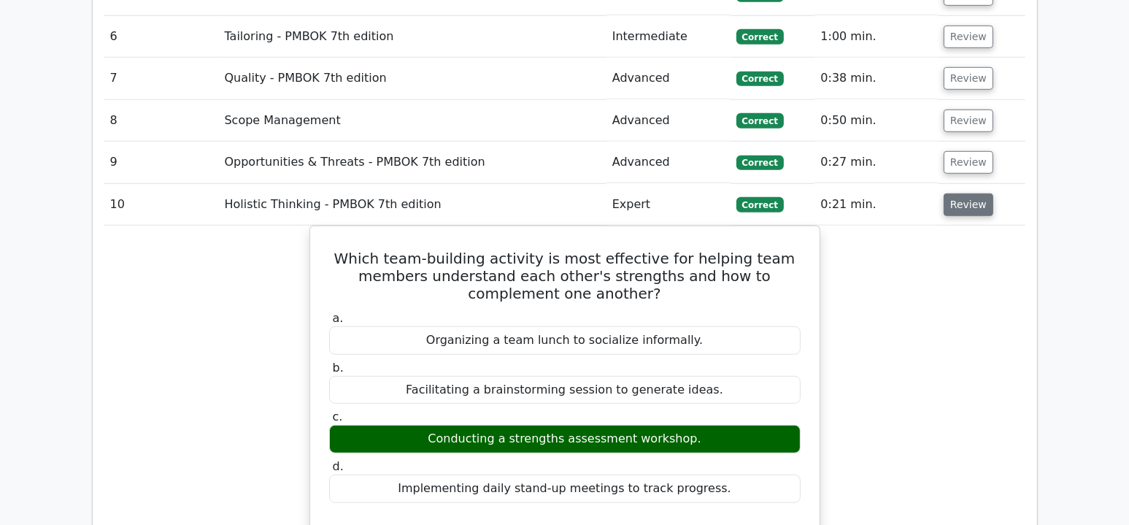
drag, startPoint x: 972, startPoint y: 146, endPoint x: 981, endPoint y: 153, distance: 10.9
click at [971, 193] on button "Review" at bounding box center [969, 204] width 50 height 23
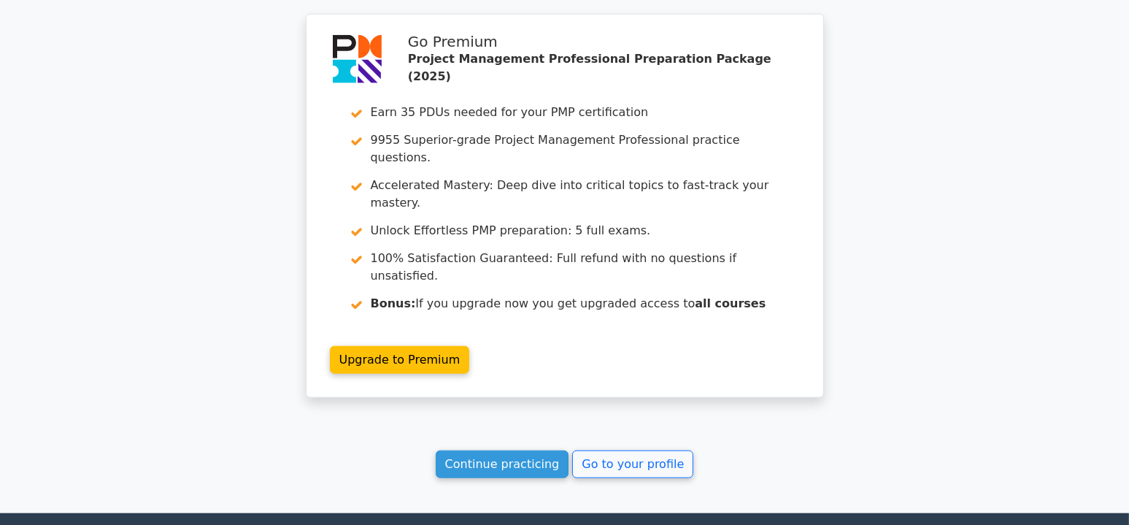
scroll to position [1875, 0]
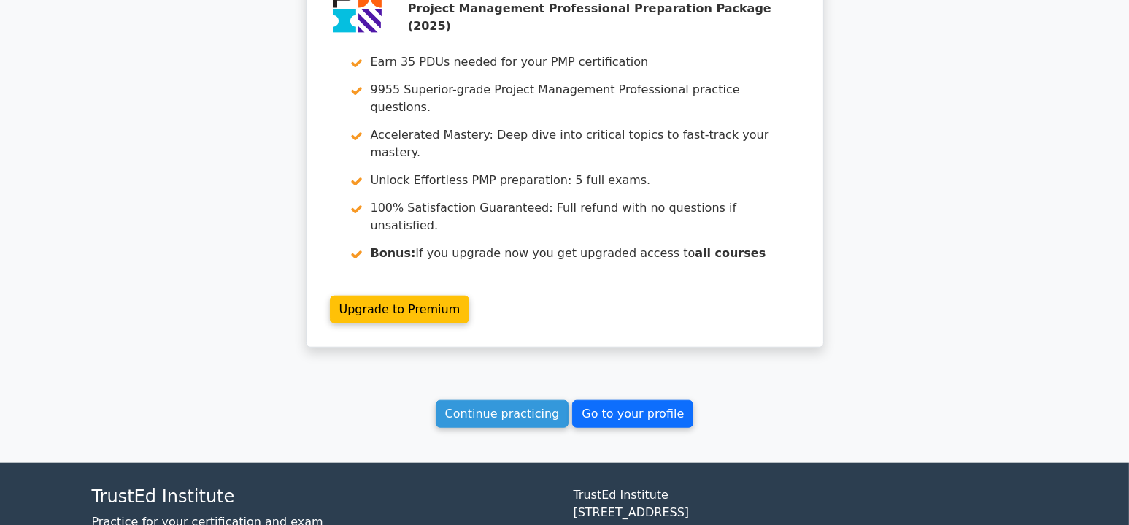
click at [615, 400] on link "Go to your profile" at bounding box center [632, 414] width 121 height 28
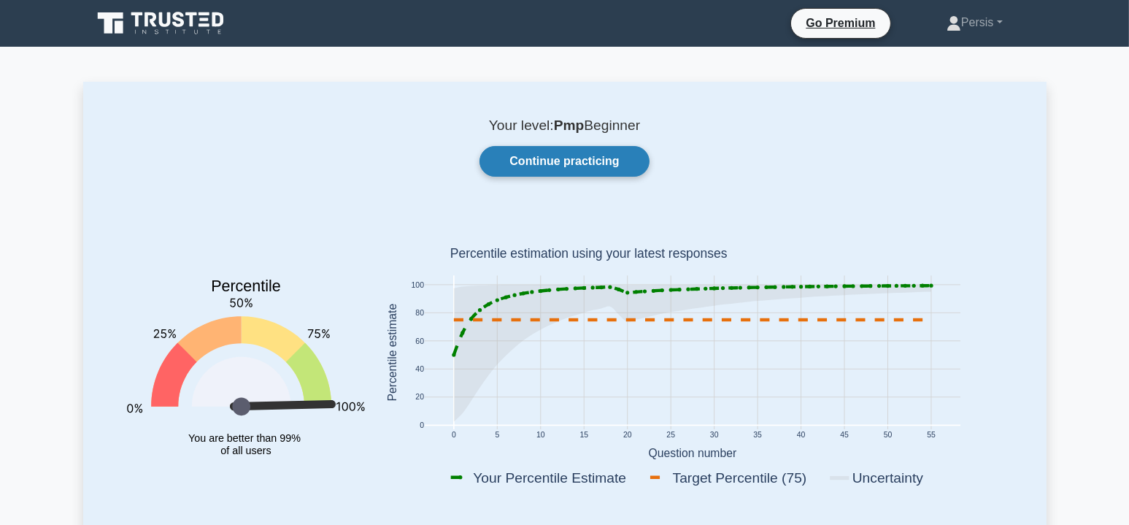
click at [577, 161] on link "Continue practicing" at bounding box center [563, 161] width 169 height 31
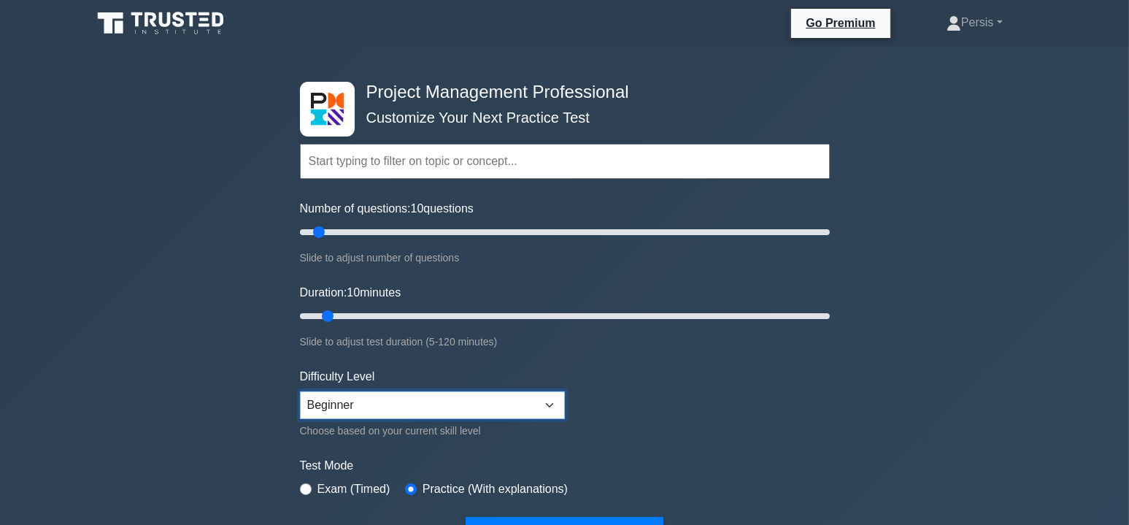
click at [549, 407] on select "Beginner Intermediate Expert" at bounding box center [432, 405] width 265 height 28
select select "expert"
click at [300, 391] on select "Beginner Intermediate Expert" at bounding box center [432, 405] width 265 height 28
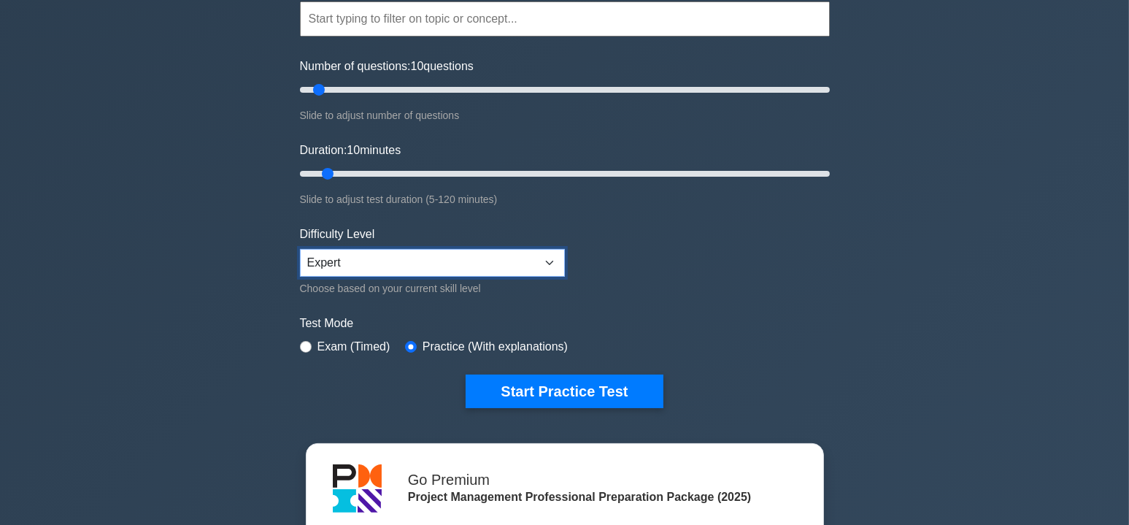
scroll to position [146, 0]
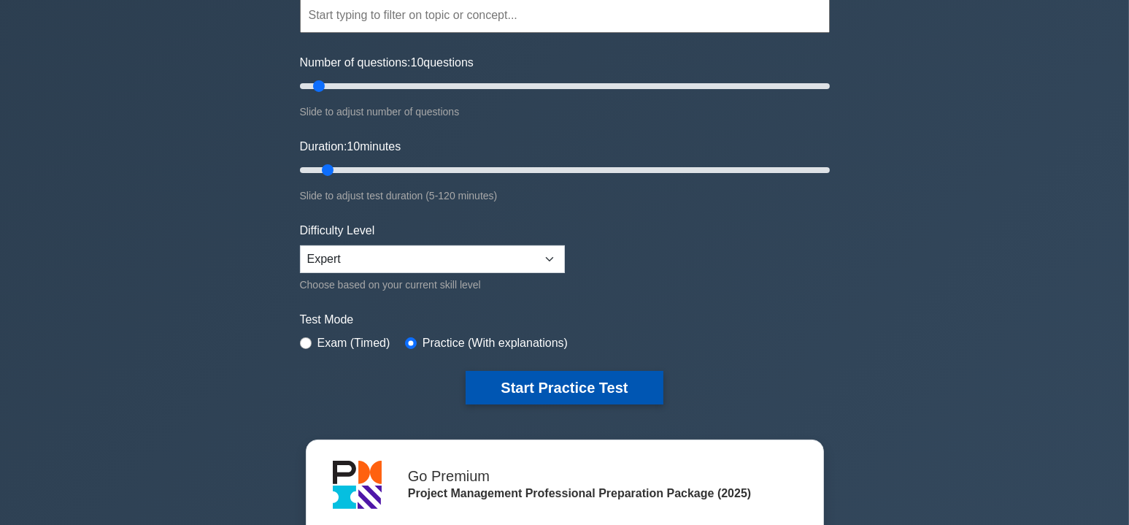
click at [558, 386] on button "Start Practice Test" at bounding box center [564, 388] width 197 height 34
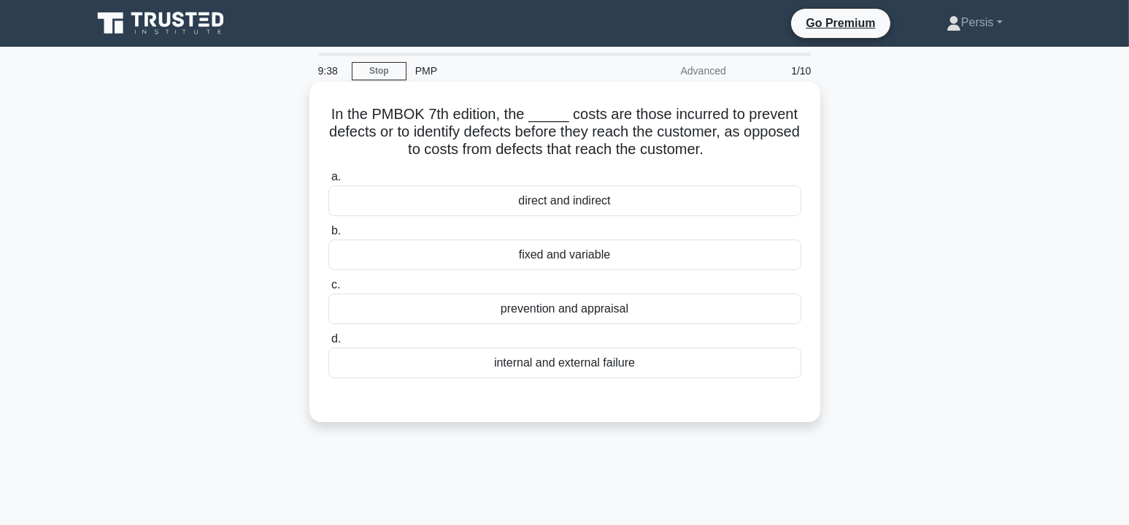
click at [613, 314] on div "prevention and appraisal" at bounding box center [564, 308] width 473 height 31
click at [328, 290] on input "c. prevention and appraisal" at bounding box center [328, 284] width 0 height 9
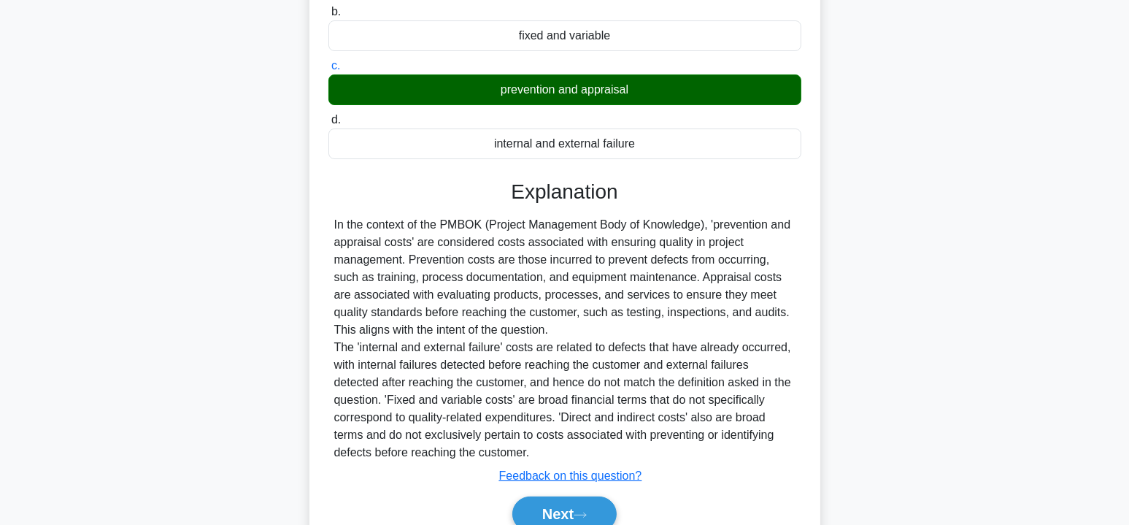
scroll to position [286, 0]
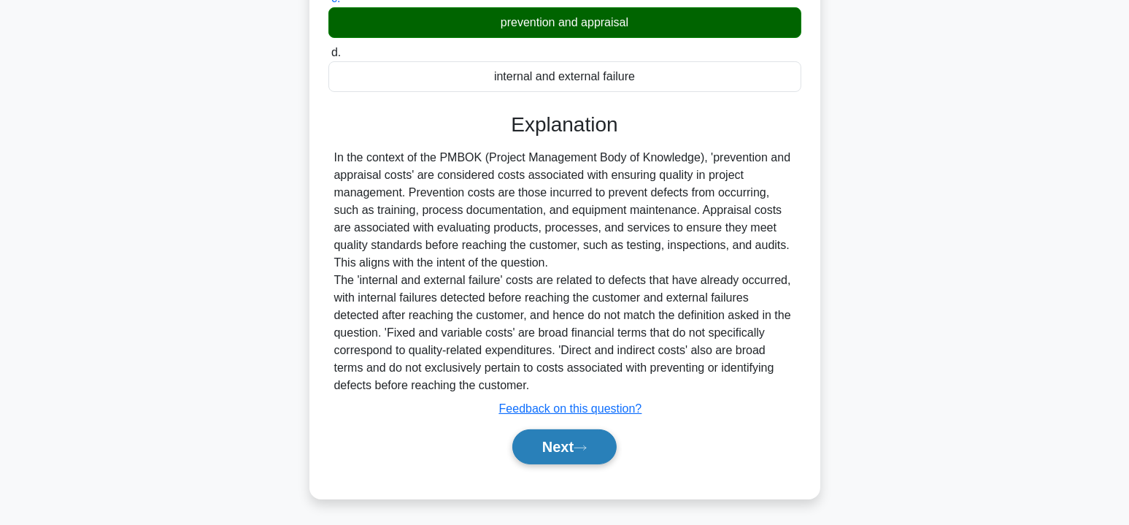
click at [580, 439] on button "Next" at bounding box center [564, 446] width 104 height 35
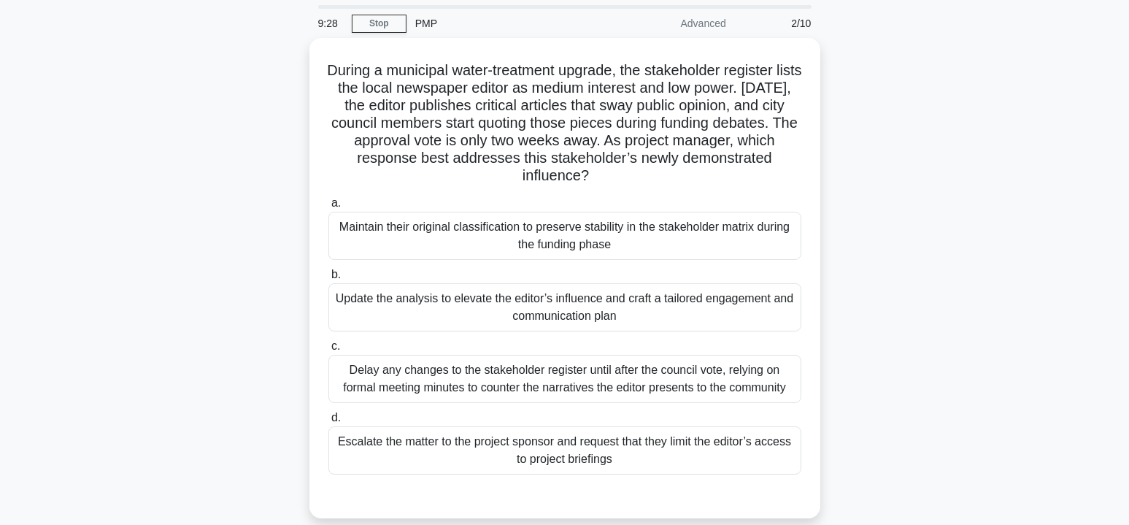
scroll to position [73, 0]
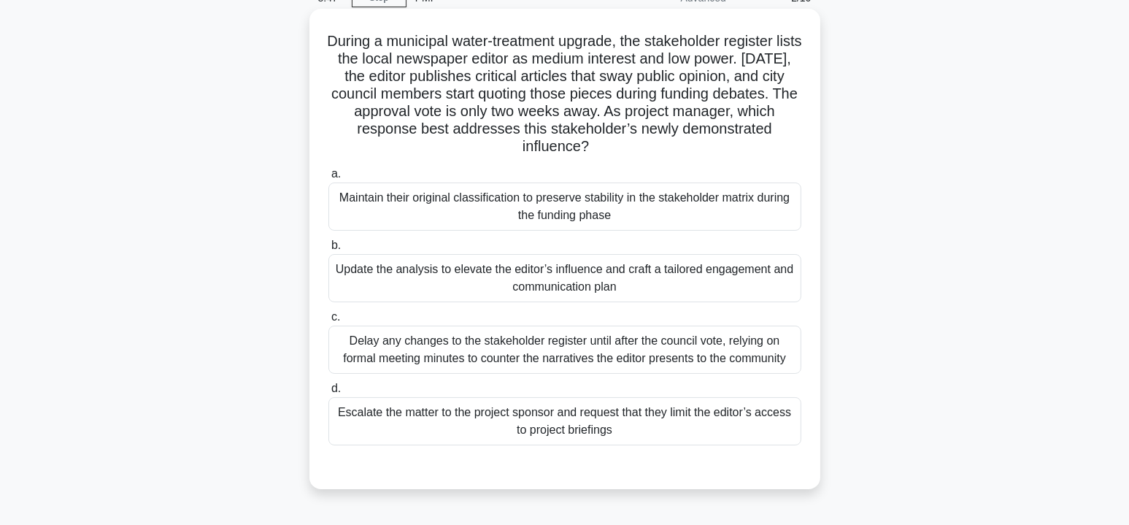
click at [560, 279] on div "Update the analysis to elevate the editor’s influence and craft a tailored enga…" at bounding box center [564, 278] width 473 height 48
click at [328, 250] on input "b. Update the analysis to elevate the editor’s influence and craft a tailored e…" at bounding box center [328, 245] width 0 height 9
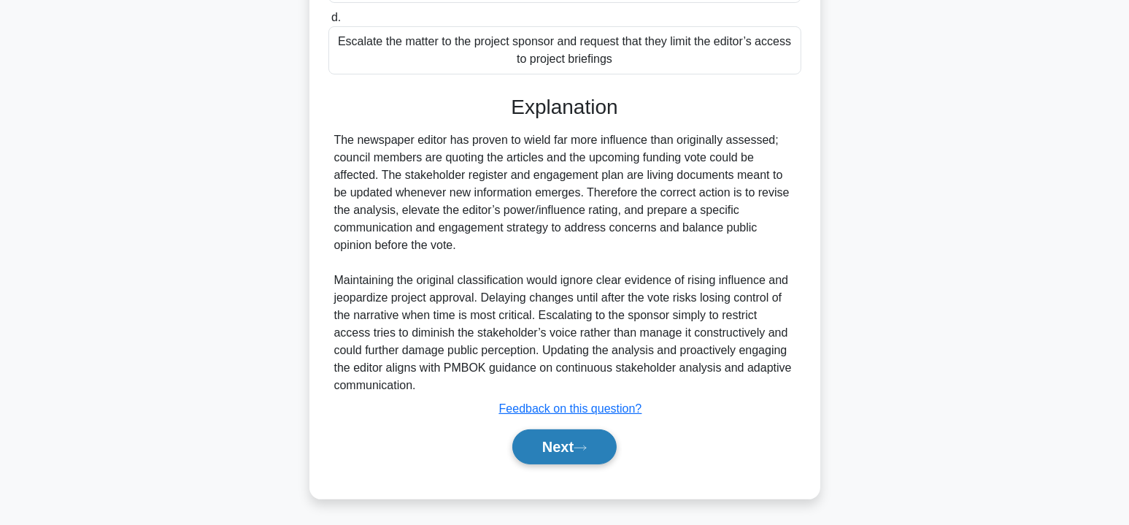
click at [579, 444] on icon at bounding box center [580, 448] width 13 height 8
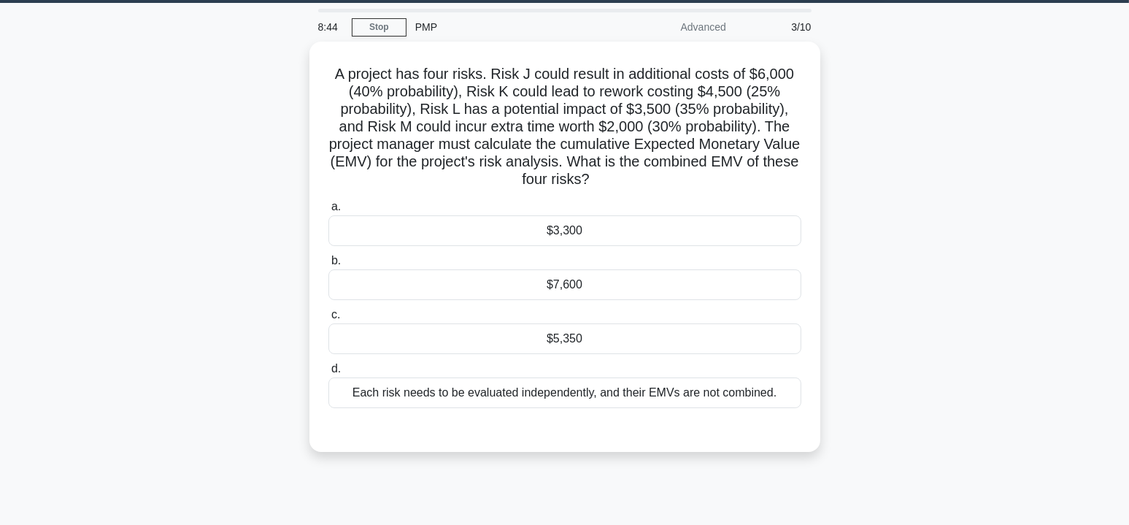
scroll to position [0, 0]
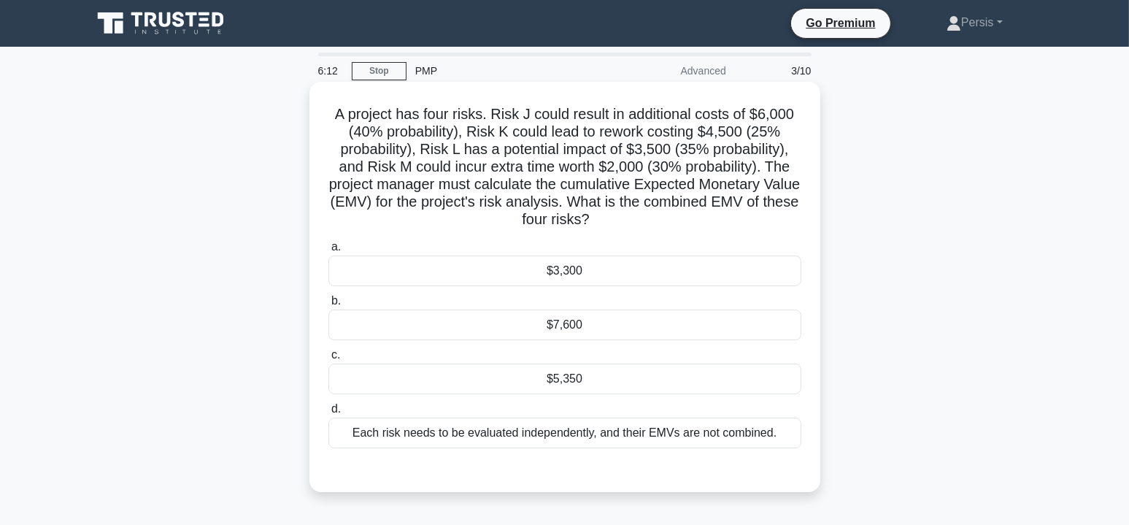
click at [563, 381] on div "$5,350" at bounding box center [564, 378] width 473 height 31
click at [328, 360] on input "c. $5,350" at bounding box center [328, 354] width 0 height 9
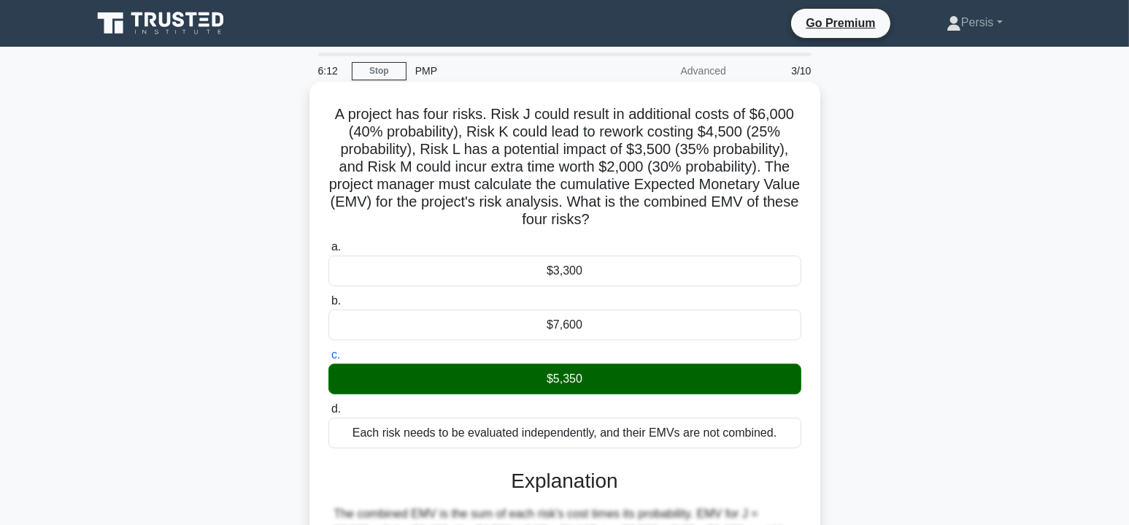
click at [563, 381] on div "$5,350" at bounding box center [564, 378] width 473 height 31
click at [328, 360] on input "c. $5,350" at bounding box center [328, 354] width 0 height 9
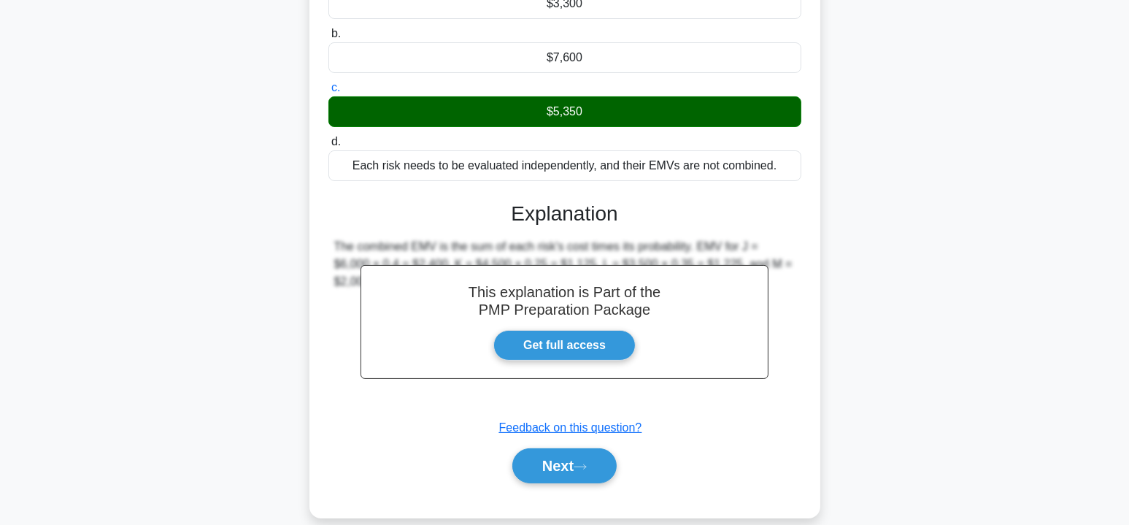
scroll to position [286, 0]
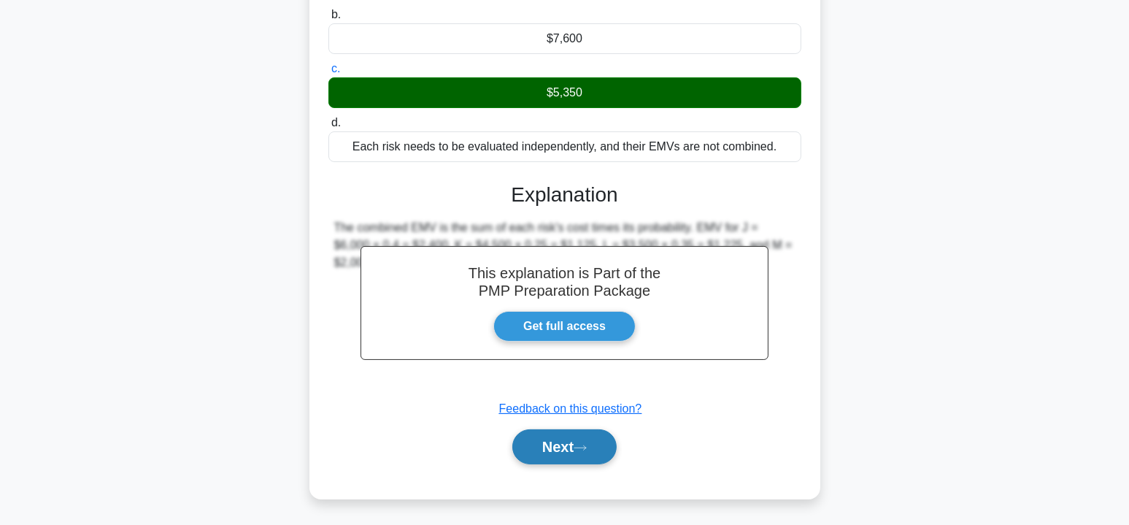
click at [576, 447] on button "Next" at bounding box center [564, 446] width 104 height 35
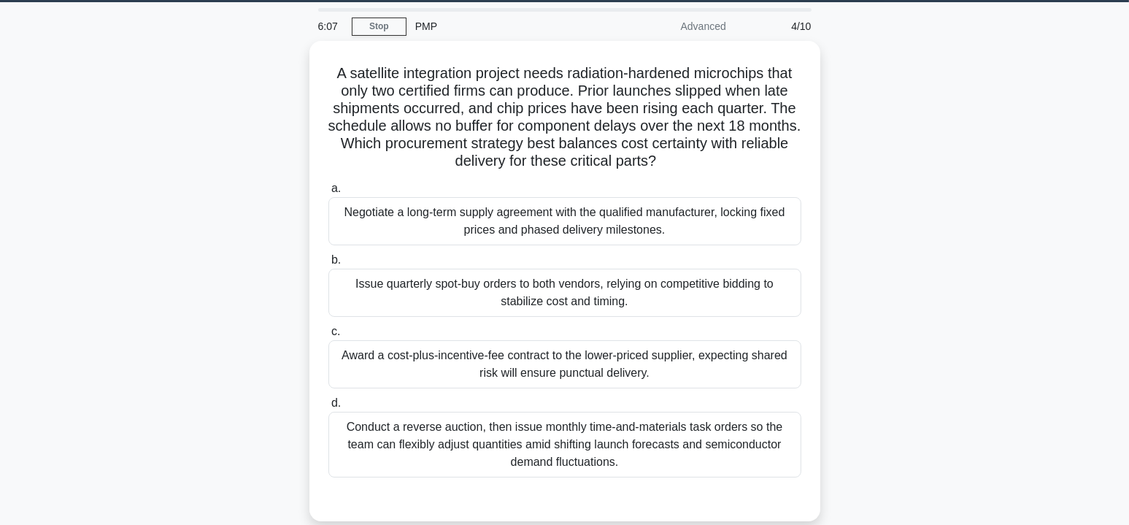
scroll to position [44, 0]
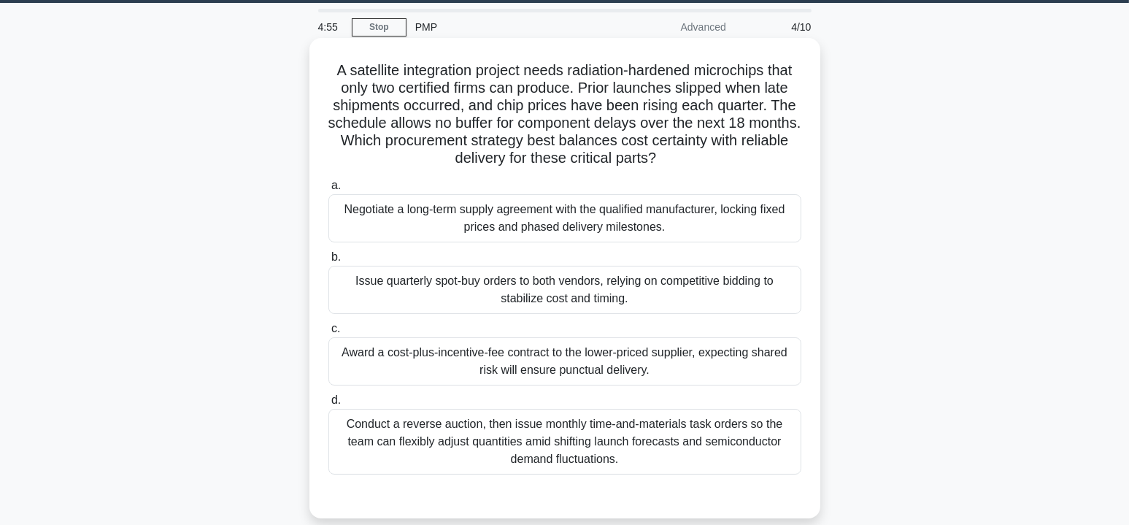
click at [707, 219] on div "Negotiate a long-term supply agreement with the qualified manufacturer, locking…" at bounding box center [564, 218] width 473 height 48
click at [328, 190] on input "a. Negotiate a long-term supply agreement with the qualified manufacturer, lock…" at bounding box center [328, 185] width 0 height 9
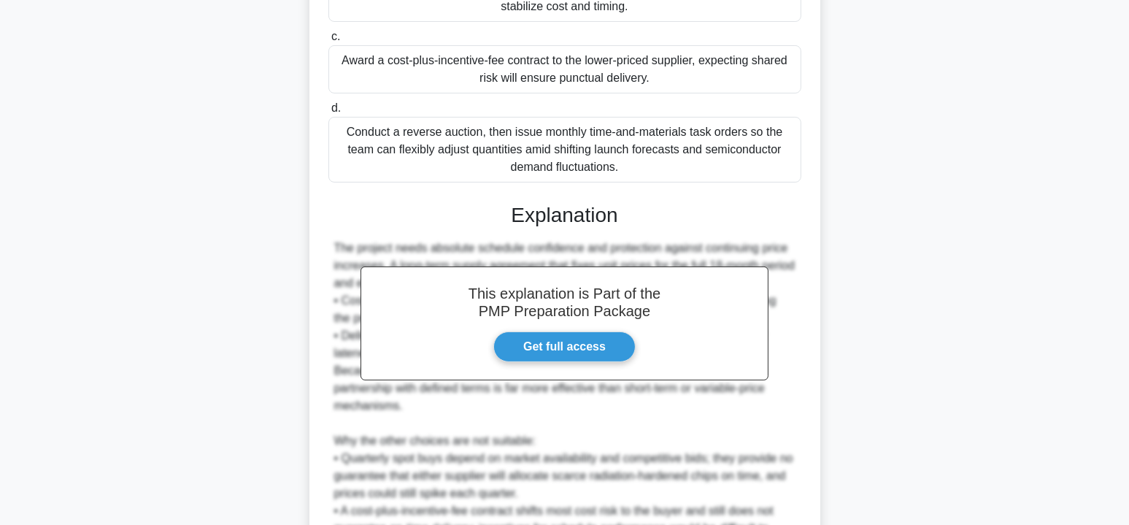
scroll to position [549, 0]
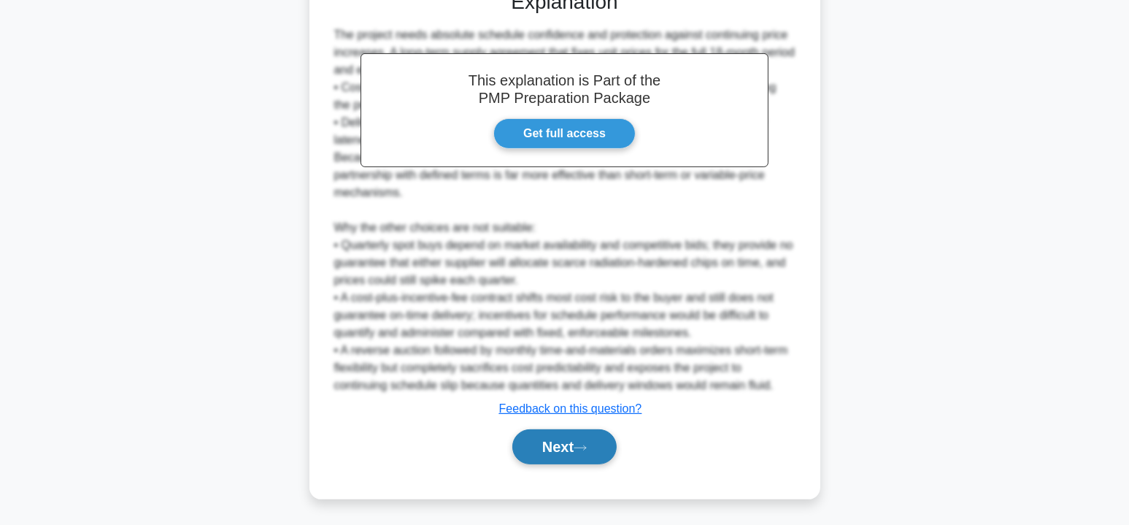
click at [587, 449] on icon at bounding box center [580, 448] width 13 height 8
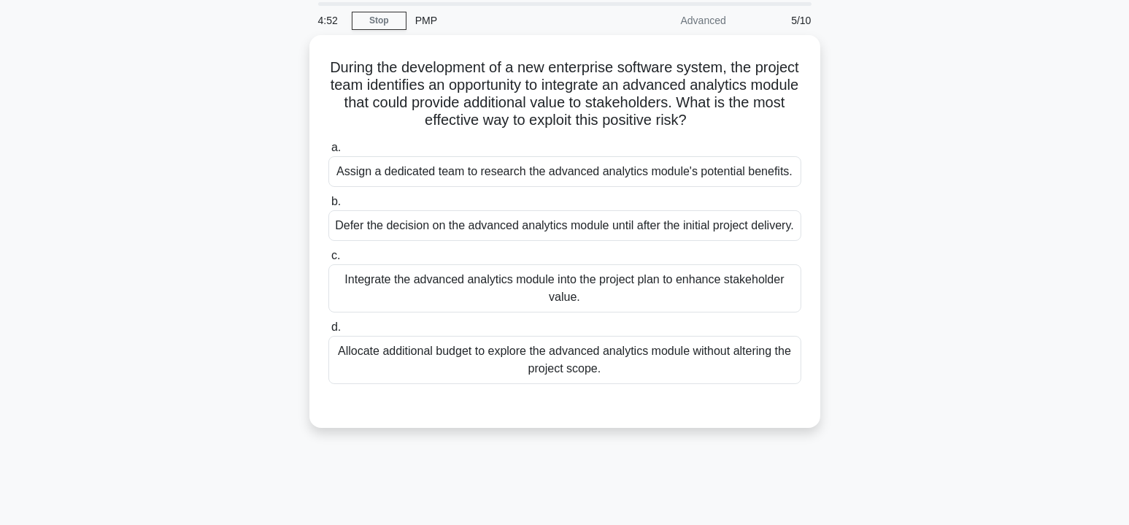
scroll to position [0, 0]
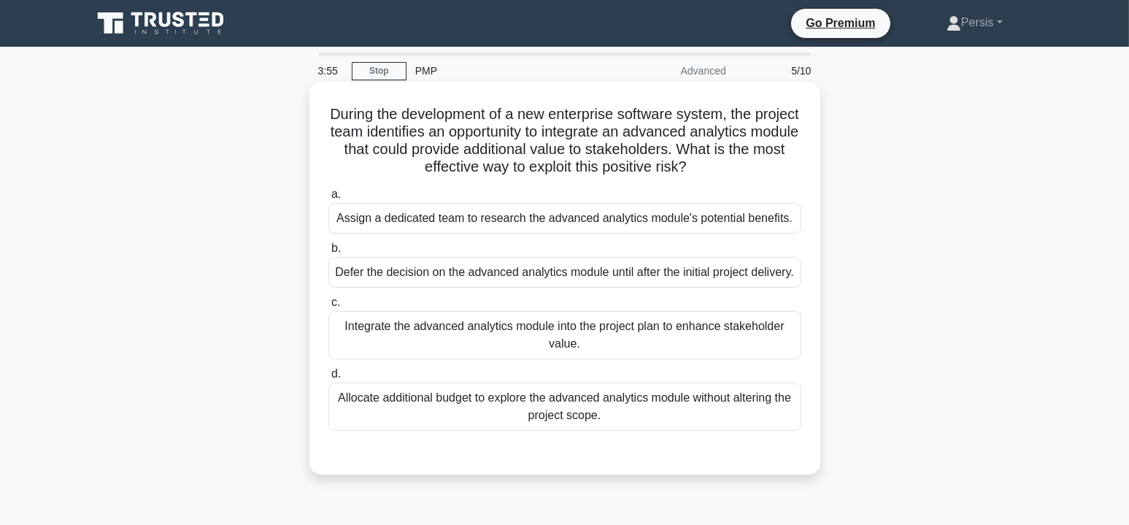
click at [647, 359] on div "Integrate the advanced analytics module into the project plan to enhance stakeh…" at bounding box center [564, 335] width 473 height 48
click at [328, 307] on input "c. Integrate the advanced analytics module into the project plan to enhance sta…" at bounding box center [328, 302] width 0 height 9
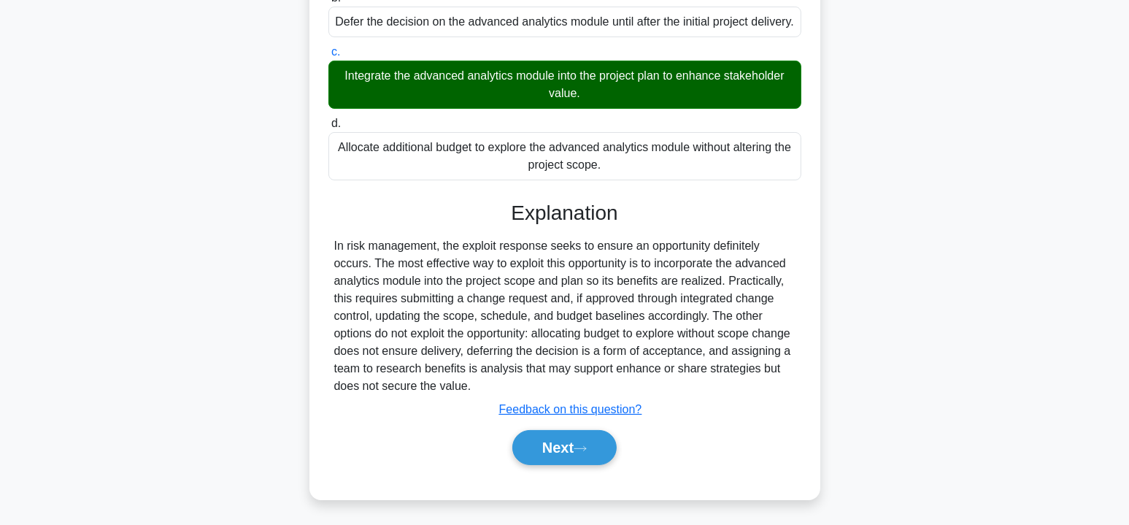
scroll to position [269, 0]
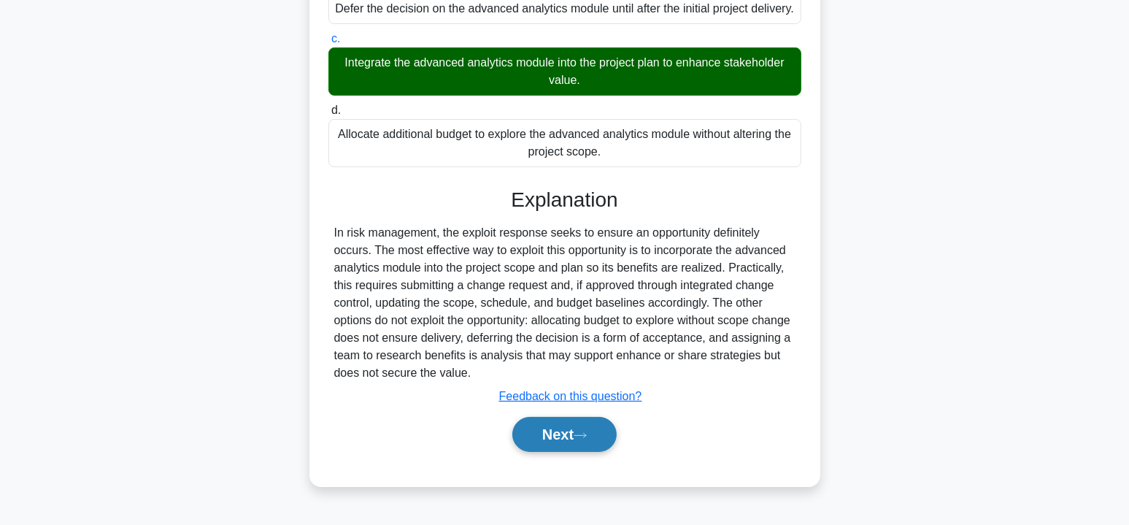
click at [579, 451] on button "Next" at bounding box center [564, 434] width 104 height 35
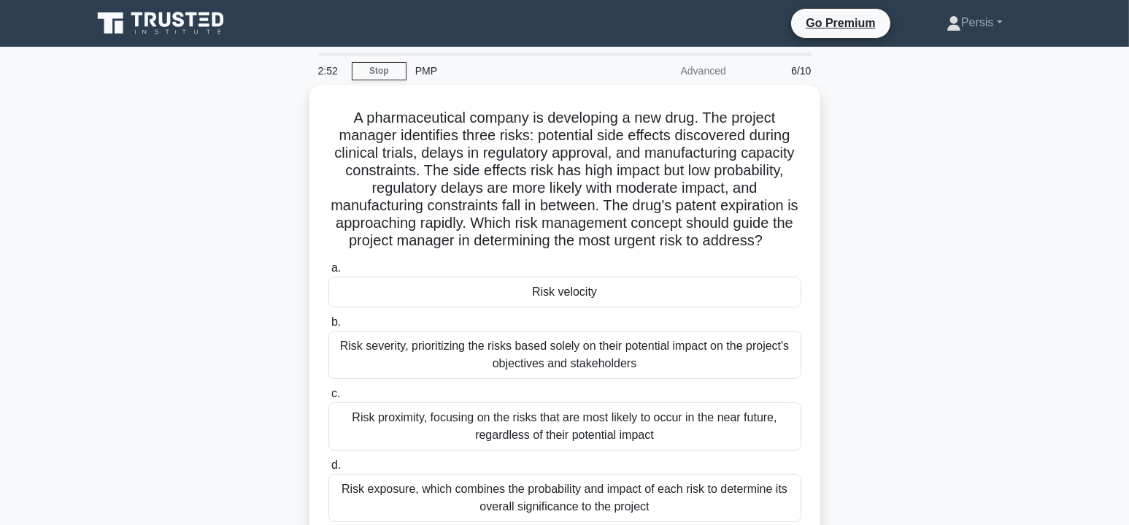
scroll to position [73, 0]
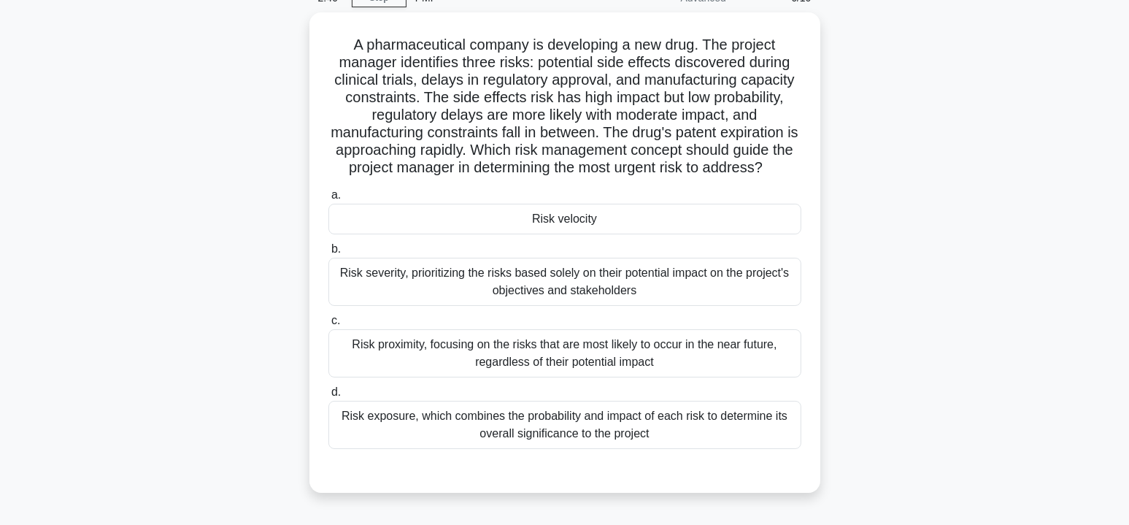
click at [774, 435] on div "Risk exposure, which combines the probability and impact of each risk to determ…" at bounding box center [564, 425] width 473 height 48
click at [328, 397] on input "d. Risk exposure, which combines the probability and impact of each risk to det…" at bounding box center [328, 391] width 0 height 9
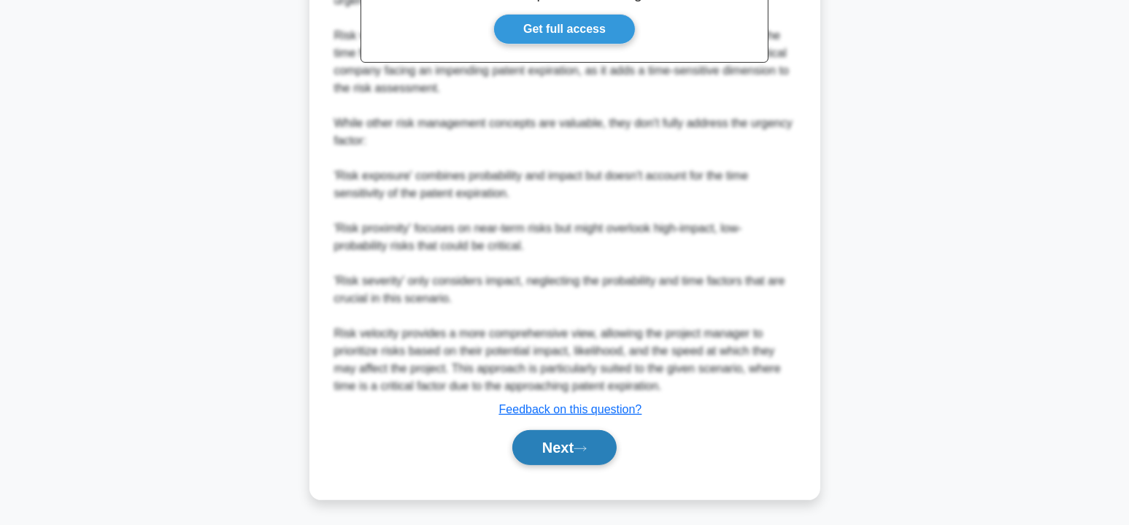
click at [585, 445] on icon at bounding box center [580, 448] width 13 height 8
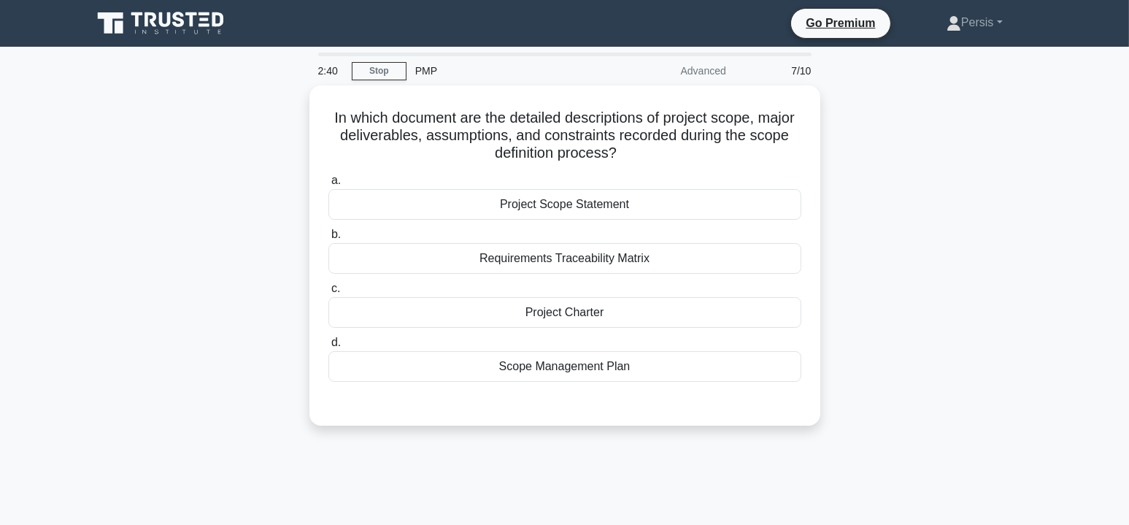
scroll to position [0, 0]
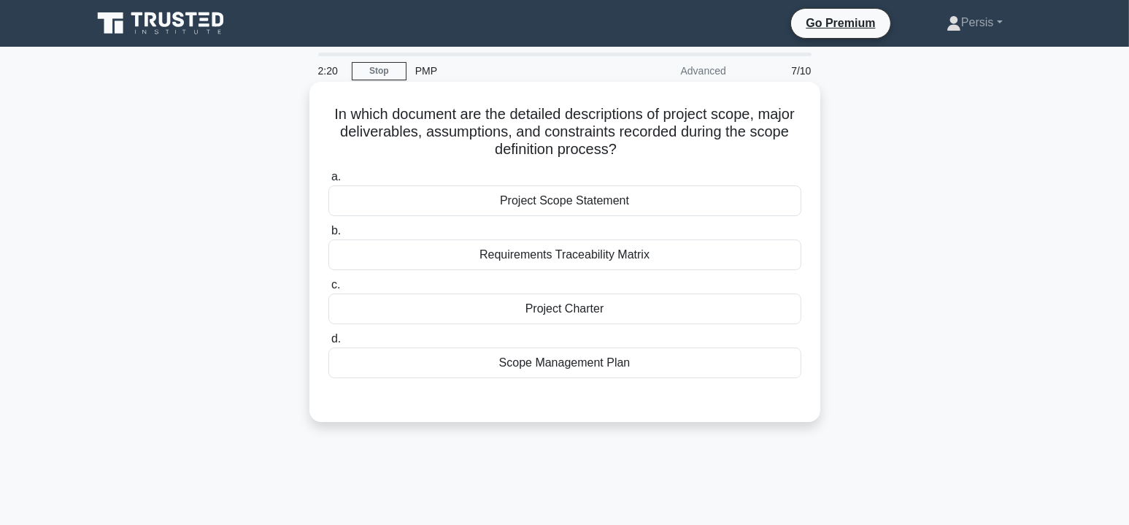
click at [661, 366] on div "Scope Management Plan" at bounding box center [564, 362] width 473 height 31
click at [328, 344] on input "d. Scope Management Plan" at bounding box center [328, 338] width 0 height 9
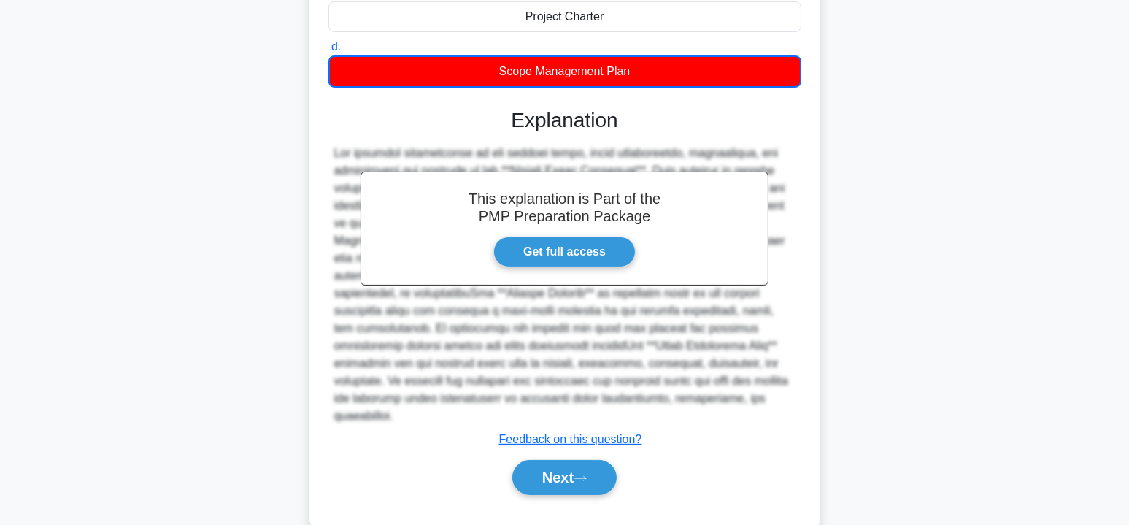
scroll to position [304, 0]
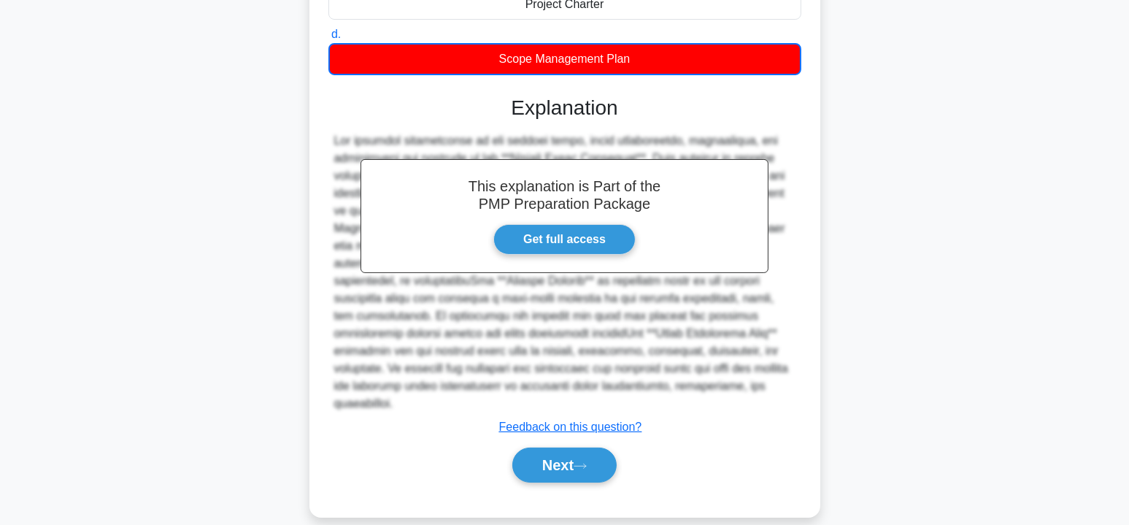
drag, startPoint x: 581, startPoint y: 438, endPoint x: 637, endPoint y: 434, distance: 56.3
click at [581, 447] on button "Next" at bounding box center [564, 464] width 104 height 35
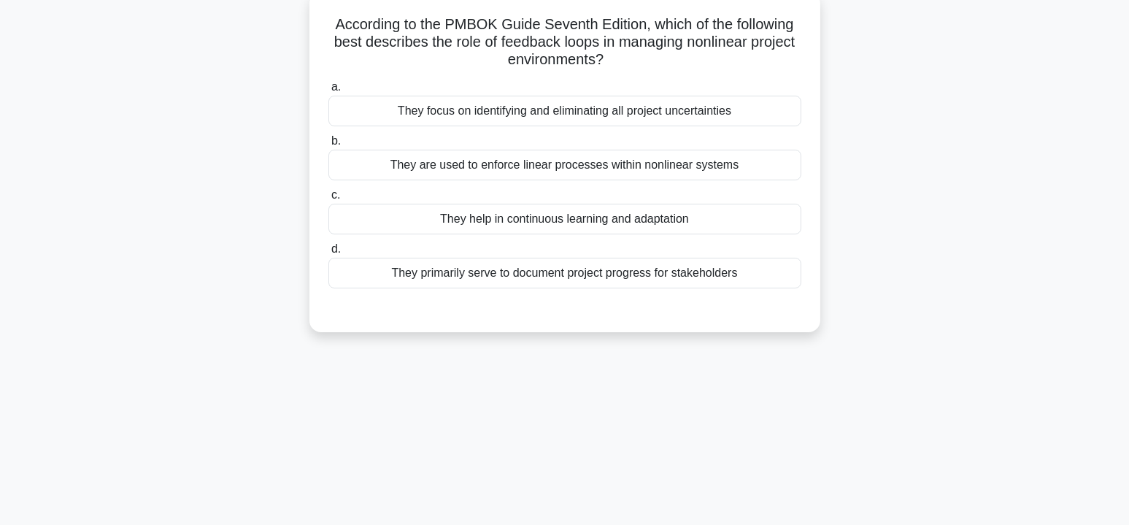
scroll to position [44, 0]
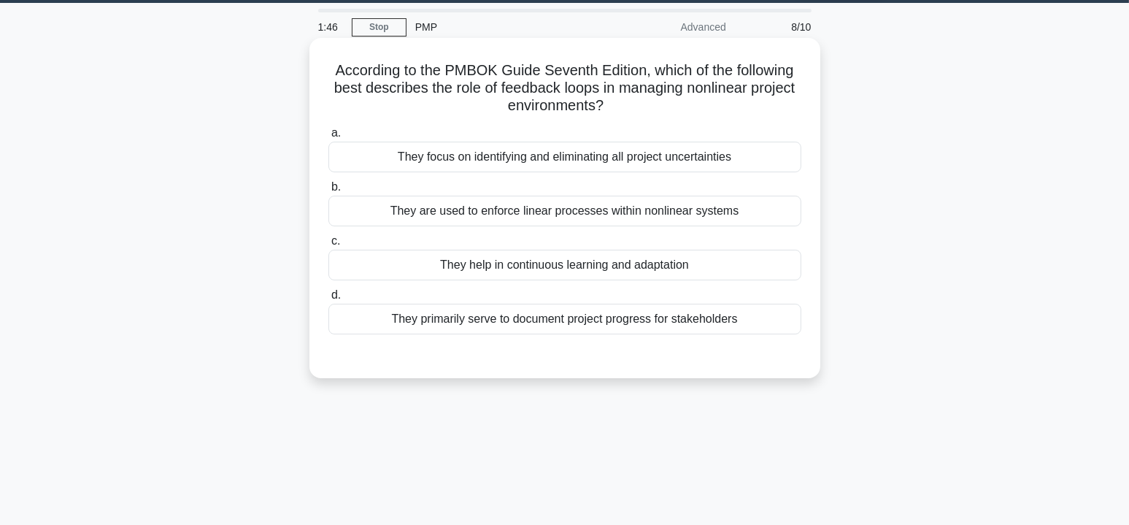
click at [695, 266] on div "They help in continuous learning and adaptation" at bounding box center [564, 265] width 473 height 31
click at [328, 246] on input "c. They help in continuous learning and adaptation" at bounding box center [328, 240] width 0 height 9
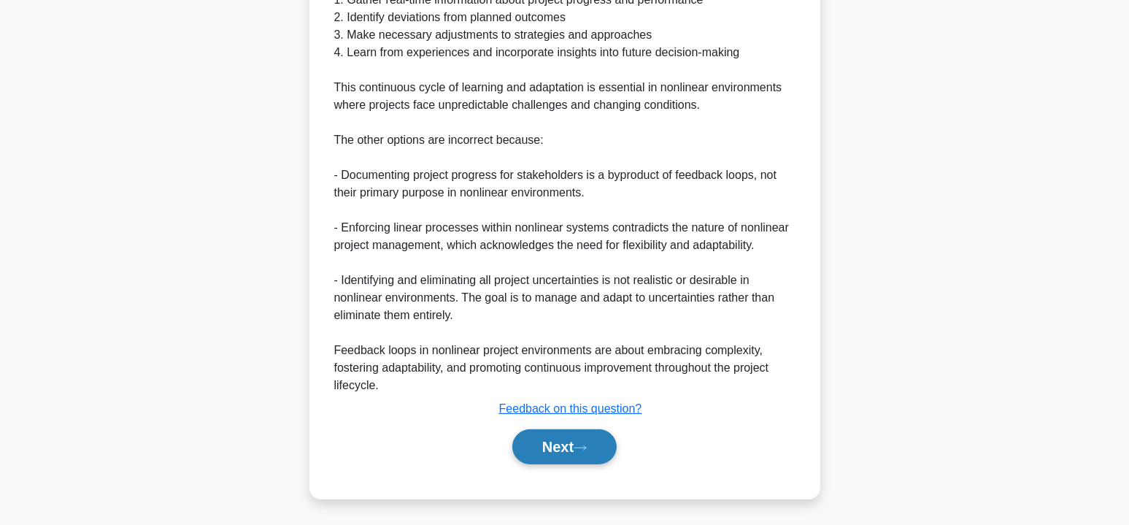
click at [584, 444] on icon at bounding box center [580, 448] width 13 height 8
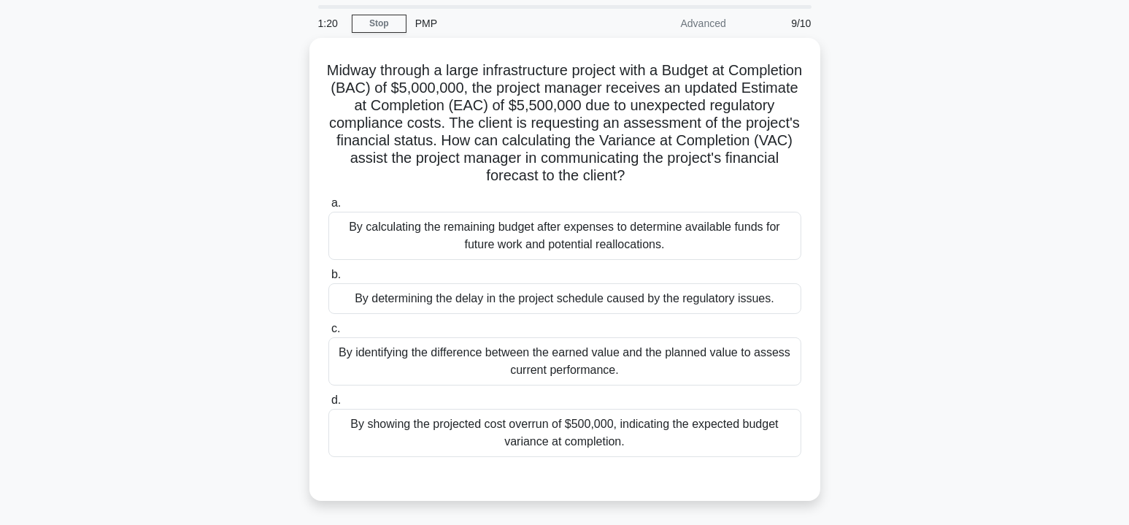
scroll to position [73, 0]
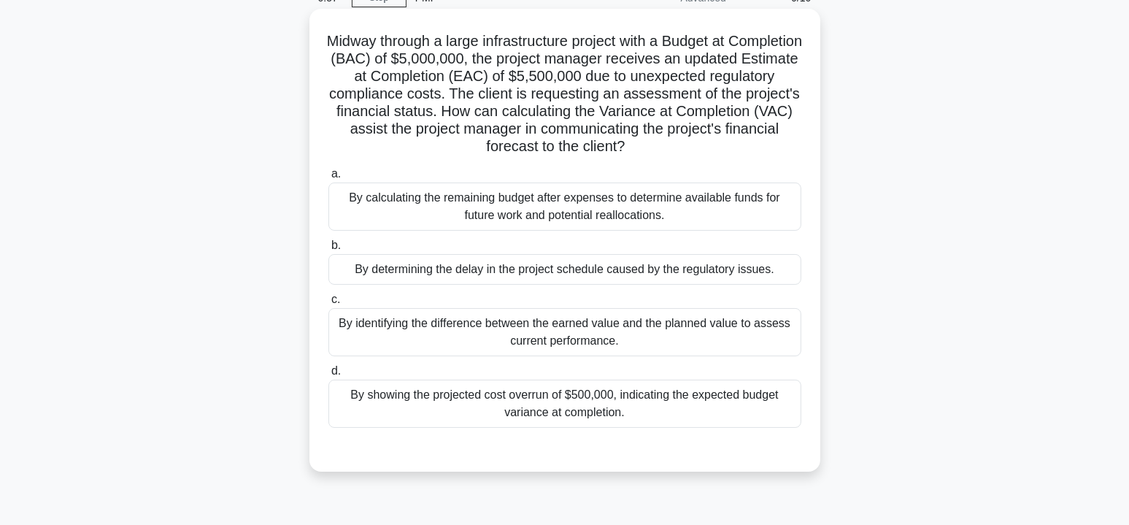
click at [725, 406] on div "By showing the projected cost overrun of $500,000, indicating the expected budg…" at bounding box center [564, 403] width 473 height 48
click at [328, 376] on input "d. By showing the projected cost overrun of $500,000, indicating the expected b…" at bounding box center [328, 370] width 0 height 9
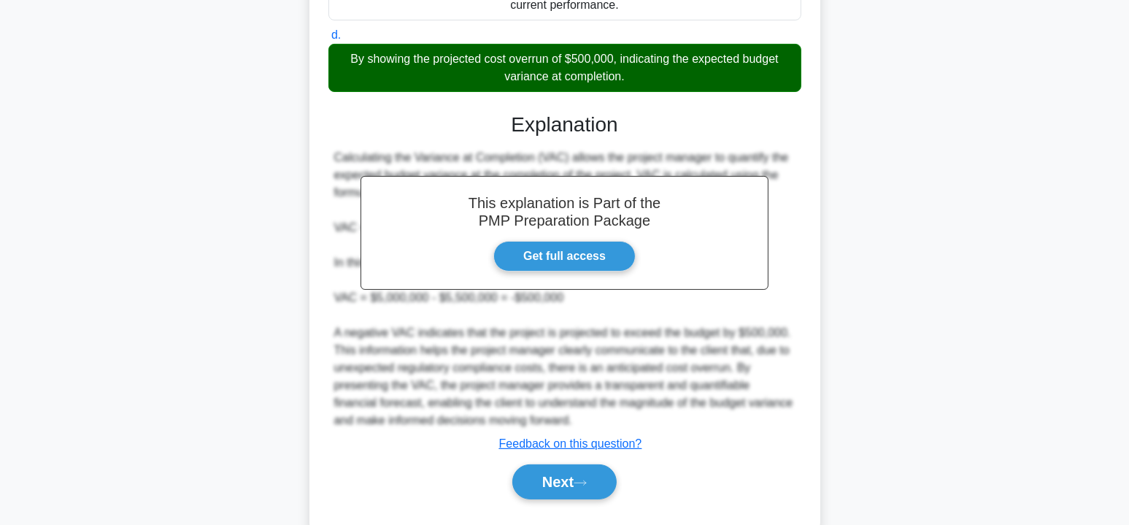
scroll to position [444, 0]
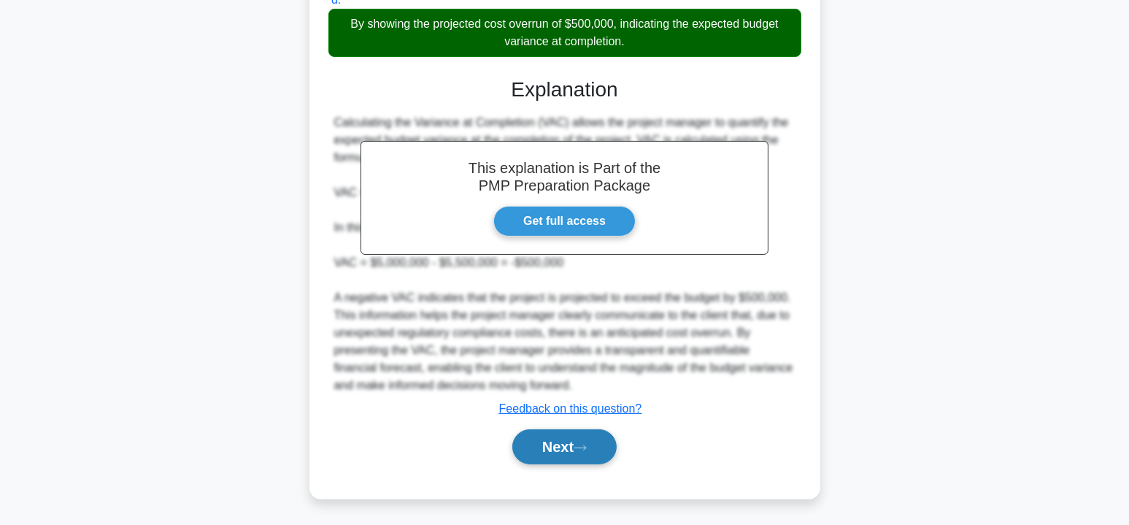
drag, startPoint x: 574, startPoint y: 447, endPoint x: 584, endPoint y: 447, distance: 9.5
click at [576, 447] on button "Next" at bounding box center [564, 446] width 104 height 35
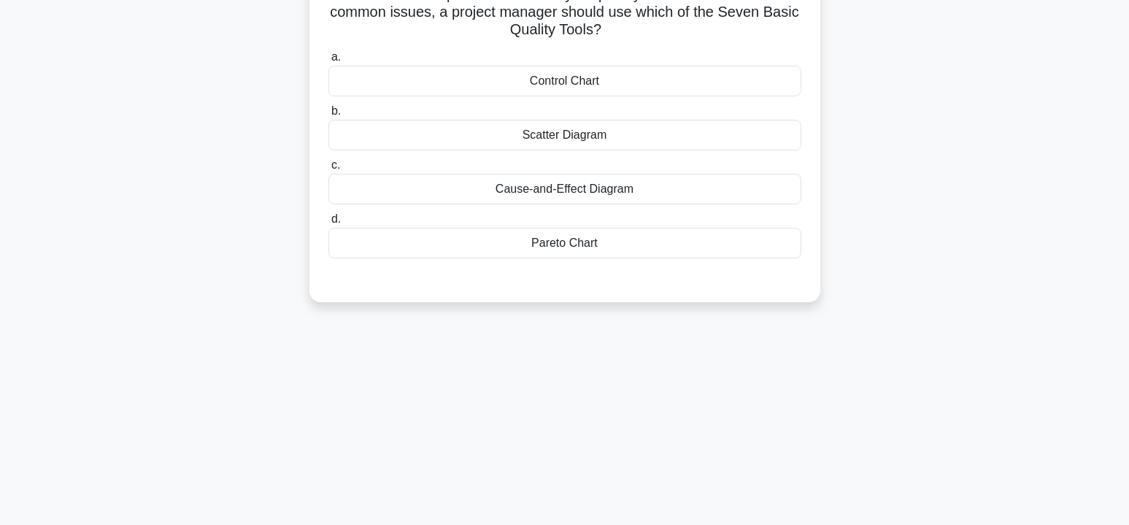
scroll to position [44, 0]
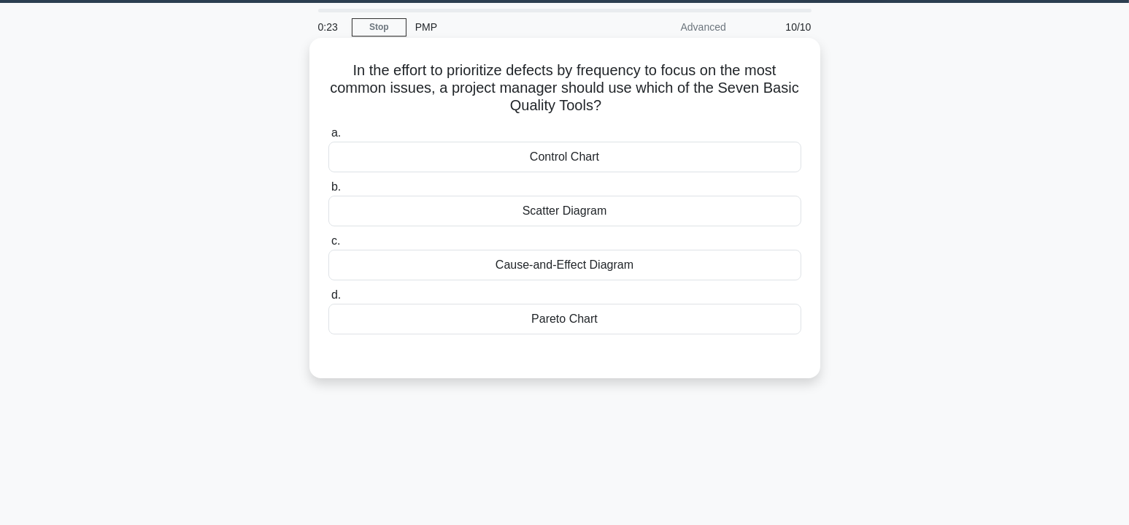
click at [670, 262] on div "Cause-and-Effect Diagram" at bounding box center [564, 265] width 473 height 31
click at [328, 246] on input "c. Cause-and-Effect Diagram" at bounding box center [328, 240] width 0 height 9
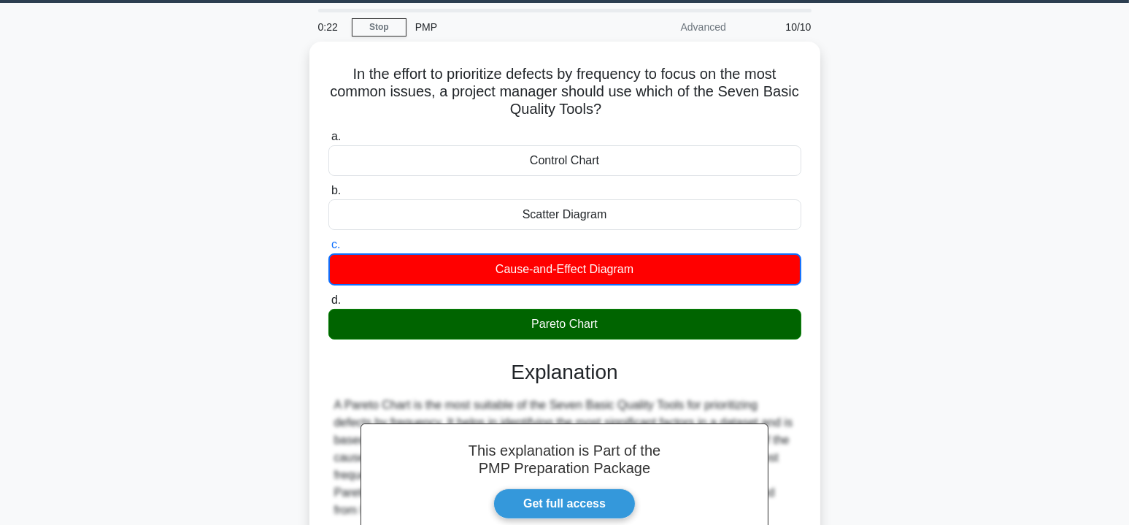
scroll to position [304, 0]
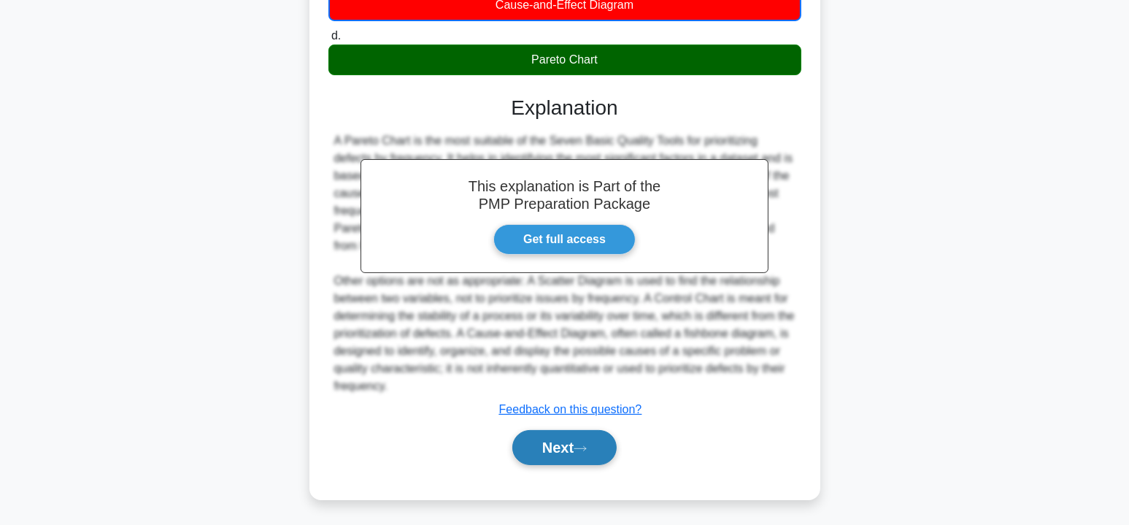
click at [587, 444] on icon at bounding box center [580, 448] width 13 height 8
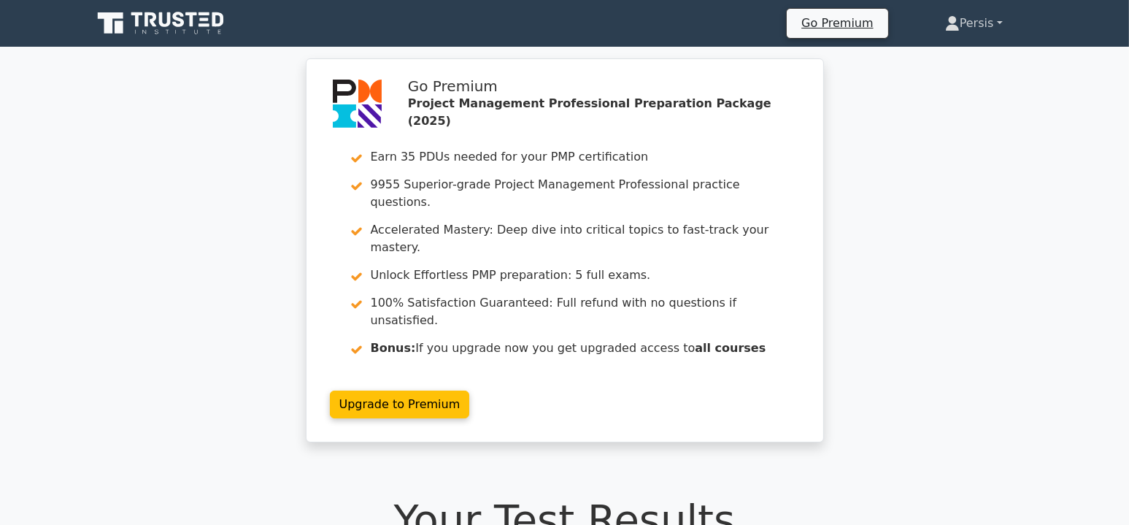
click at [1008, 23] on link "Persis" at bounding box center [974, 23] width 128 height 29
click at [932, 61] on link "Profile" at bounding box center [968, 57] width 115 height 23
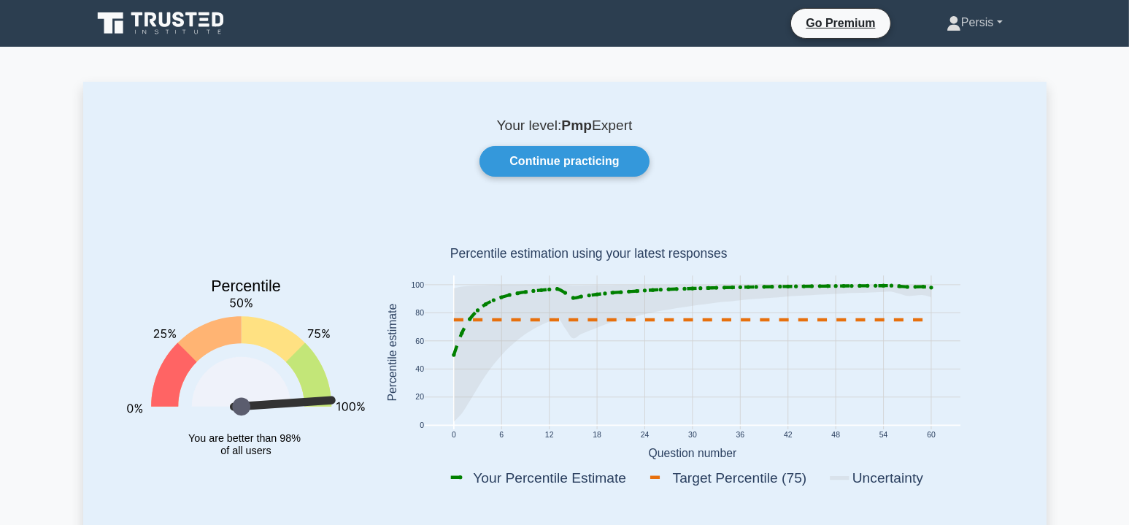
click at [992, 26] on link "Persis" at bounding box center [974, 22] width 126 height 29
click at [961, 57] on link "Profile" at bounding box center [969, 56] width 115 height 23
click at [976, 17] on link "Persis" at bounding box center [974, 22] width 126 height 29
